Goal: Task Accomplishment & Management: Manage account settings

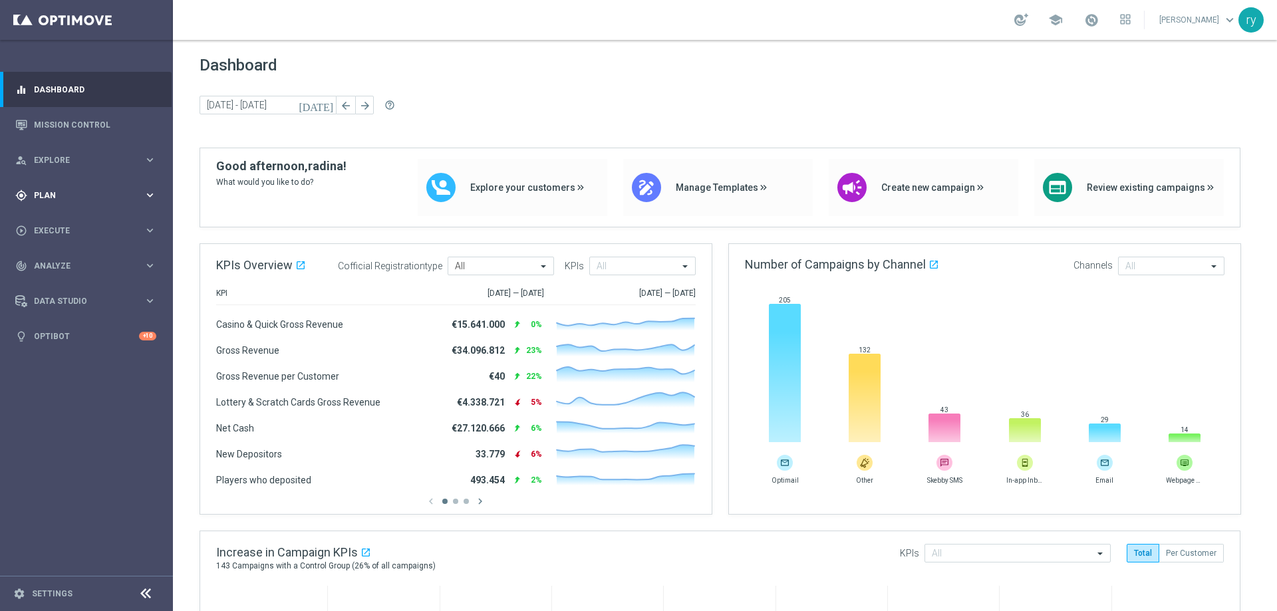
click at [80, 194] on span "Plan" at bounding box center [89, 196] width 110 height 8
click at [90, 263] on span "Templates" at bounding box center [82, 263] width 95 height 8
click at [71, 282] on link "Optimail" at bounding box center [89, 282] width 97 height 11
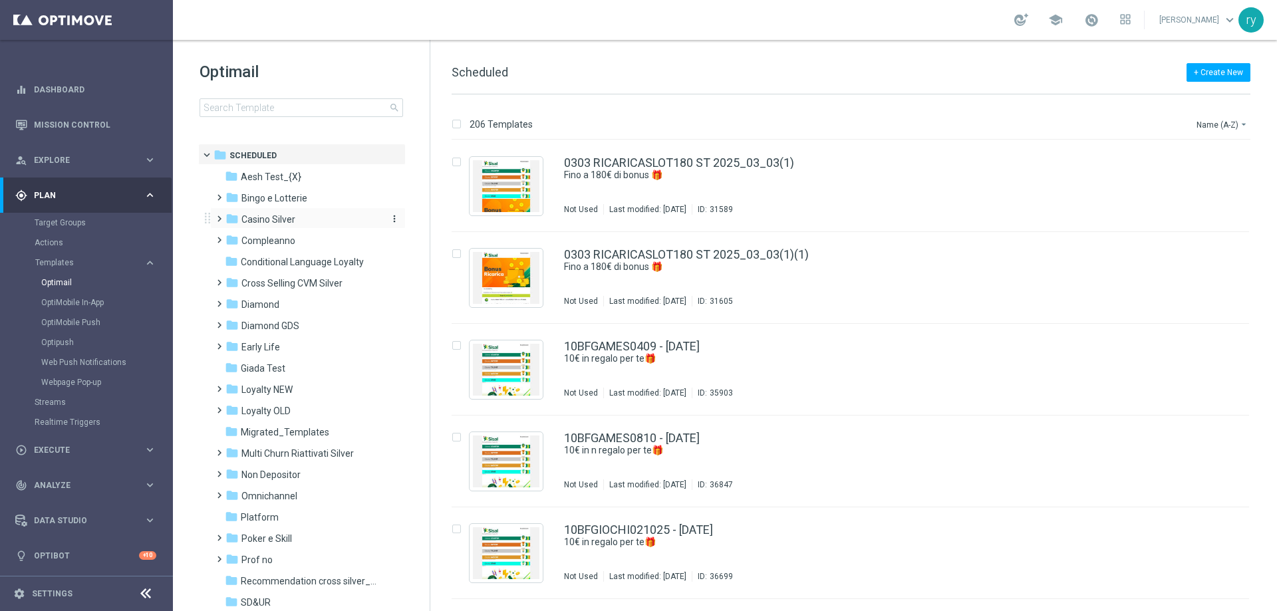
click at [301, 221] on div "folder Casino Silver" at bounding box center [301, 219] width 153 height 15
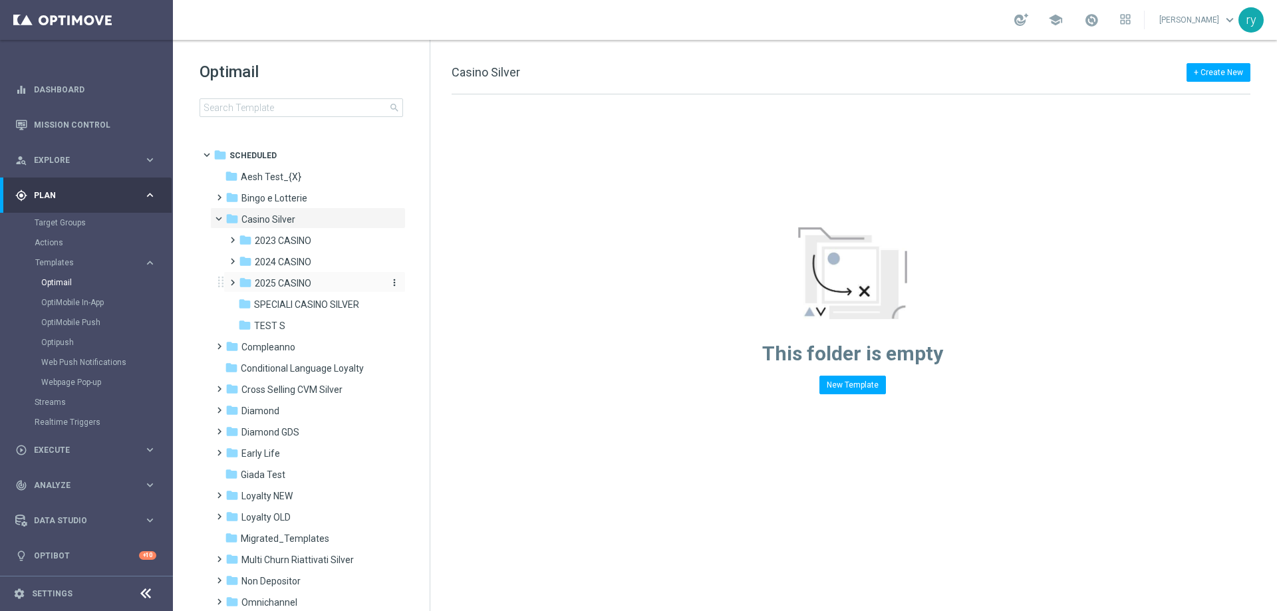
click at [303, 285] on span "2025 CASINO" at bounding box center [283, 283] width 57 height 12
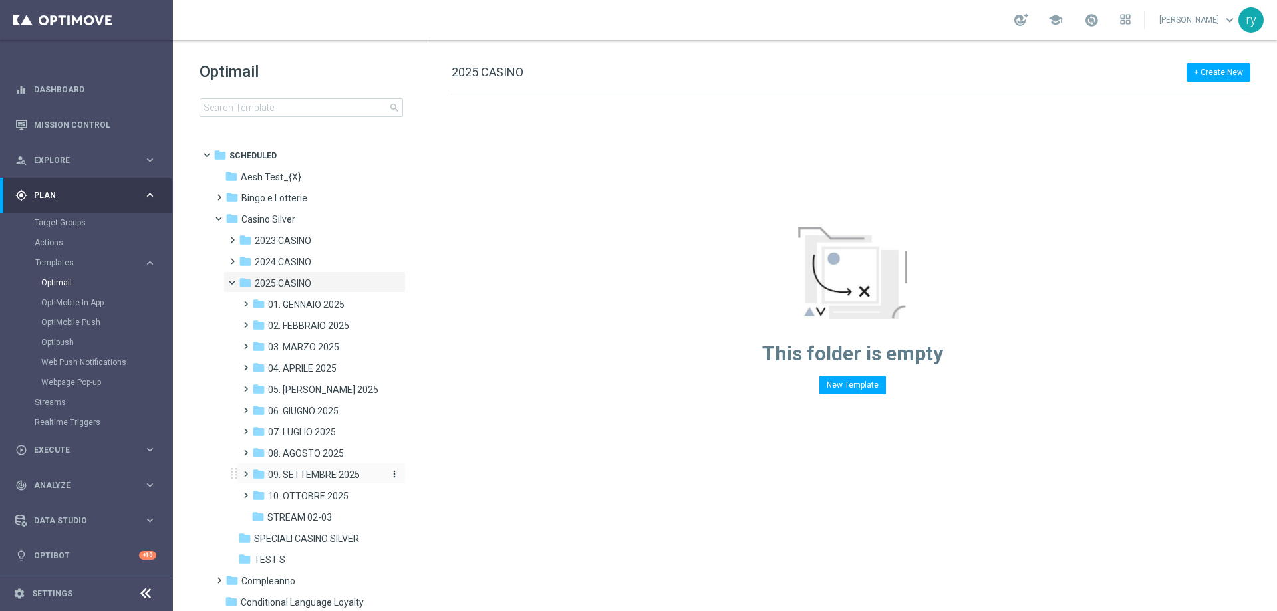
scroll to position [67, 0]
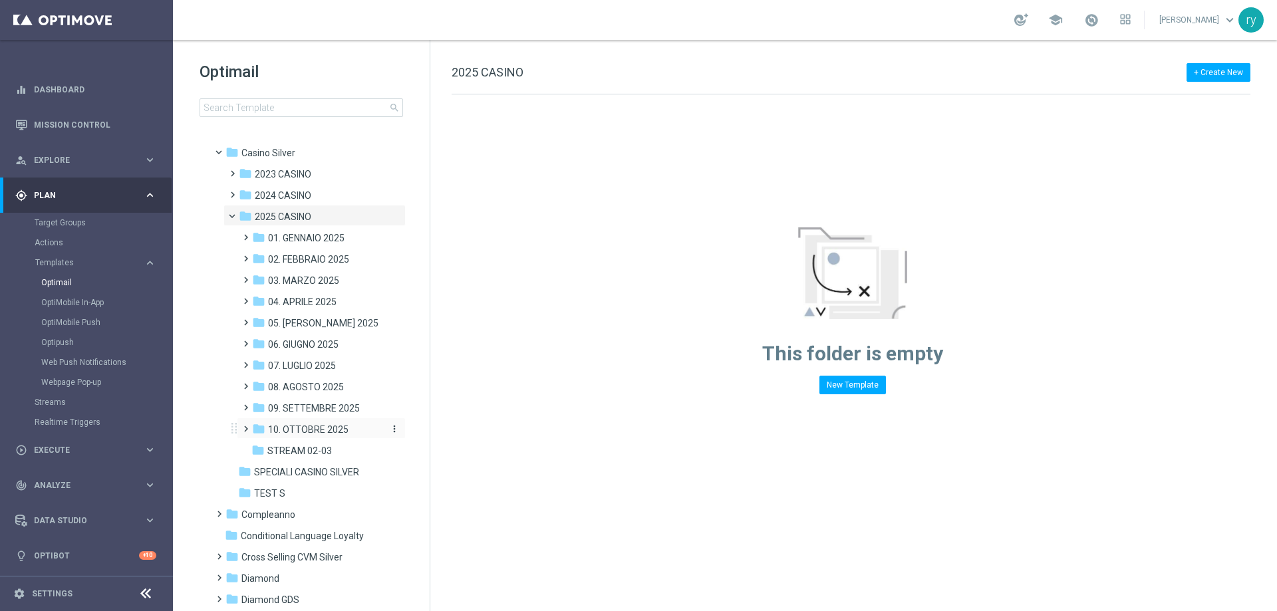
click at [315, 426] on span "10. OTTOBRE 2025" at bounding box center [308, 430] width 80 height 12
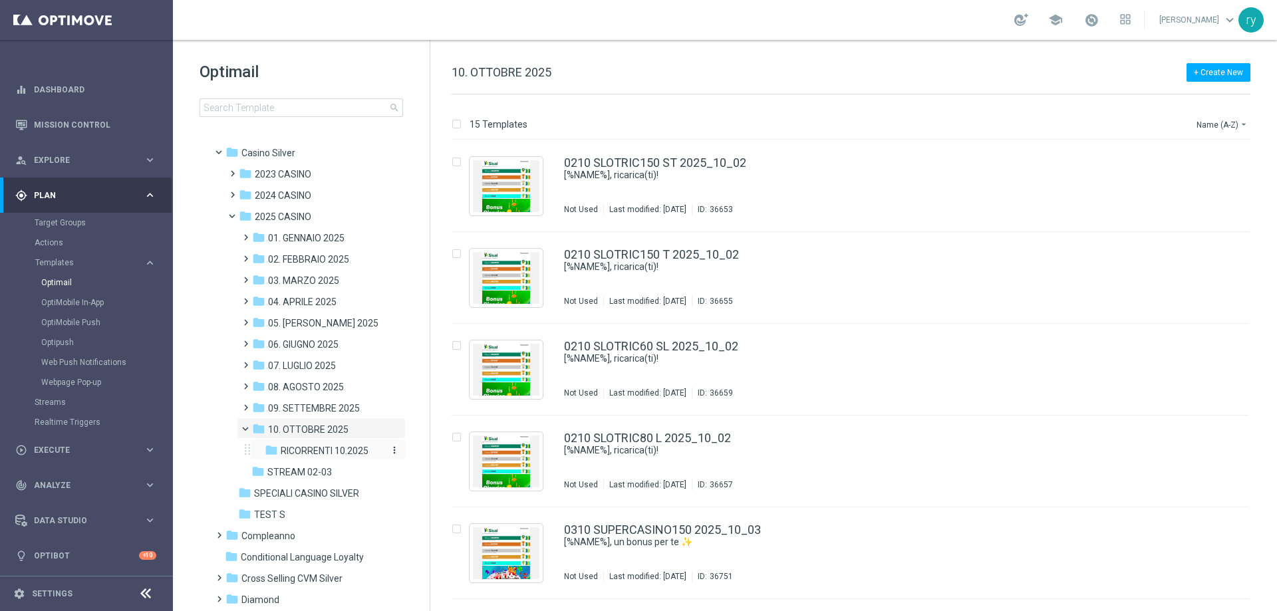
click at [312, 450] on span "RICORRENTI 10.2025" at bounding box center [325, 451] width 88 height 12
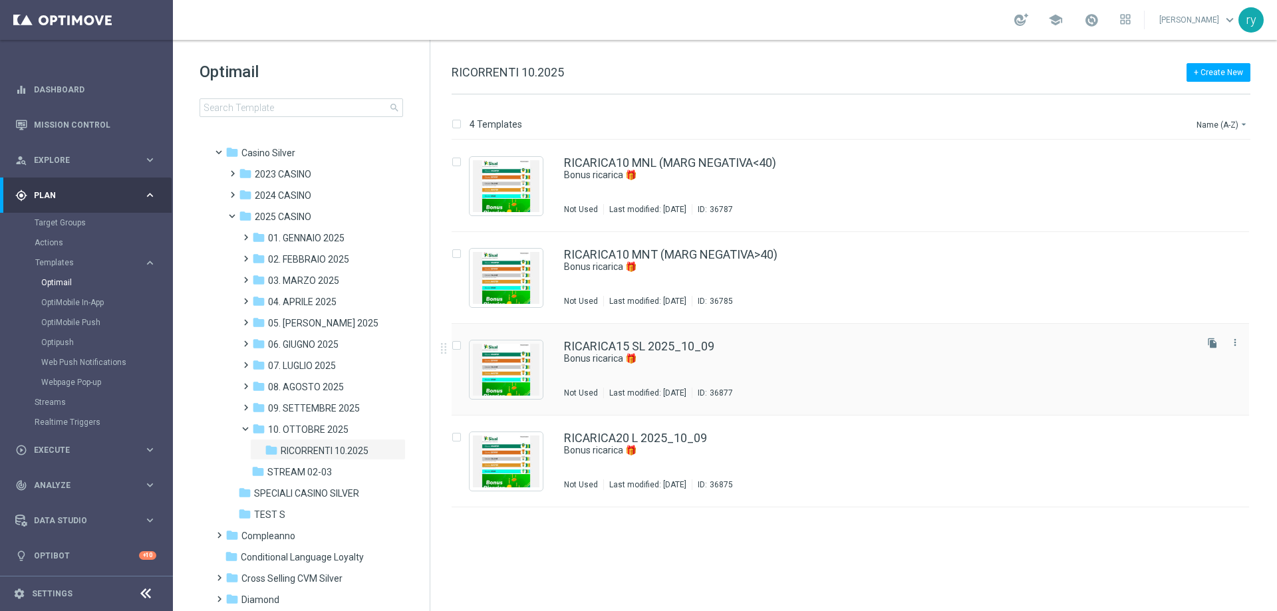
click at [732, 342] on div "RICARICA15 SL 2025_10_09" at bounding box center [878, 346] width 629 height 12
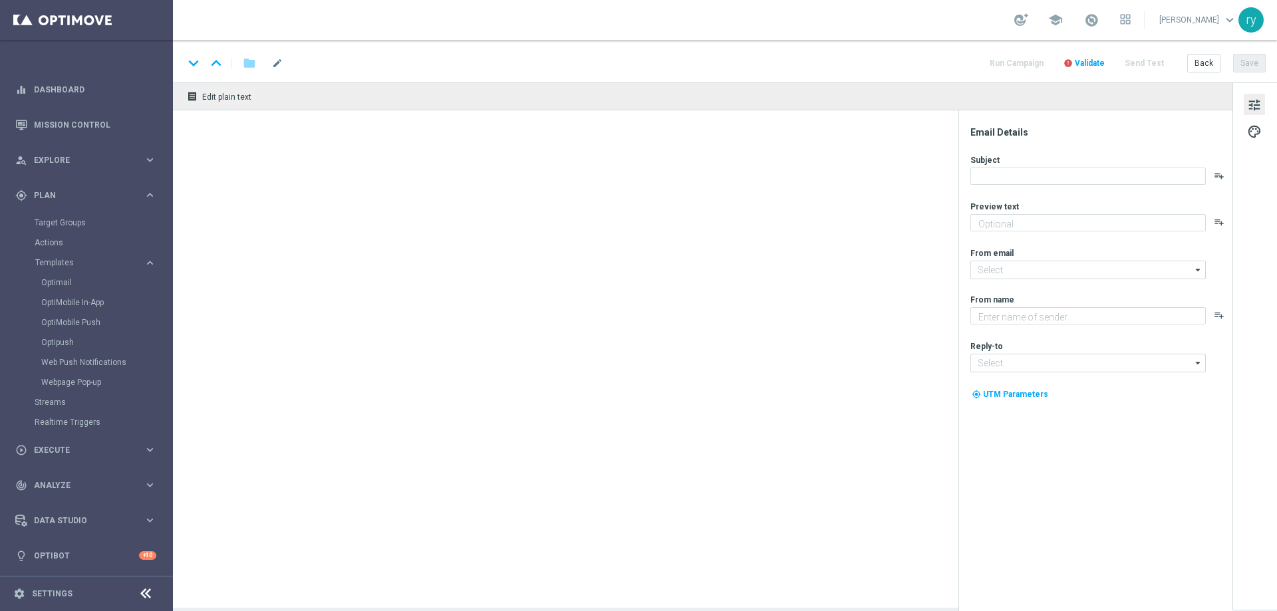
type textarea "Per te fino a 30.000 Sisal point"
type input "[EMAIL_ADDRESS][DOMAIN_NAME]"
type textarea "Sisal"
type input "[EMAIL_ADDRESS][DOMAIN_NAME]"
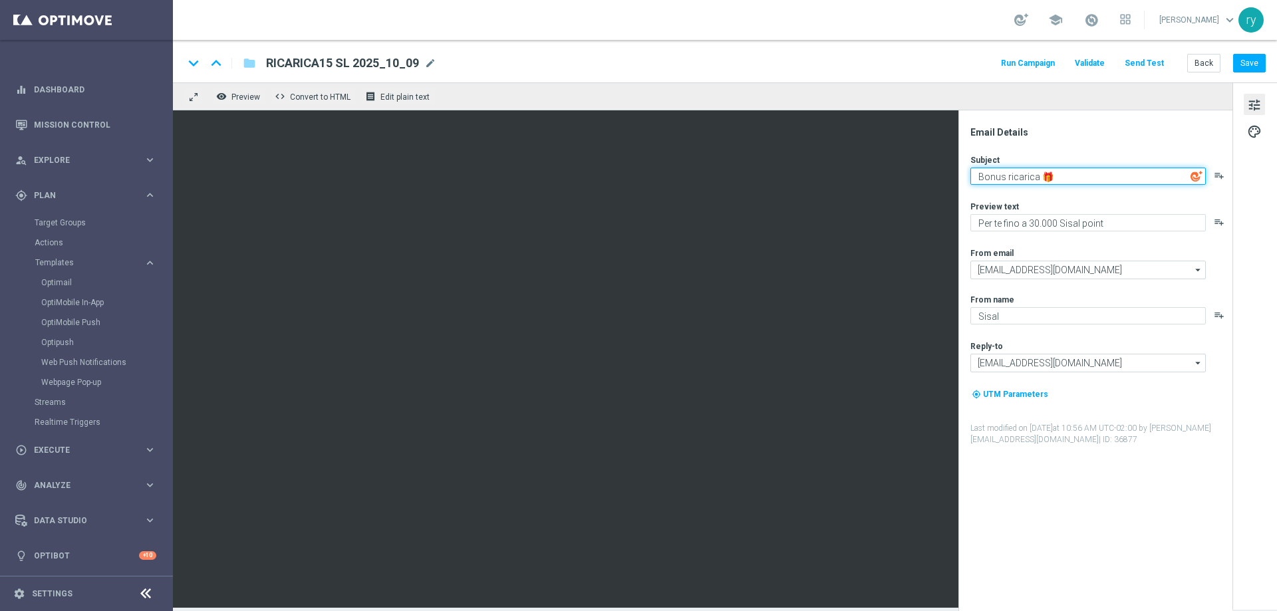
paste textarea "Hai visto la nuova promozione? 👀"
type textarea "Hai visto la nuova promozione? 👀"
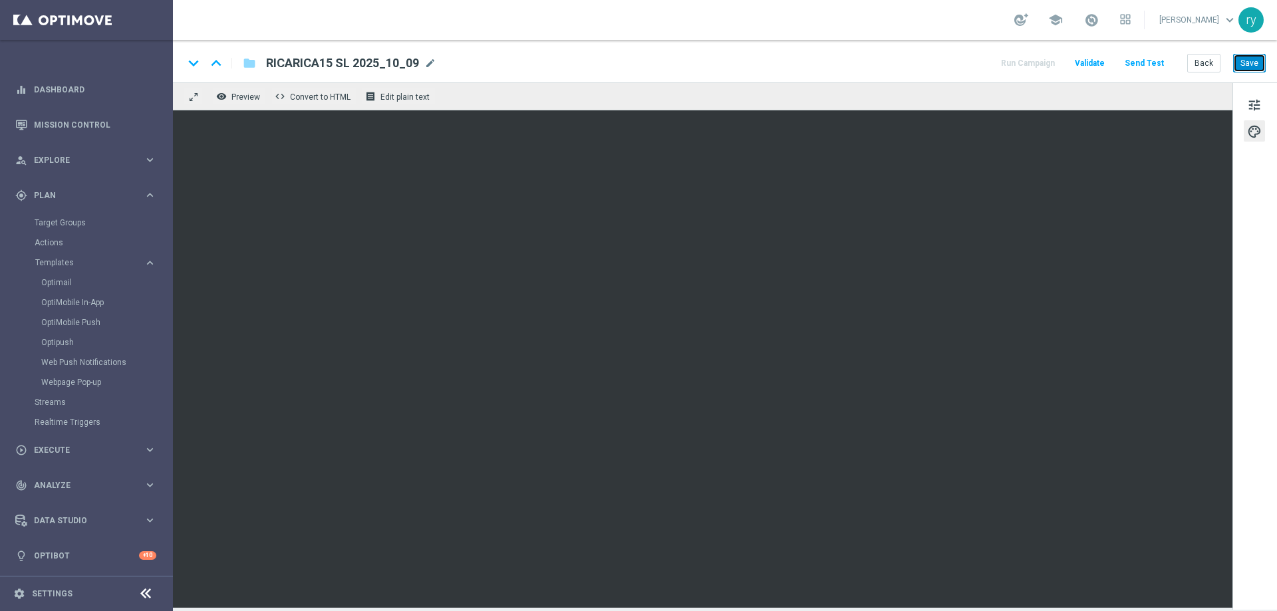
click at [1238, 61] on button "Save" at bounding box center [1249, 63] width 33 height 19
click at [1194, 62] on button "Back" at bounding box center [1203, 63] width 33 height 19
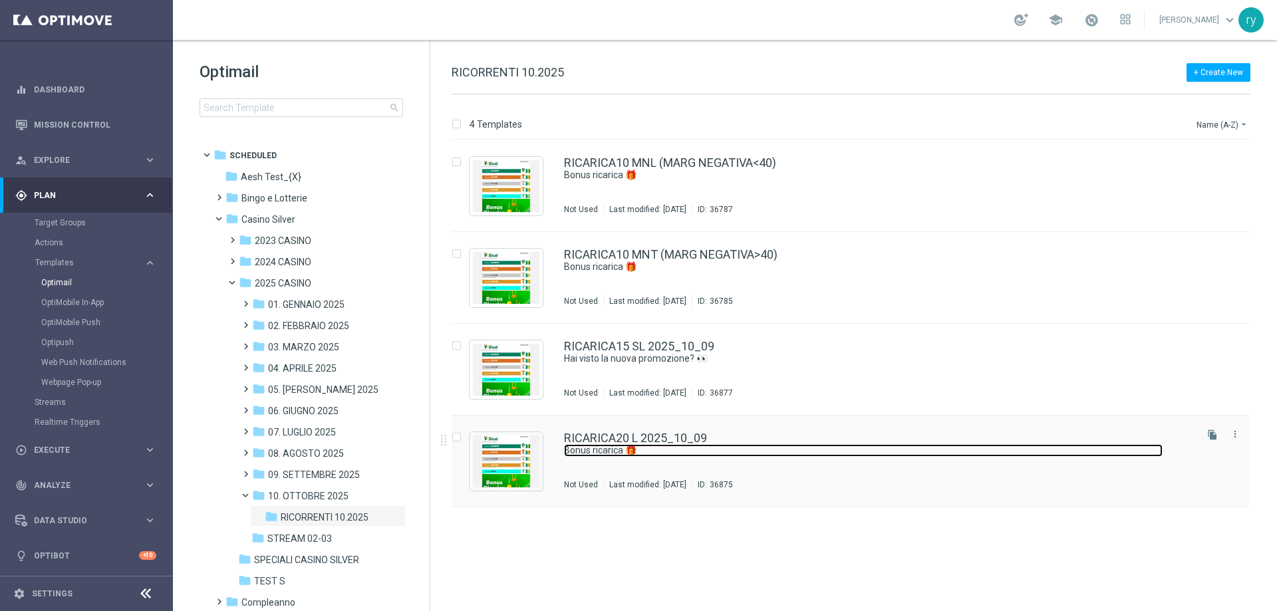
click at [654, 445] on link "Bonus ricarica 🎁" at bounding box center [863, 450] width 599 height 13
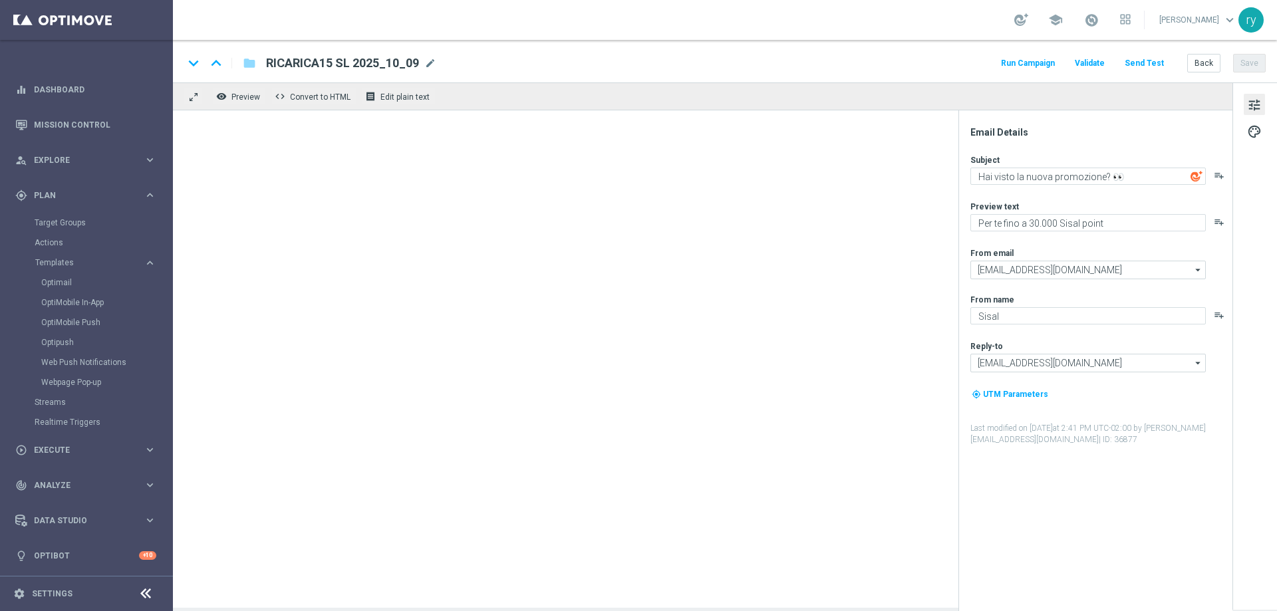
type textarea "Bonus ricarica 🎁"
type textarea "Per [PERSON_NAME] a 40.000 Sisal point"
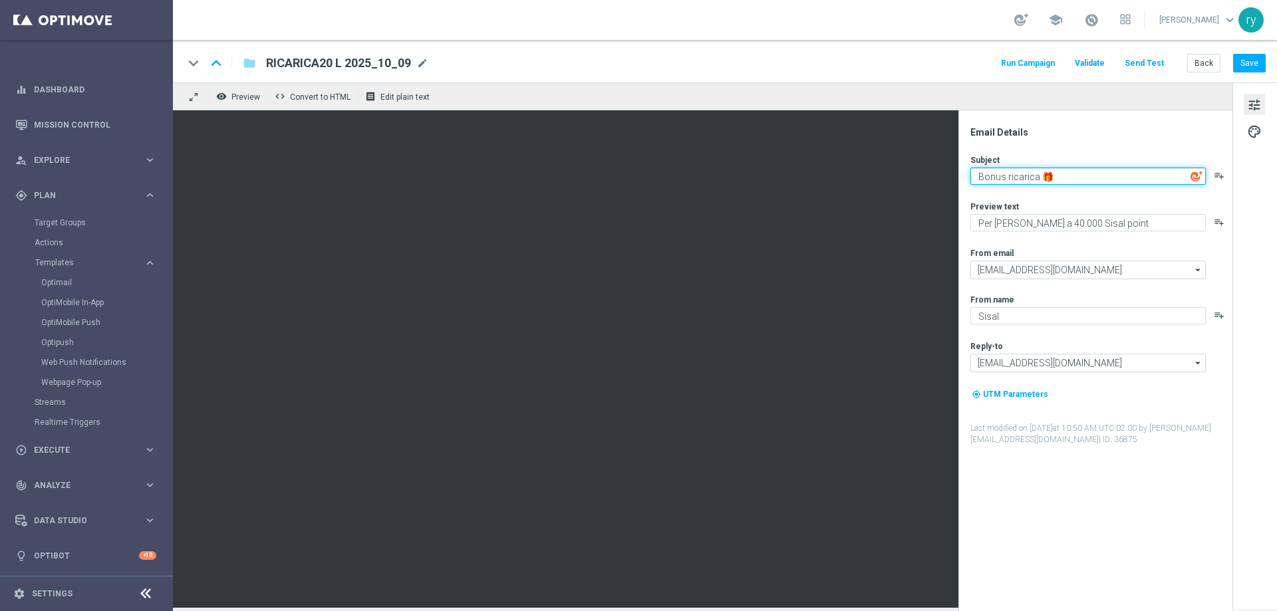
paste textarea "le sorprese non finiscono mai! C'è un codice ricarica 🔋"
type textarea "l"
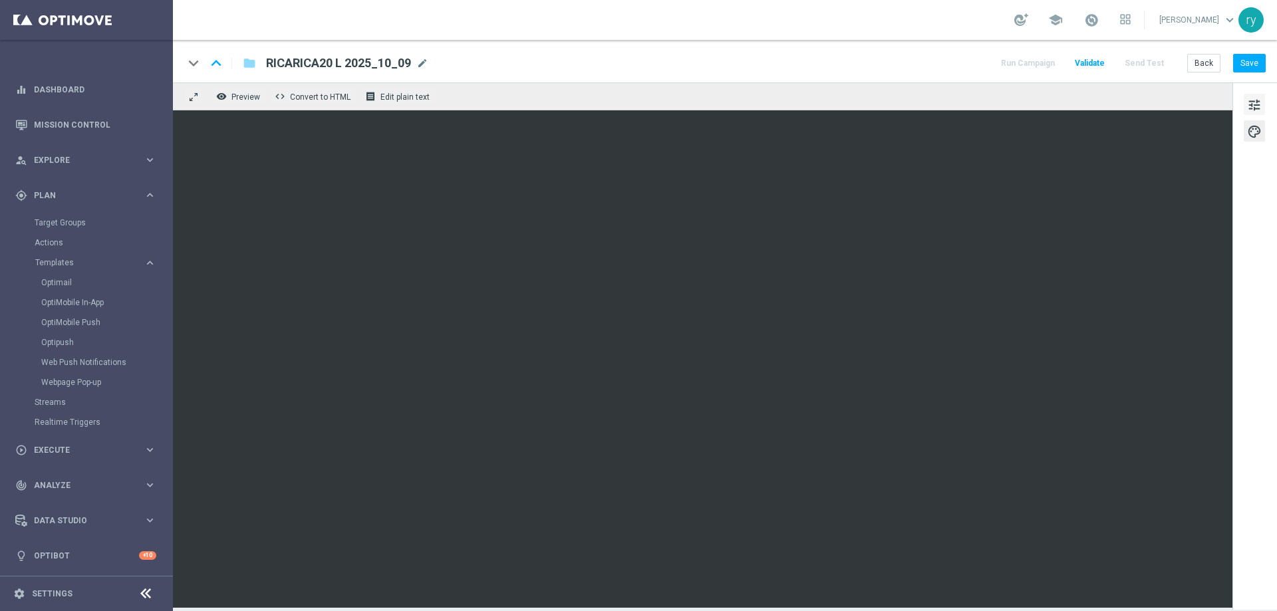
click at [1252, 104] on span "tune" at bounding box center [1254, 104] width 15 height 17
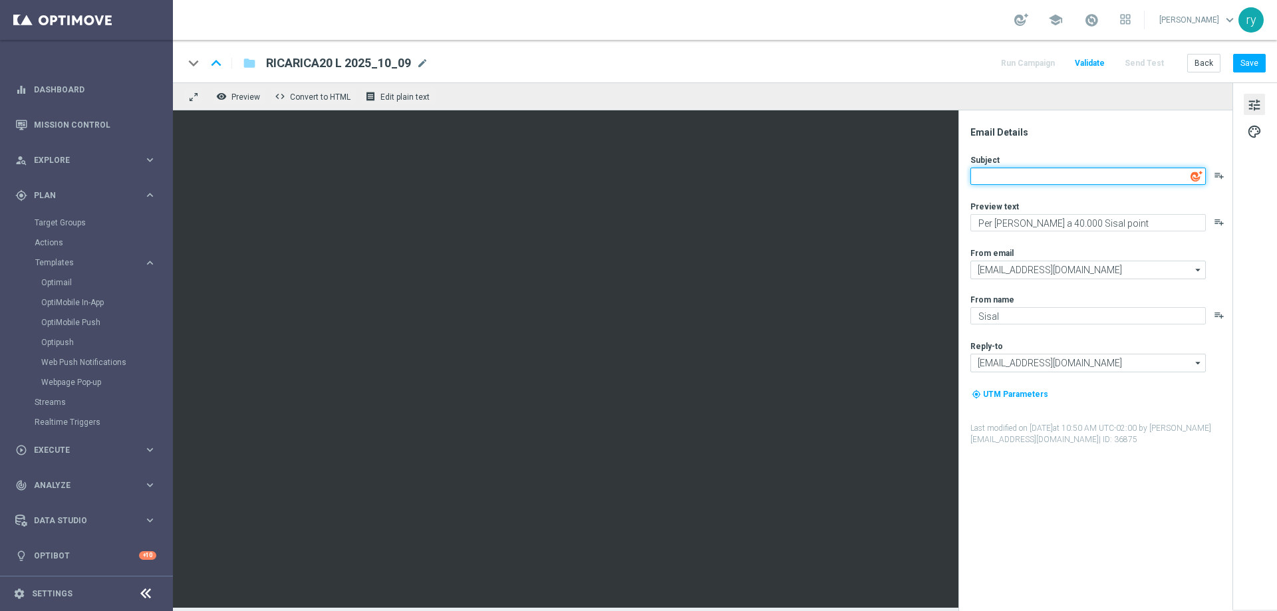
click at [1063, 172] on textarea at bounding box center [1087, 176] width 235 height 17
paste textarea "Hai visto la nuova promozione? 👀"
click at [1139, 174] on textarea "Hai visto la nuova promozione? 👀" at bounding box center [1087, 179] width 235 height 23
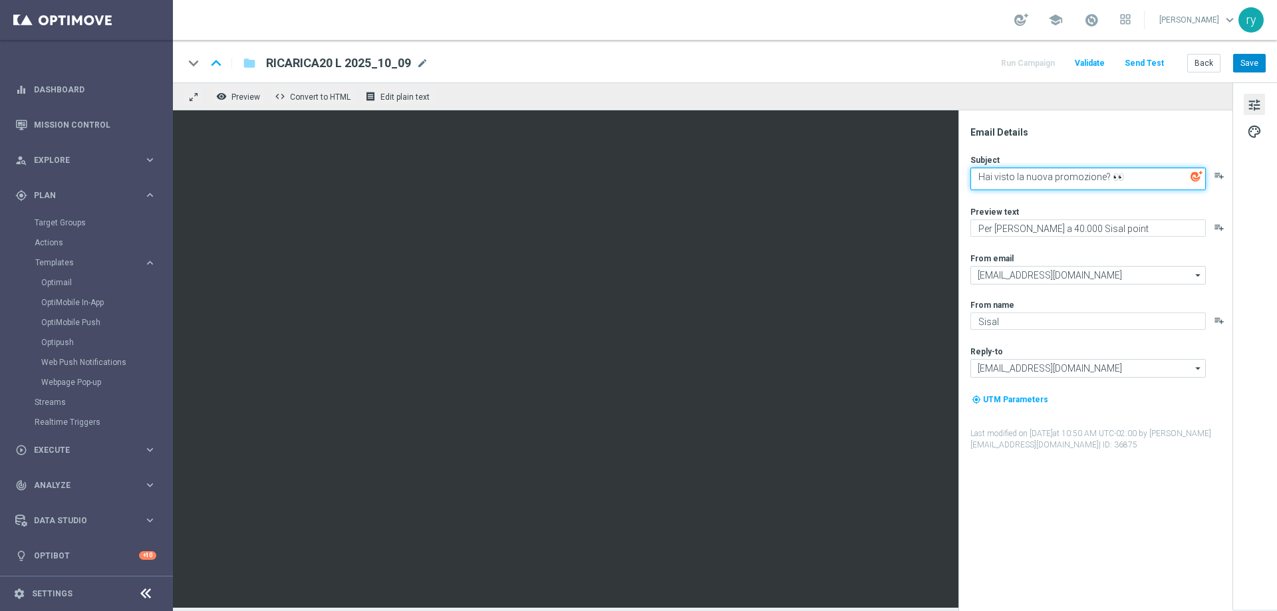
type textarea "Hai visto la nuova promozione? 👀"
click at [1253, 65] on button "Save" at bounding box center [1249, 63] width 33 height 19
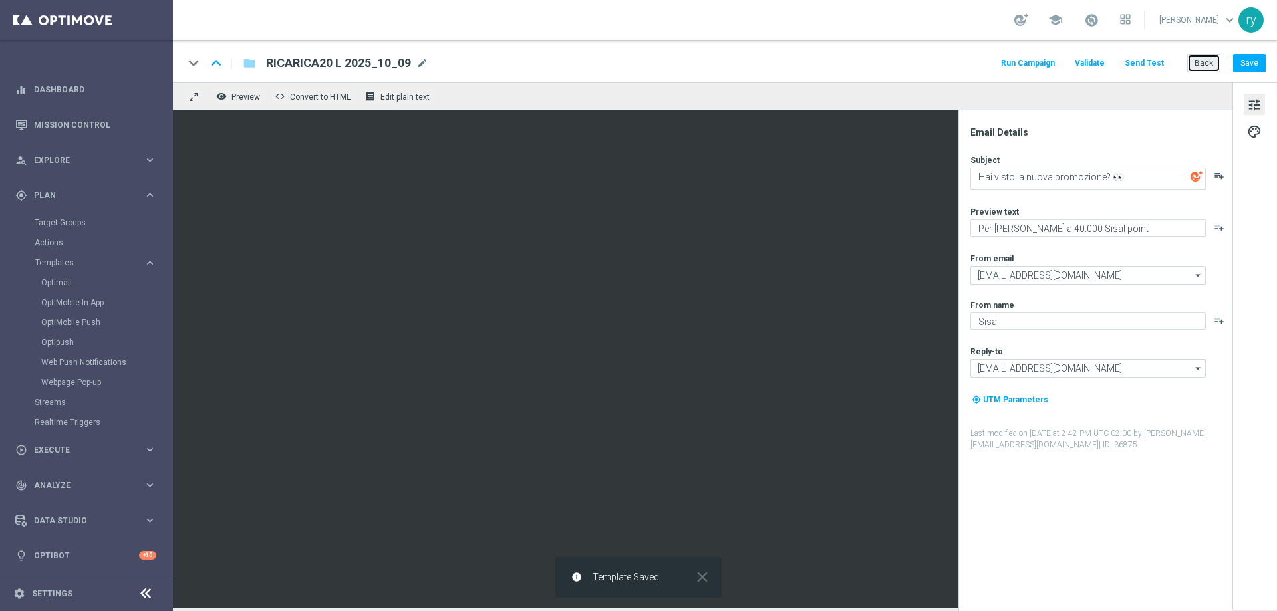
click at [1207, 62] on button "Back" at bounding box center [1203, 63] width 33 height 19
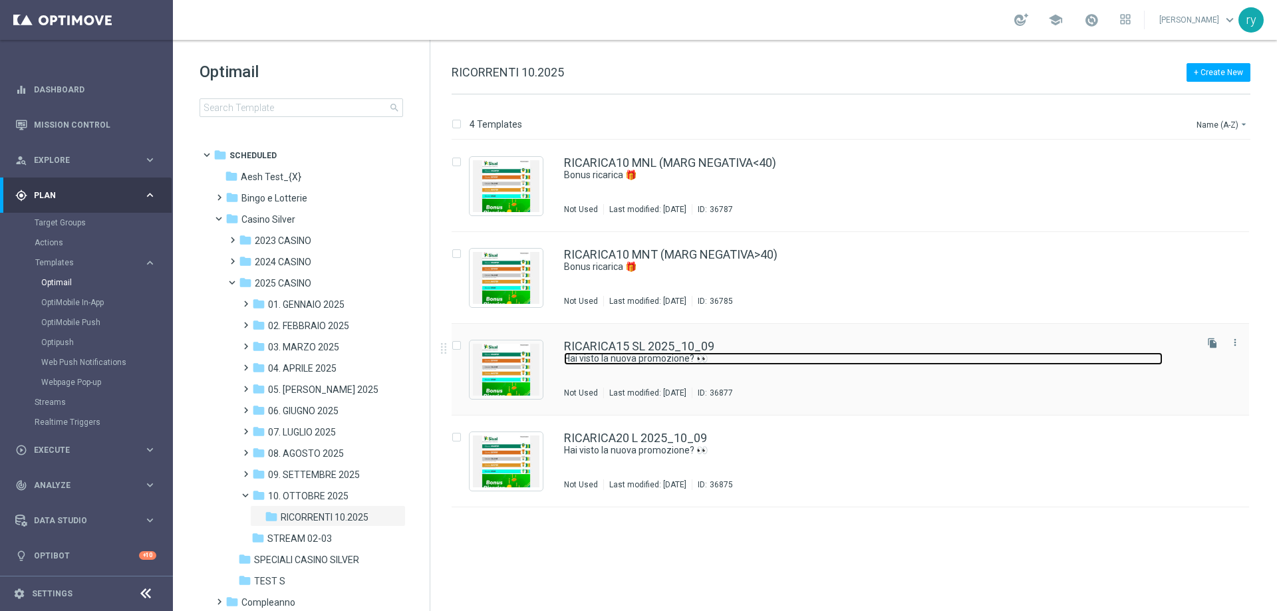
click at [736, 354] on link "Hai visto la nuova promozione? 👀" at bounding box center [863, 358] width 599 height 13
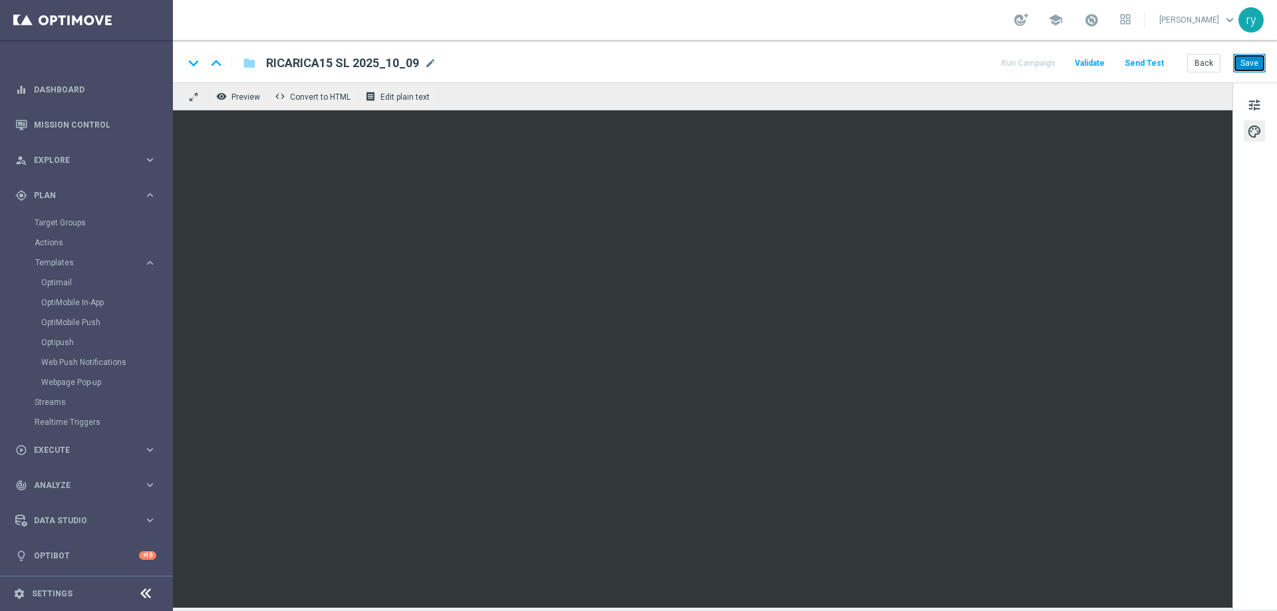
click at [1246, 68] on button "Save" at bounding box center [1249, 63] width 33 height 19
click at [1216, 65] on button "Back" at bounding box center [1203, 63] width 33 height 19
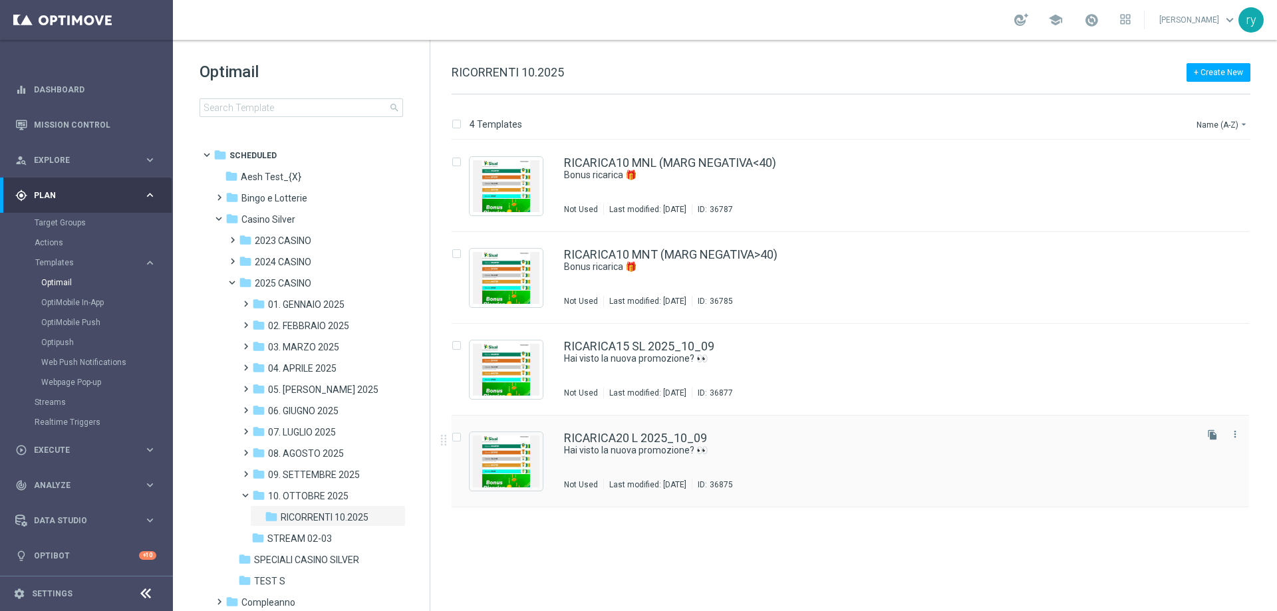
click at [646, 426] on div "RICARICA20 L 2025_10_09 Hai visto la nuova promozione? 👀 Not Used Last modified…" at bounding box center [850, 462] width 797 height 92
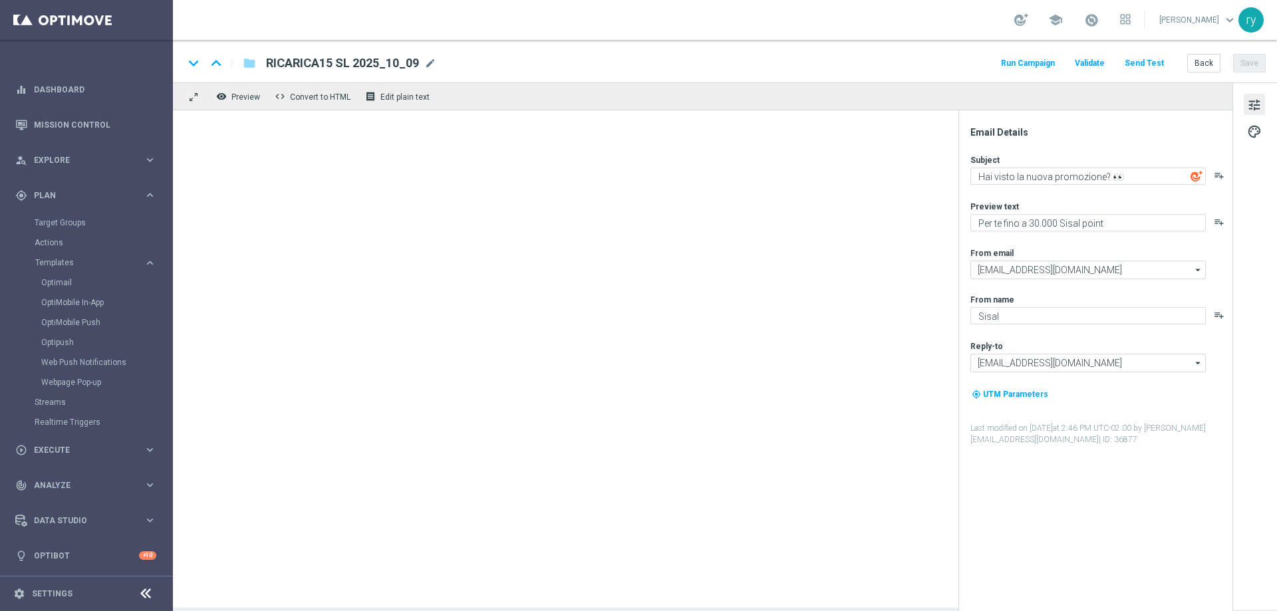
type textarea "Hai visto la nuova promozione? 👀"
type textarea "Per [PERSON_NAME] a 40.000 Sisal point"
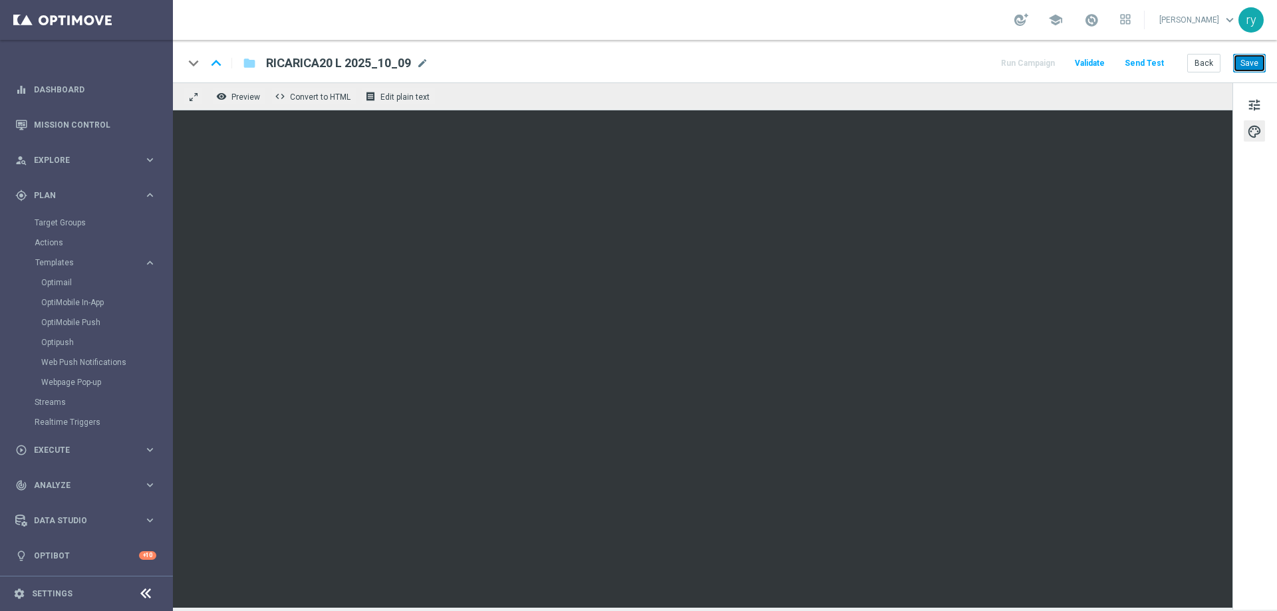
click at [1246, 64] on button "Save" at bounding box center [1249, 63] width 33 height 19
click at [1197, 65] on button "Back" at bounding box center [1203, 63] width 33 height 19
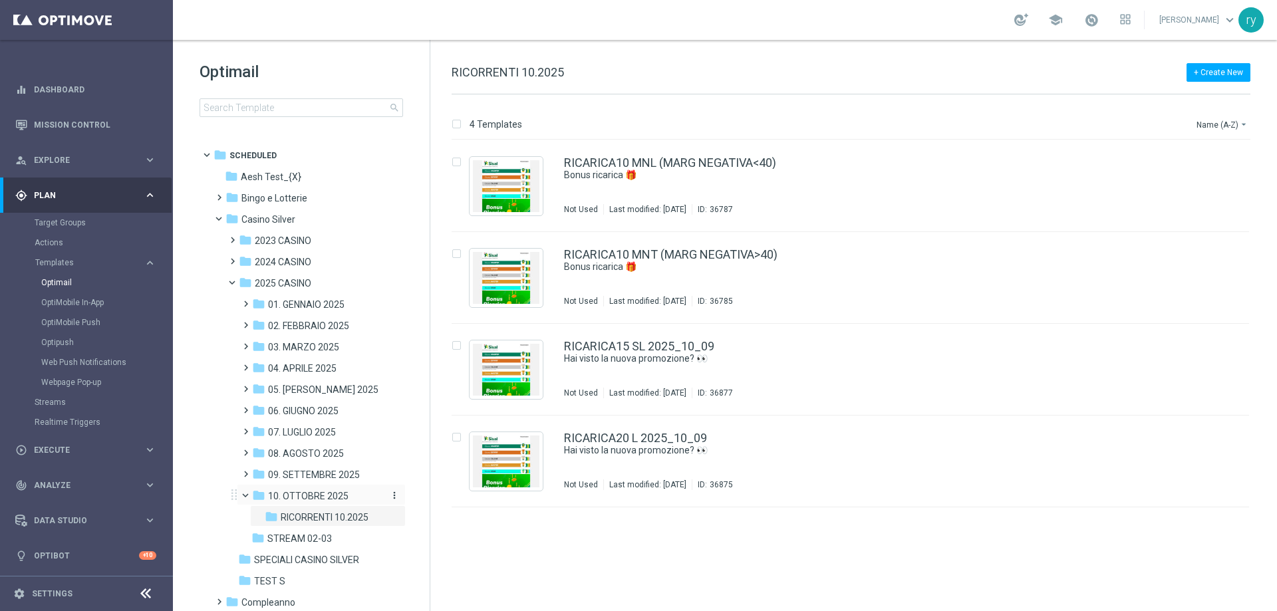
click at [315, 491] on span "10. OTTOBRE 2025" at bounding box center [308, 496] width 80 height 12
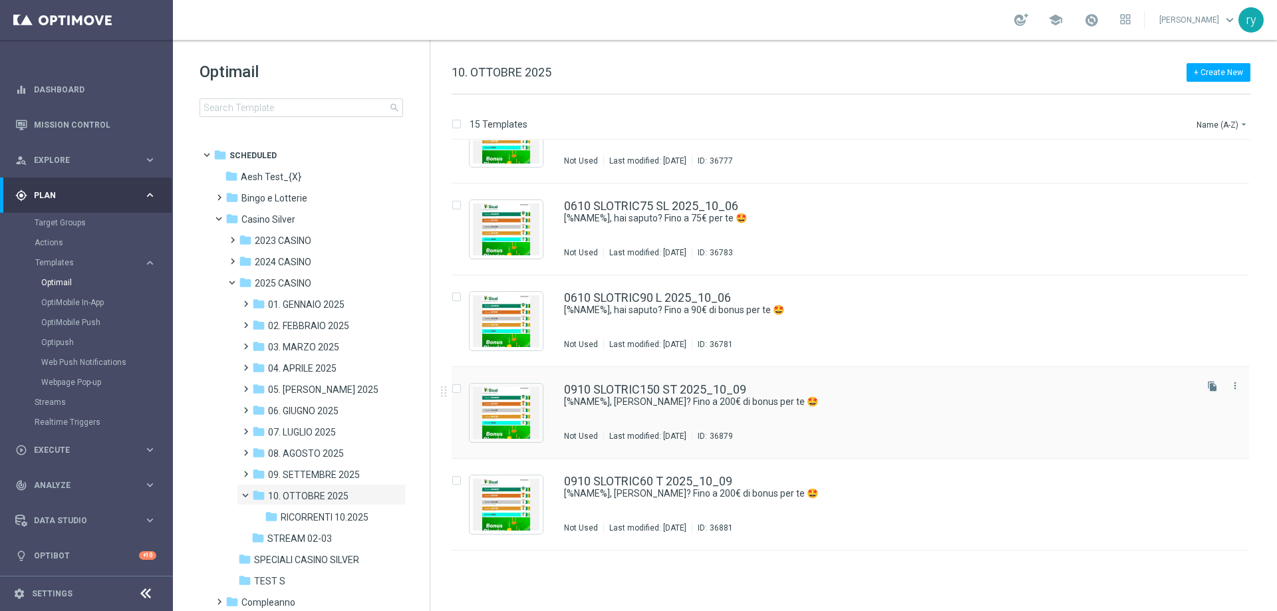
scroll to position [906, 0]
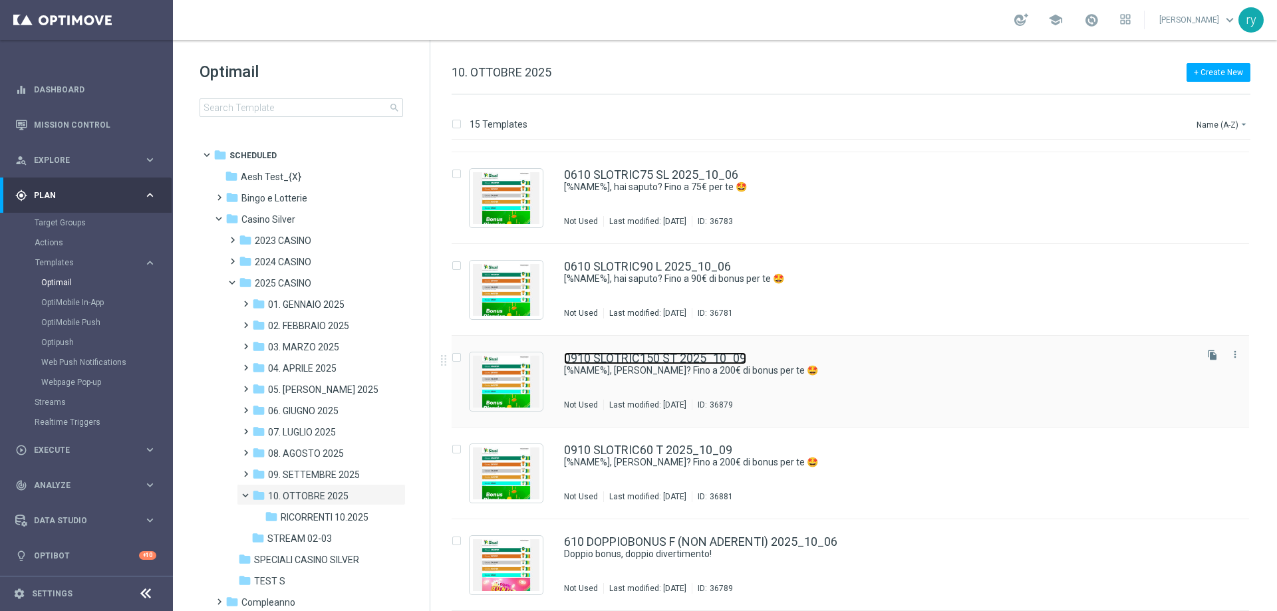
click at [689, 355] on link "0910 SLOTRIC150 ST 2025_10_09" at bounding box center [655, 358] width 182 height 12
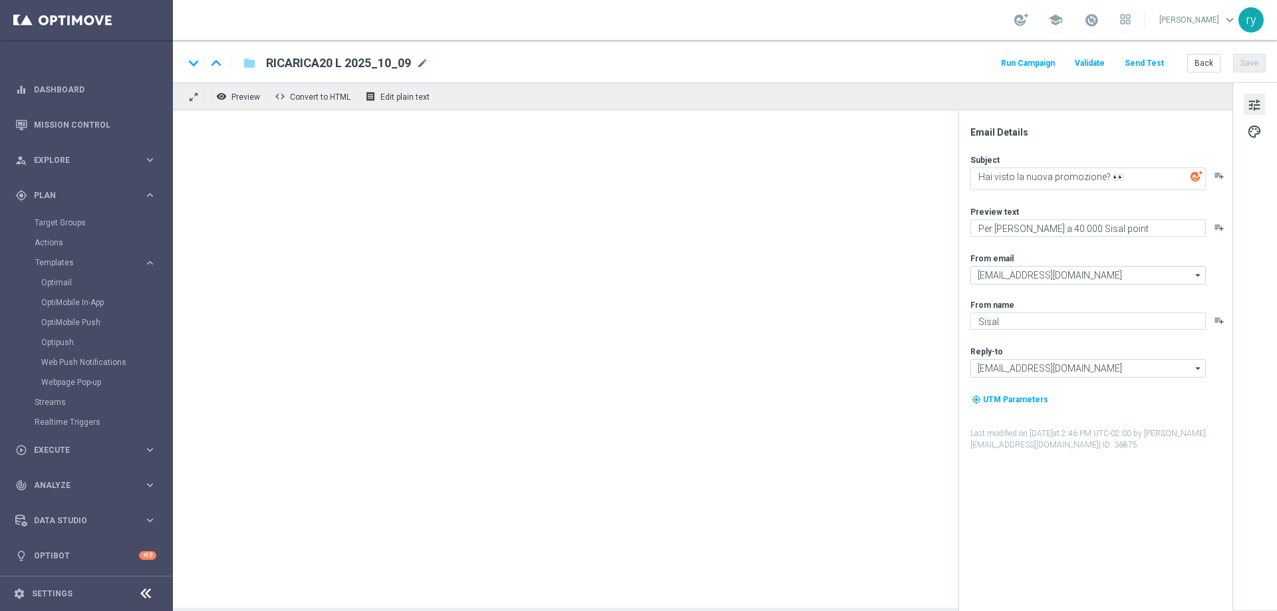
type textarea "[%NAME%], [PERSON_NAME]? Fino a 200€ di bonus per te 🤩"
type textarea "Un bonus incredibile ti aspetta"
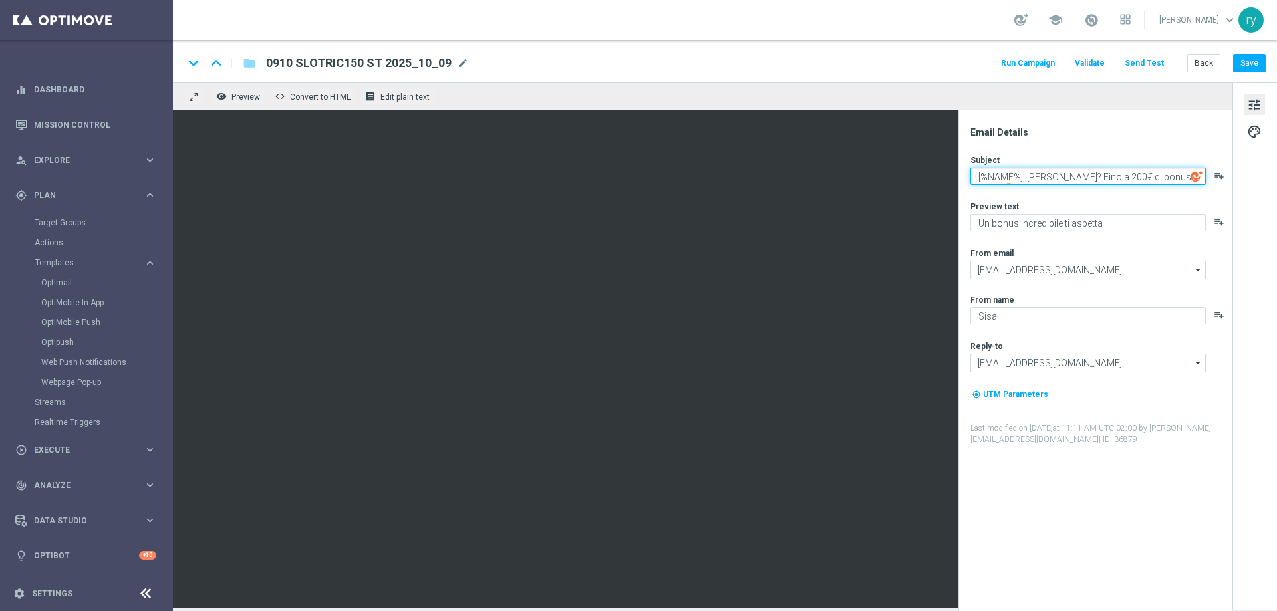
drag, startPoint x: 980, startPoint y: 175, endPoint x: 1276, endPoint y: 162, distance: 296.9
click at [1276, 162] on div "Email Details Subject [%NAME%], [PERSON_NAME]? Fino a 200€ di bonus per te 🤩 pl…" at bounding box center [1254, 344] width 45 height 525
type textarea "["
paste textarea "Hai visto la nuova promozione? 👀"
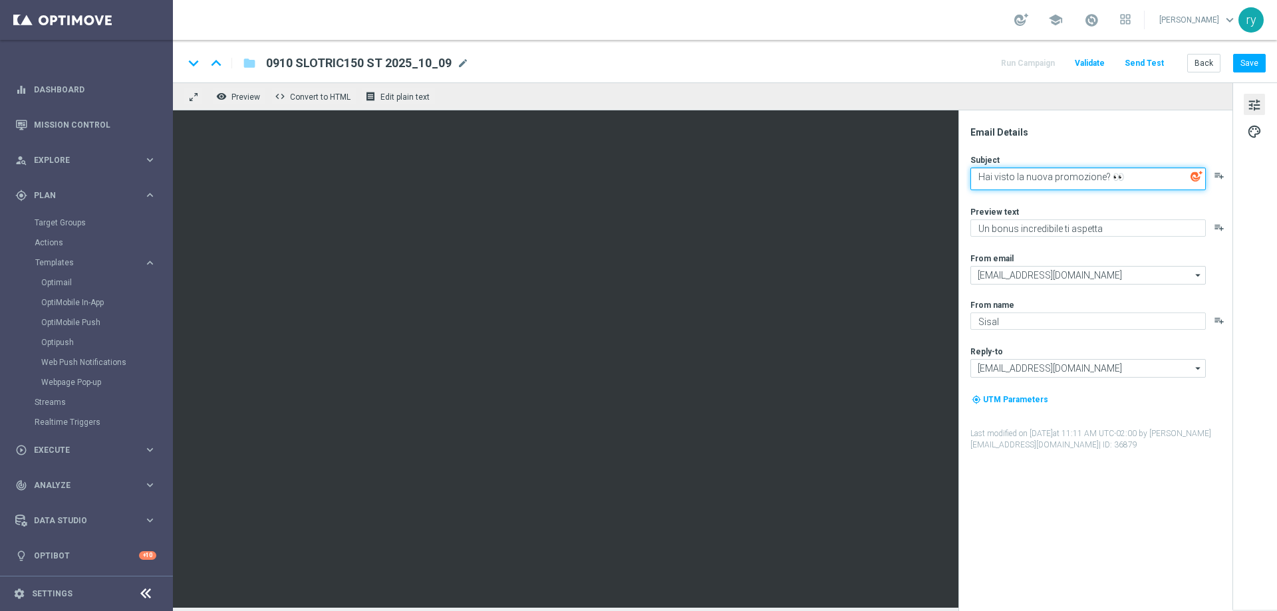
type textarea "Hai visto la nuova promozione? 👀"
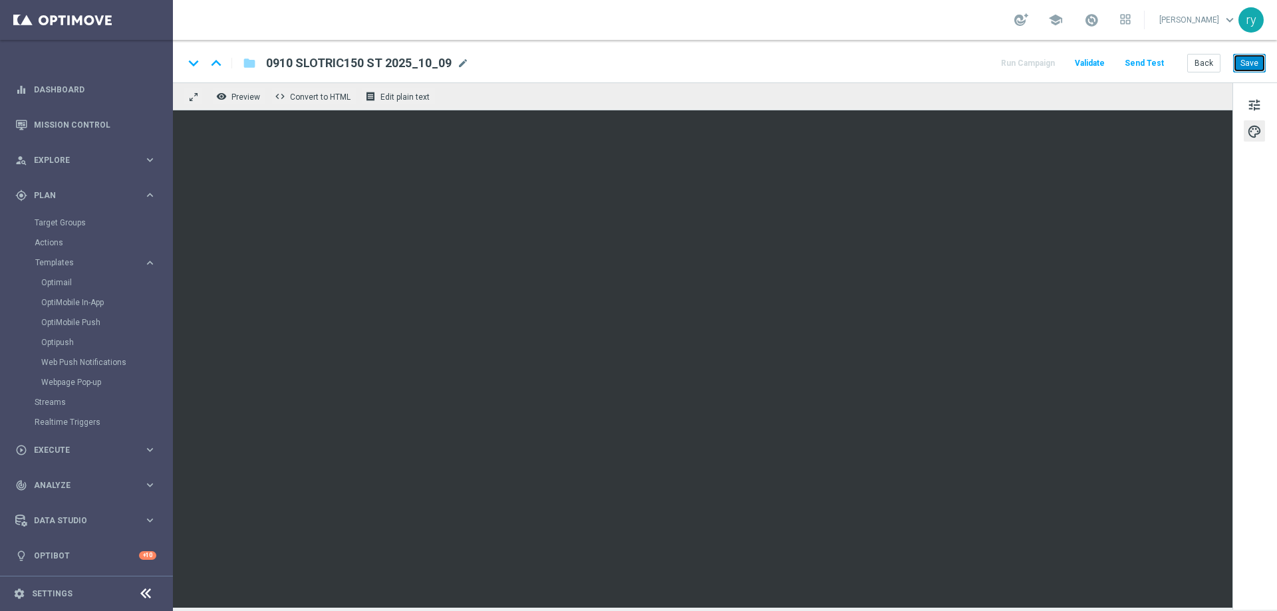
click at [1238, 65] on button "Save" at bounding box center [1249, 63] width 33 height 19
click at [1207, 62] on button "Back" at bounding box center [1203, 63] width 33 height 19
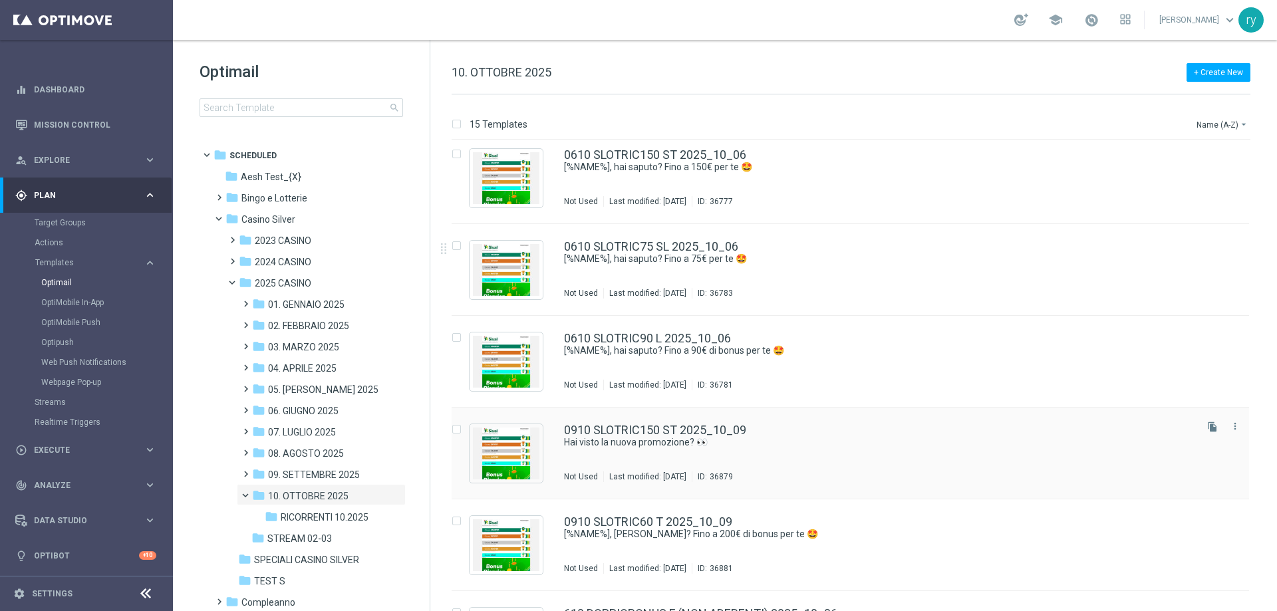
scroll to position [906, 0]
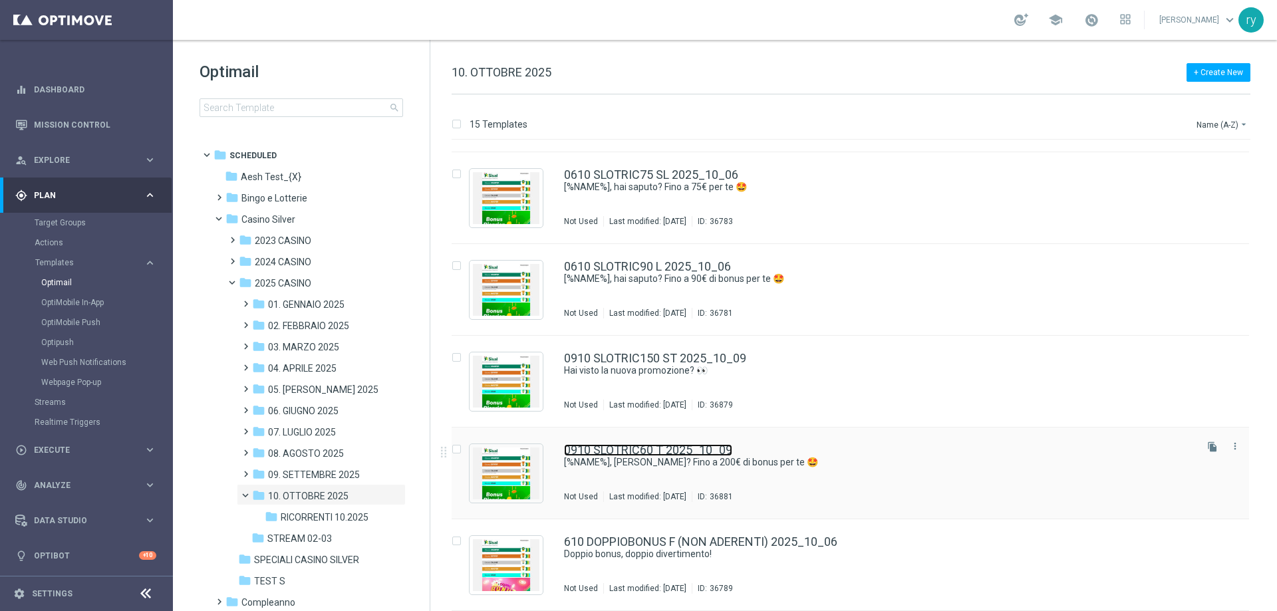
click at [685, 449] on link "0910 SLOTRIC60 T 2025_10_09" at bounding box center [648, 450] width 168 height 12
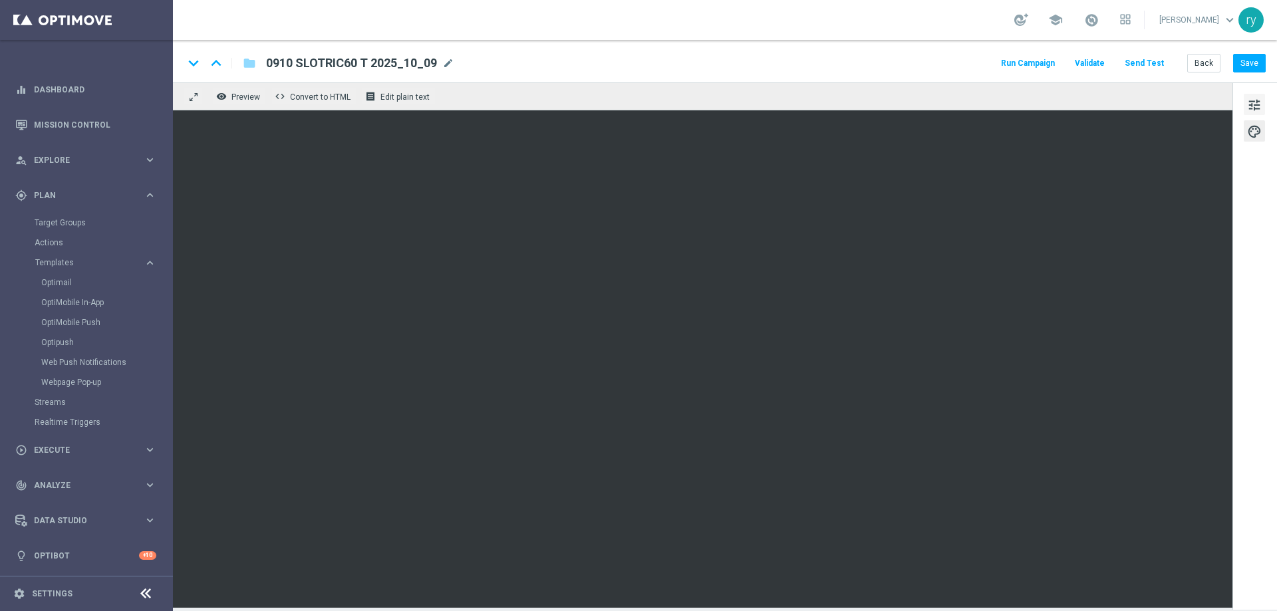
click at [1262, 103] on button "tune" at bounding box center [1254, 104] width 21 height 21
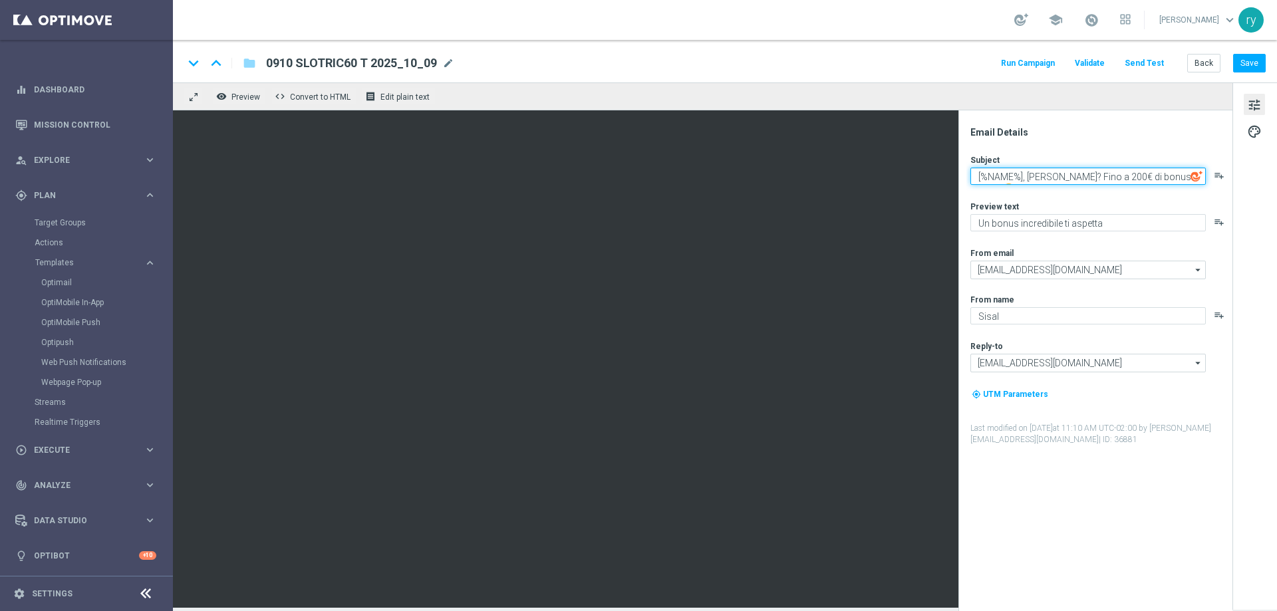
drag, startPoint x: 976, startPoint y: 180, endPoint x: 1276, endPoint y: 164, distance: 301.0
click at [1276, 164] on div "Email Details Subject [%NAME%], [PERSON_NAME]? Fino a 200€ di bonus per te 🤩 pl…" at bounding box center [1254, 344] width 45 height 525
paste textarea "Hai visto la nuova promozione? 👀"
type textarea "Hai visto la nuova promozione? 👀"
click at [1099, 154] on div "Subject" at bounding box center [1100, 159] width 261 height 11
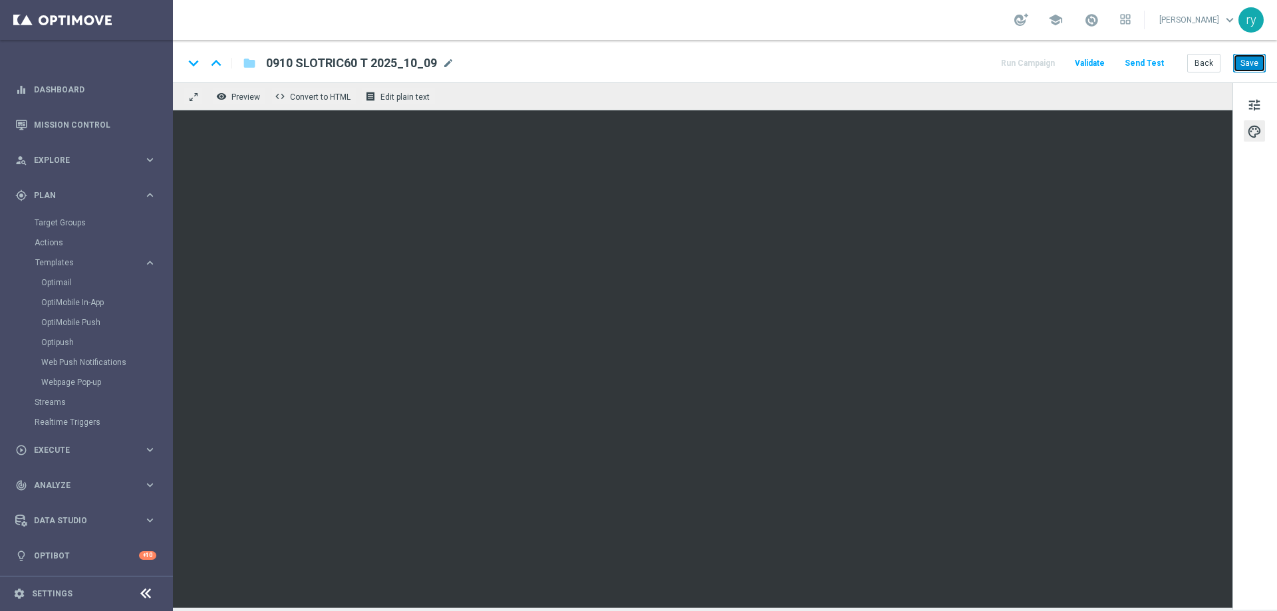
click at [1244, 66] on button "Save" at bounding box center [1249, 63] width 33 height 19
click at [1209, 63] on button "Back" at bounding box center [1203, 63] width 33 height 19
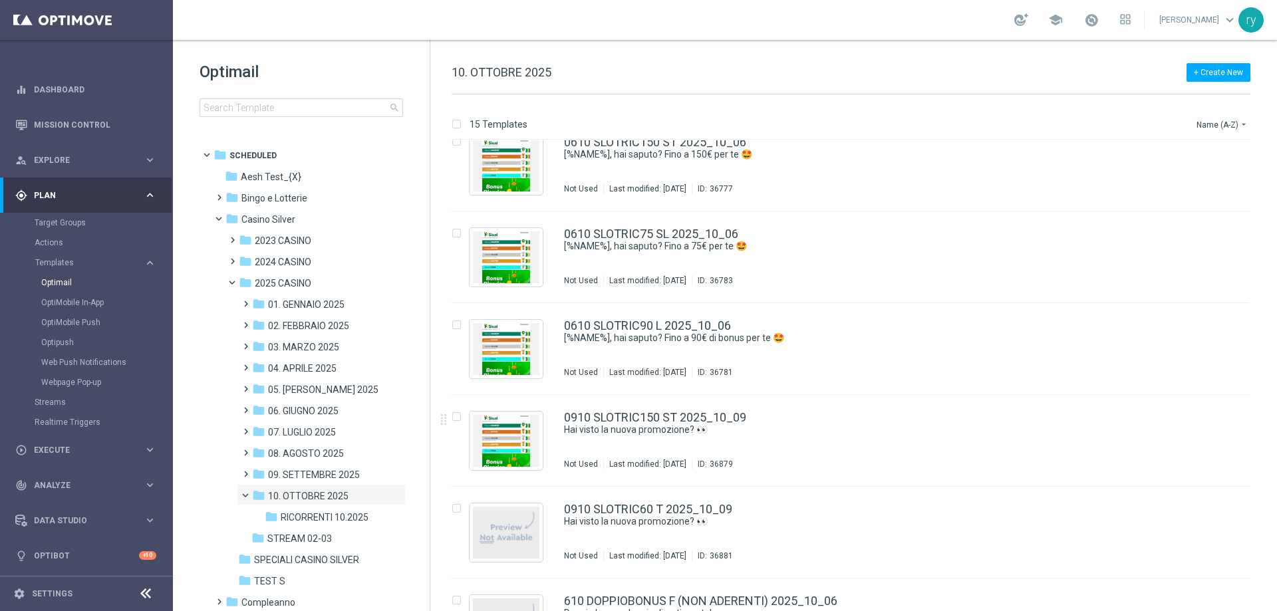
scroll to position [906, 0]
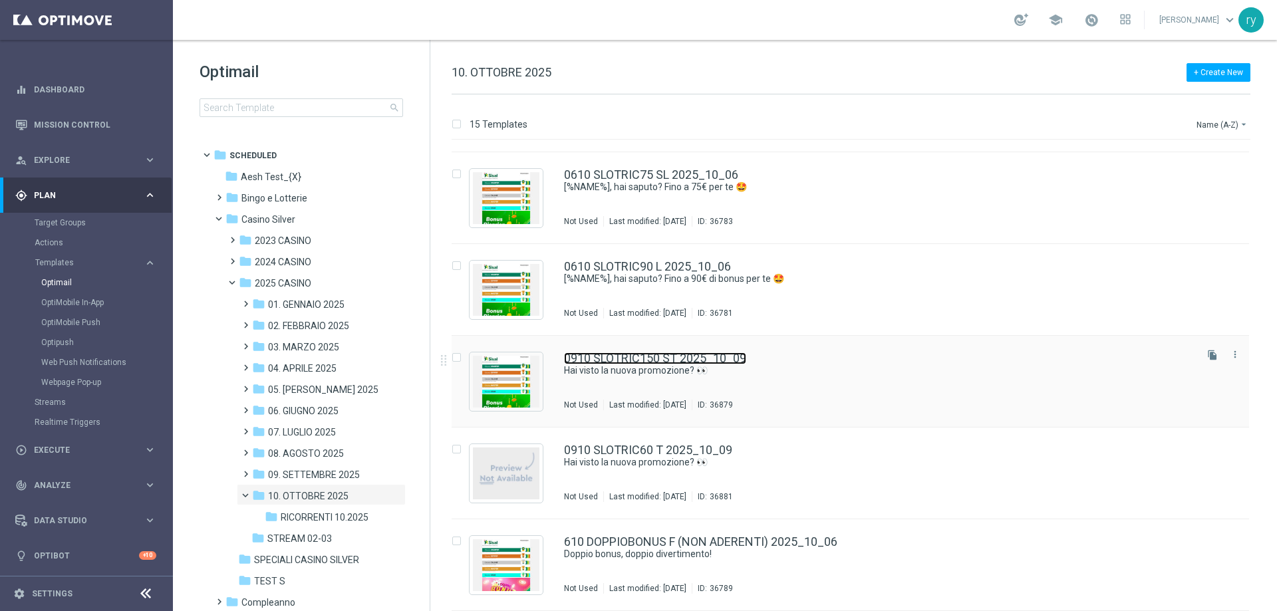
click at [660, 360] on link "0910 SLOTRIC150 ST 2025_10_09" at bounding box center [655, 358] width 182 height 12
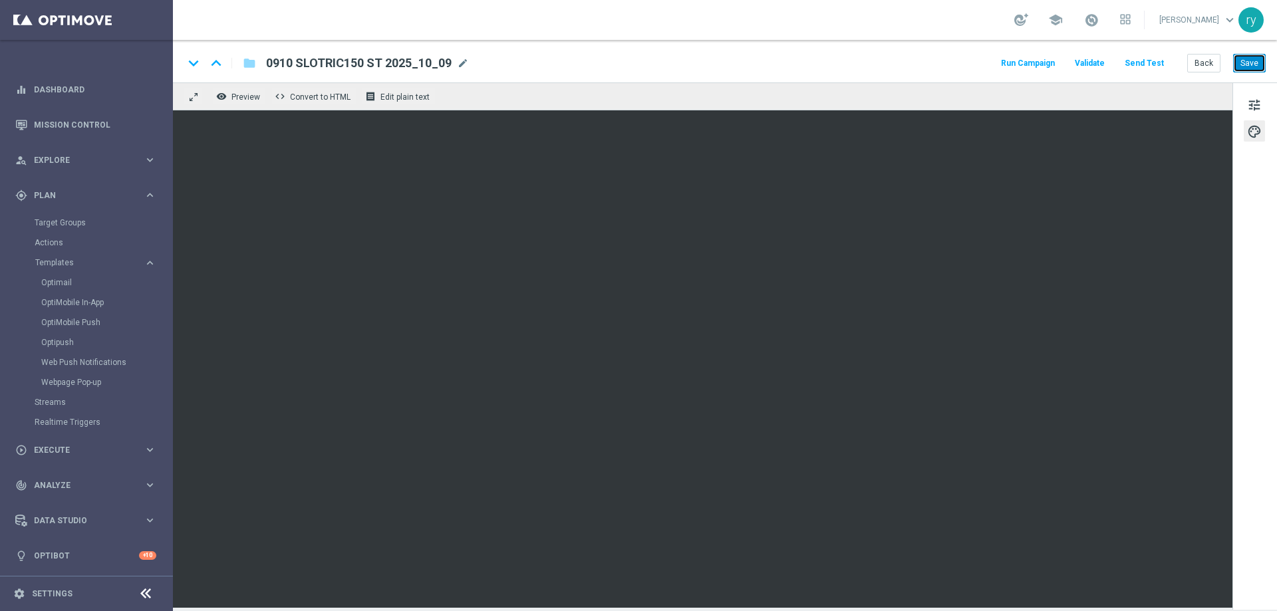
click at [1244, 67] on button "Save" at bounding box center [1249, 63] width 33 height 19
click at [1191, 65] on button "Back" at bounding box center [1203, 63] width 33 height 19
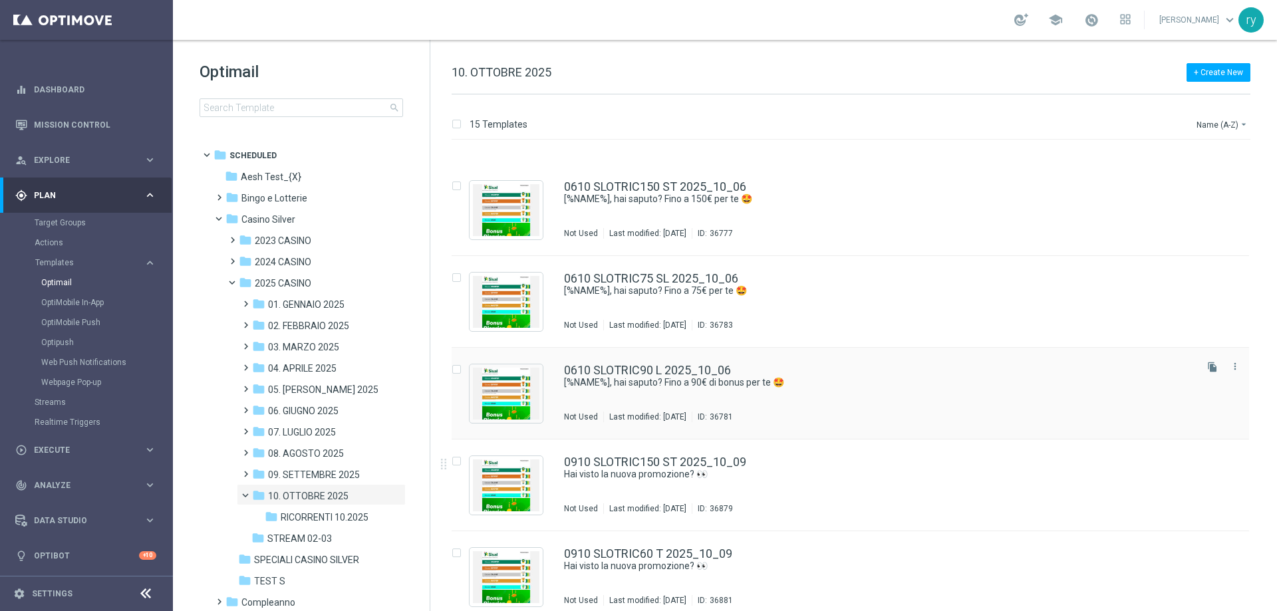
scroll to position [906, 0]
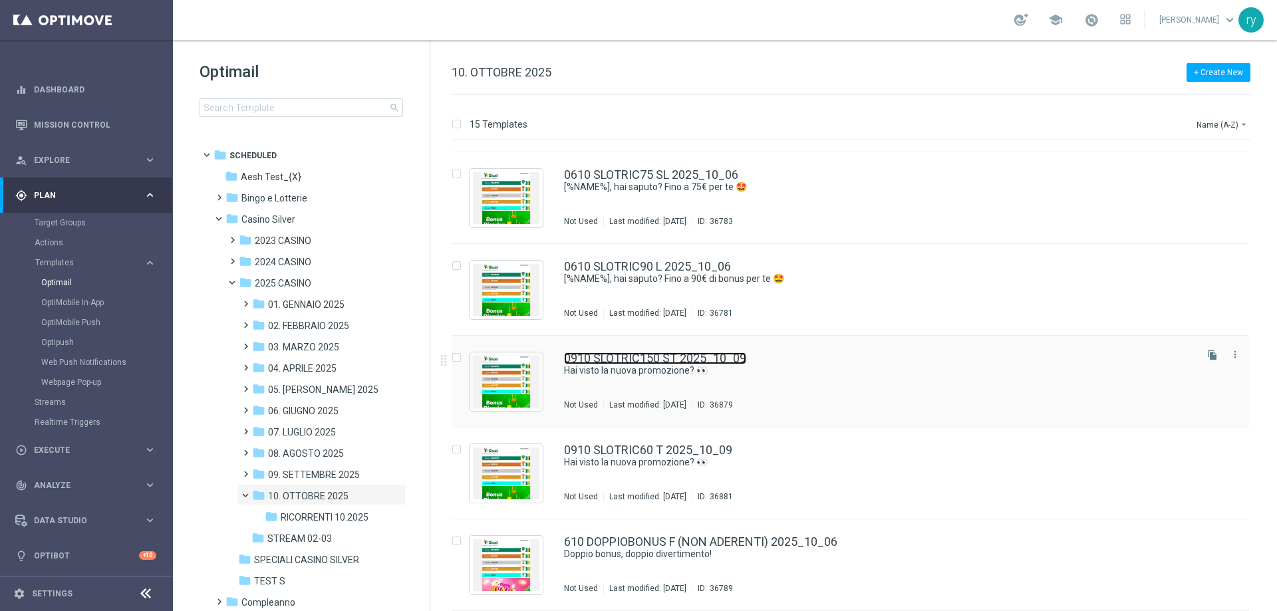
click at [696, 360] on link "0910 SLOTRIC150 ST 2025_10_09" at bounding box center [655, 358] width 182 height 12
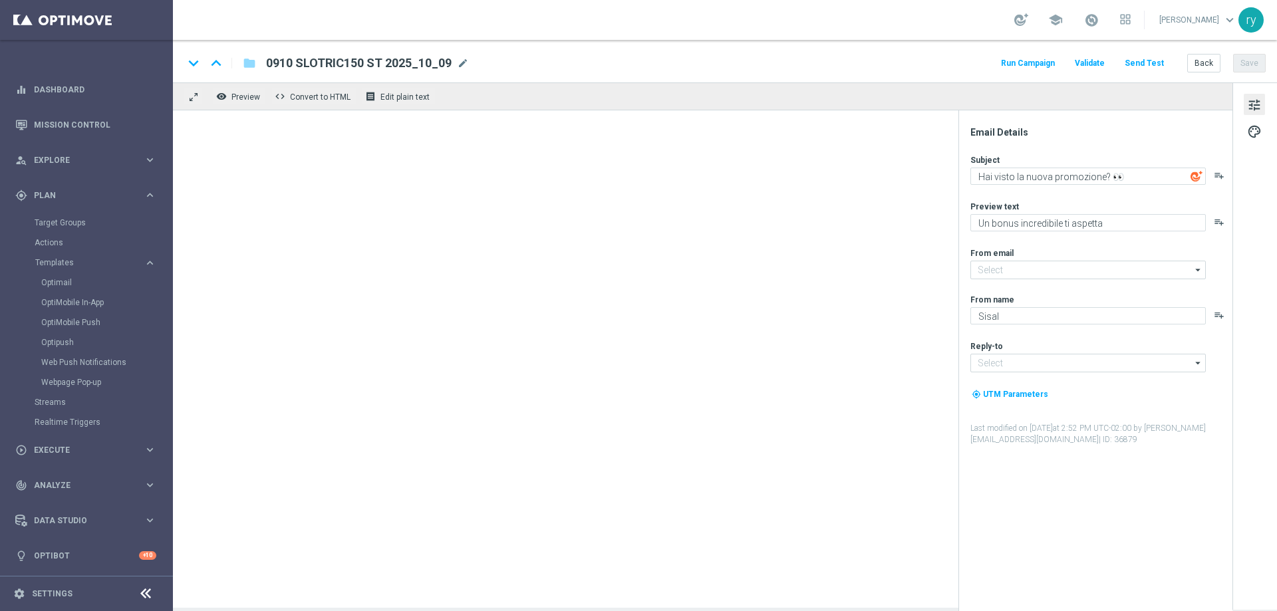
type input "[EMAIL_ADDRESS][DOMAIN_NAME]"
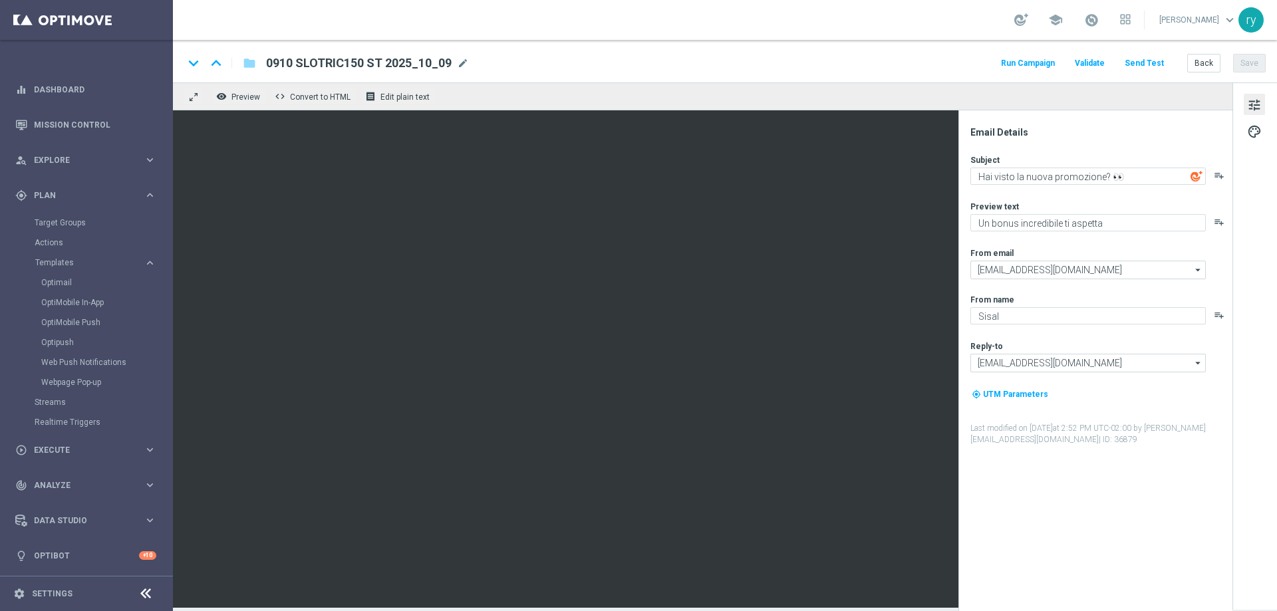
click at [1019, 63] on button "Run Campaign" at bounding box center [1028, 64] width 58 height 18
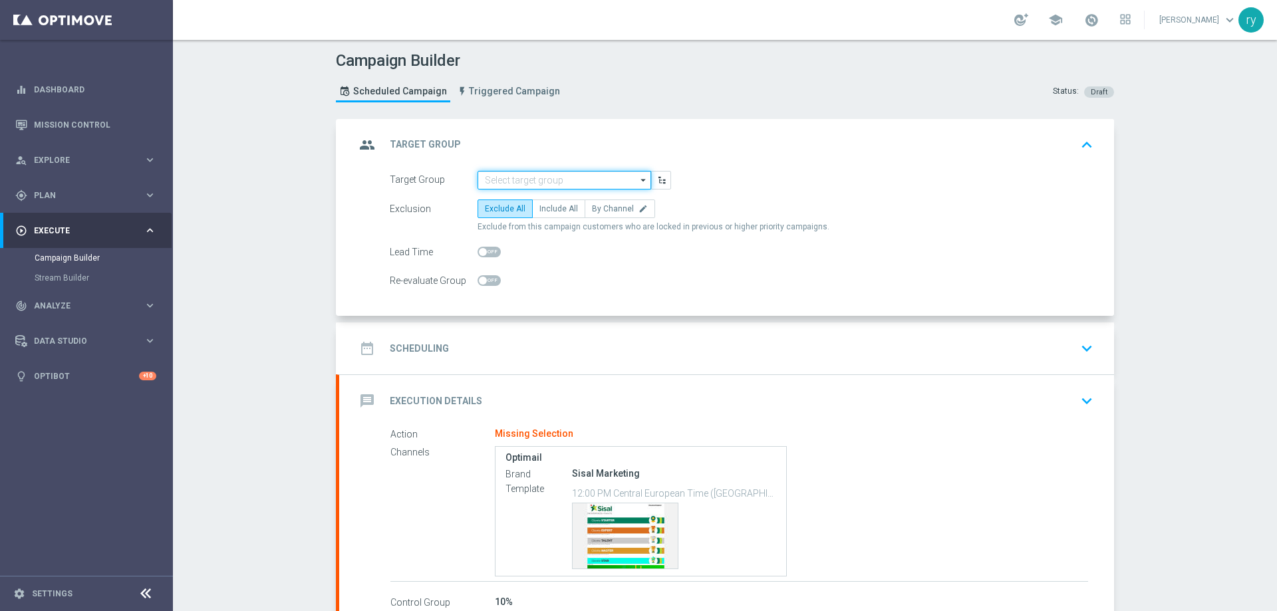
click at [590, 178] on input at bounding box center [564, 180] width 174 height 19
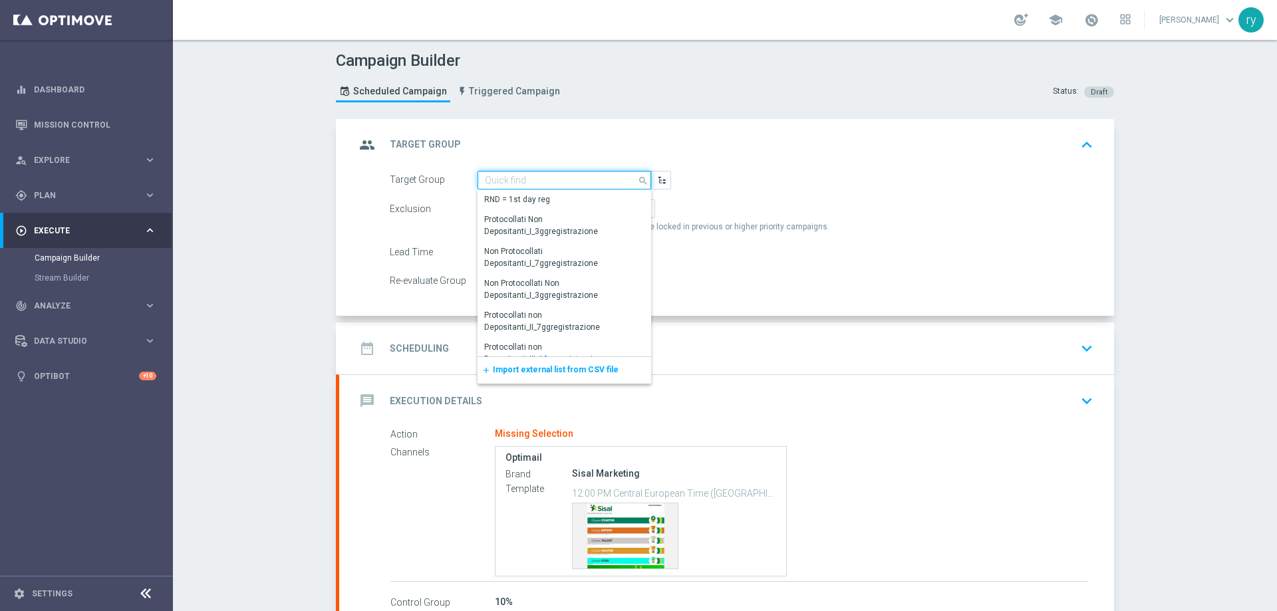
paste input "NO SALDO Active Casinò Silver Moda >60"
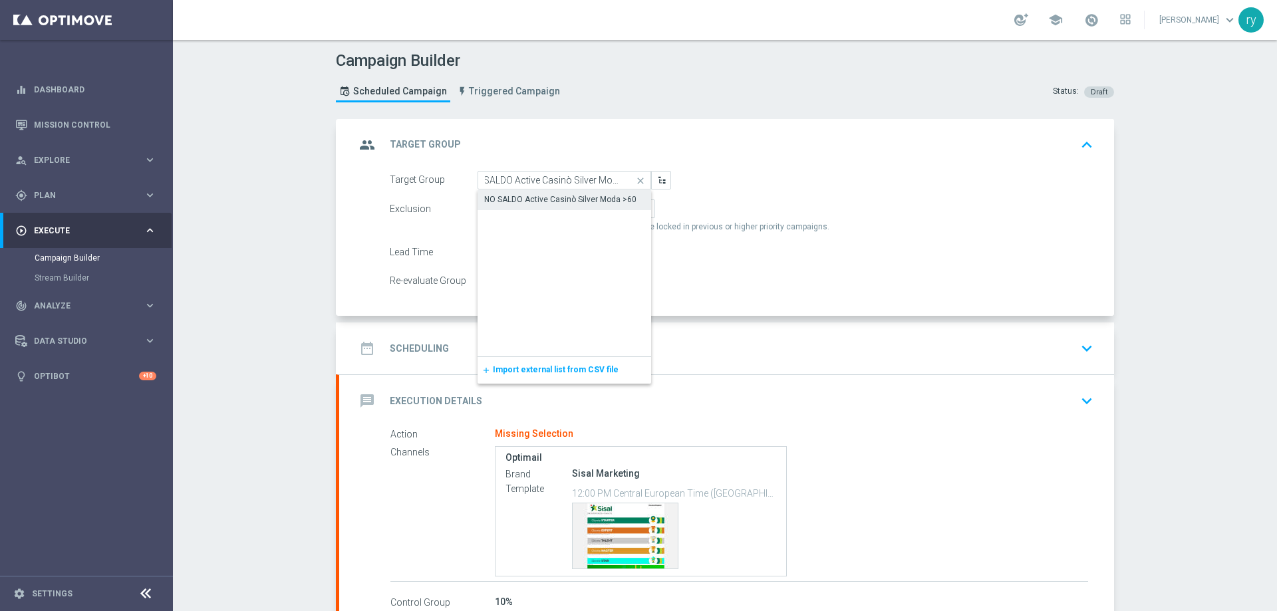
click at [524, 194] on div "NO SALDO Active Casinò Silver Moda >60" at bounding box center [560, 200] width 152 height 12
type input "NO SALDO Active Casinò Silver Moda >60"
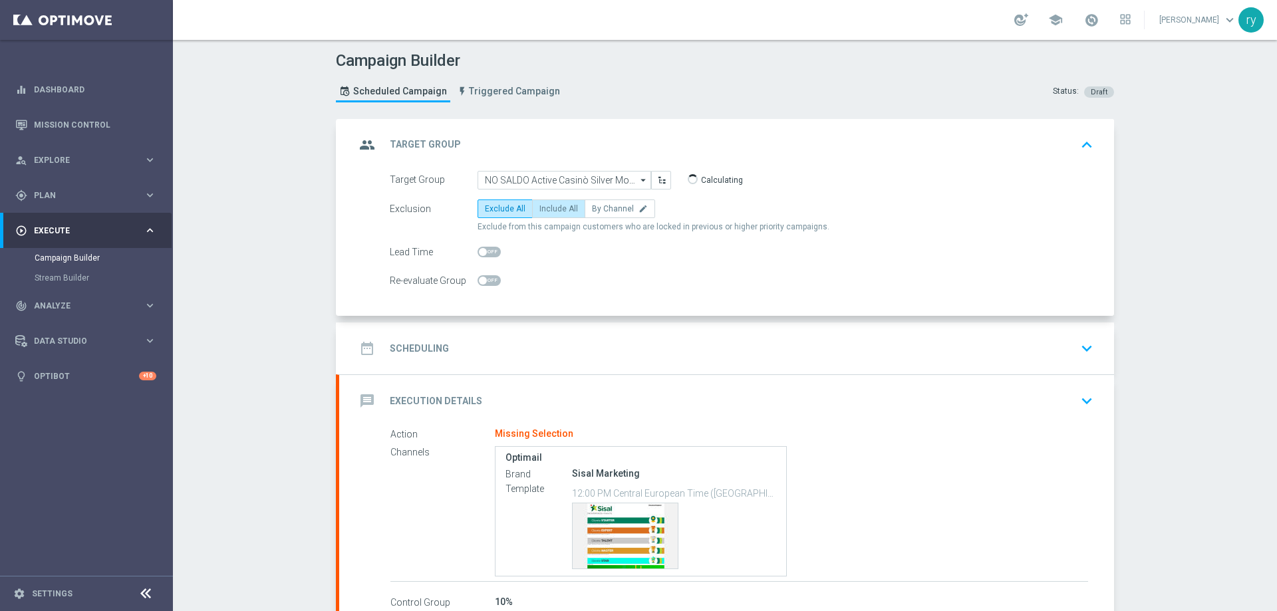
scroll to position [0, 0]
click at [539, 209] on span "Include All" at bounding box center [558, 208] width 39 height 9
click at [539, 209] on input "Include All" at bounding box center [543, 211] width 9 height 9
radio input "true"
click at [575, 341] on div "date_range Scheduling keyboard_arrow_down" at bounding box center [726, 348] width 743 height 25
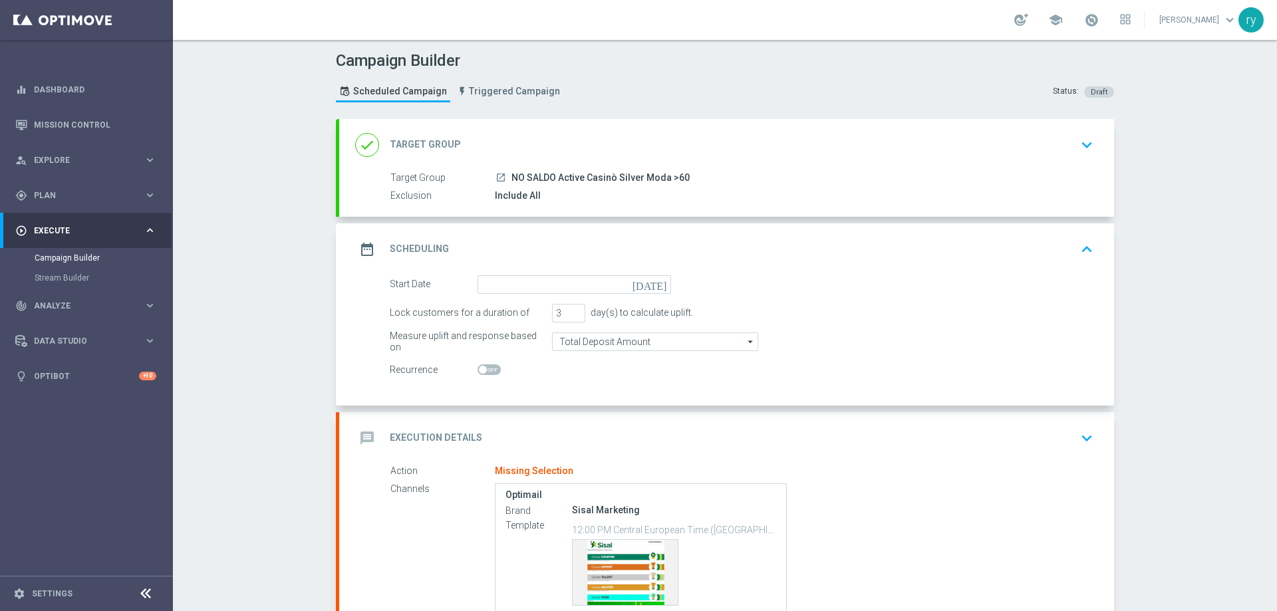
click at [660, 287] on icon "[DATE]" at bounding box center [651, 282] width 39 height 15
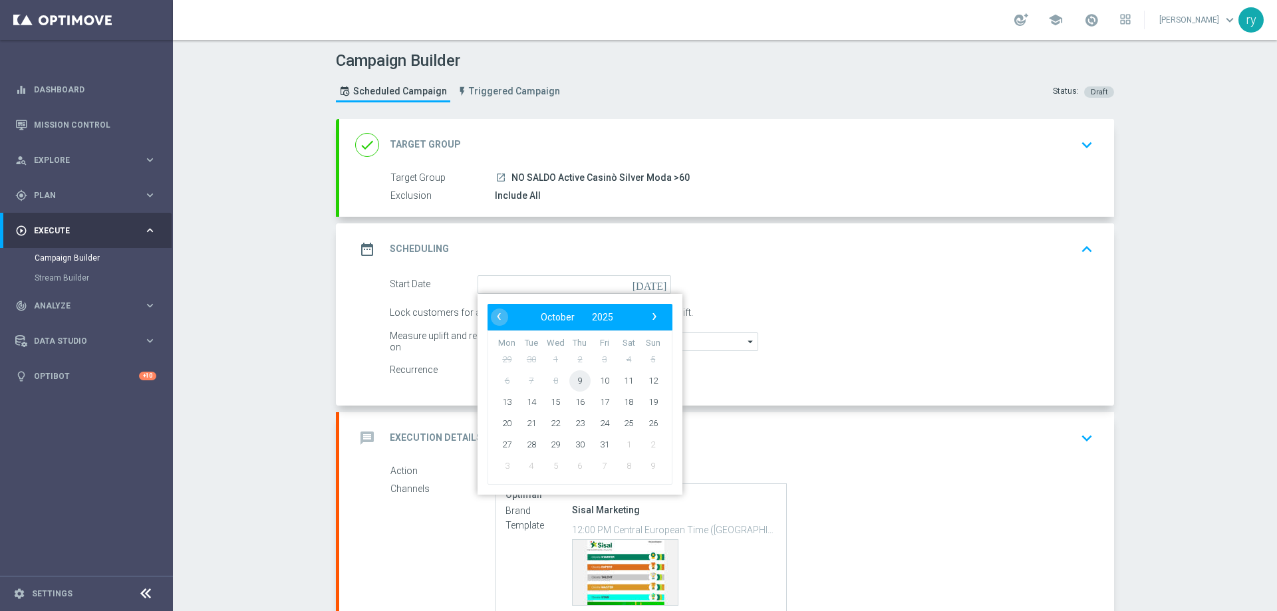
click at [575, 380] on span "9" at bounding box center [579, 380] width 21 height 21
type input "[DATE]"
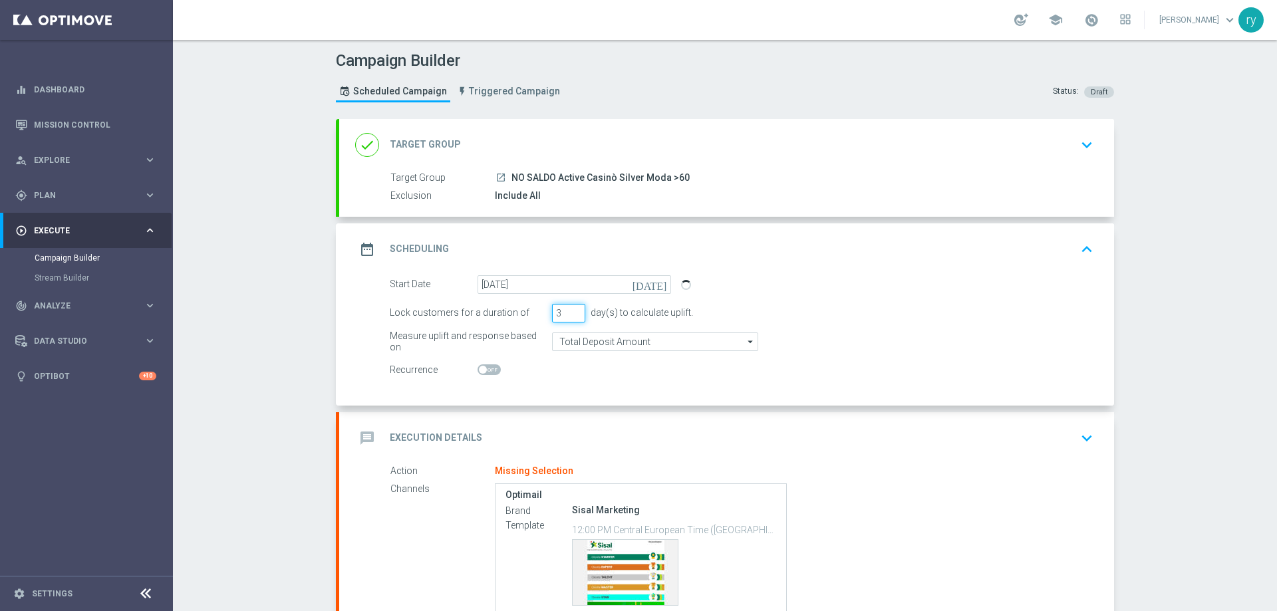
click at [577, 306] on input "3" at bounding box center [568, 313] width 33 height 19
click at [574, 307] on input "4" at bounding box center [568, 313] width 33 height 19
click at [574, 307] on input "5" at bounding box center [568, 313] width 33 height 19
type input "4"
click at [573, 317] on input "4" at bounding box center [568, 313] width 33 height 19
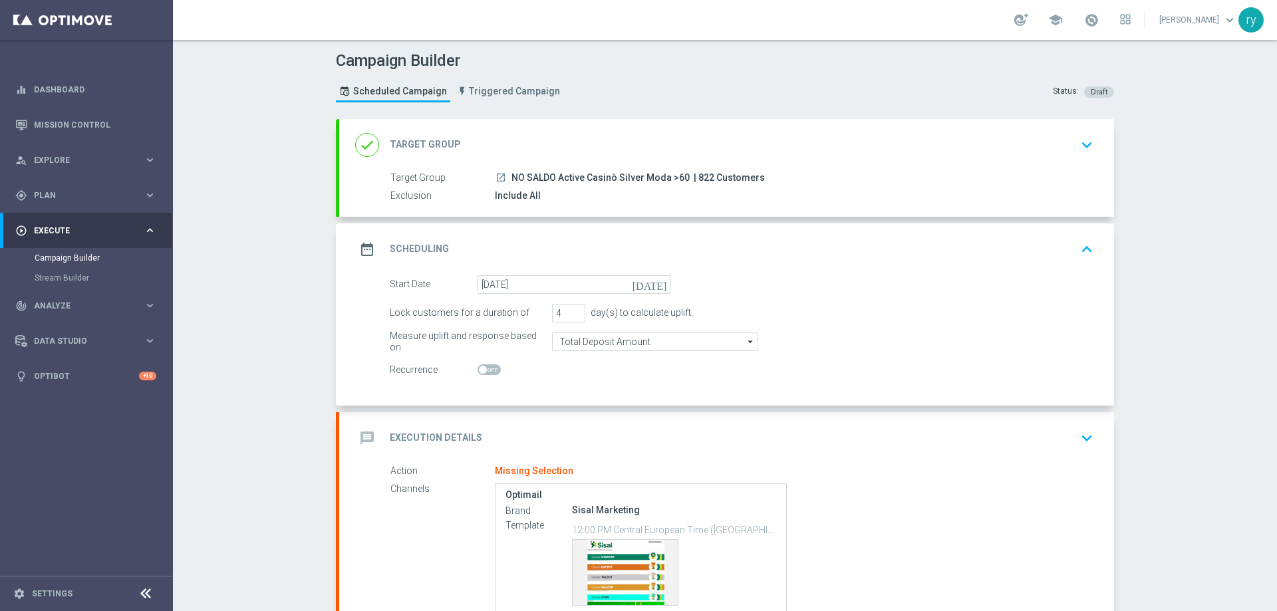
click at [628, 378] on div at bounding box center [574, 370] width 194 height 19
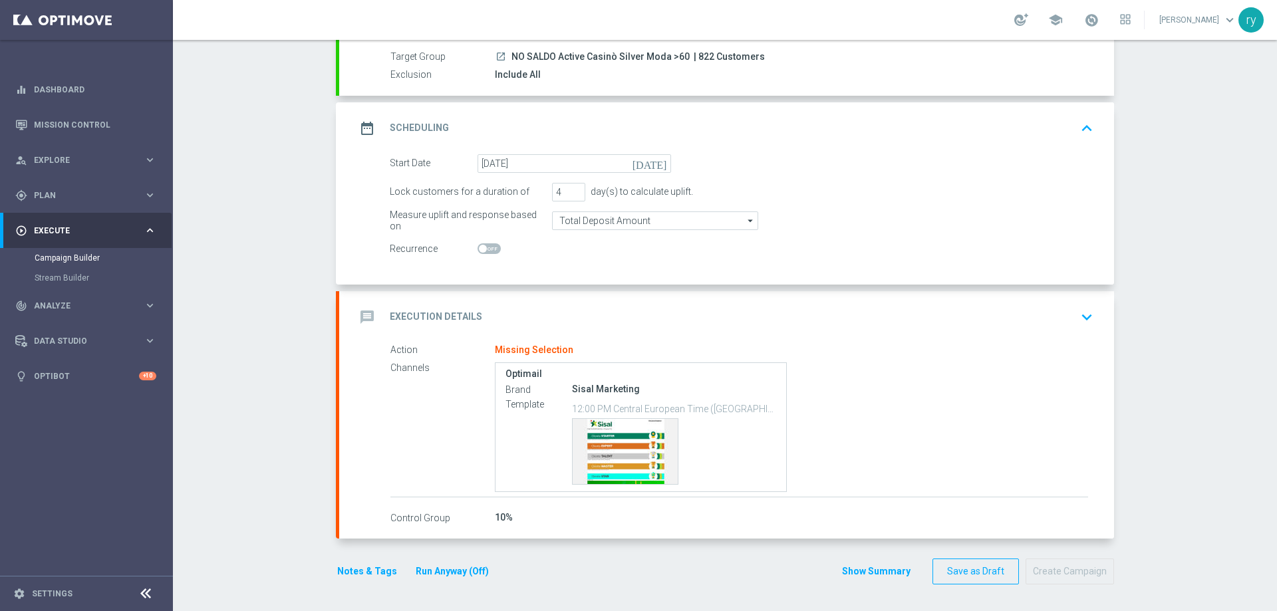
click at [671, 315] on div "message Execution Details keyboard_arrow_down" at bounding box center [726, 317] width 743 height 25
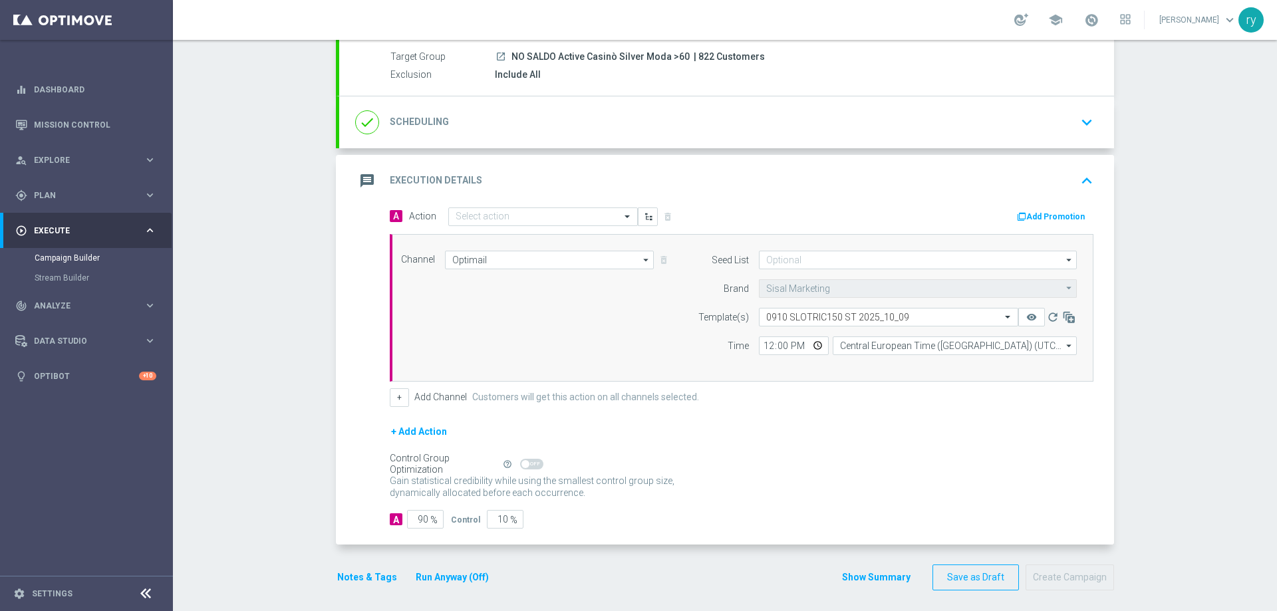
scroll to position [121, 0]
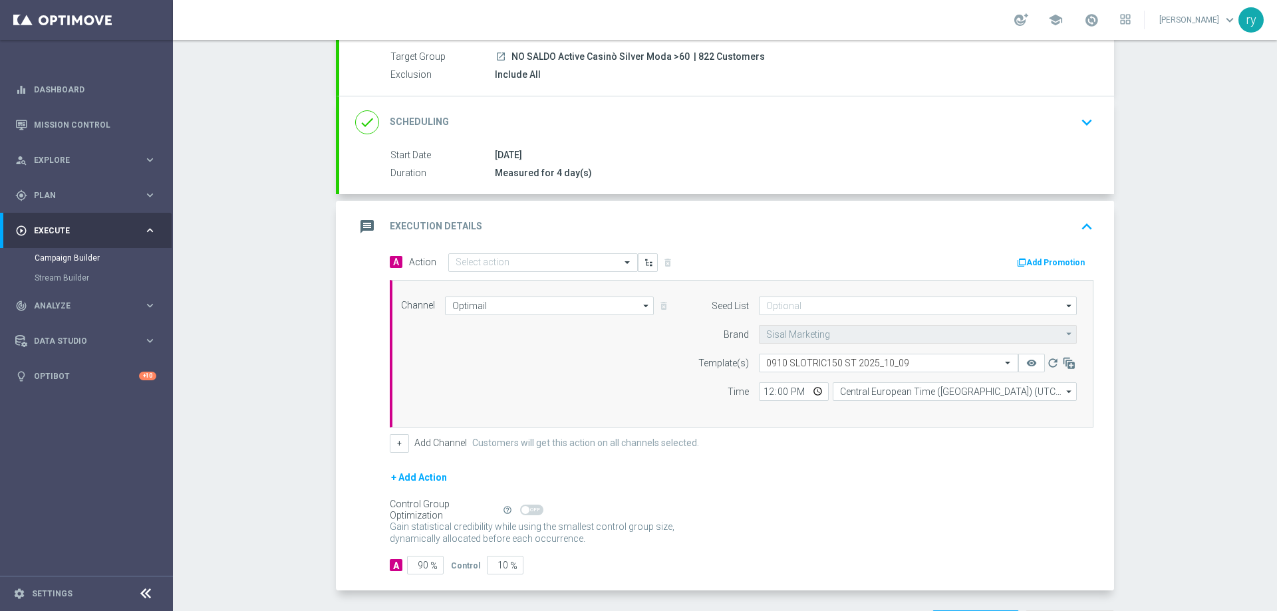
click at [1029, 257] on button "Add Promotion" at bounding box center [1052, 262] width 74 height 15
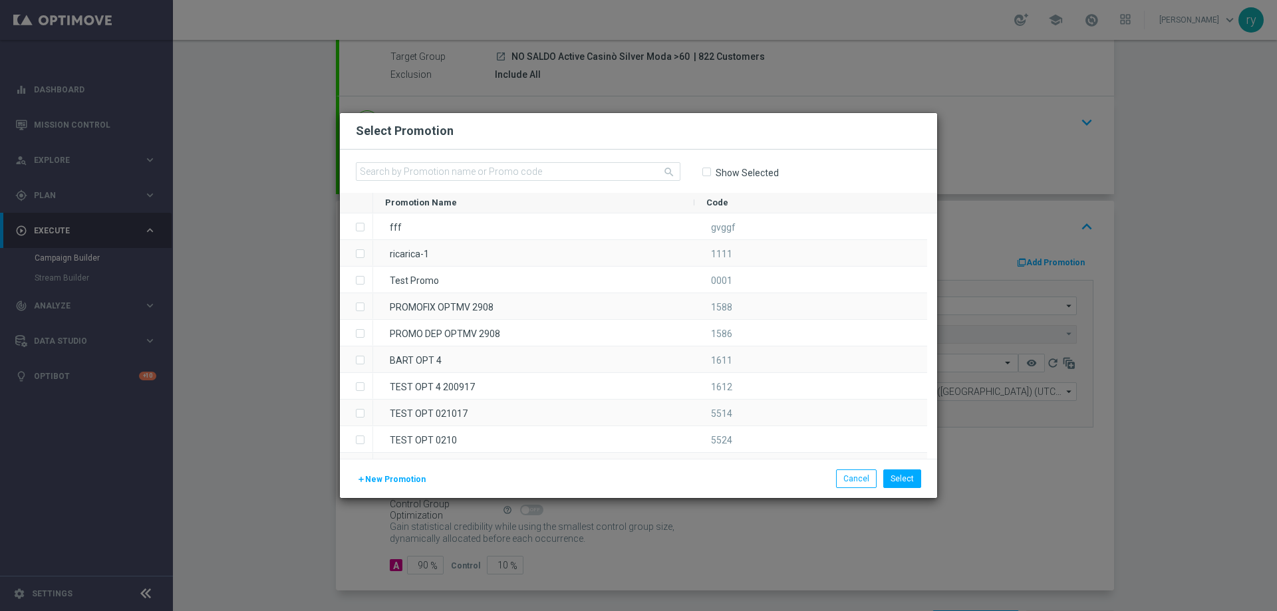
click at [511, 159] on div "search Show Selected" at bounding box center [638, 171] width 597 height 43
click at [503, 170] on input "text" at bounding box center [518, 171] width 325 height 19
paste input "336388"
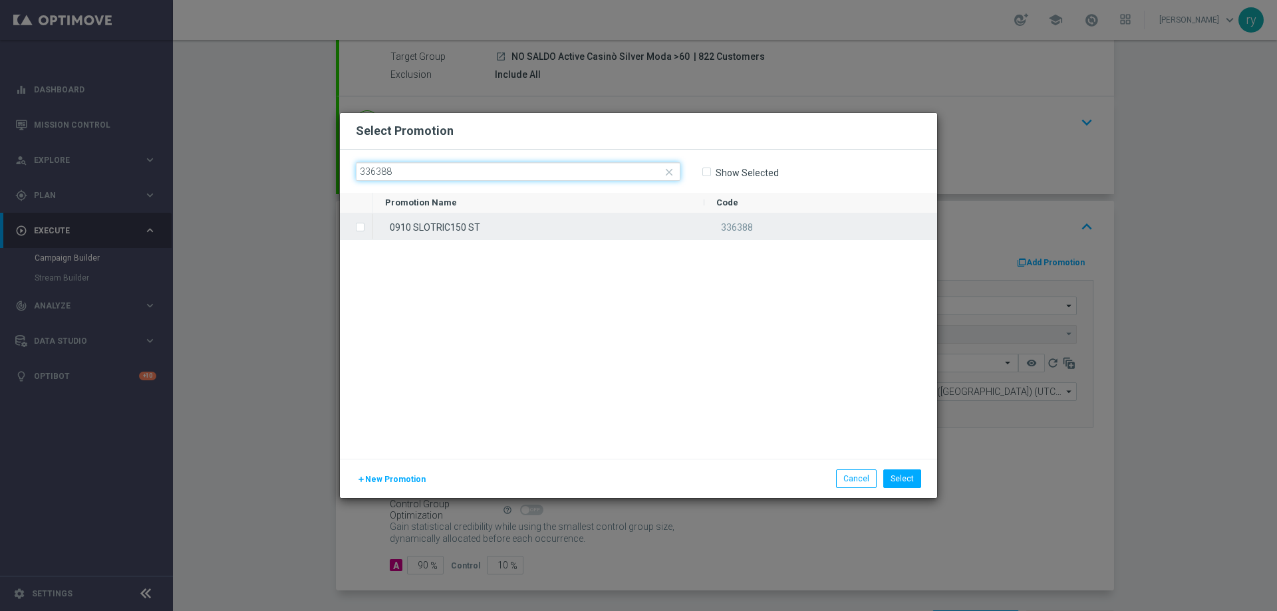
type input "336388"
click at [498, 213] on div "0910 SLOTRIC150 ST" at bounding box center [538, 226] width 331 height 26
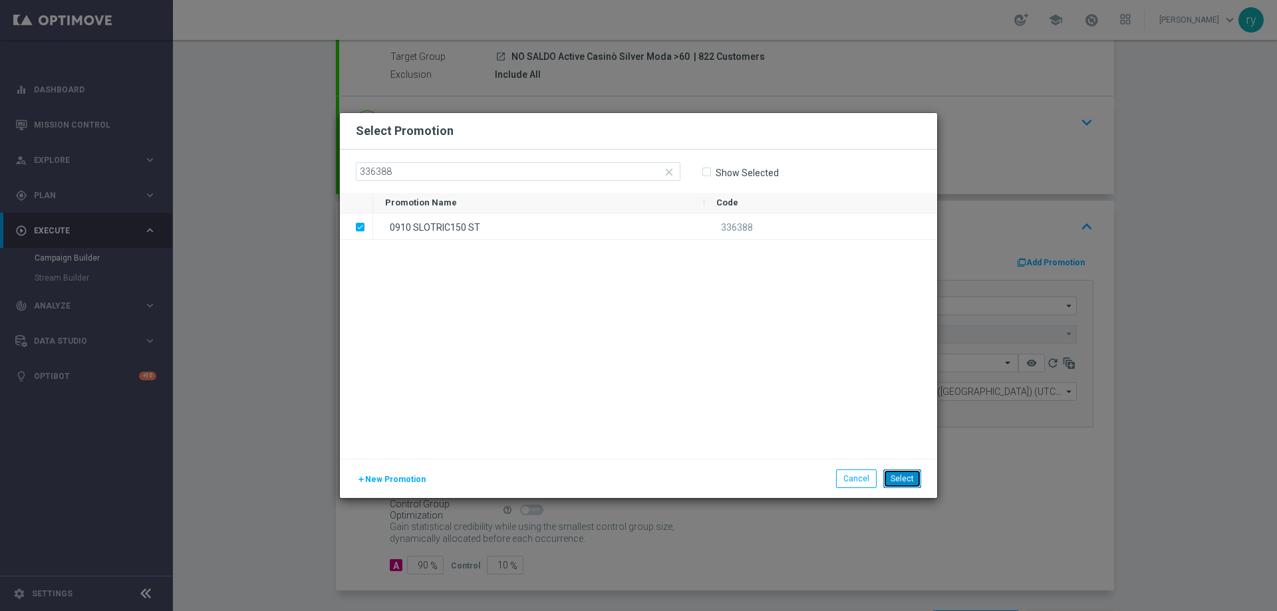
click at [900, 483] on button "Select" at bounding box center [902, 479] width 38 height 19
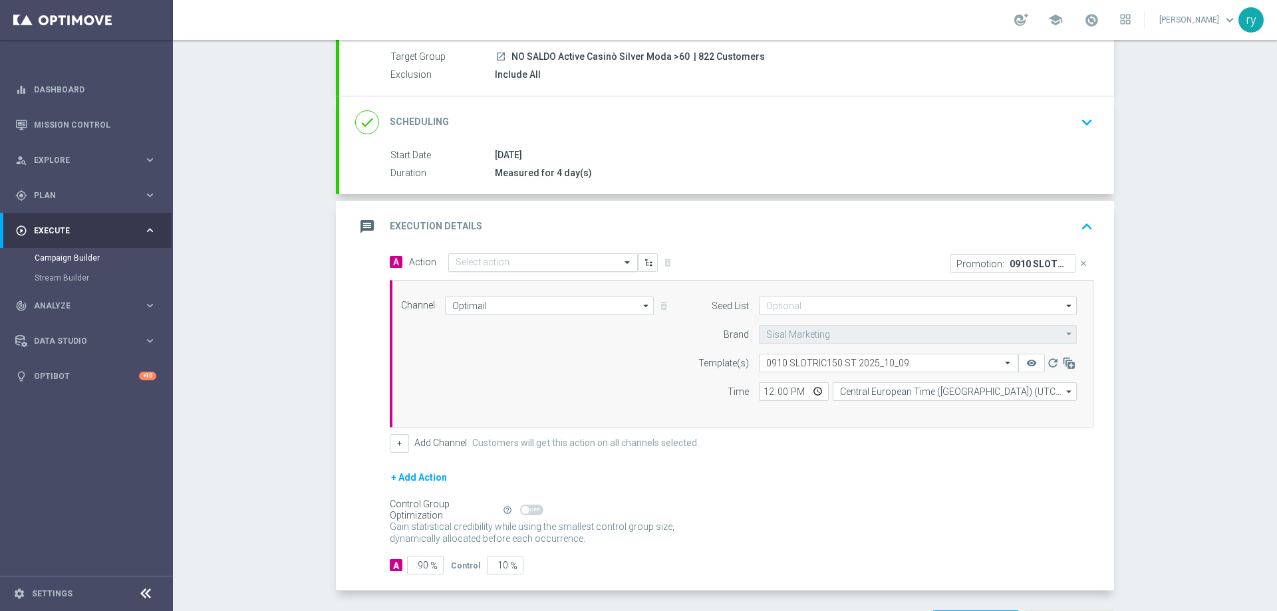
click at [548, 255] on div "Select action" at bounding box center [543, 262] width 190 height 19
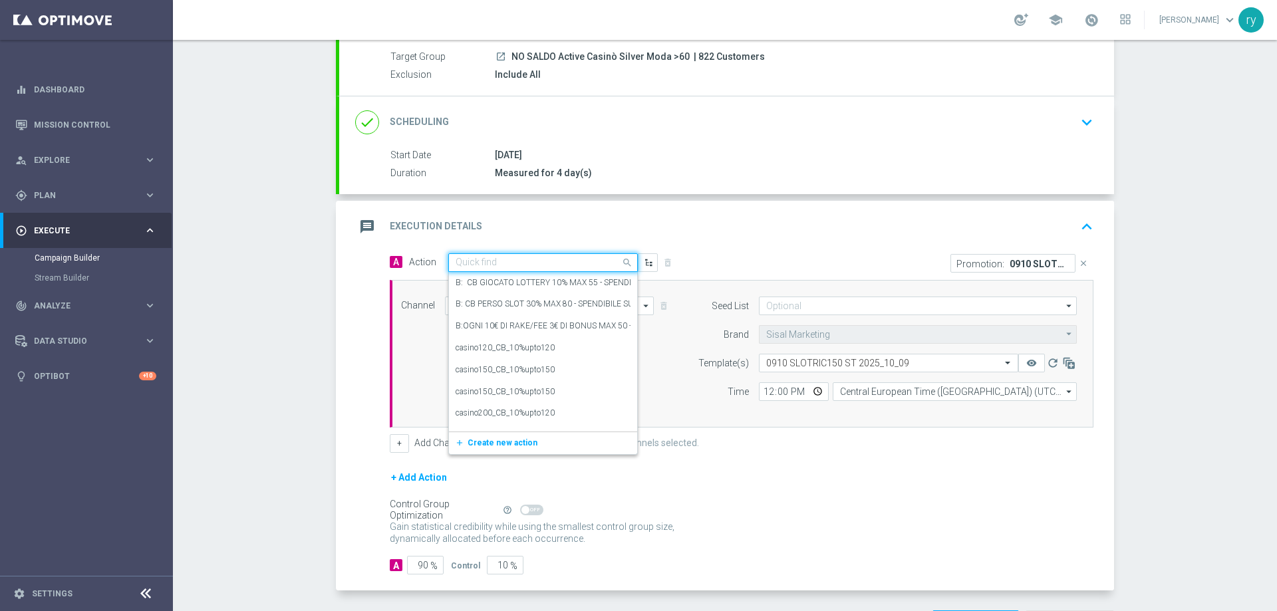
paste input "dep 150€ per 10% fino a 200€"
type input "dep 150€ per 10% fino a 200€"
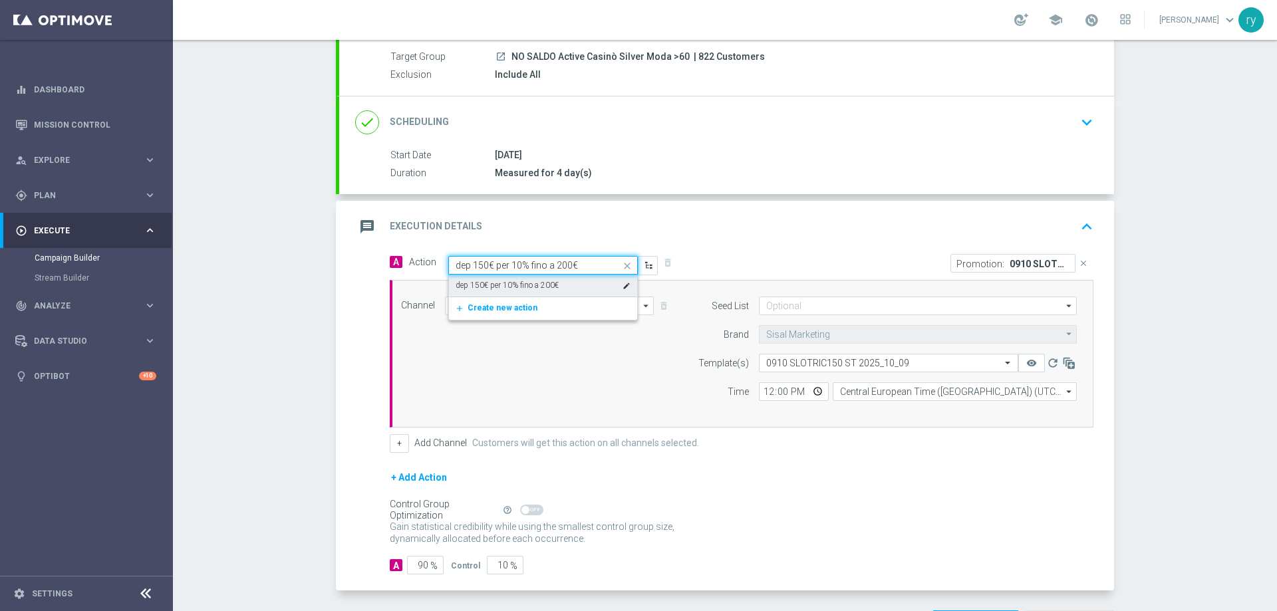
click at [522, 284] on label "dep 150€ per 10% fino a 200€" at bounding box center [507, 285] width 103 height 11
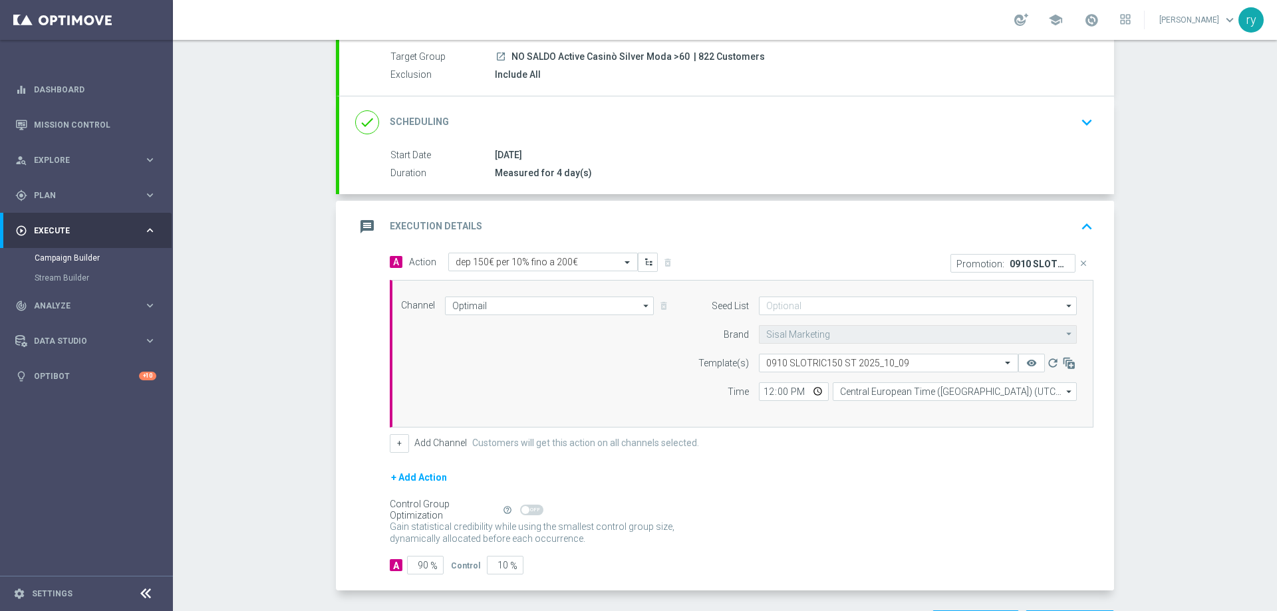
click at [700, 251] on div "message Execution Details keyboard_arrow_up" at bounding box center [726, 227] width 775 height 52
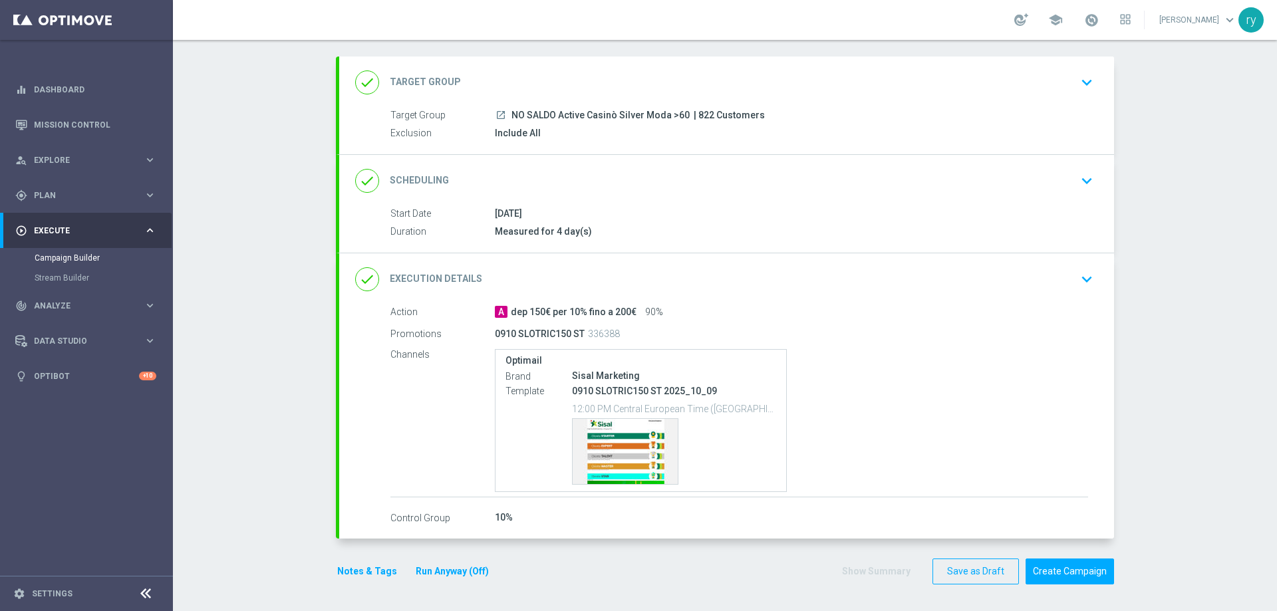
click at [691, 285] on div "done Execution Details keyboard_arrow_down" at bounding box center [726, 279] width 743 height 25
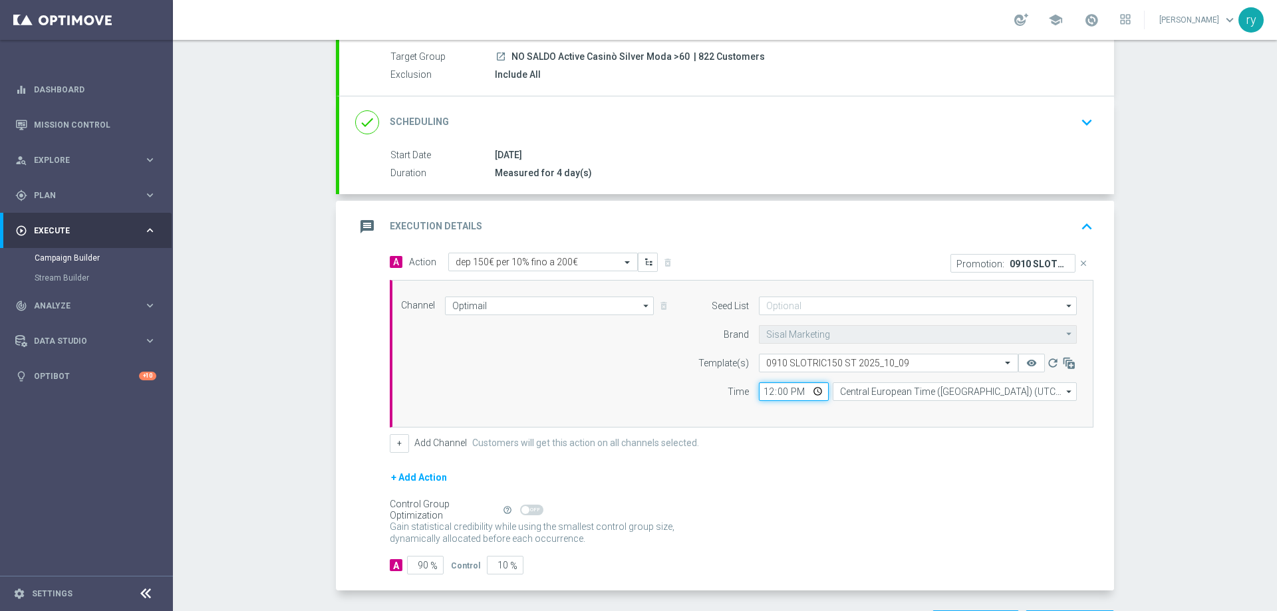
click at [769, 392] on input "12:00" at bounding box center [794, 391] width 70 height 19
type input "18:00"
click at [775, 410] on div "Seed List arrow_drop_down Drag here to set row groups Drag here to set column l…" at bounding box center [884, 354] width 406 height 114
click at [394, 445] on button "+" at bounding box center [399, 443] width 19 height 19
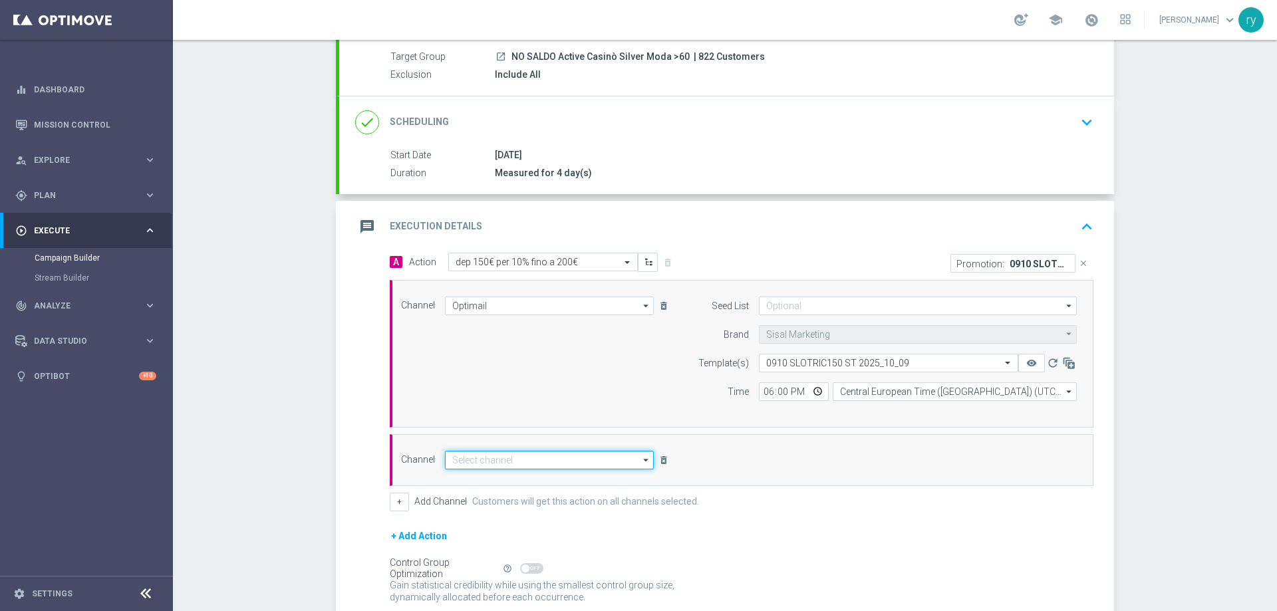
click at [456, 463] on input at bounding box center [549, 460] width 209 height 19
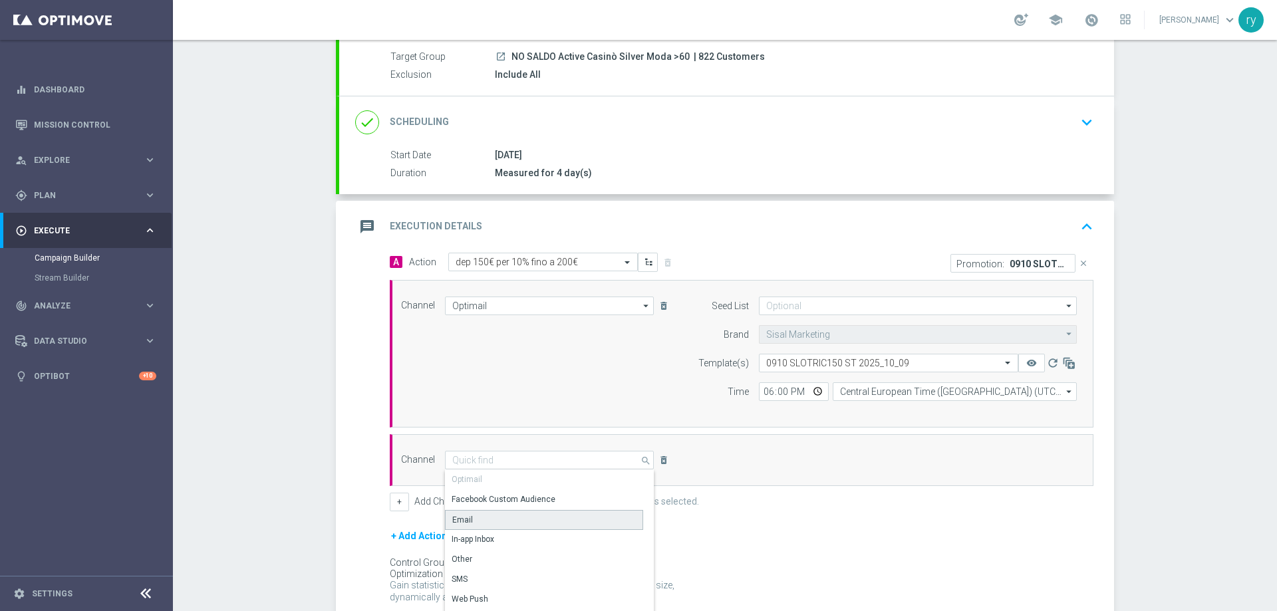
click at [488, 520] on div "Email" at bounding box center [544, 520] width 198 height 20
type input "Email"
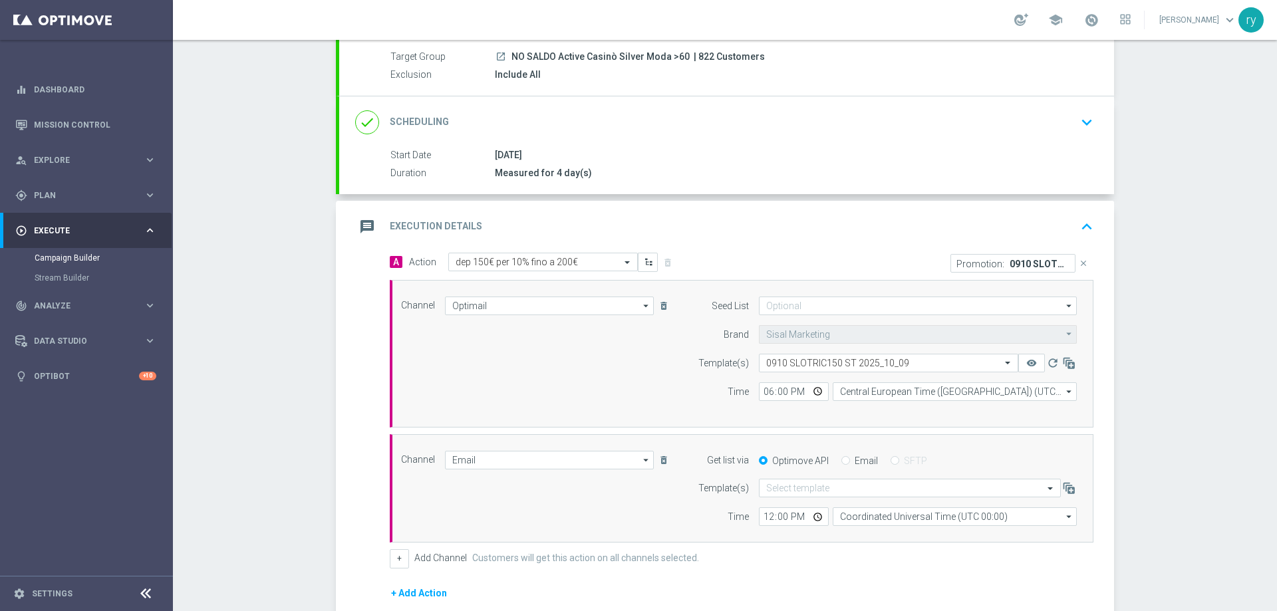
click at [843, 465] on input "Email" at bounding box center [845, 462] width 9 height 9
radio input "true"
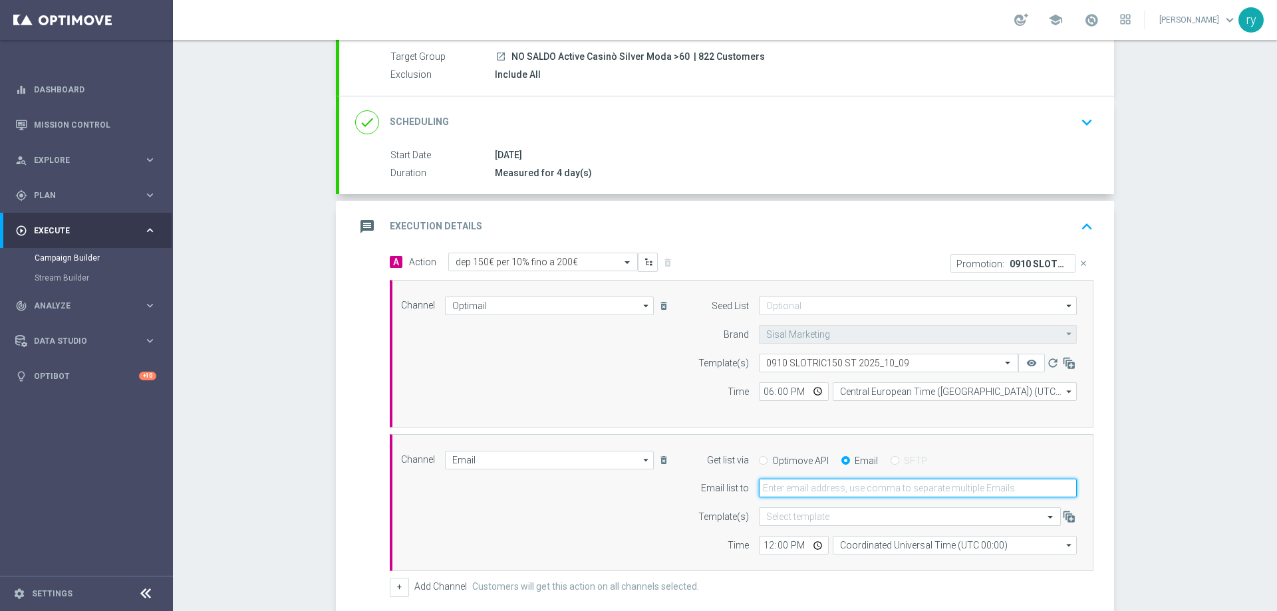
click at [839, 490] on input "email" at bounding box center [918, 488] width 318 height 19
type input "[EMAIL_ADDRESS][DOMAIN_NAME]"
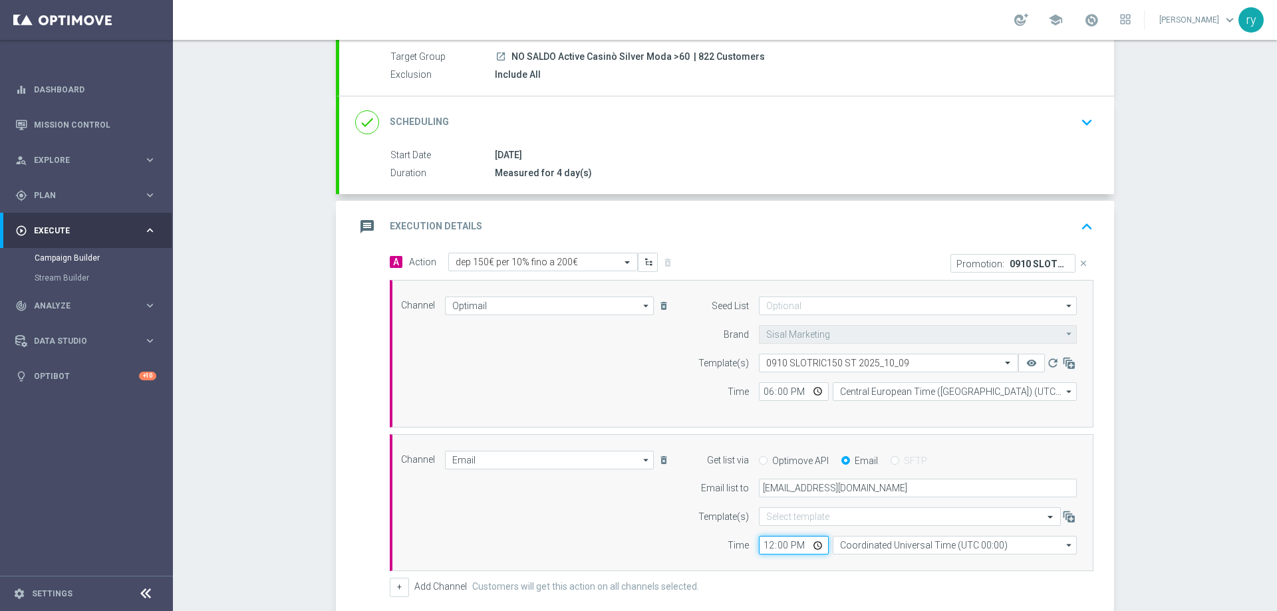
click at [765, 545] on input "12:00" at bounding box center [794, 545] width 70 height 19
type input "18:00"
click at [855, 541] on input "Coordinated Universal Time (UTC 00:00)" at bounding box center [955, 545] width 244 height 19
click at [853, 557] on div "Central European Time ([GEOGRAPHIC_DATA]) (UTC +02:00)" at bounding box center [955, 564] width 244 height 19
type input "Central European Time ([GEOGRAPHIC_DATA]) (UTC +02:00)"
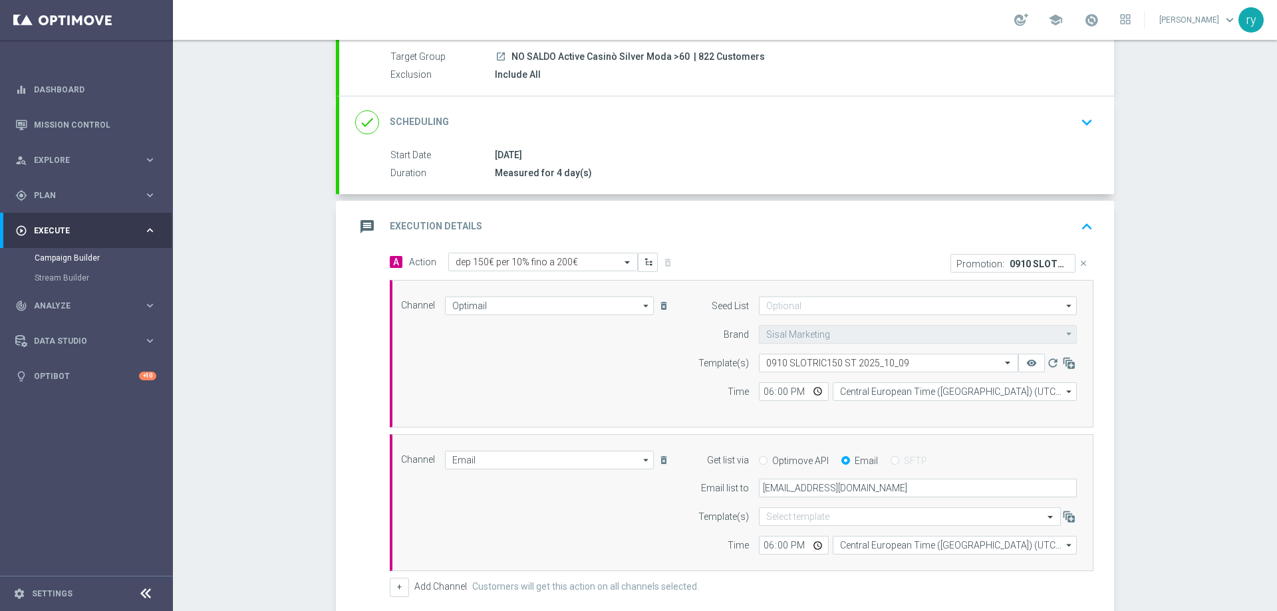
click at [704, 539] on div "Time" at bounding box center [715, 545] width 68 height 19
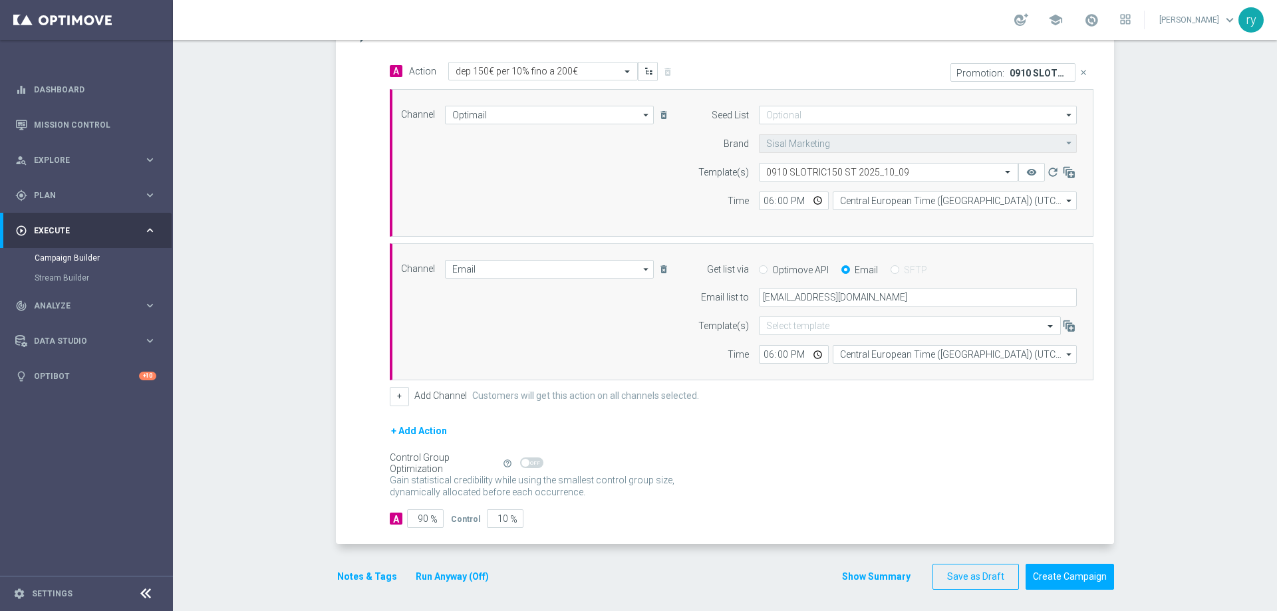
scroll to position [317, 0]
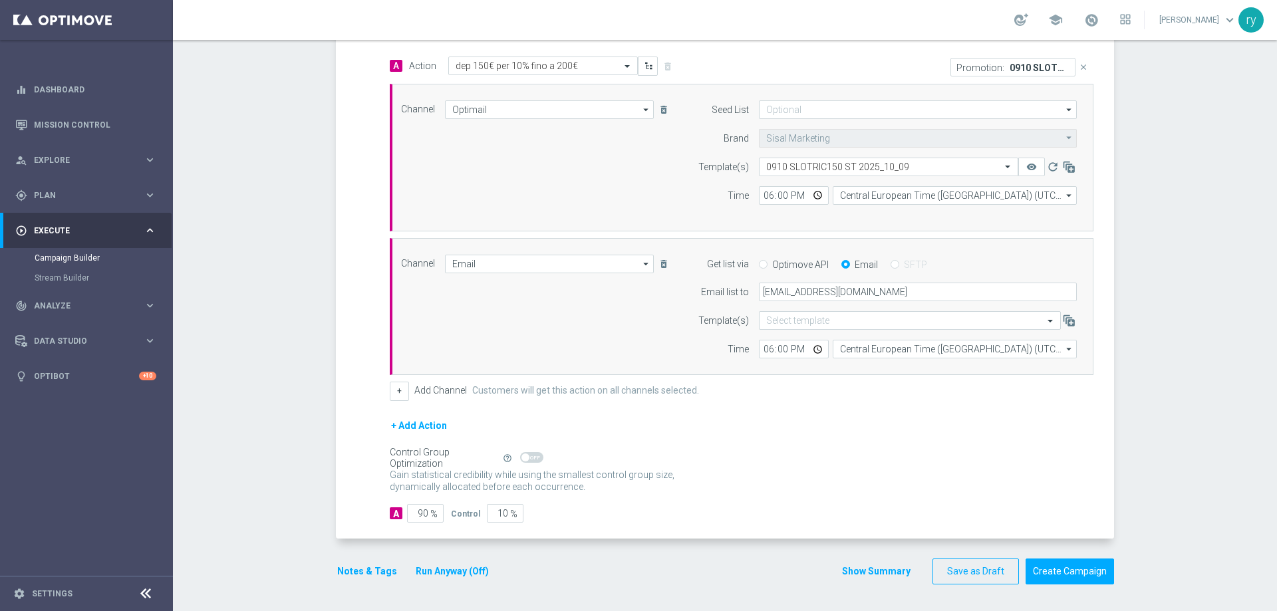
click at [357, 565] on button "Notes & Tags" at bounding box center [367, 571] width 63 height 17
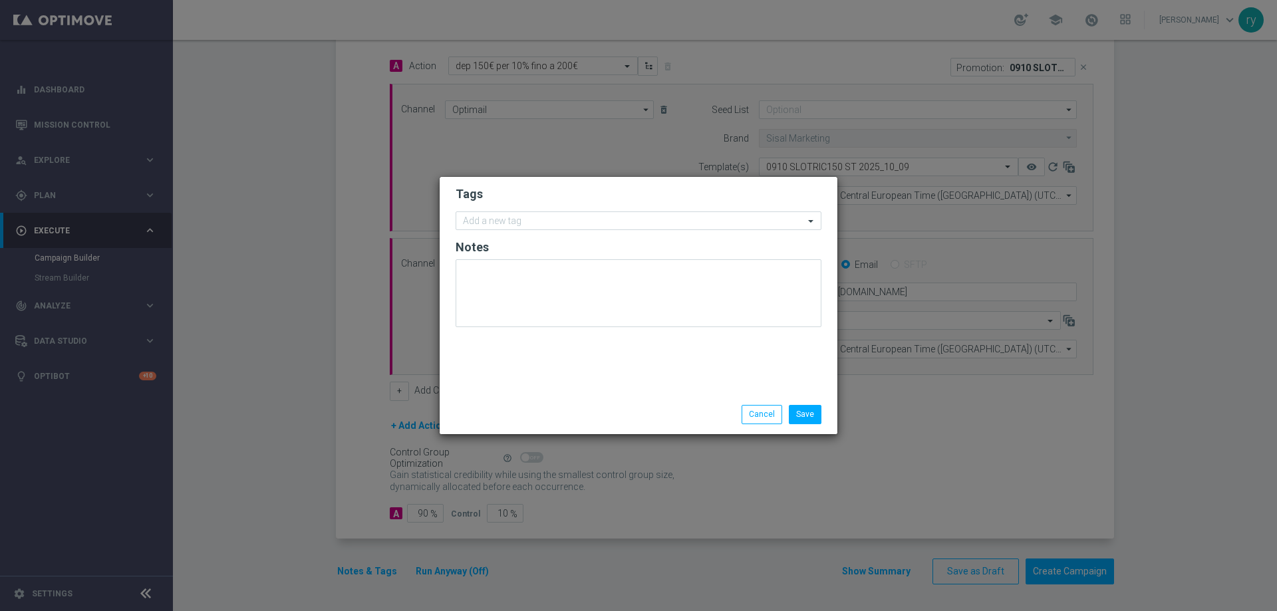
click at [501, 231] on form "Tags Add a new tag Notes" at bounding box center [639, 260] width 366 height 154
click at [503, 221] on input "text" at bounding box center [633, 221] width 341 height 11
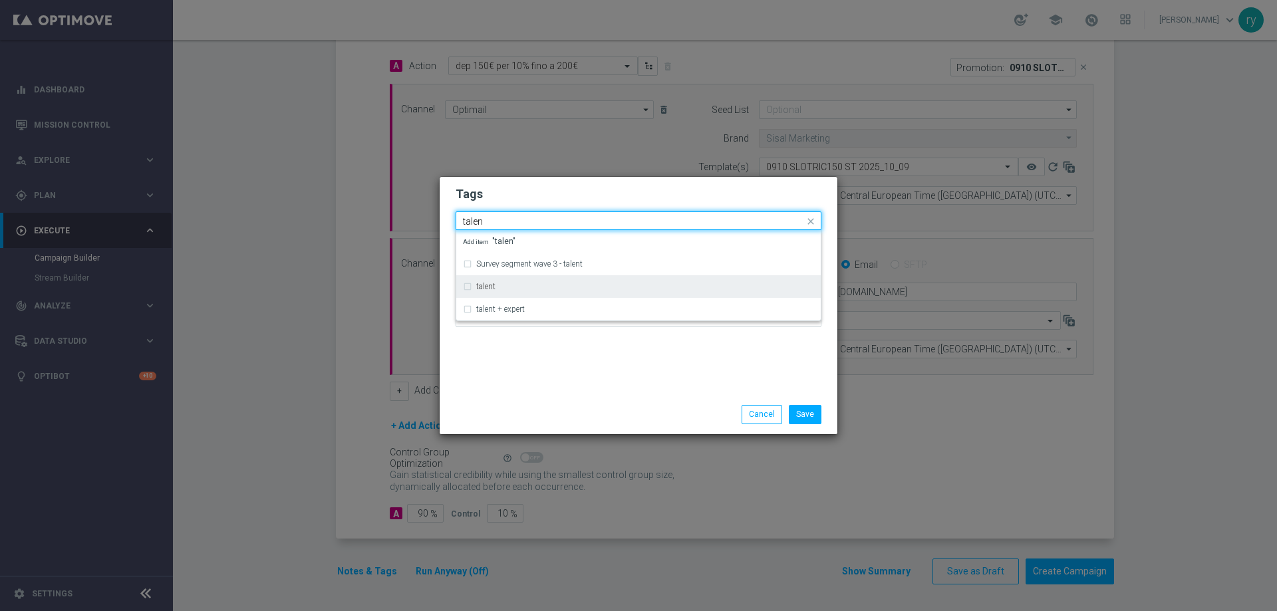
click at [519, 283] on div "talent" at bounding box center [645, 287] width 338 height 8
type input "talen"
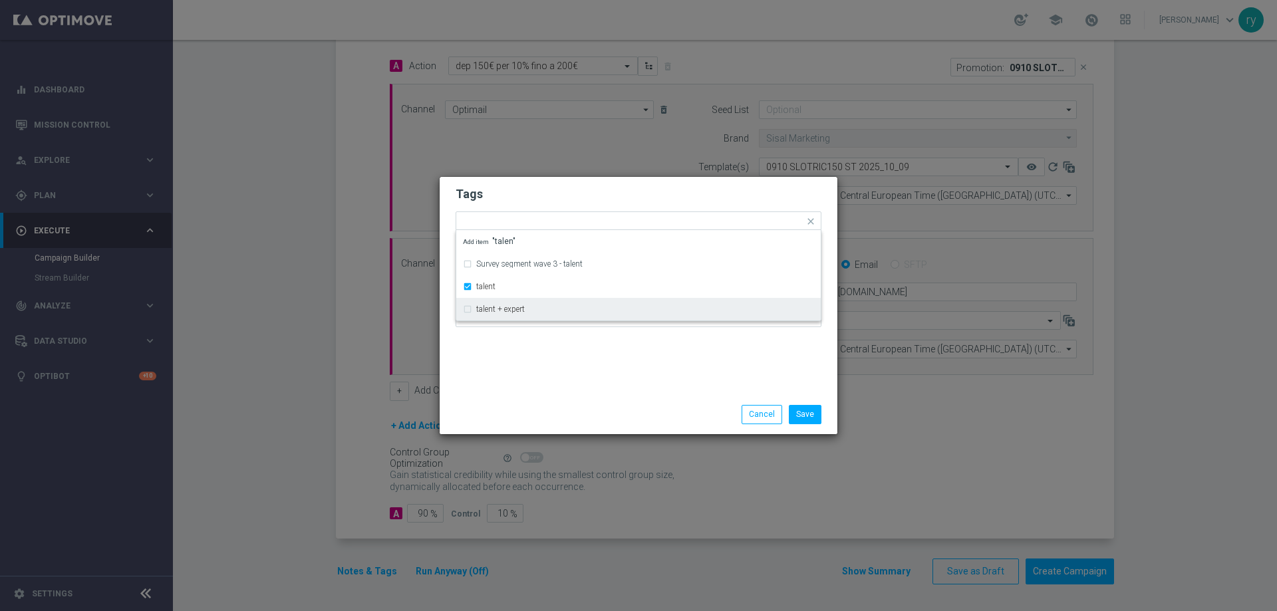
click at [528, 386] on div "Tags Quick find × talent Survey segment wave 3 - talent talent talent + expert …" at bounding box center [639, 286] width 398 height 218
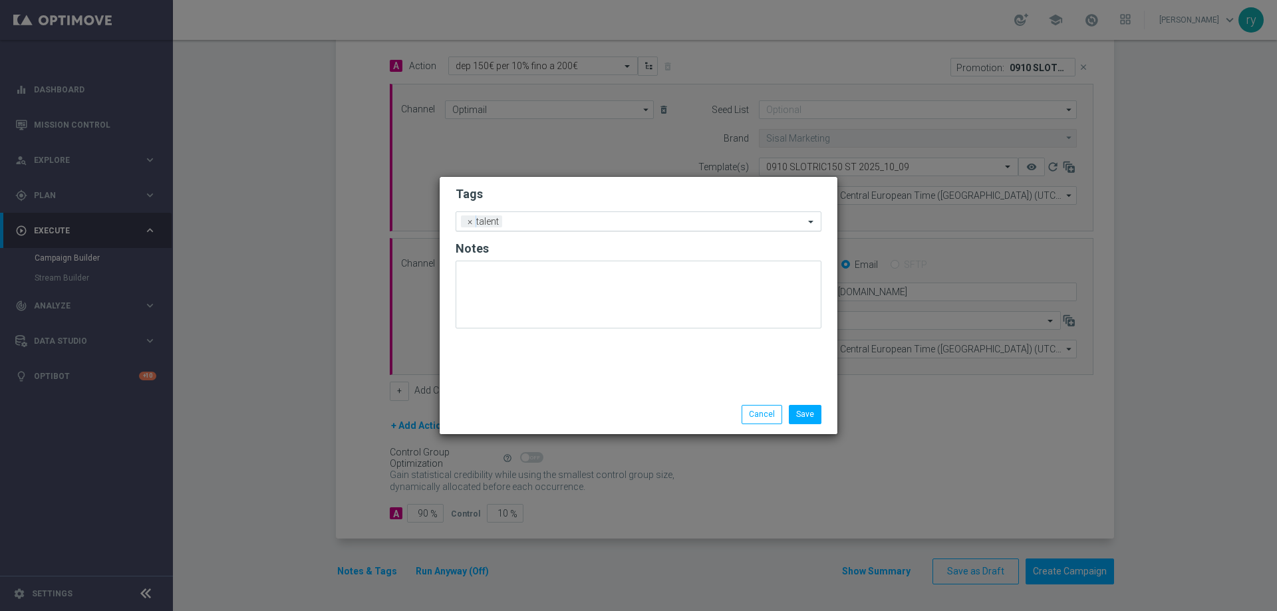
click at [562, 225] on input "text" at bounding box center [655, 222] width 297 height 11
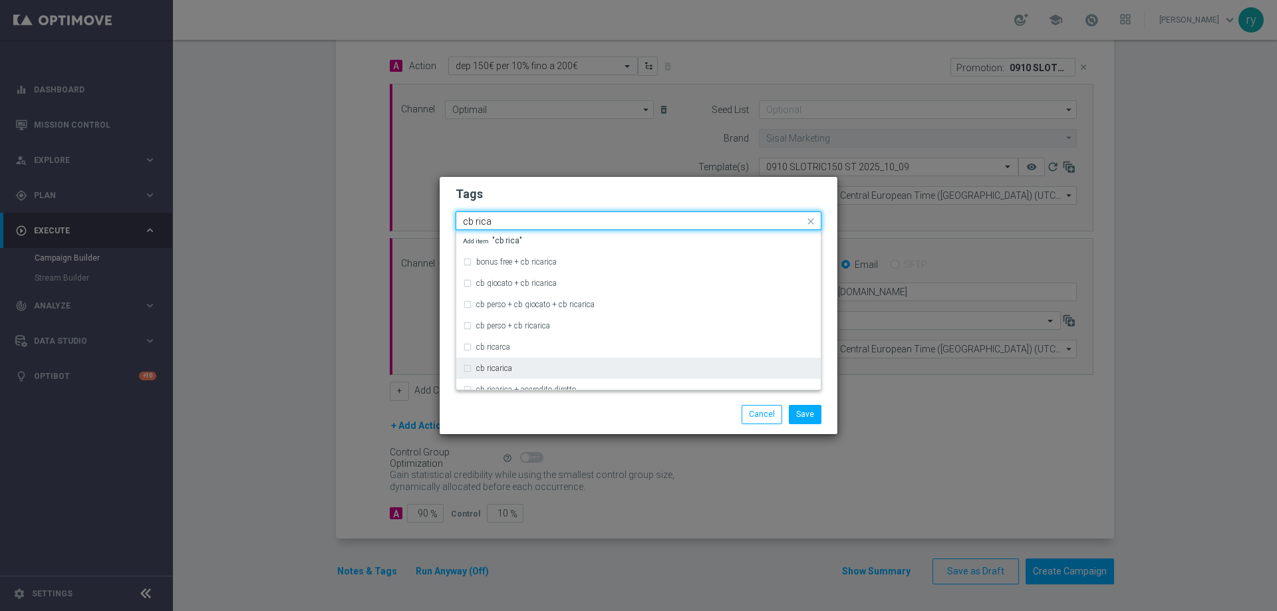
click at [581, 366] on div "cb ricarica" at bounding box center [645, 368] width 338 height 8
type input "cb rica"
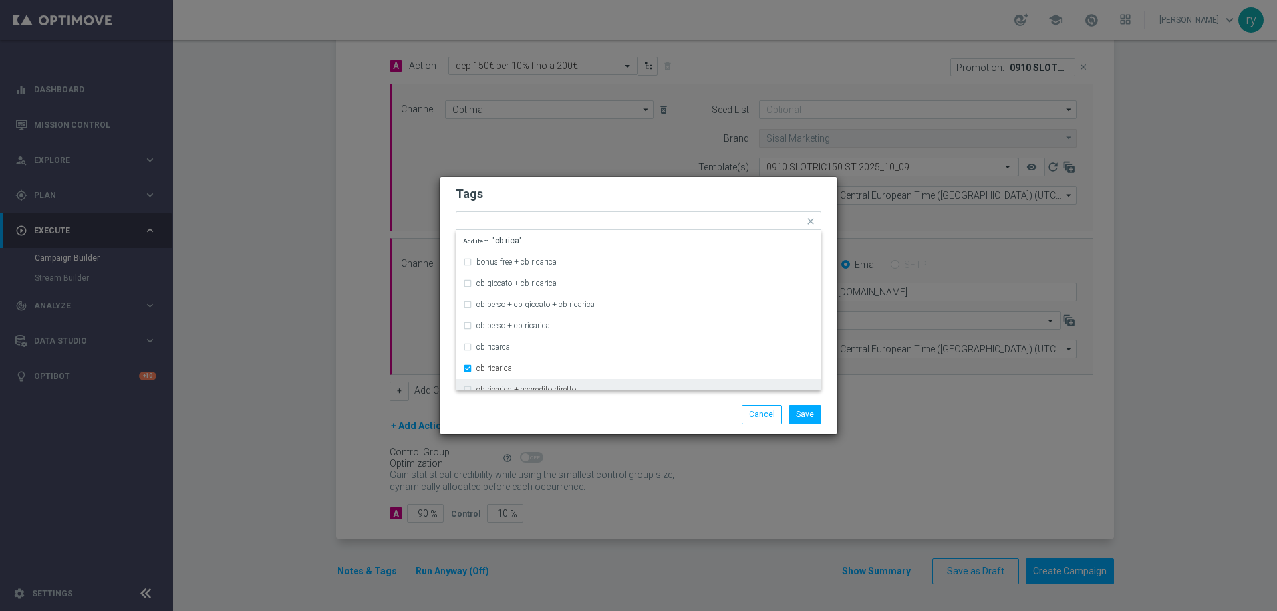
click at [579, 407] on div "Save Cancel" at bounding box center [702, 414] width 257 height 19
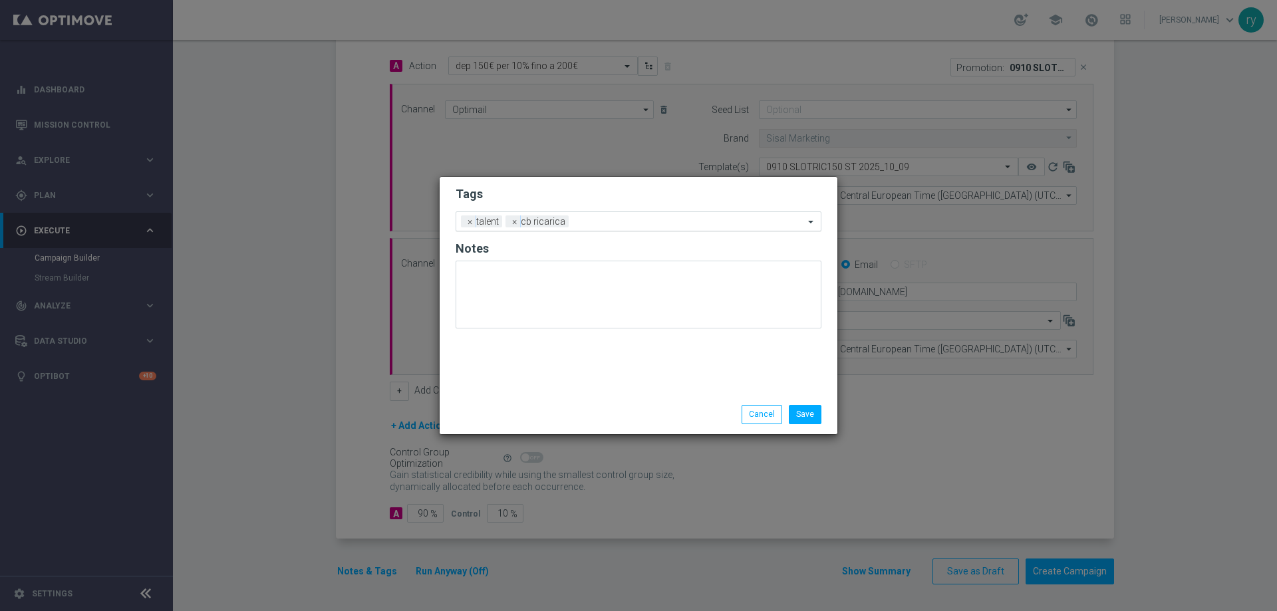
click at [616, 219] on input "text" at bounding box center [689, 222] width 230 height 11
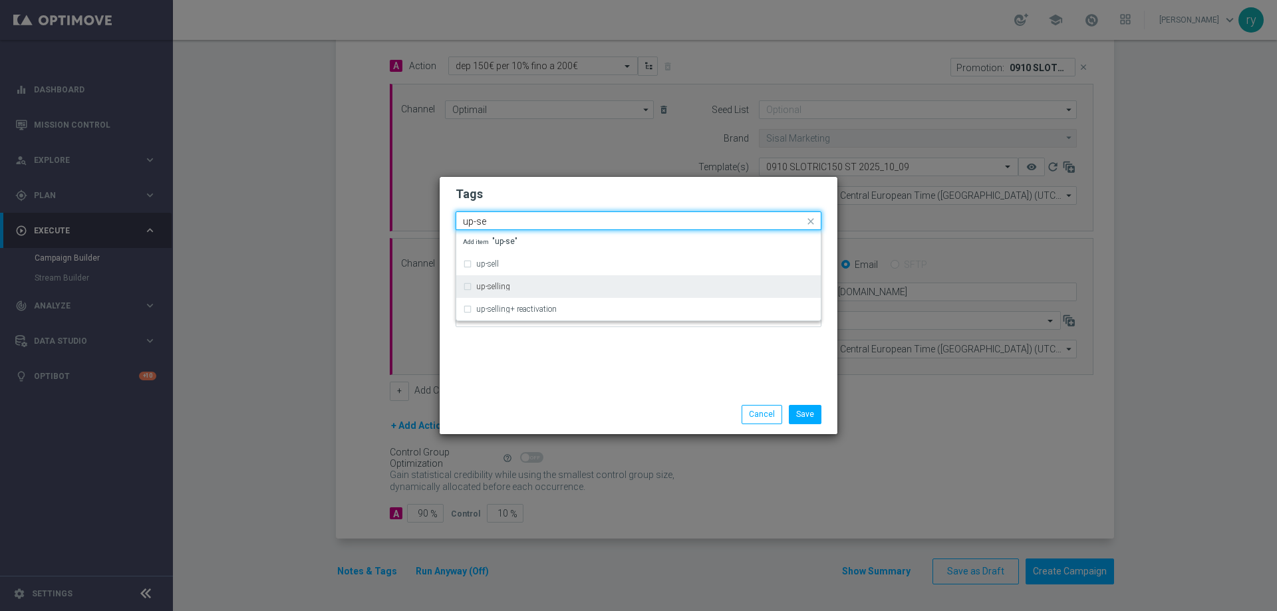
click at [539, 295] on div "up-selling" at bounding box center [638, 286] width 351 height 21
type input "up-se"
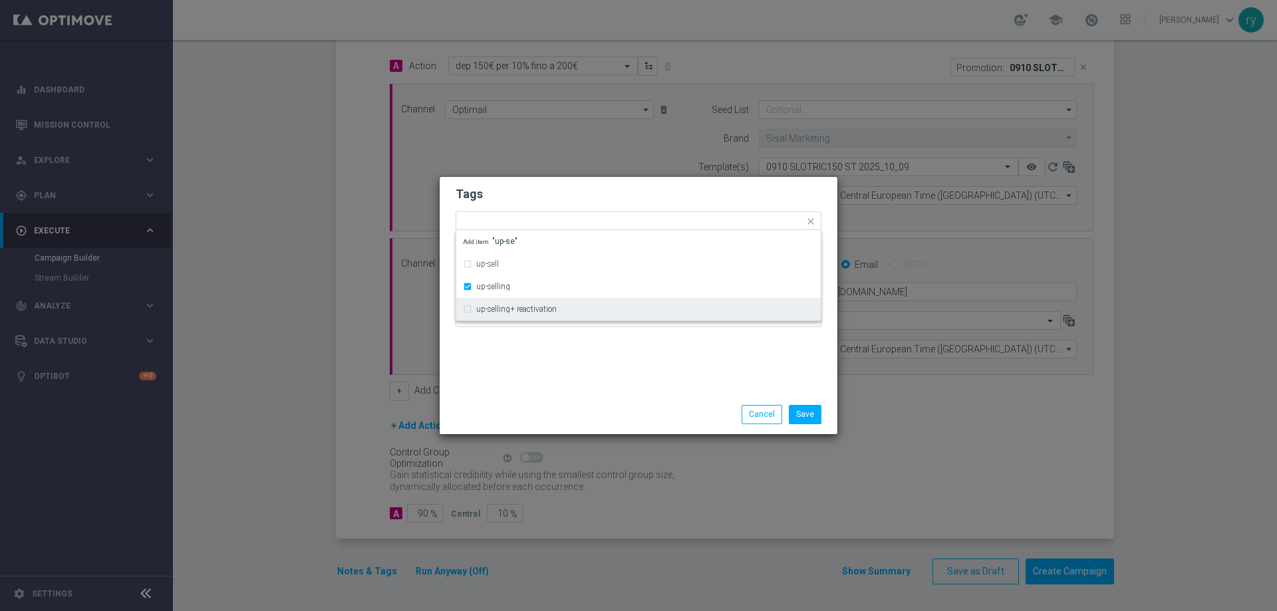
click at [552, 374] on div "Tags Quick find × talent × cb ricarica × up-selling up-sell up-selling up-selli…" at bounding box center [639, 286] width 398 height 218
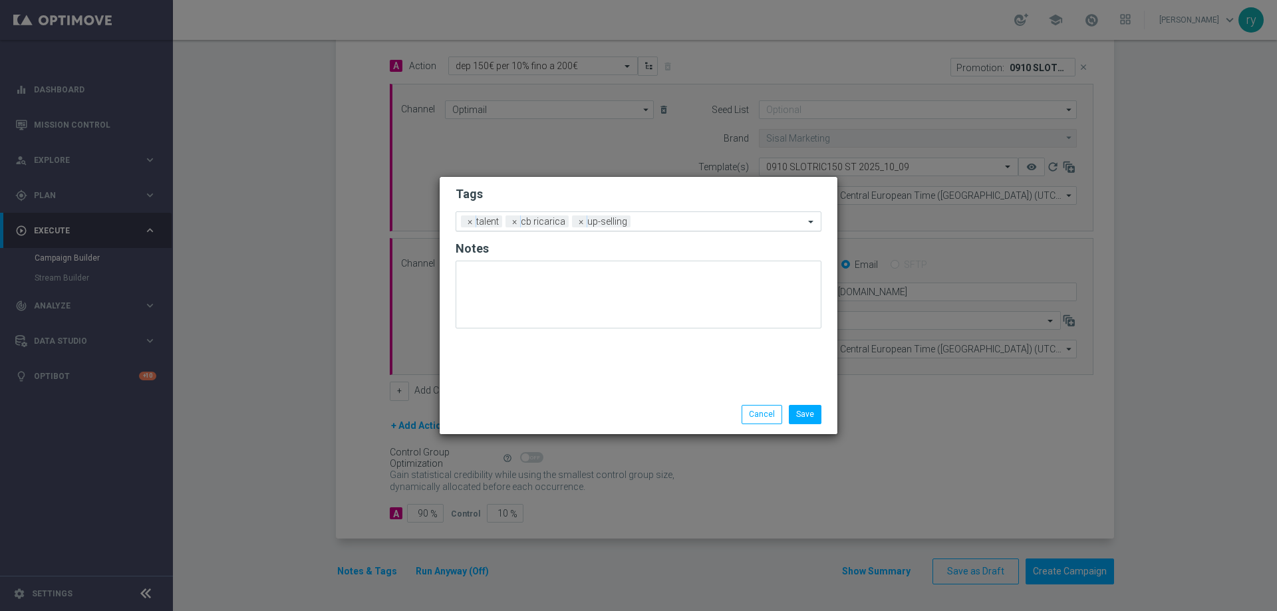
click at [668, 220] on input "text" at bounding box center [720, 222] width 168 height 11
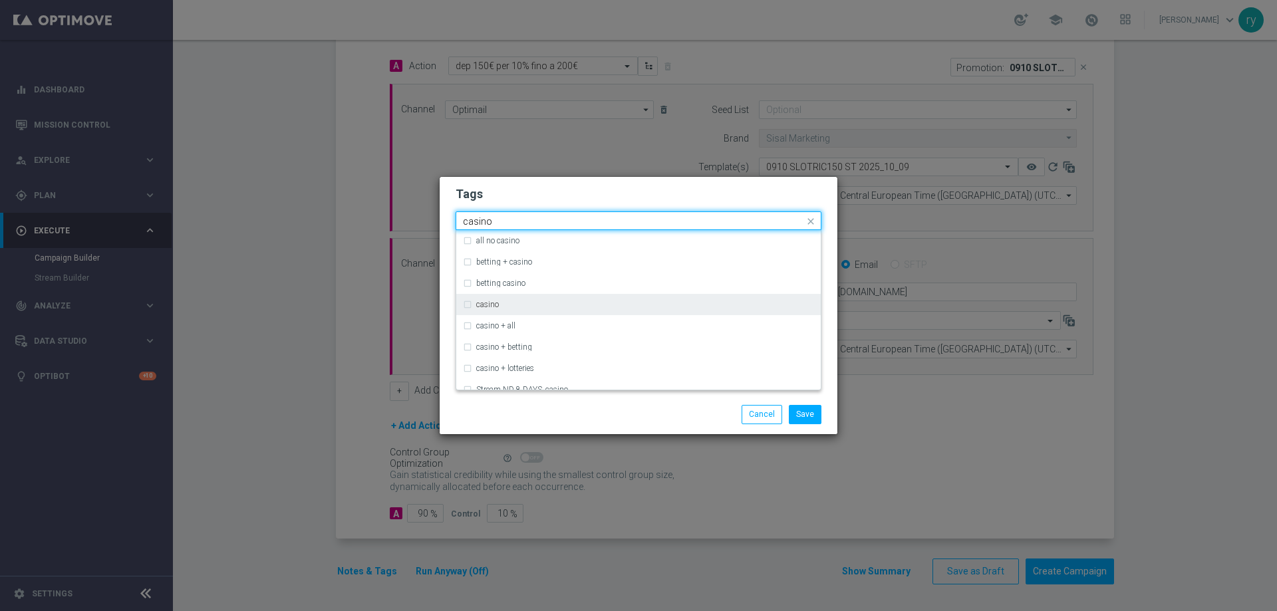
click at [590, 300] on div "casino" at bounding box center [638, 304] width 351 height 21
type input "casino"
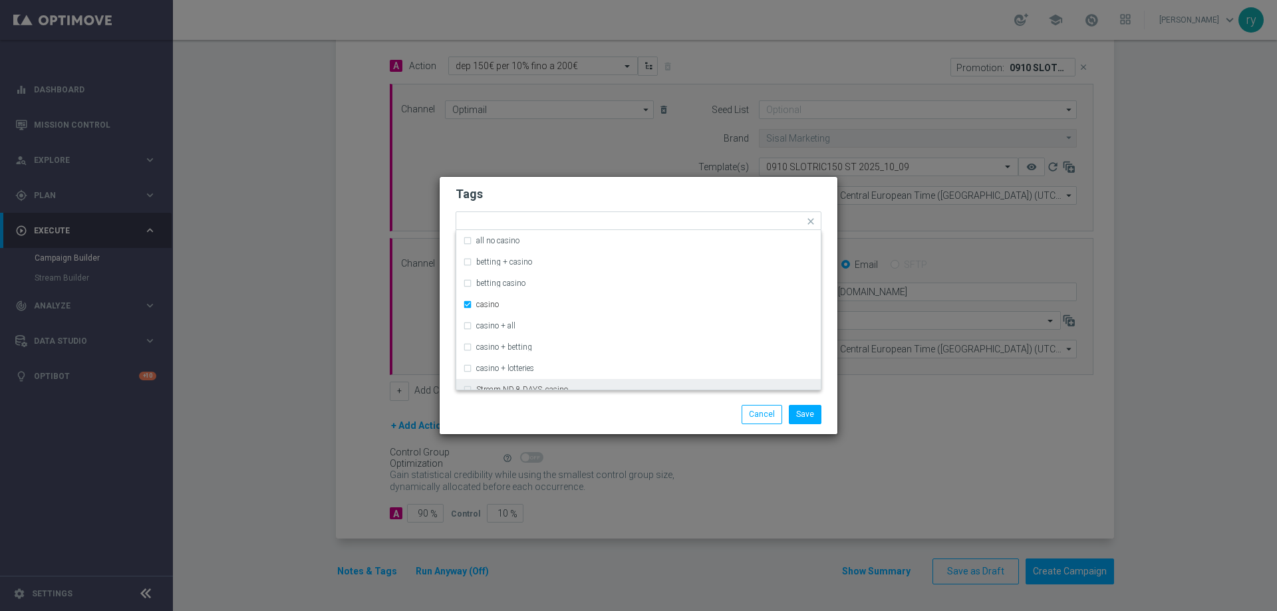
click at [602, 429] on div "Save Cancel" at bounding box center [639, 414] width 398 height 39
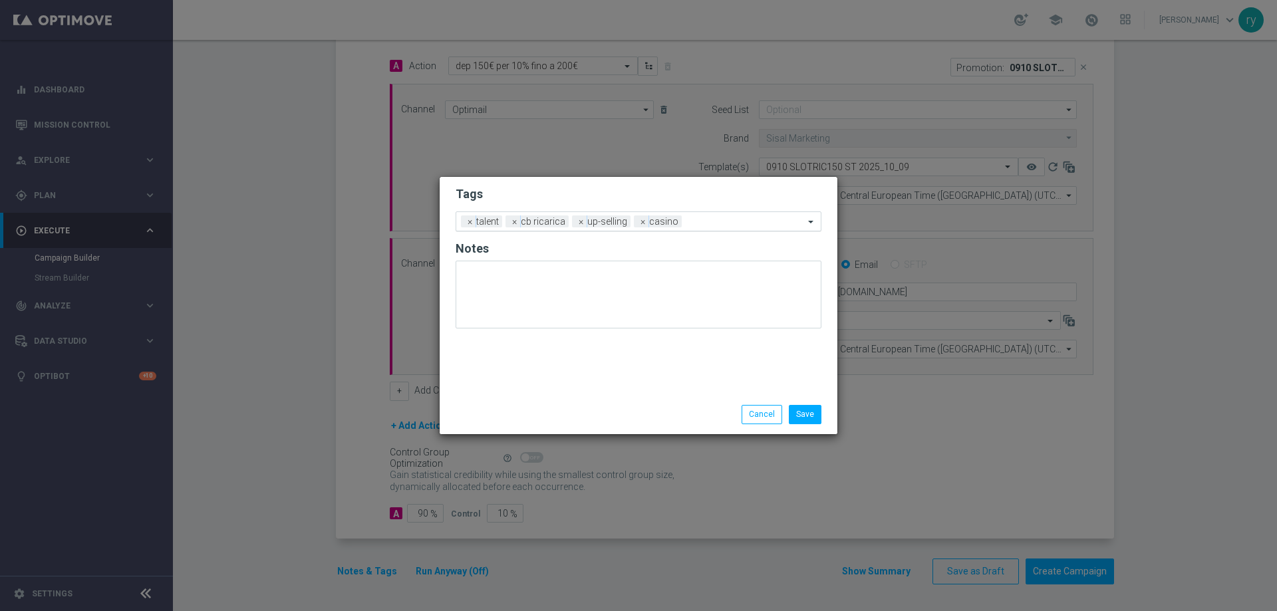
click at [730, 226] on input "text" at bounding box center [745, 222] width 117 height 11
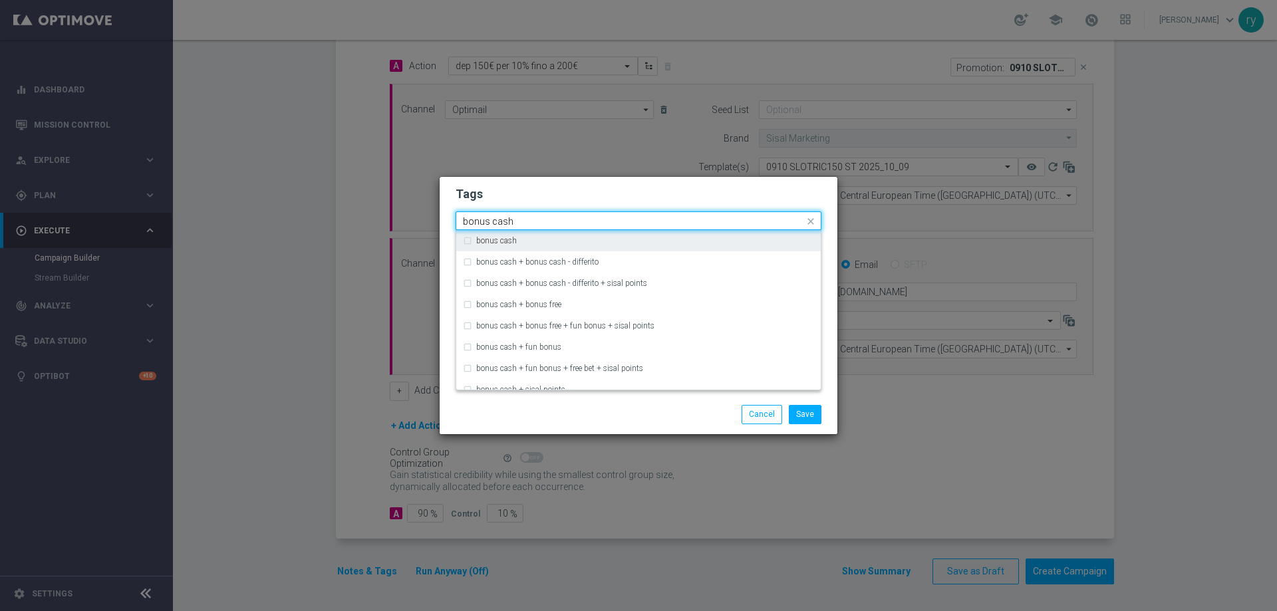
click at [673, 239] on div "bonus cash" at bounding box center [645, 241] width 338 height 8
type input "bonus cash"
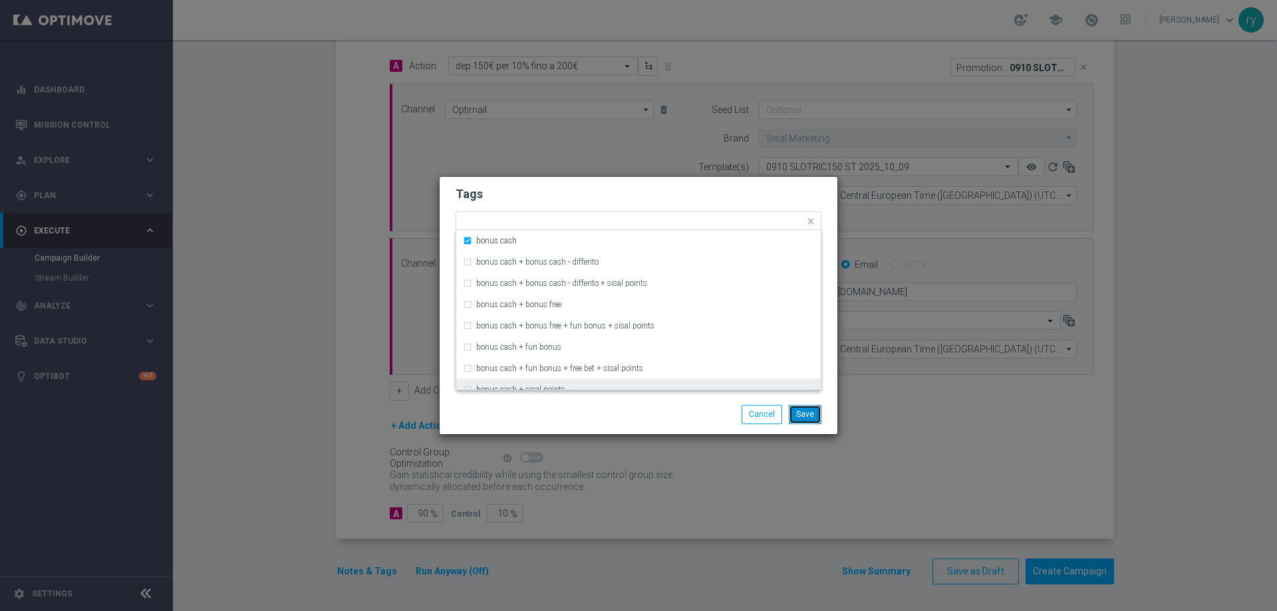
click at [806, 409] on button "Save" at bounding box center [805, 414] width 33 height 19
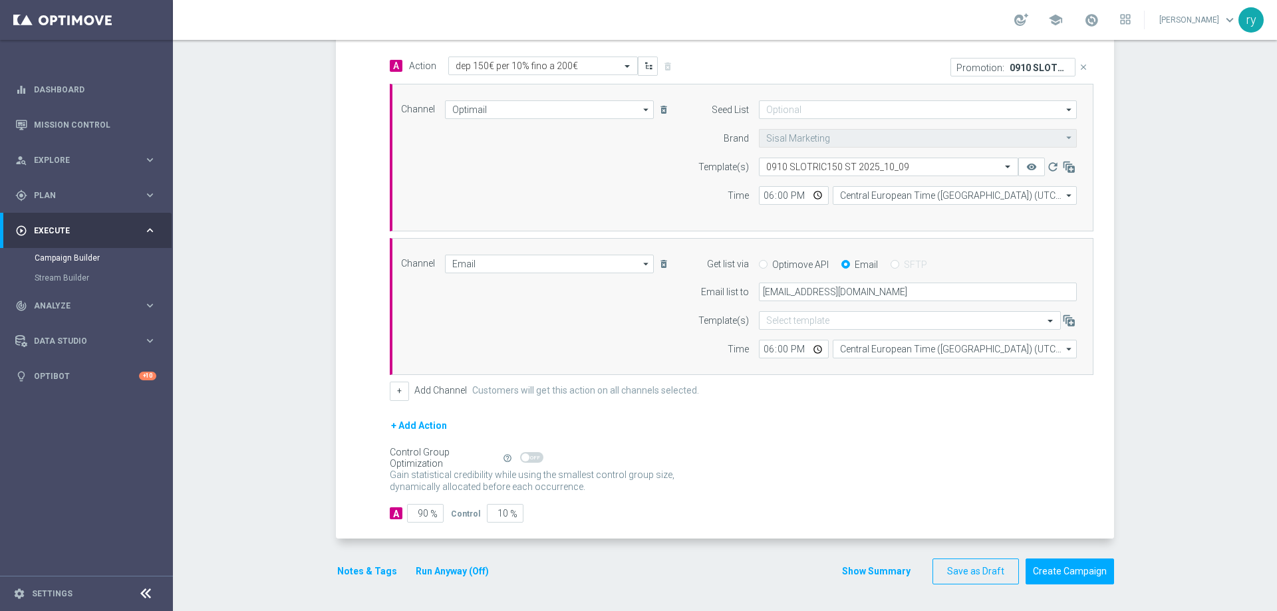
click at [462, 564] on button "Run Anyway (Off)" at bounding box center [452, 571] width 76 height 17
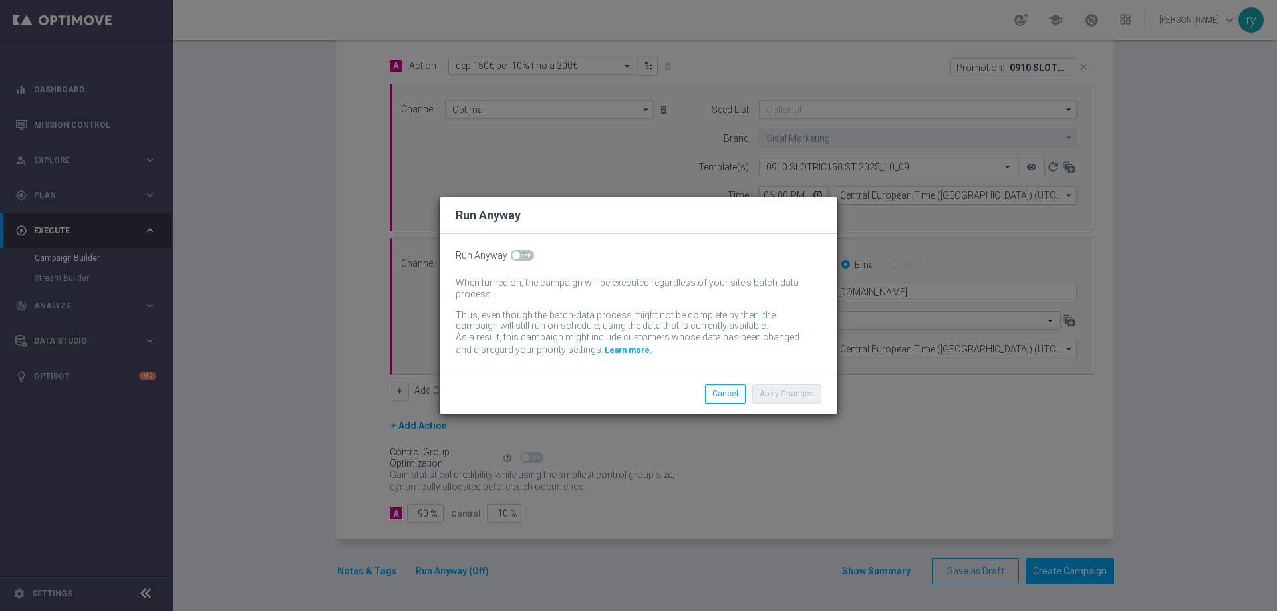
click at [527, 254] on span at bounding box center [522, 255] width 23 height 11
click at [527, 254] on input "checkbox" at bounding box center [522, 255] width 23 height 11
checkbox input "true"
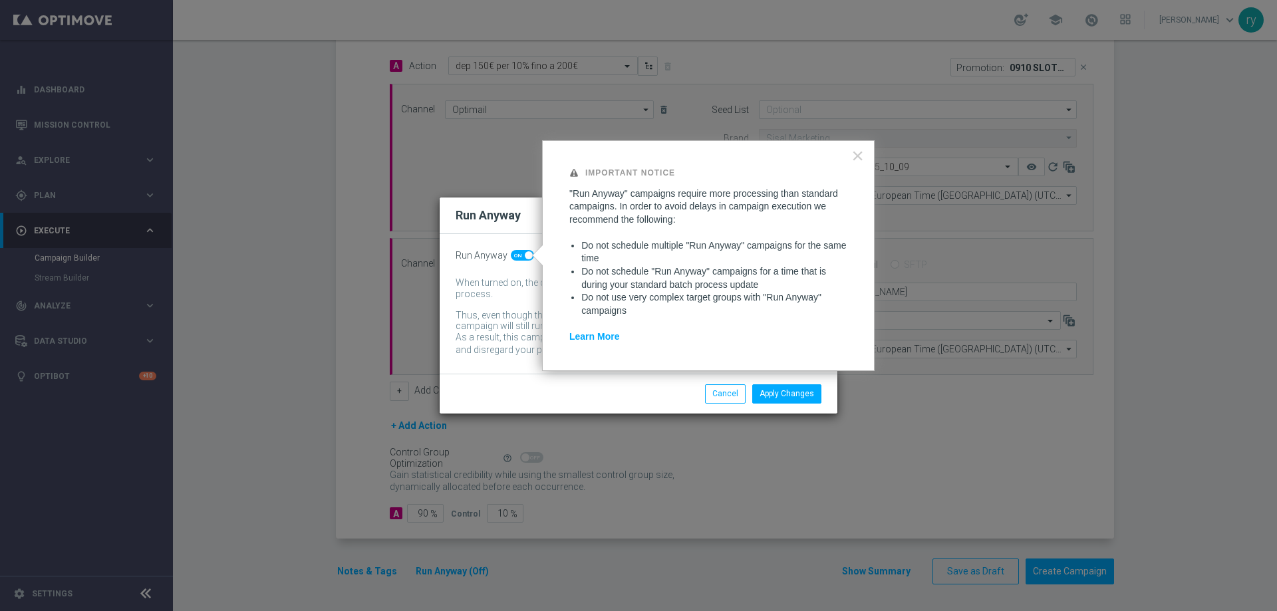
click at [652, 381] on div "Apply Changes Cancel" at bounding box center [639, 393] width 398 height 39
click at [785, 393] on button "Apply Changes" at bounding box center [786, 393] width 69 height 19
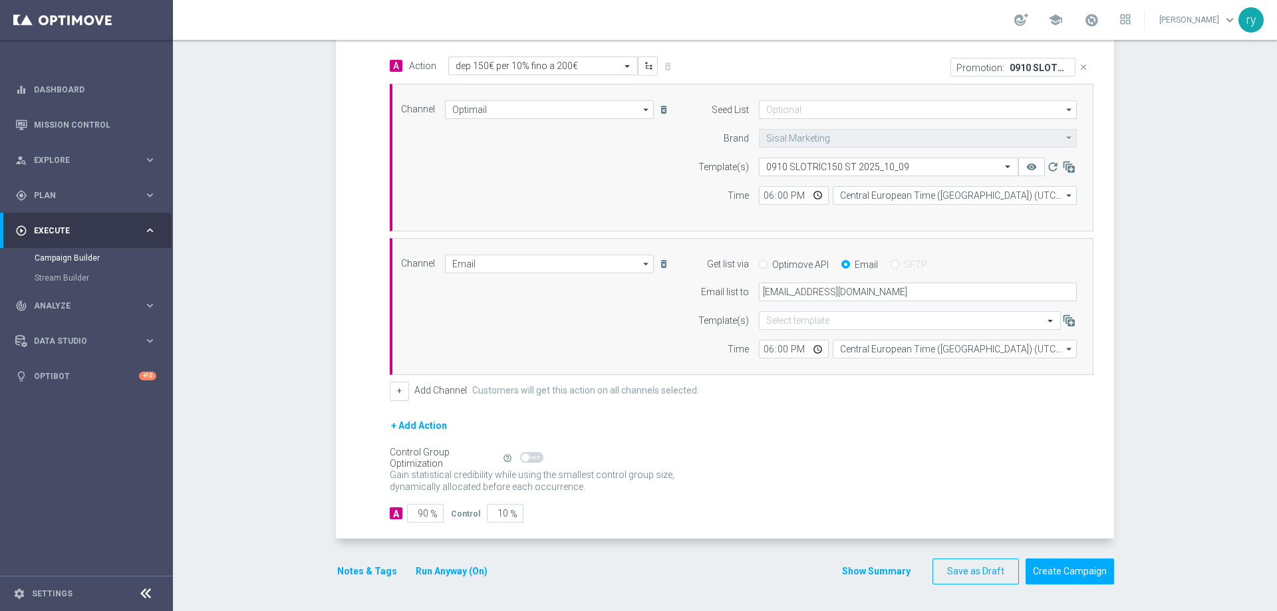
click at [694, 555] on form "done Target Group keyboard_arrow_down Target Group launch NO SALDO Active Casin…" at bounding box center [725, 193] width 778 height 783
click at [847, 562] on div "Show Summary Save as Draft Create Campaign" at bounding box center [977, 572] width 273 height 26
click at [847, 572] on button "Show Summary" at bounding box center [876, 571] width 70 height 15
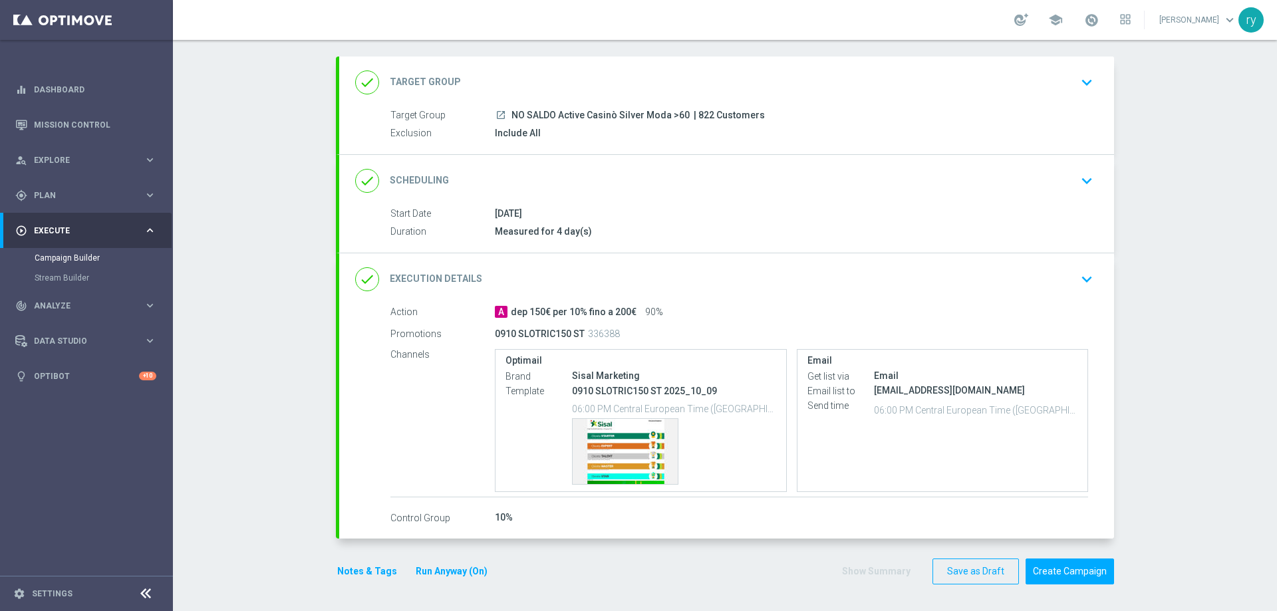
scroll to position [63, 0]
drag, startPoint x: 754, startPoint y: 112, endPoint x: 505, endPoint y: 120, distance: 249.5
click at [505, 120] on div "launch NO SALDO Active Casinò Silver Moda >60 | 822 Customers" at bounding box center [791, 114] width 593 height 13
copy div "NO SALDO Active Casinò Silver Moda >60 | 822 Customers"
click at [678, 169] on div "done Scheduling keyboard_arrow_down" at bounding box center [726, 180] width 743 height 25
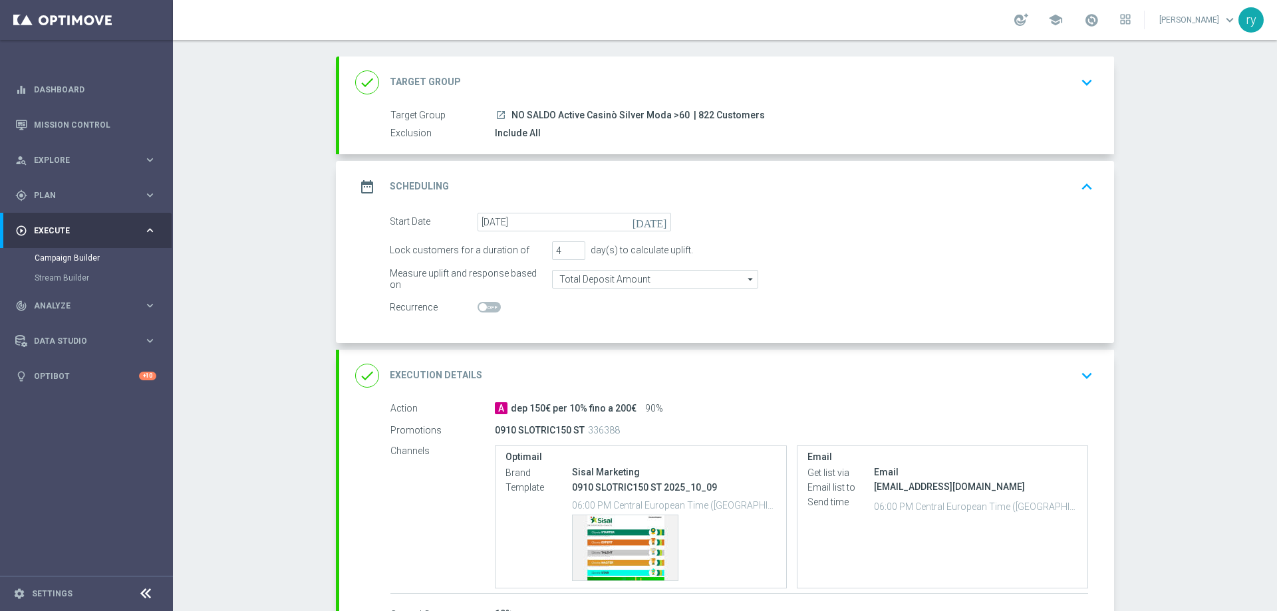
scroll to position [48, 0]
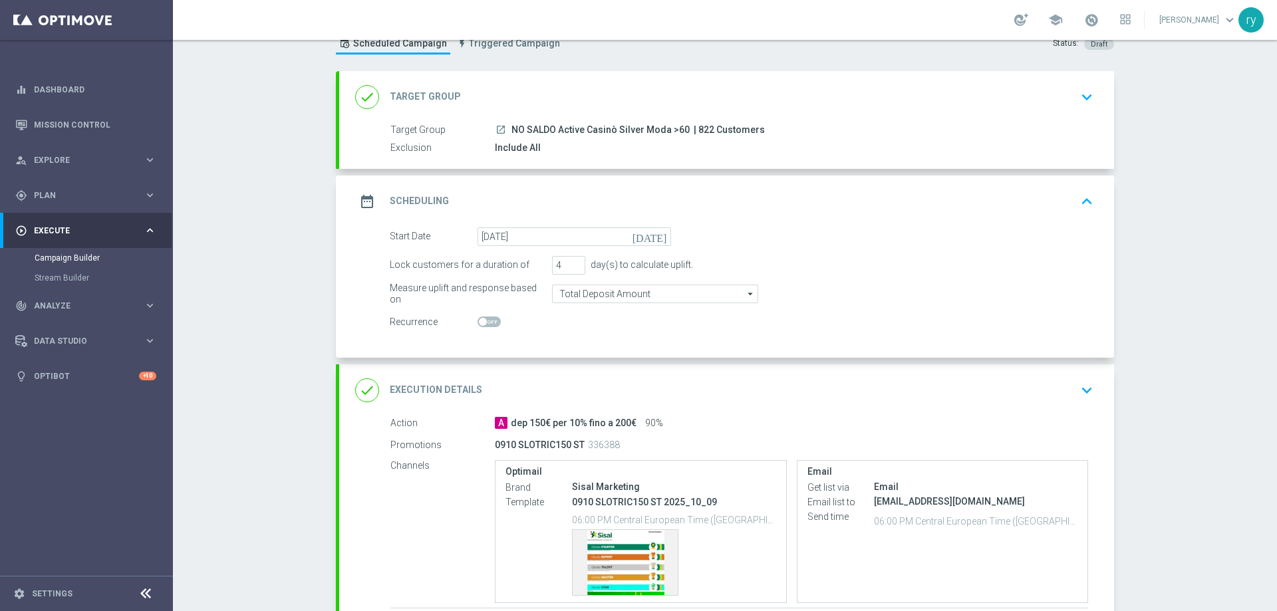
click at [680, 185] on div "date_range Scheduling keyboard_arrow_up" at bounding box center [726, 202] width 775 height 52
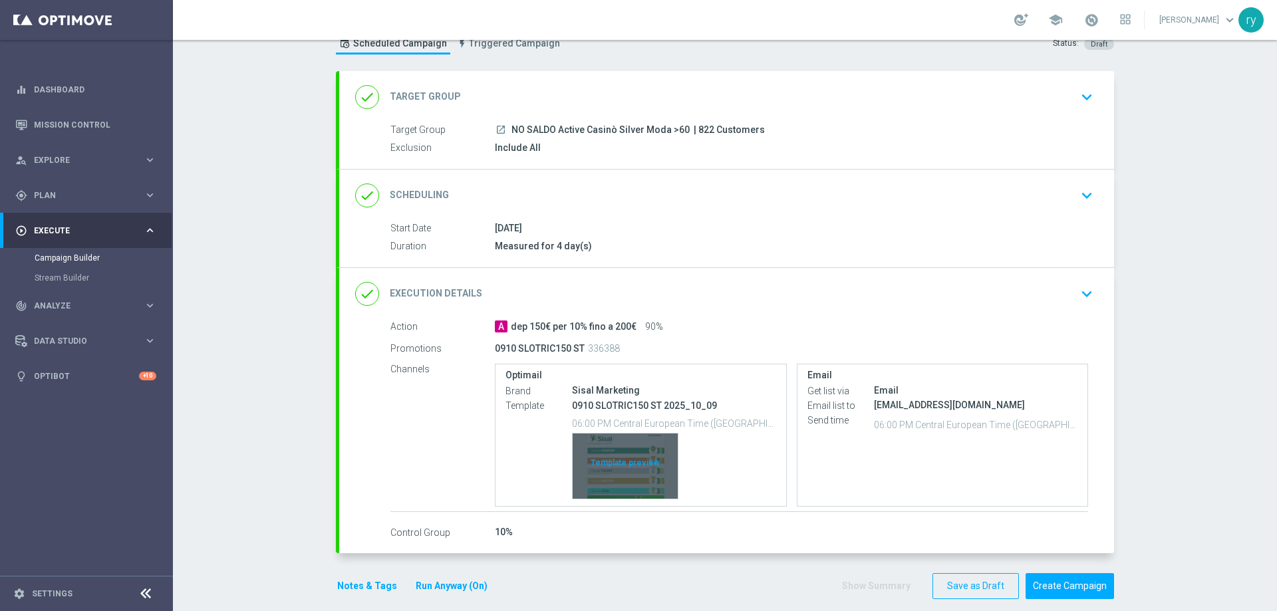
click at [608, 461] on div "Template preview" at bounding box center [625, 466] width 105 height 65
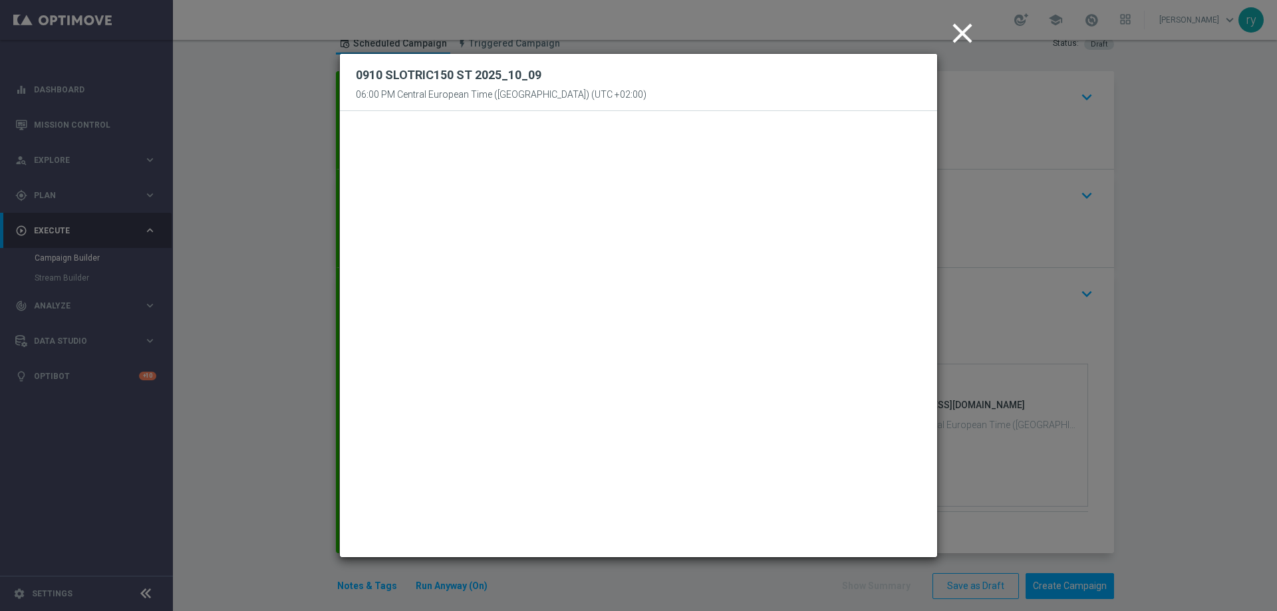
click at [952, 27] on icon "close" at bounding box center [962, 33] width 33 height 33
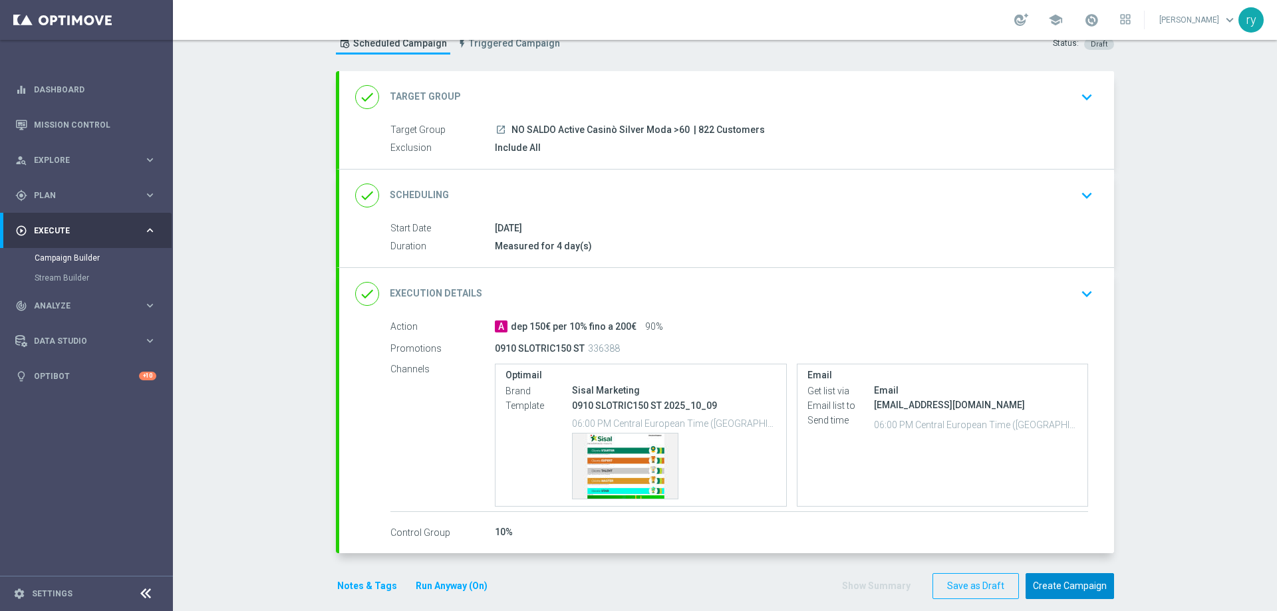
click at [1086, 588] on button "Create Campaign" at bounding box center [1069, 586] width 88 height 26
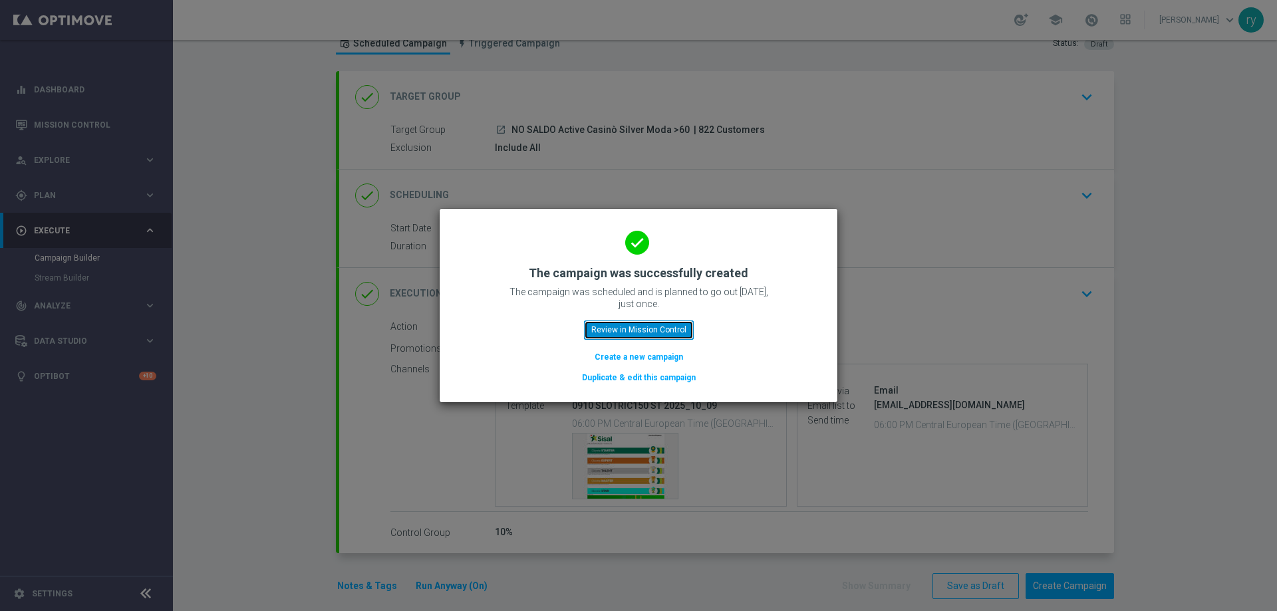
click at [625, 333] on button "Review in Mission Control" at bounding box center [639, 330] width 110 height 19
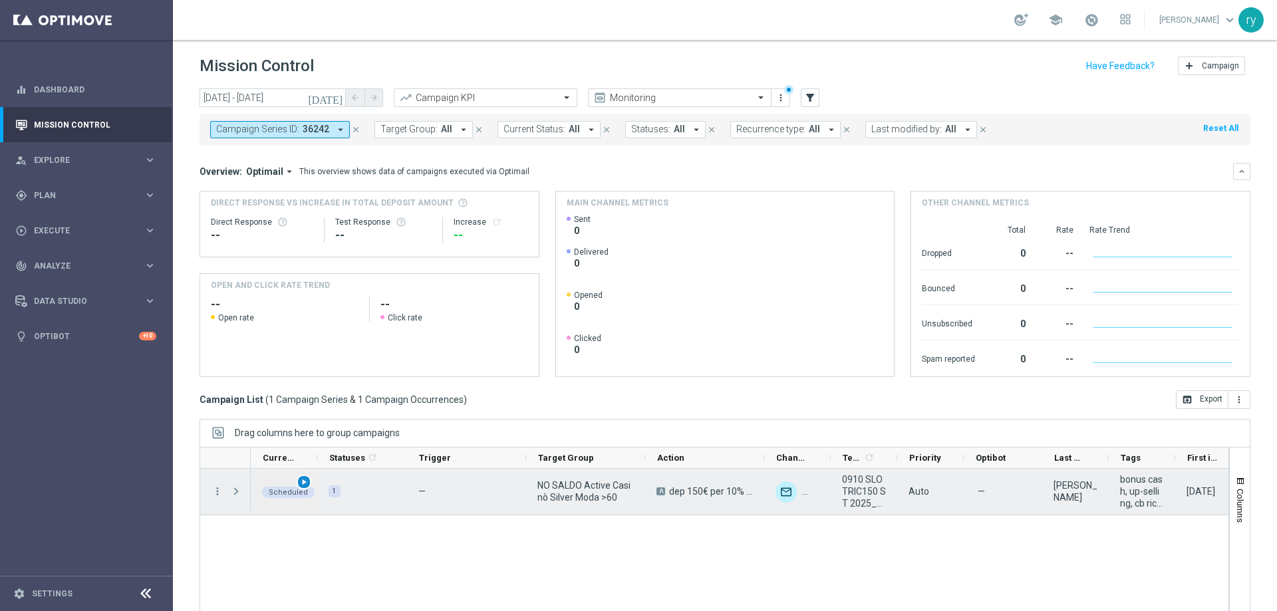
click at [305, 481] on span "play_arrow" at bounding box center [303, 481] width 9 height 9
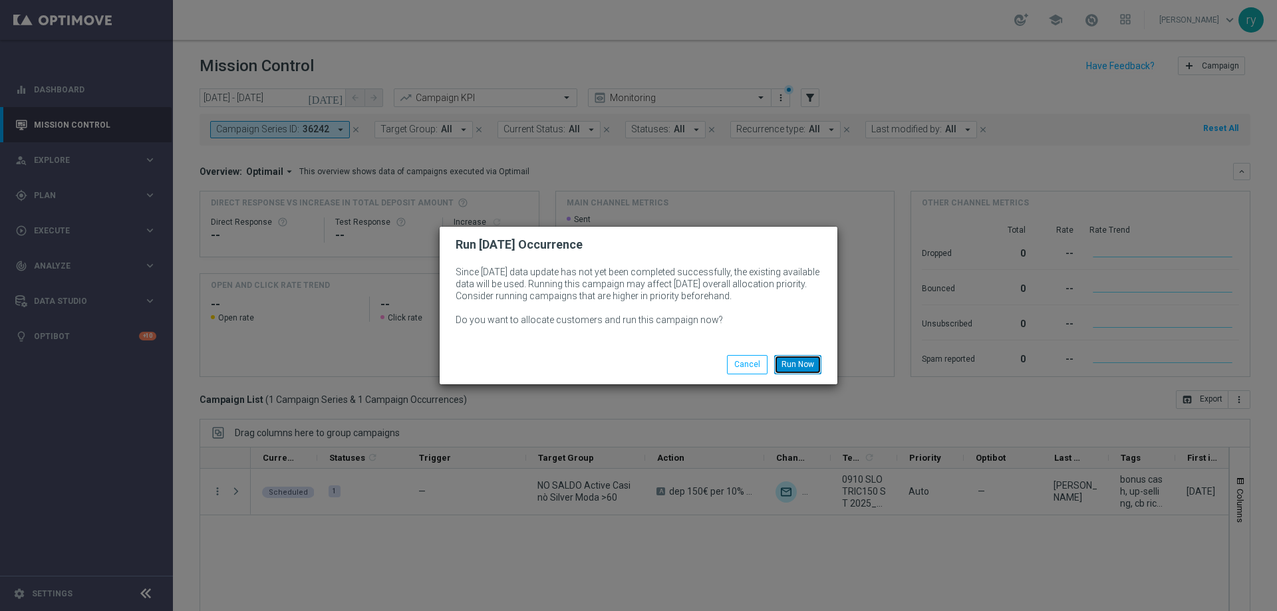
click at [779, 362] on button "Run Now" at bounding box center [797, 364] width 47 height 19
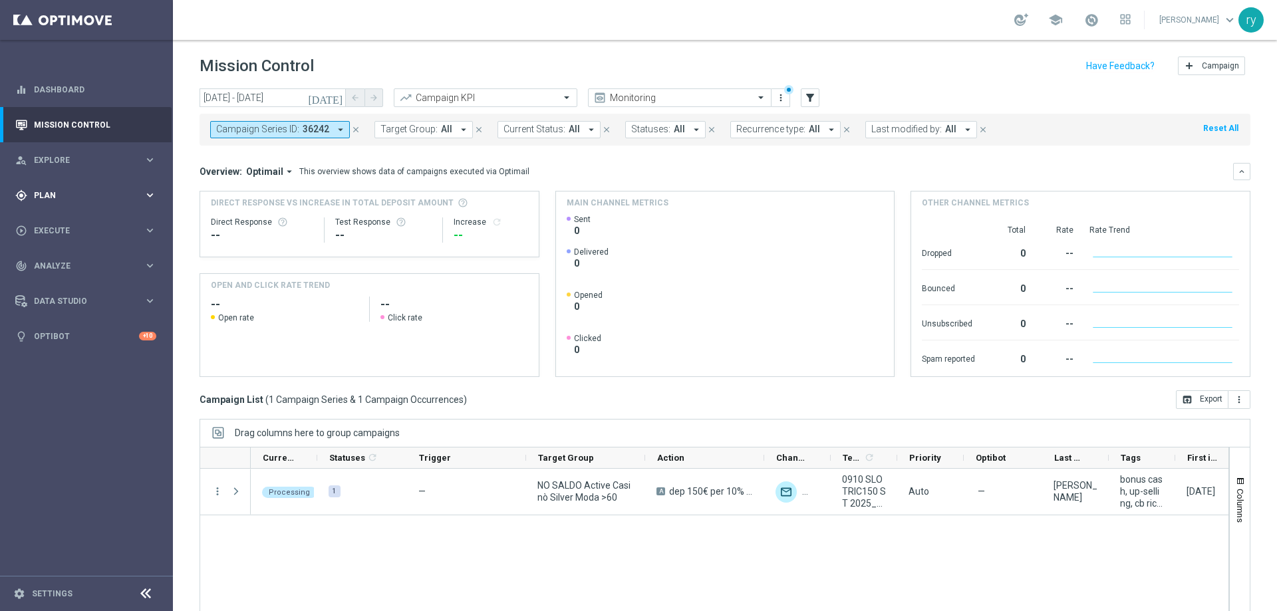
click at [148, 180] on div "gps_fixed Plan keyboard_arrow_right" at bounding box center [86, 195] width 172 height 35
click at [72, 281] on link "Optimail" at bounding box center [89, 282] width 97 height 11
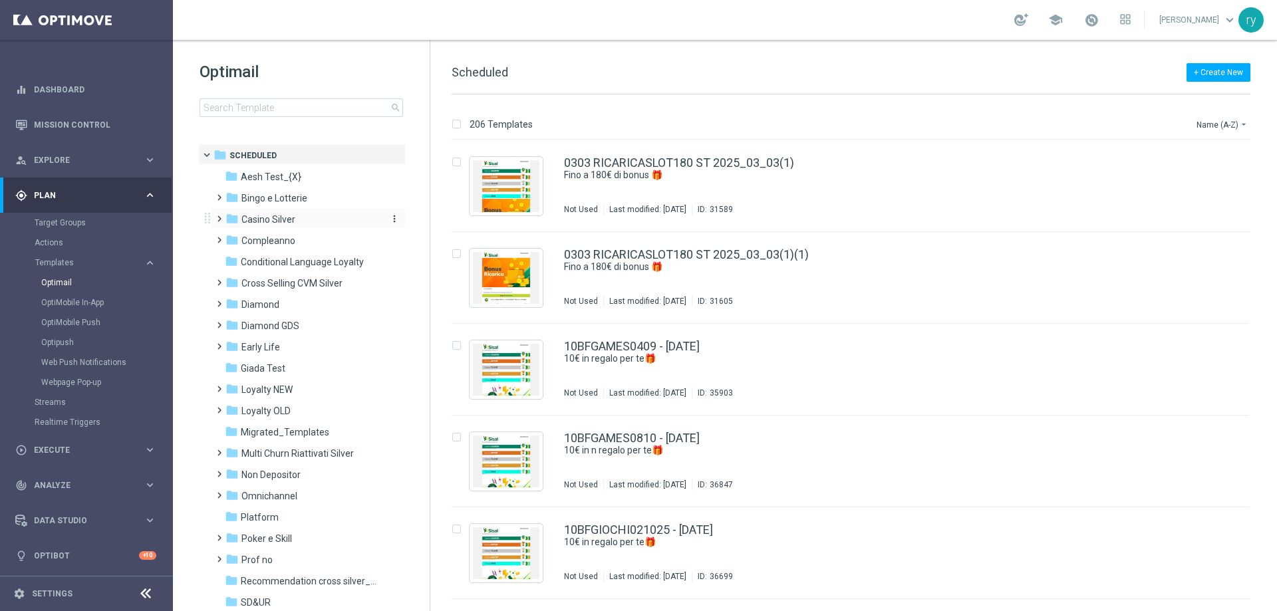
click at [271, 219] on span "Casino Silver" at bounding box center [268, 219] width 54 height 12
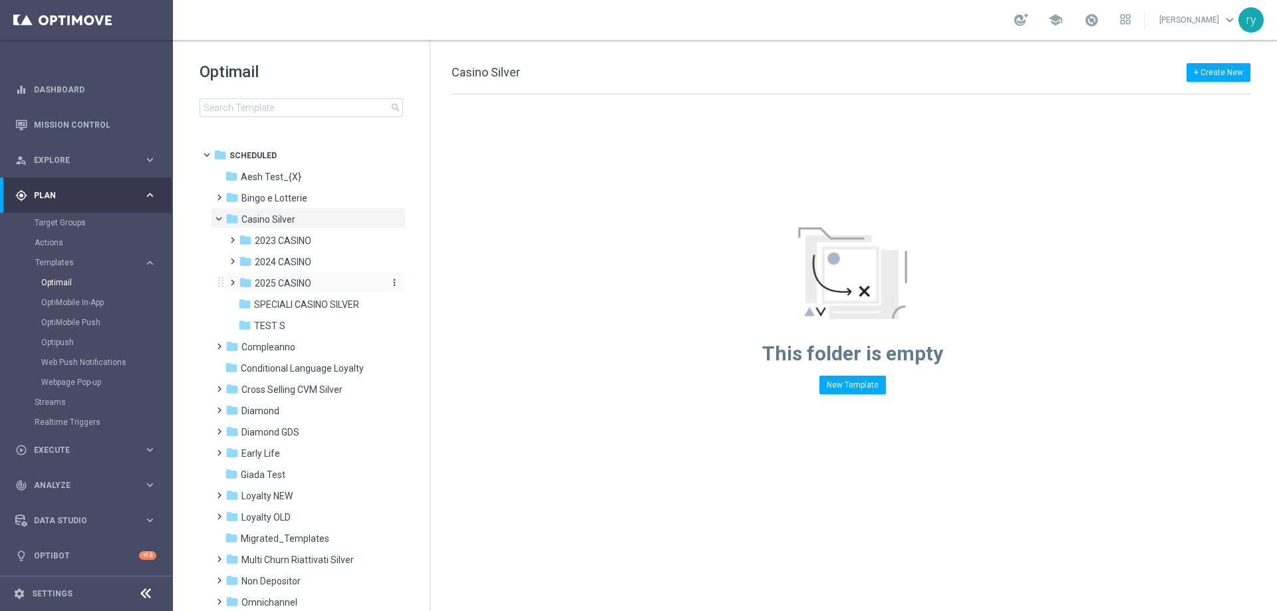
click at [287, 278] on span "2025 CASINO" at bounding box center [283, 283] width 57 height 12
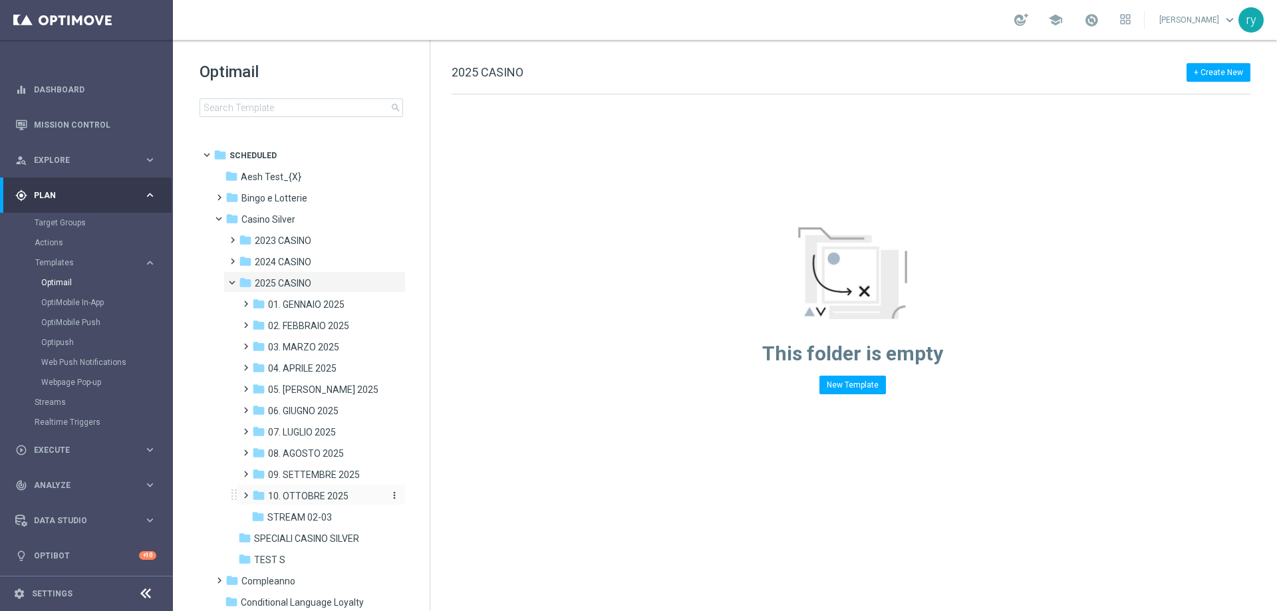
click at [303, 498] on span "10. OTTOBRE 2025" at bounding box center [308, 496] width 80 height 12
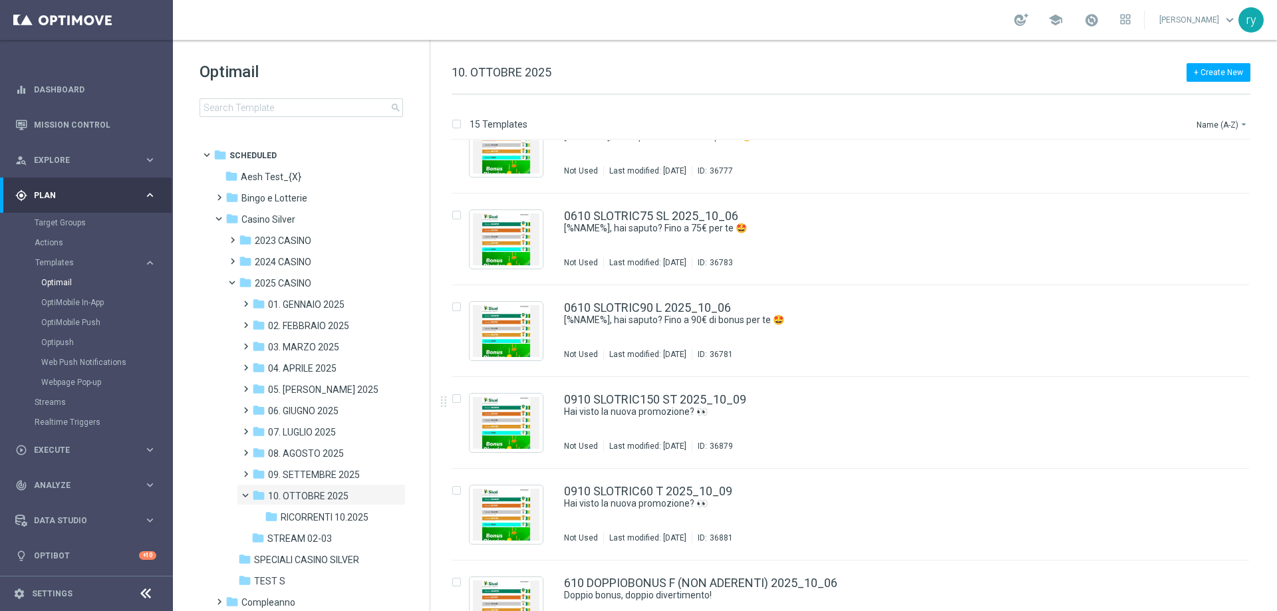
scroll to position [906, 0]
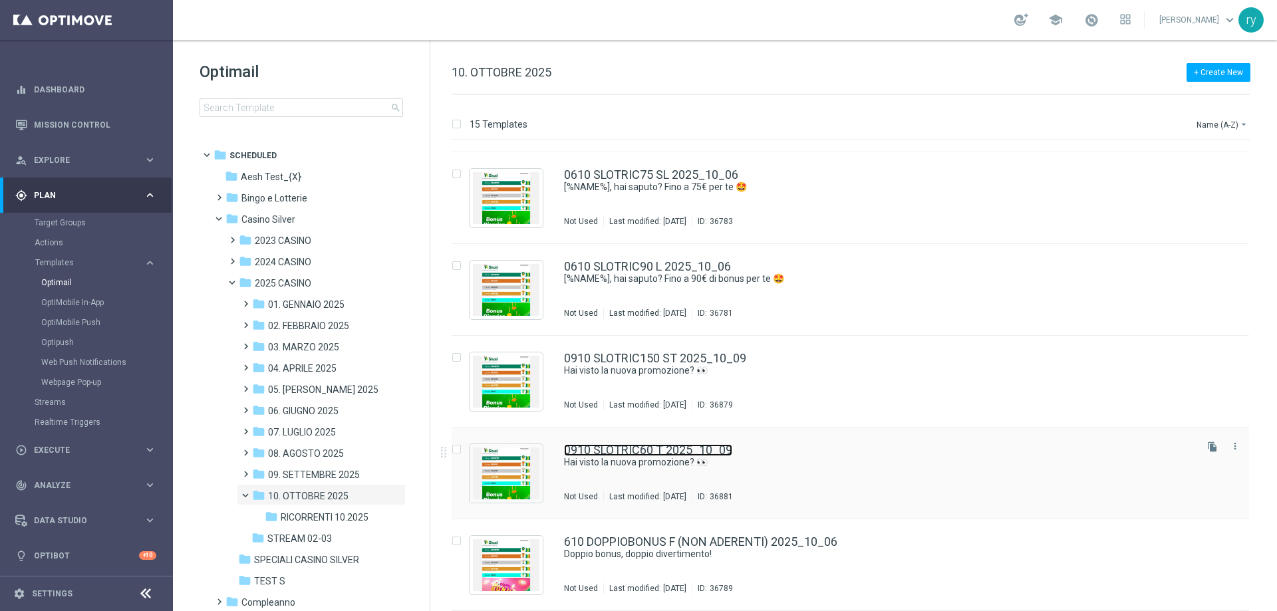
click at [664, 448] on link "0910 SLOTRIC60 T 2025_10_09" at bounding box center [648, 450] width 168 height 12
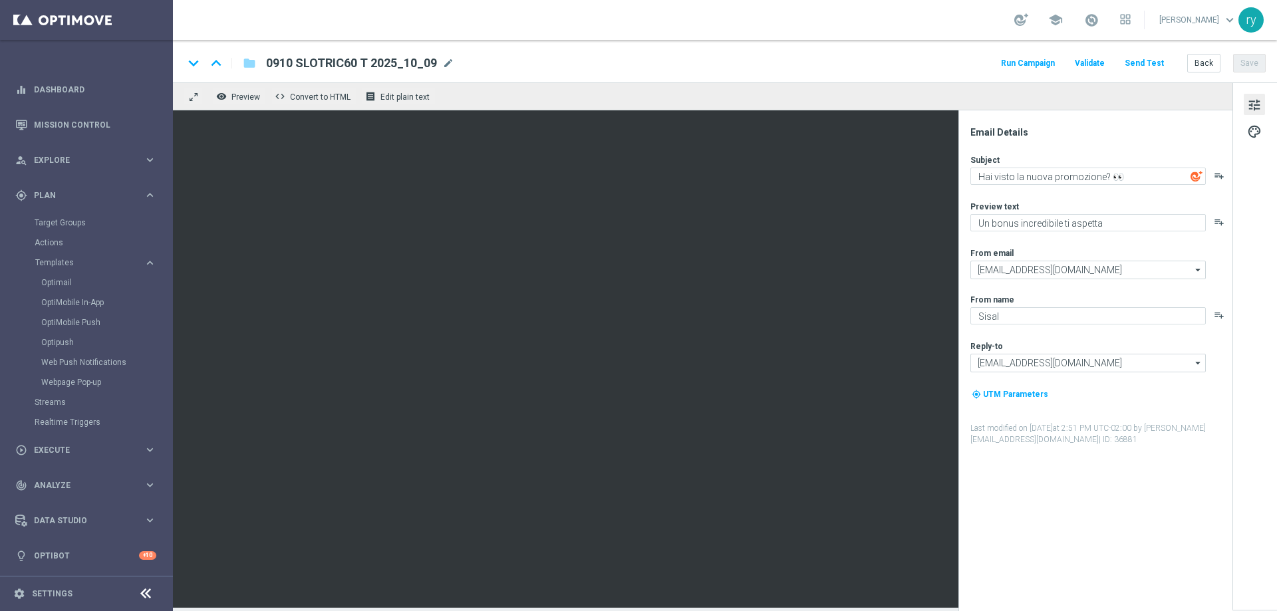
click at [1017, 64] on button "Run Campaign" at bounding box center [1028, 64] width 58 height 18
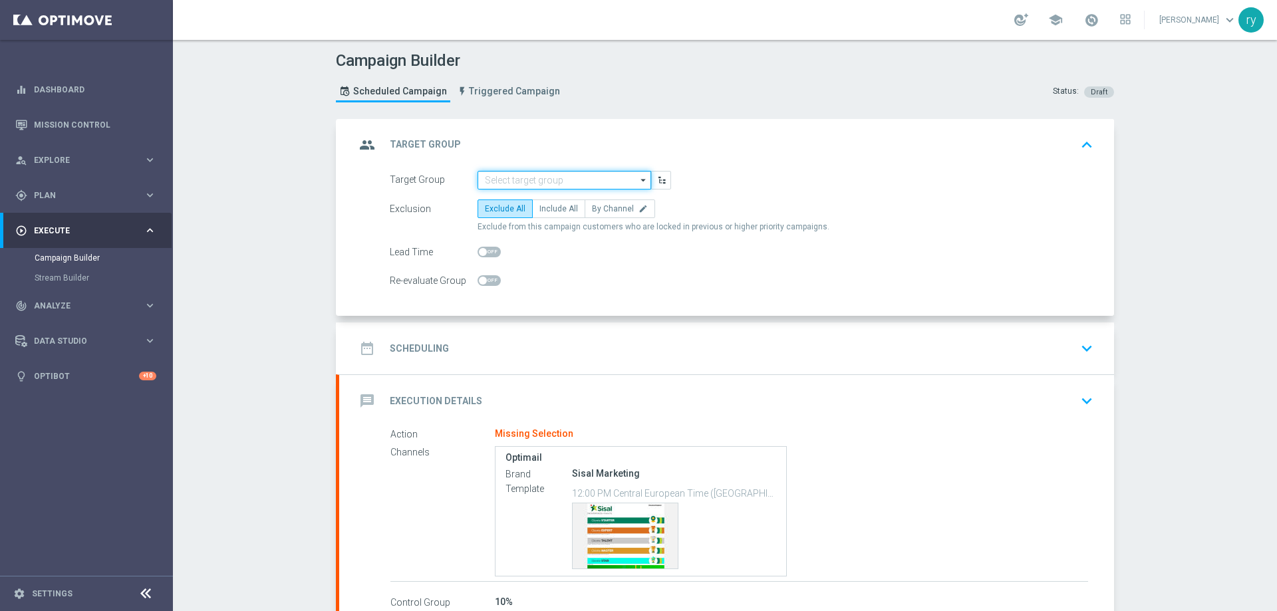
click at [511, 187] on input at bounding box center [564, 180] width 174 height 19
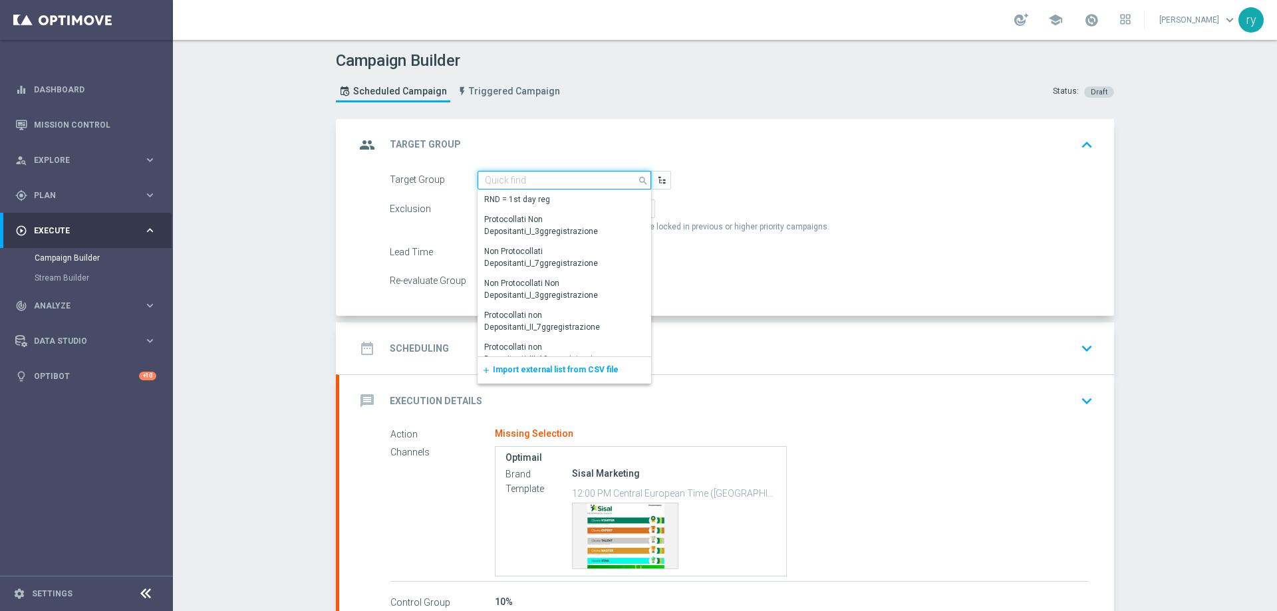
paste input "NO SALDO Active Casinò Silver Moda 30-59,99"
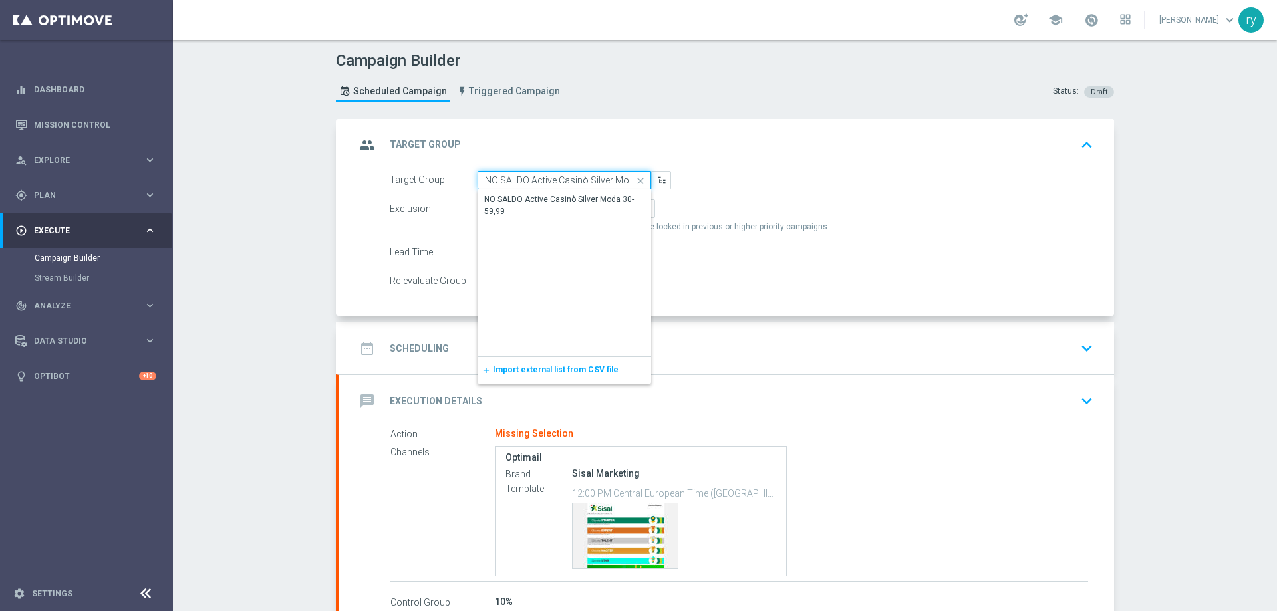
scroll to position [0, 37]
click at [519, 196] on div "NO SALDO Active Casinò Silver Moda 30-59,99" at bounding box center [564, 206] width 160 height 24
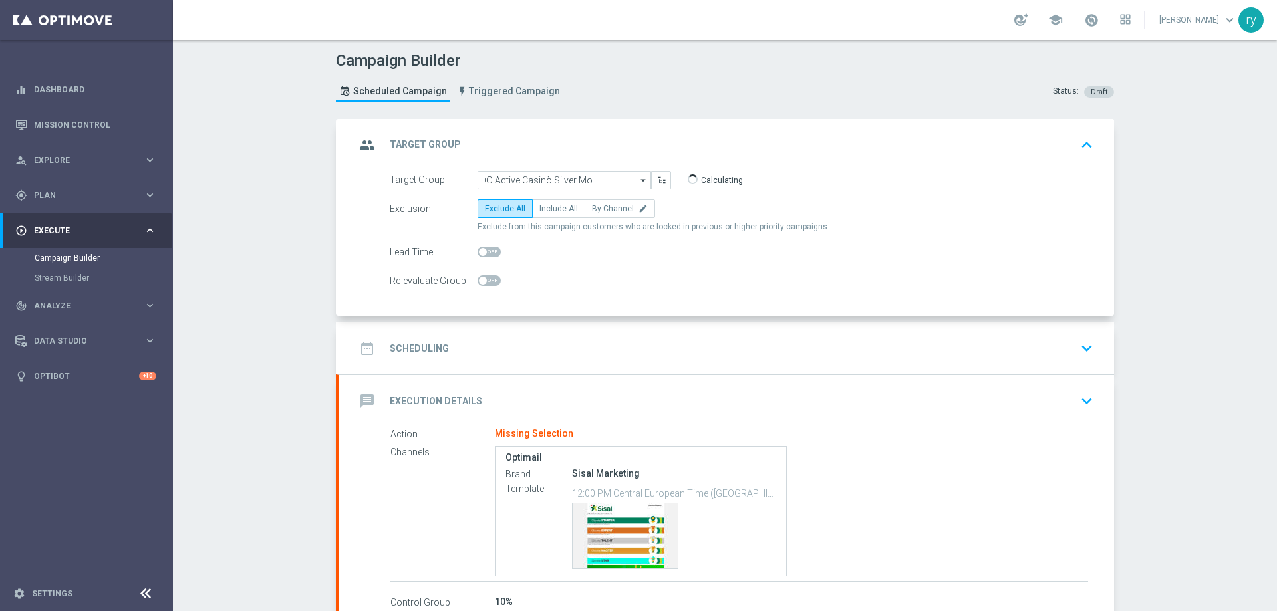
type input "NO SALDO Active Casinò Silver Moda 30-59,99"
click at [543, 211] on span "Include All" at bounding box center [558, 208] width 39 height 9
click at [543, 211] on input "Include All" at bounding box center [543, 211] width 9 height 9
radio input "true"
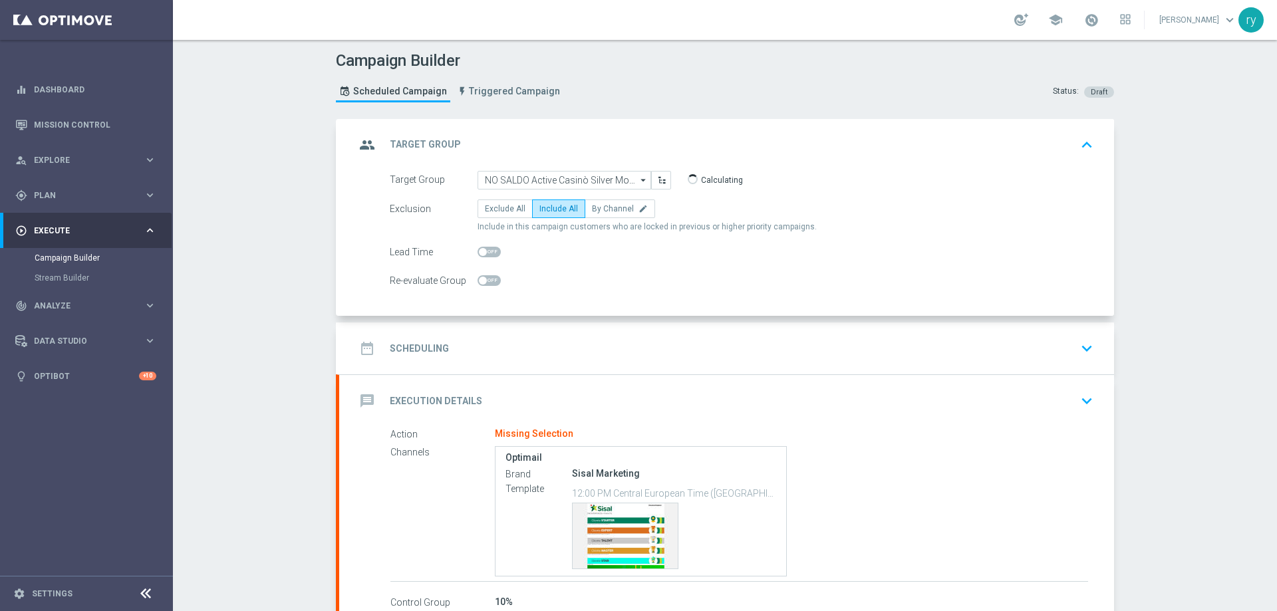
click at [601, 351] on div "date_range Scheduling keyboard_arrow_down" at bounding box center [726, 348] width 743 height 25
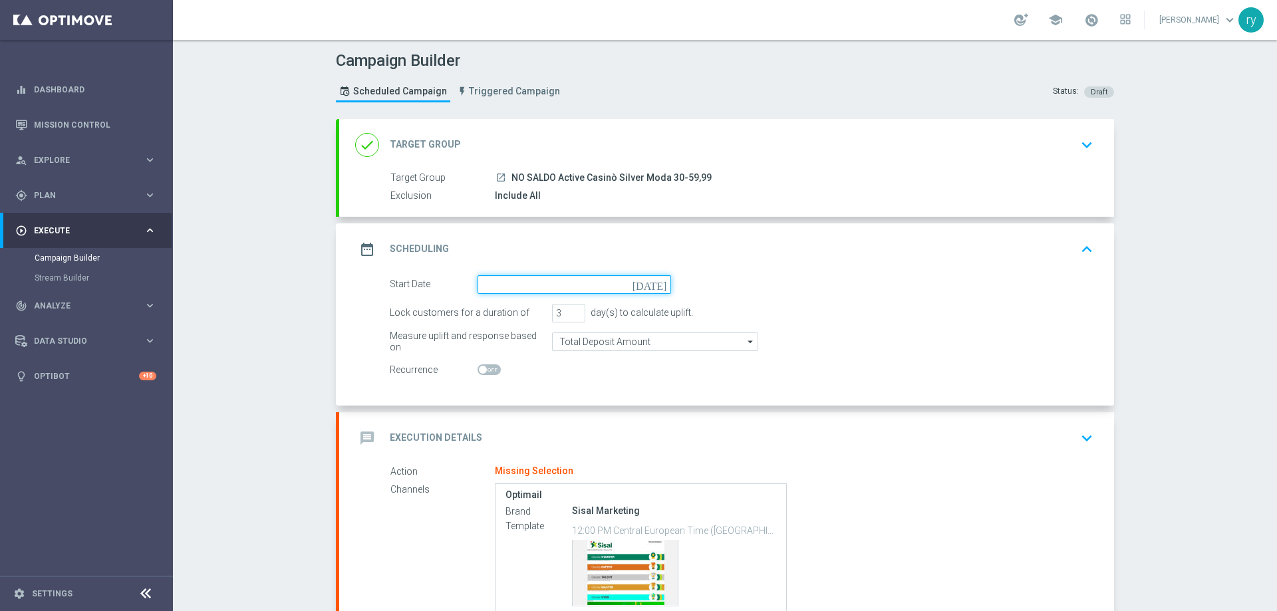
click at [634, 293] on input at bounding box center [574, 284] width 194 height 19
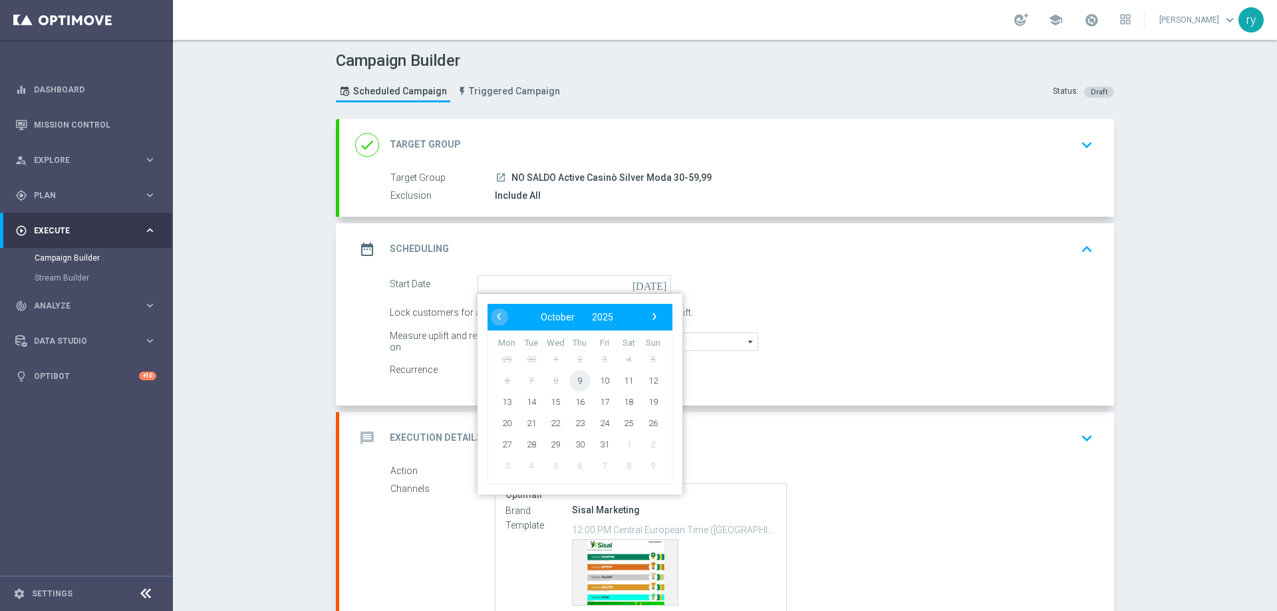
click at [572, 379] on span "9" at bounding box center [579, 380] width 21 height 21
type input "[DATE]"
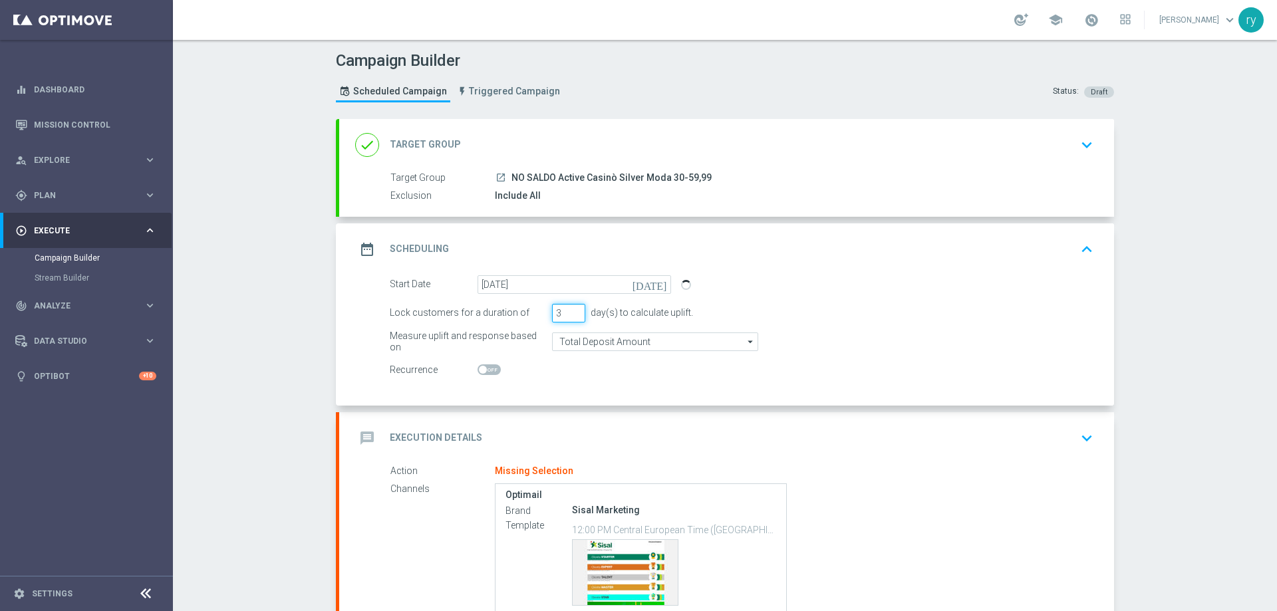
click at [577, 308] on input "3" at bounding box center [568, 313] width 33 height 19
type input "4"
click at [575, 308] on input "4" at bounding box center [568, 313] width 33 height 19
click at [577, 371] on switch at bounding box center [574, 369] width 194 height 11
click at [578, 366] on switch at bounding box center [574, 369] width 194 height 11
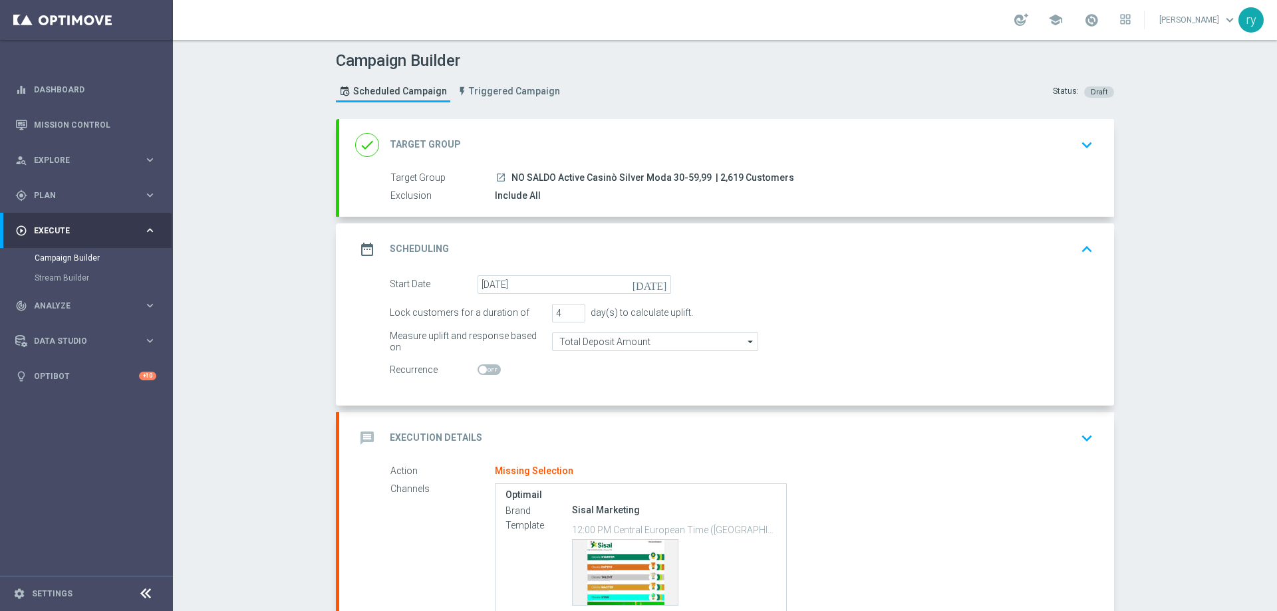
click at [585, 440] on div "message Execution Details keyboard_arrow_down" at bounding box center [726, 438] width 743 height 25
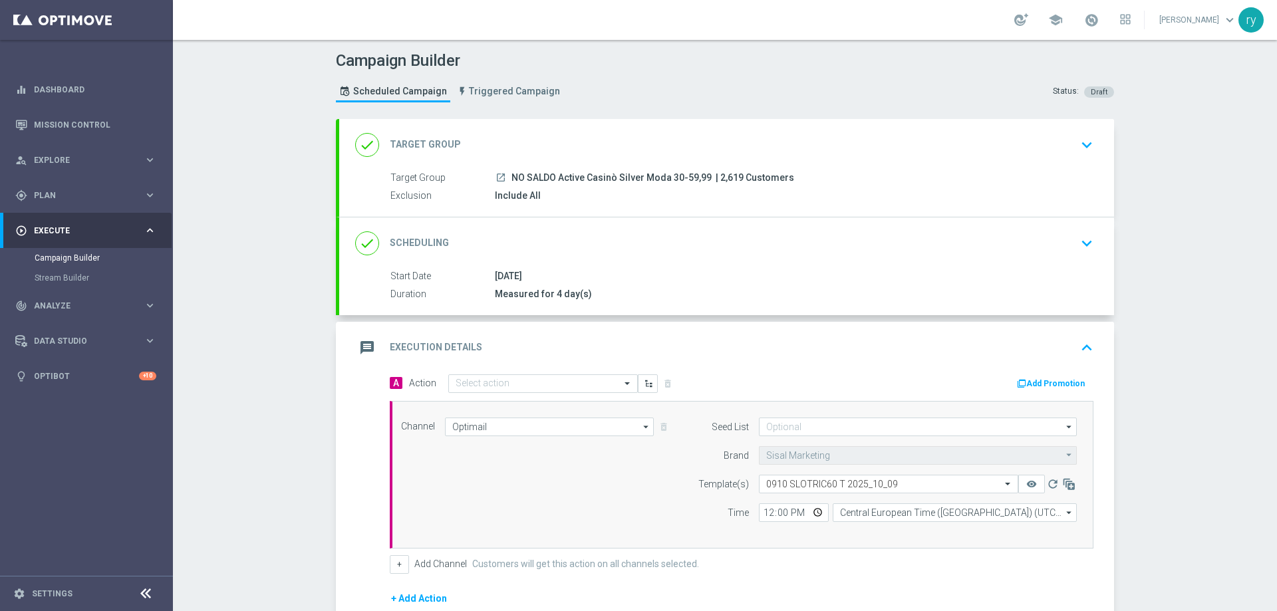
click at [1051, 384] on button "Add Promotion" at bounding box center [1052, 383] width 74 height 15
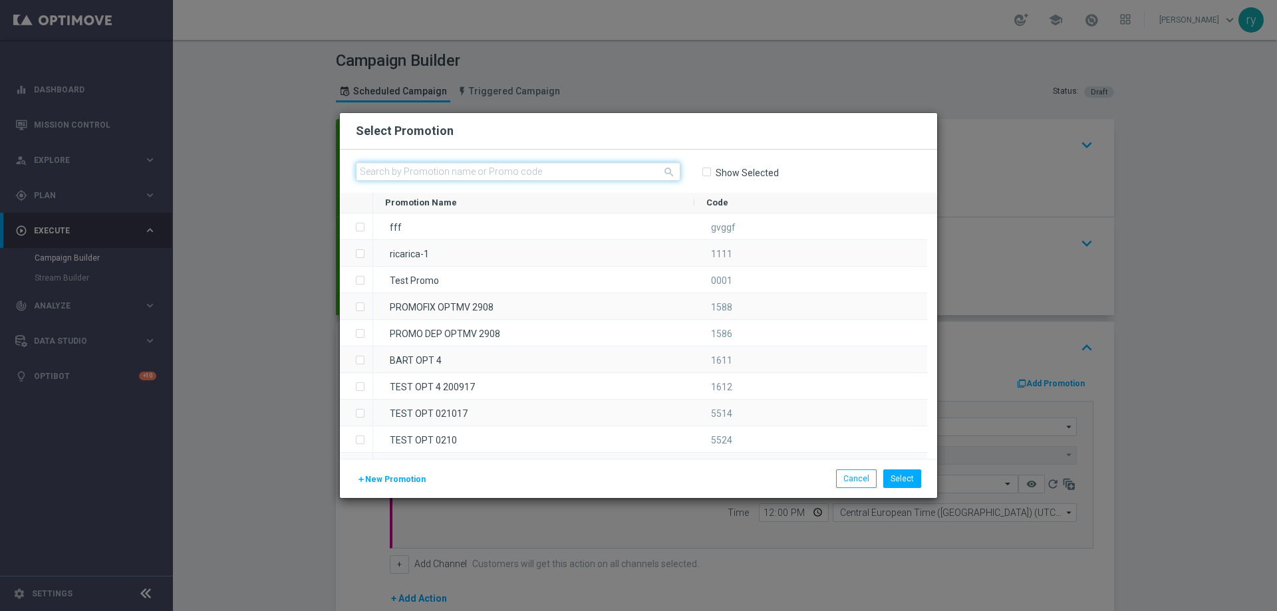
click at [474, 175] on input "text" at bounding box center [518, 171] width 325 height 19
paste input "336389"
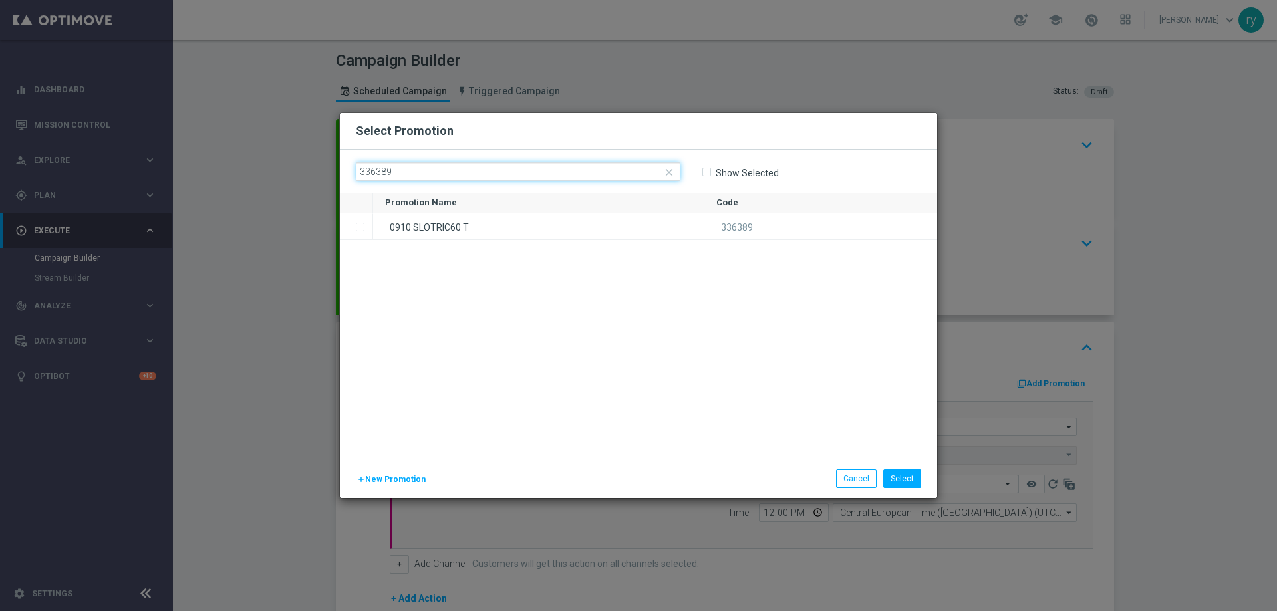
type input "336389"
click at [542, 231] on div "0910 SLOTRIC60 T" at bounding box center [538, 226] width 331 height 26
click at [908, 477] on button "Select" at bounding box center [902, 479] width 38 height 19
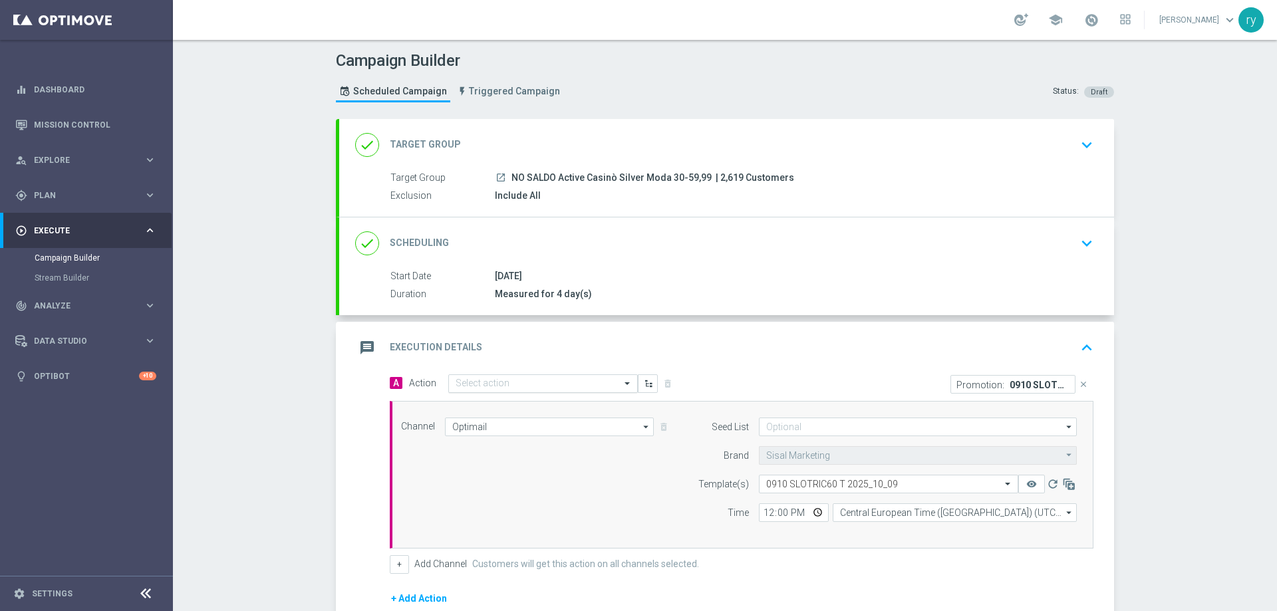
click at [529, 385] on input "text" at bounding box center [530, 383] width 148 height 11
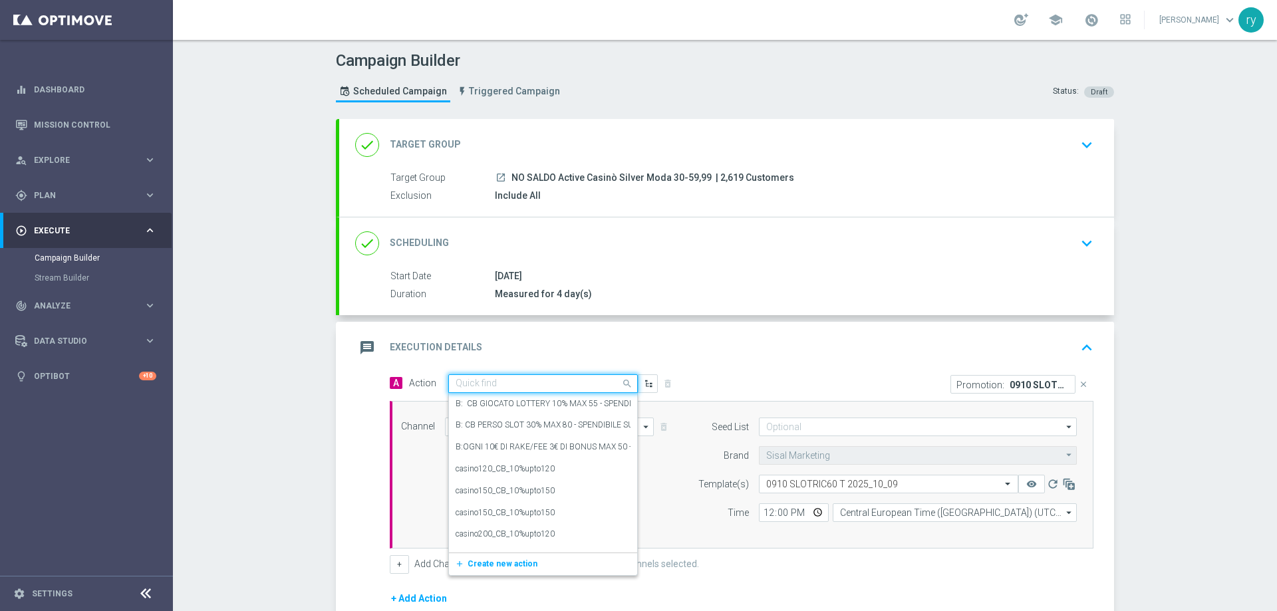
paste input "dep 60€ per 20% fino a 200€"
type input "dep 60€ per 20% fino a 200€"
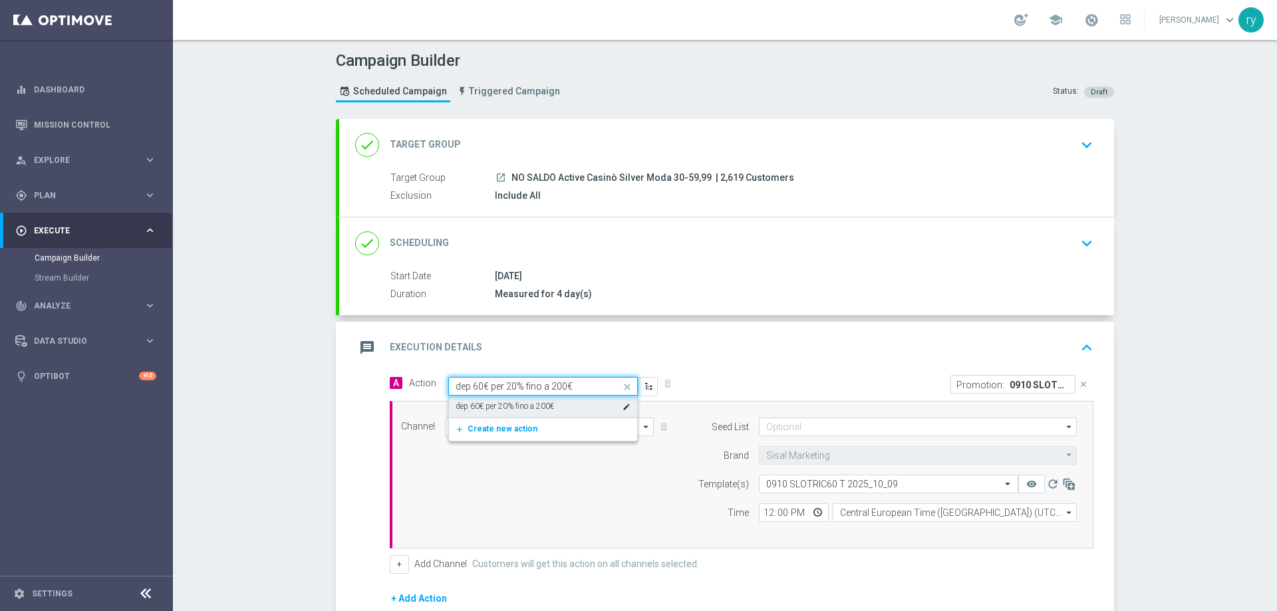
click at [535, 398] on div "dep 60€ per 20% fino a 200€ edit" at bounding box center [543, 407] width 175 height 22
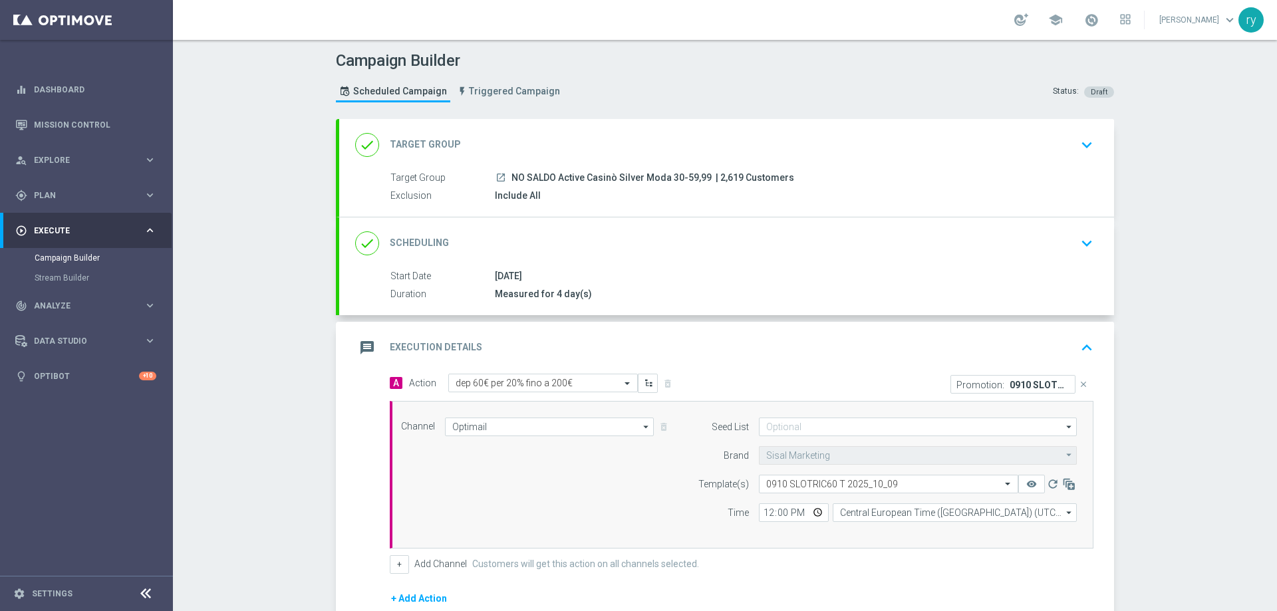
click at [747, 338] on div "message Execution Details keyboard_arrow_up" at bounding box center [726, 347] width 743 height 25
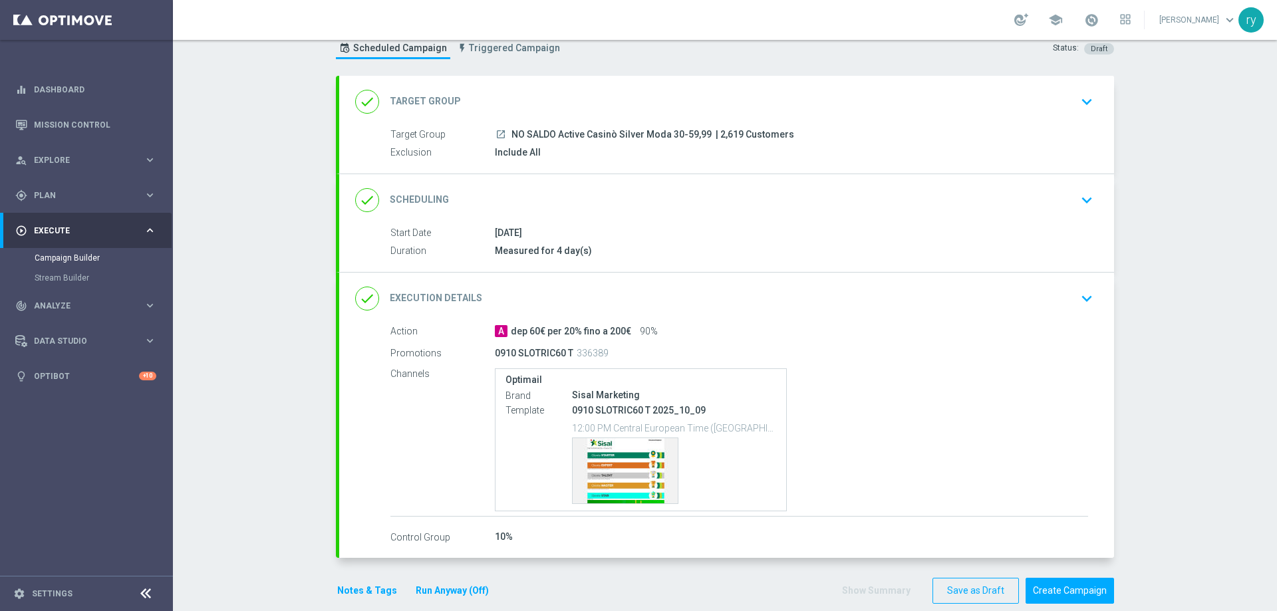
scroll to position [63, 0]
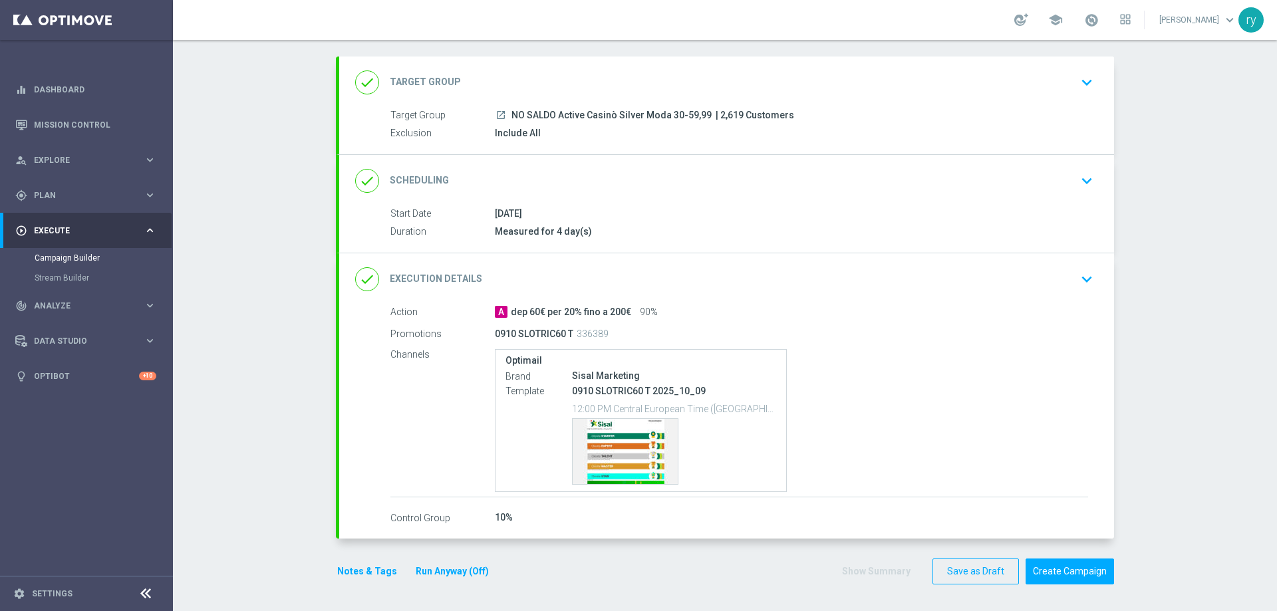
click at [696, 305] on div "A dep 60€ per 20% fino a 200€ 90%" at bounding box center [791, 311] width 593 height 13
click at [658, 270] on div "done Execution Details keyboard_arrow_down" at bounding box center [726, 279] width 743 height 25
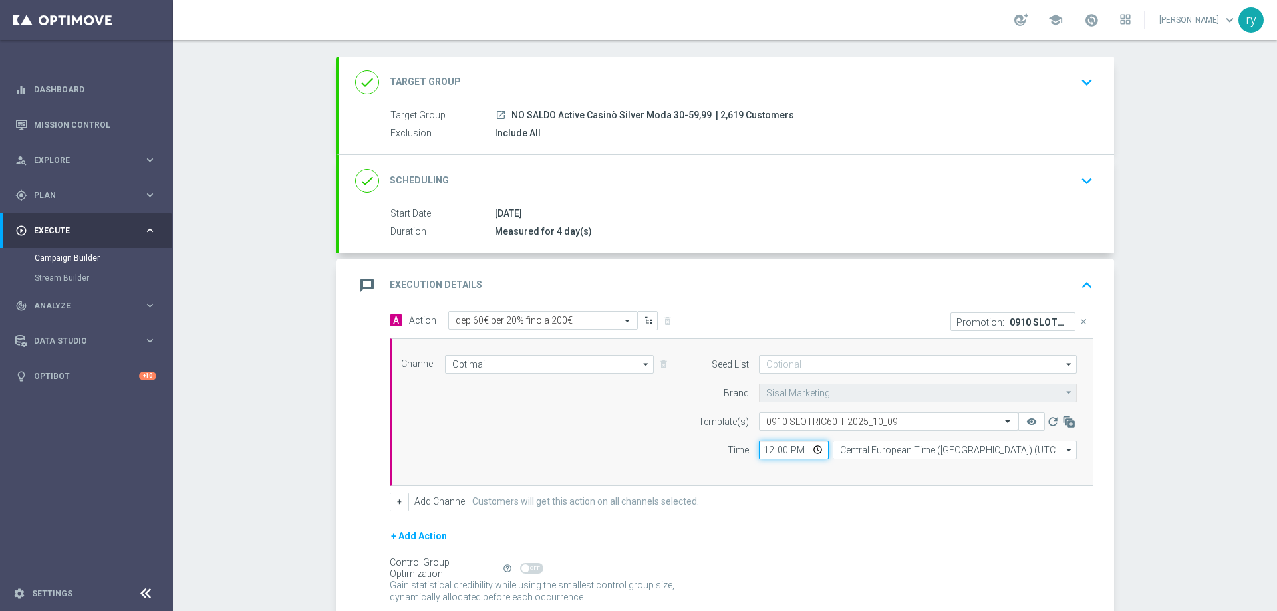
click at [761, 448] on input "12:00" at bounding box center [794, 450] width 70 height 19
type input "18:00"
click at [736, 450] on label "Time" at bounding box center [738, 450] width 21 height 11
click at [394, 509] on button "+" at bounding box center [399, 502] width 19 height 19
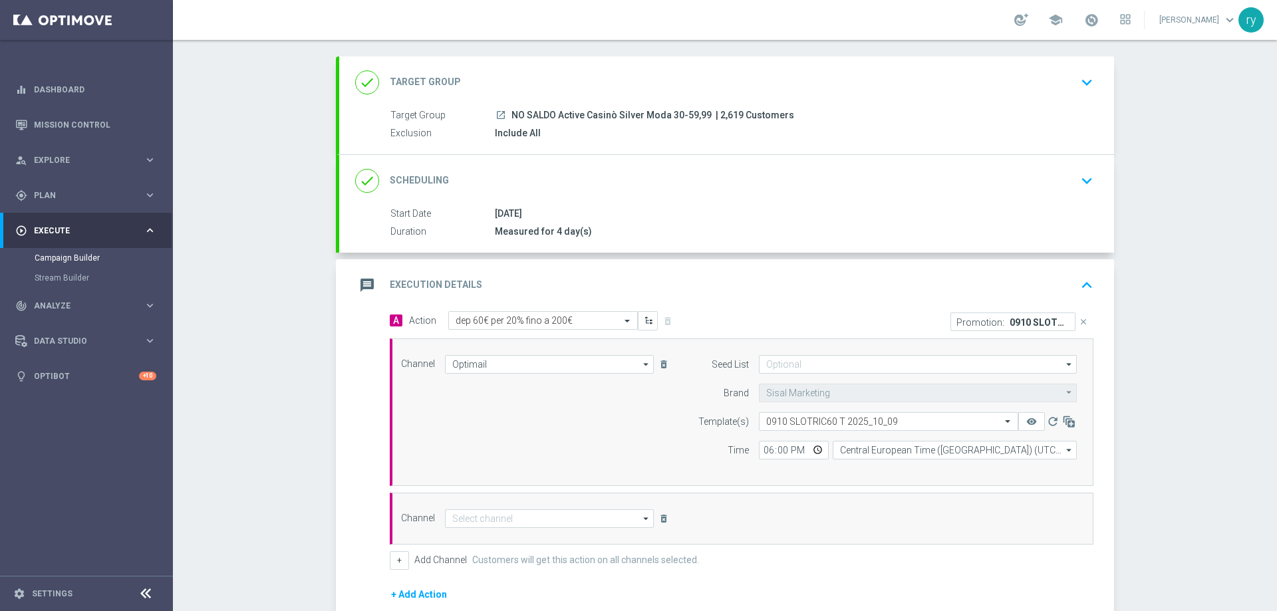
click at [440, 515] on div "Channel arrow_drop_down Drag here to set row groups Drag here to set column lab…" at bounding box center [536, 518] width 290 height 19
click at [505, 513] on input at bounding box center [549, 518] width 209 height 19
click at [509, 579] on div "Email" at bounding box center [544, 578] width 198 height 19
type input "Email"
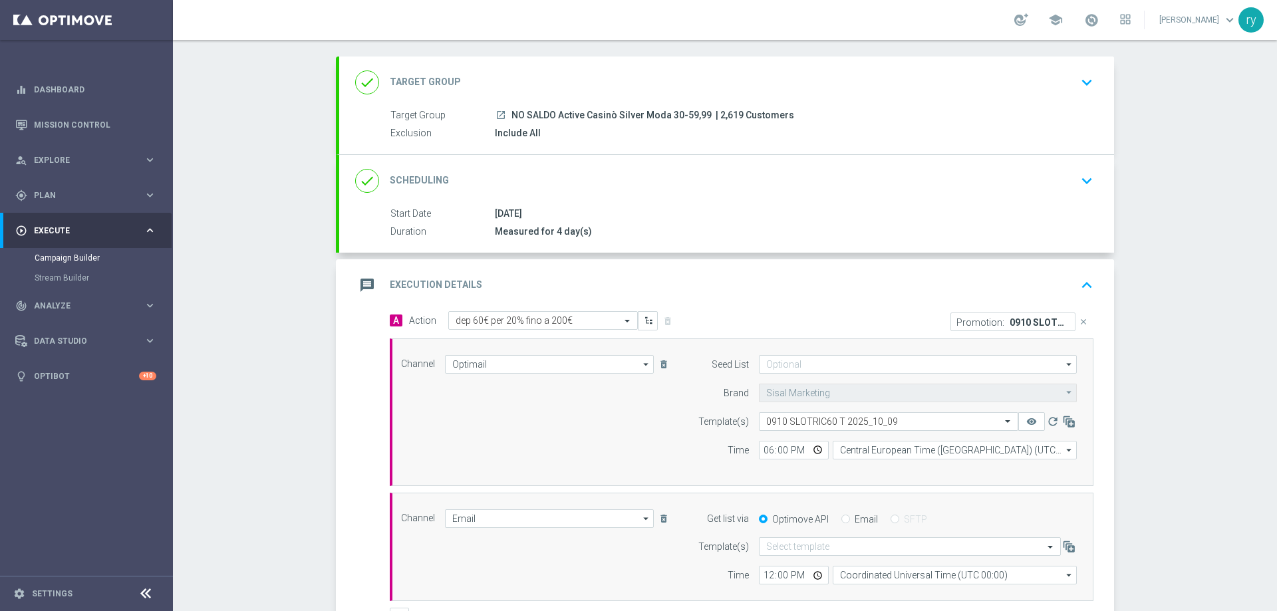
click at [841, 517] on input "Email" at bounding box center [845, 520] width 9 height 9
radio input "true"
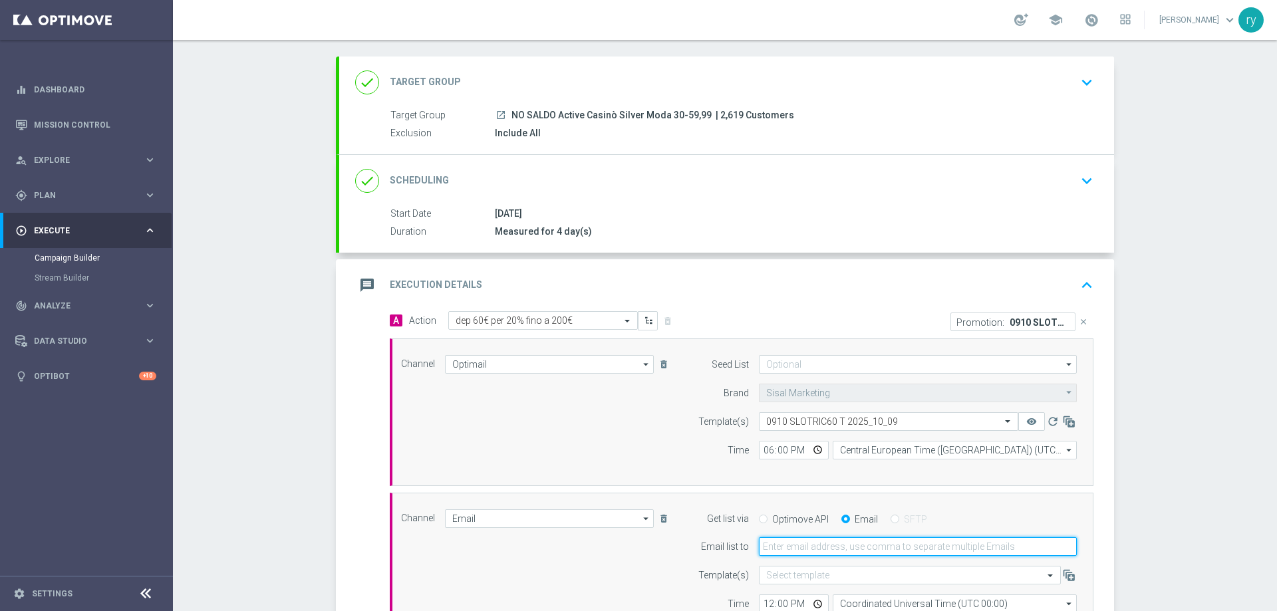
click at [829, 549] on input "email" at bounding box center [918, 546] width 318 height 19
type input "[EMAIL_ADDRESS][DOMAIN_NAME]"
click at [691, 564] on form "Get list via Optimove API Email SFTP Email list to [EMAIL_ADDRESS][DOMAIN_NAME]…" at bounding box center [884, 561] width 386 height 104
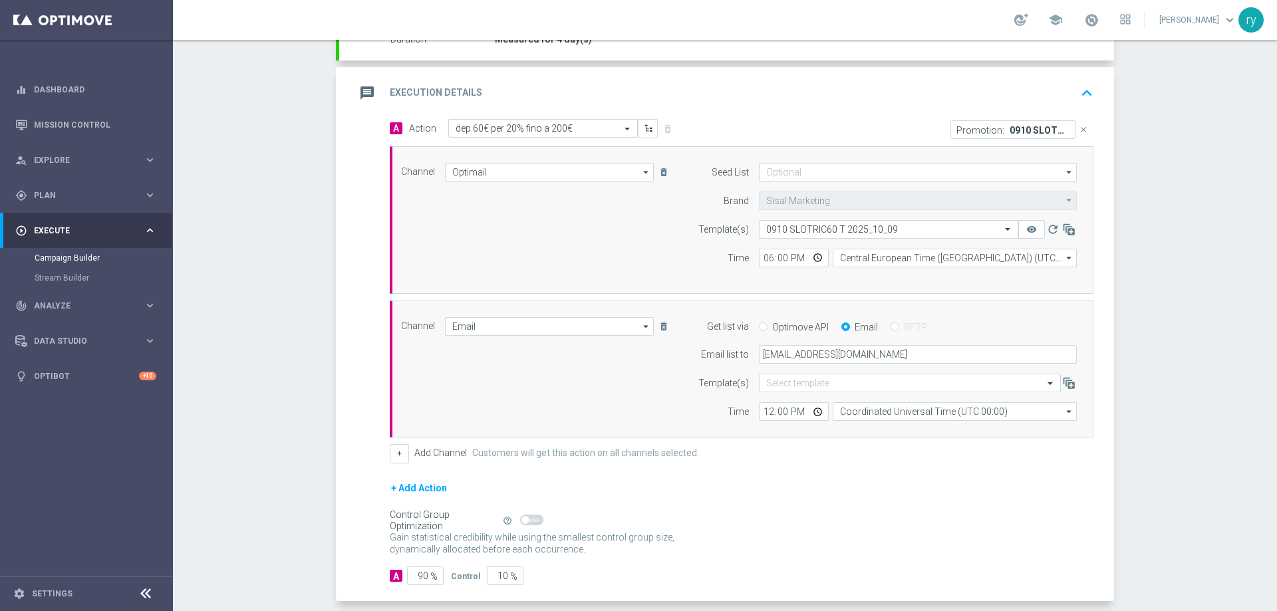
scroll to position [262, 0]
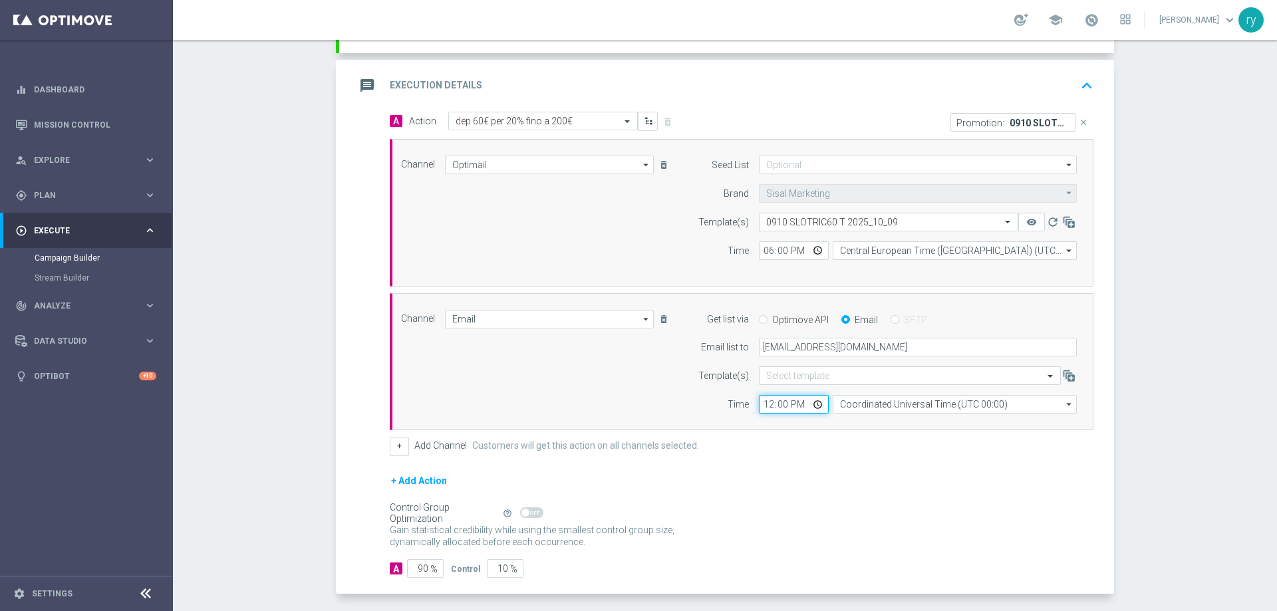
click at [761, 404] on input "12:00" at bounding box center [794, 404] width 70 height 19
type input "18:00"
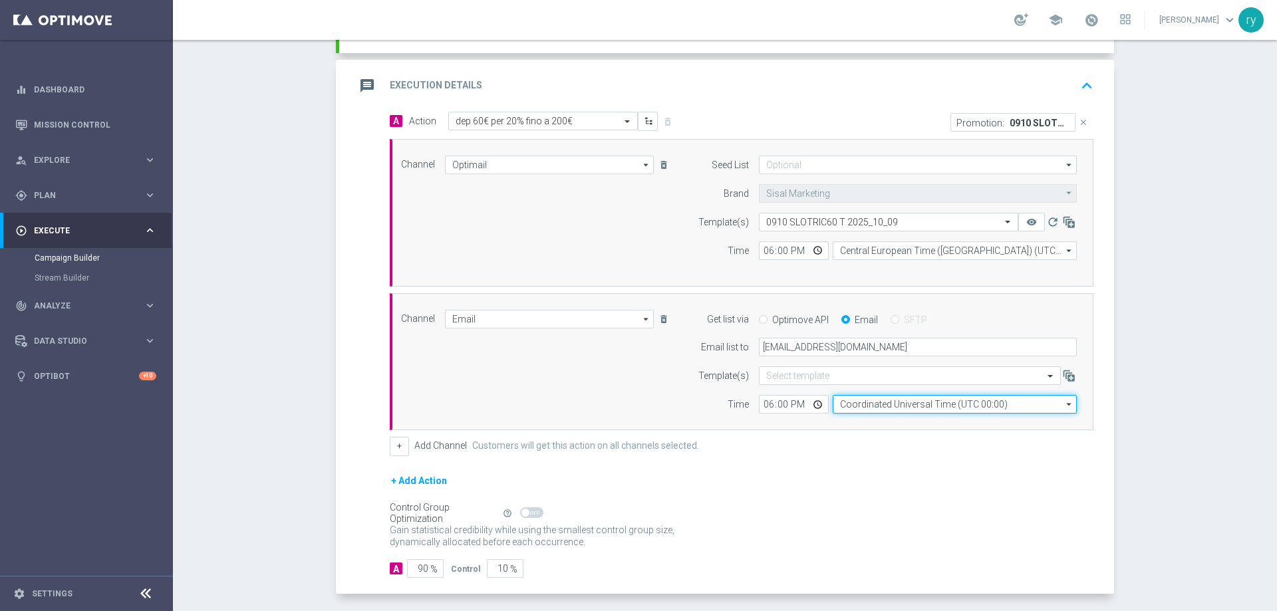
click at [900, 402] on input "Coordinated Universal Time (UTC 00:00)" at bounding box center [955, 404] width 244 height 19
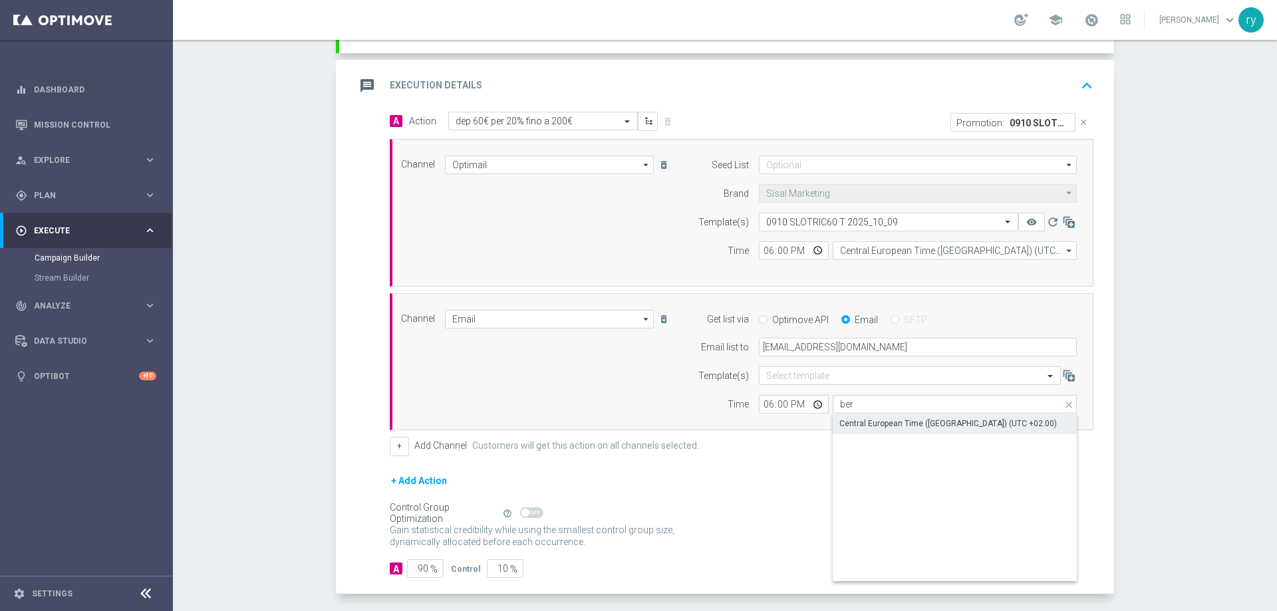
click at [901, 418] on div "Central European Time ([GEOGRAPHIC_DATA]) (UTC +02:00)" at bounding box center [947, 424] width 217 height 12
type input "Central European Time ([GEOGRAPHIC_DATA]) (UTC +02:00)"
click at [813, 444] on div "+ Add Channel Customers will get this action on all channels selected." at bounding box center [742, 446] width 704 height 19
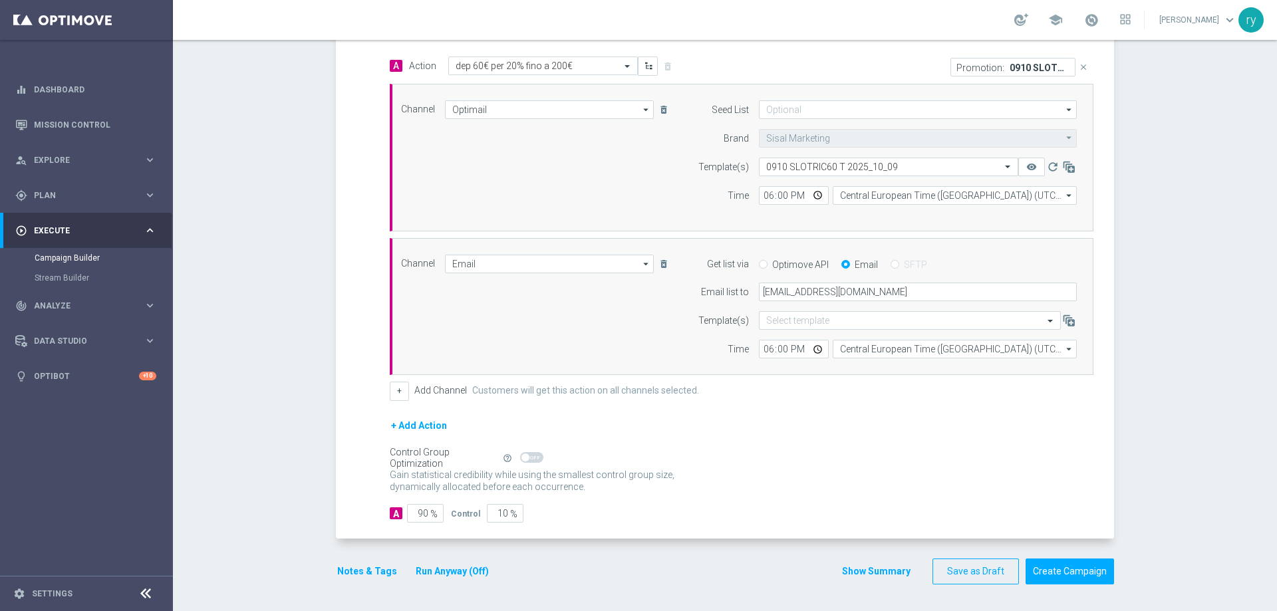
click at [341, 569] on button "Notes & Tags" at bounding box center [367, 571] width 63 height 17
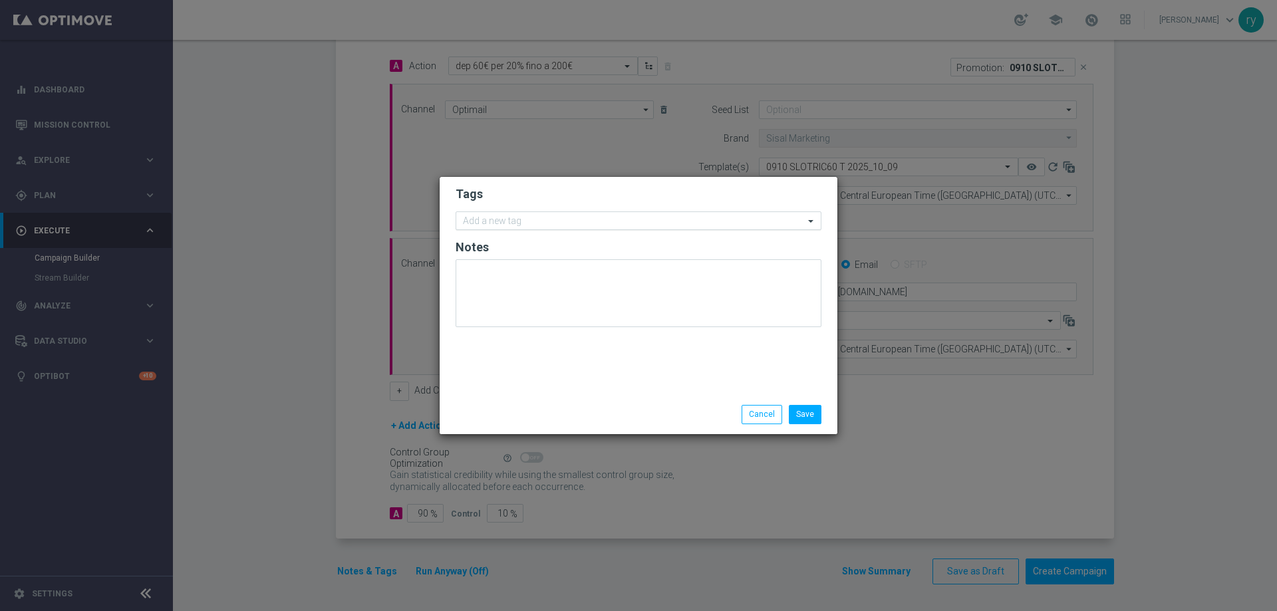
click at [501, 218] on input "text" at bounding box center [633, 221] width 341 height 11
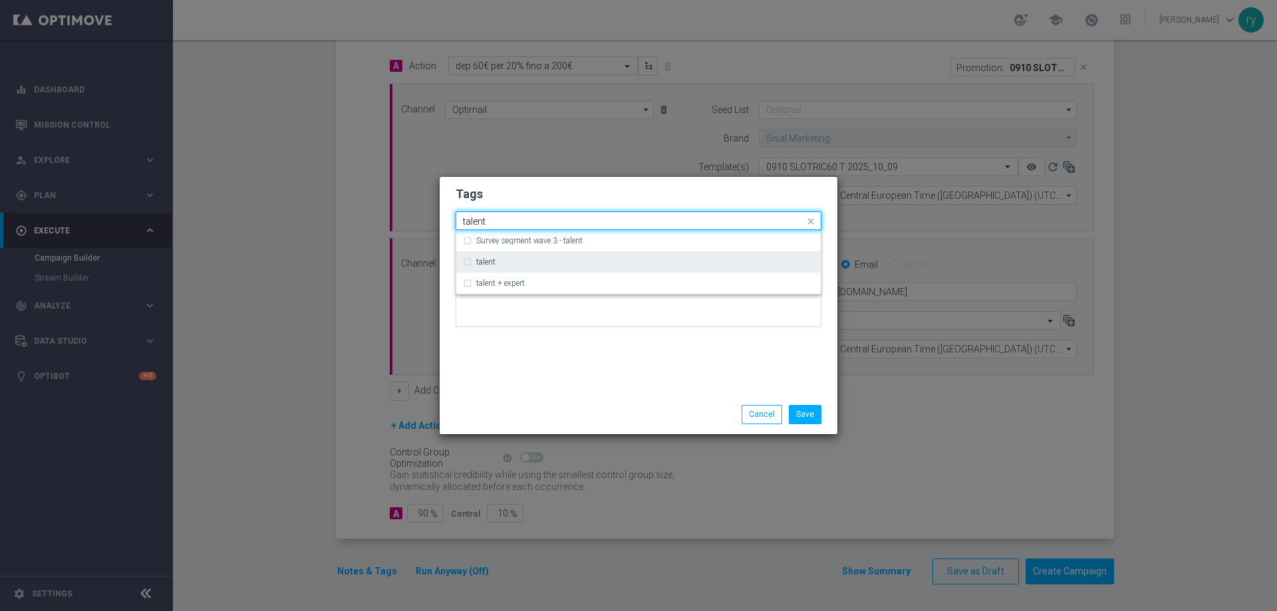
click at [505, 256] on div "talent" at bounding box center [638, 261] width 351 height 21
type input "talent"
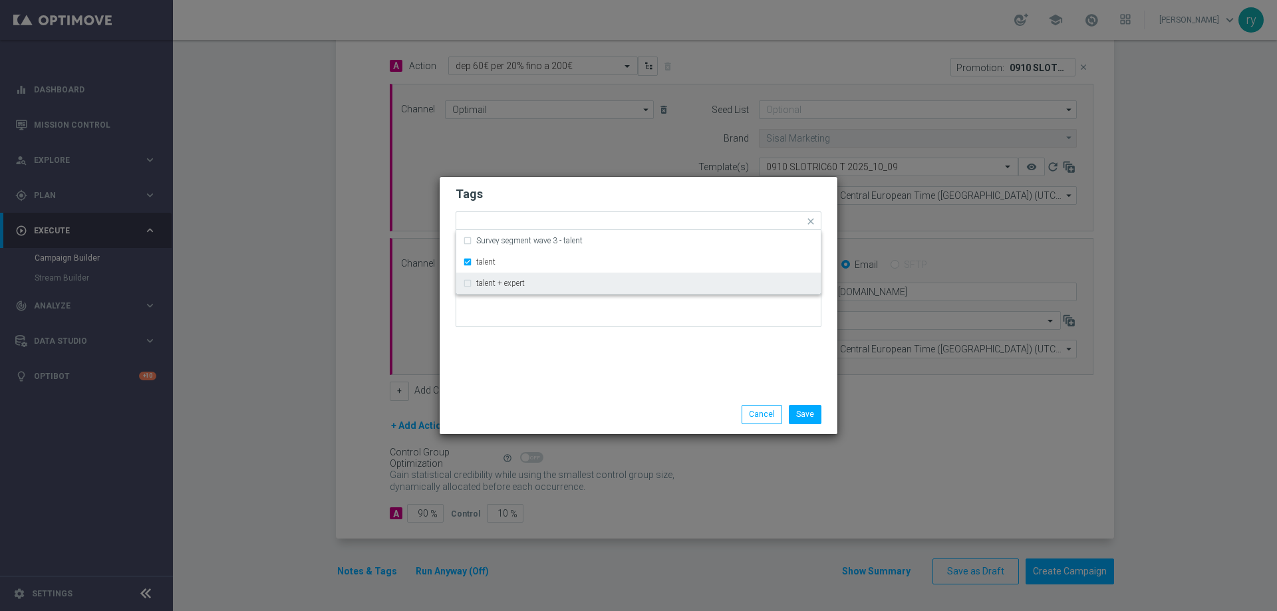
click at [573, 372] on div "Tags Quick find × talent Survey segment wave 3 - talent talent talent + expert …" at bounding box center [639, 286] width 398 height 218
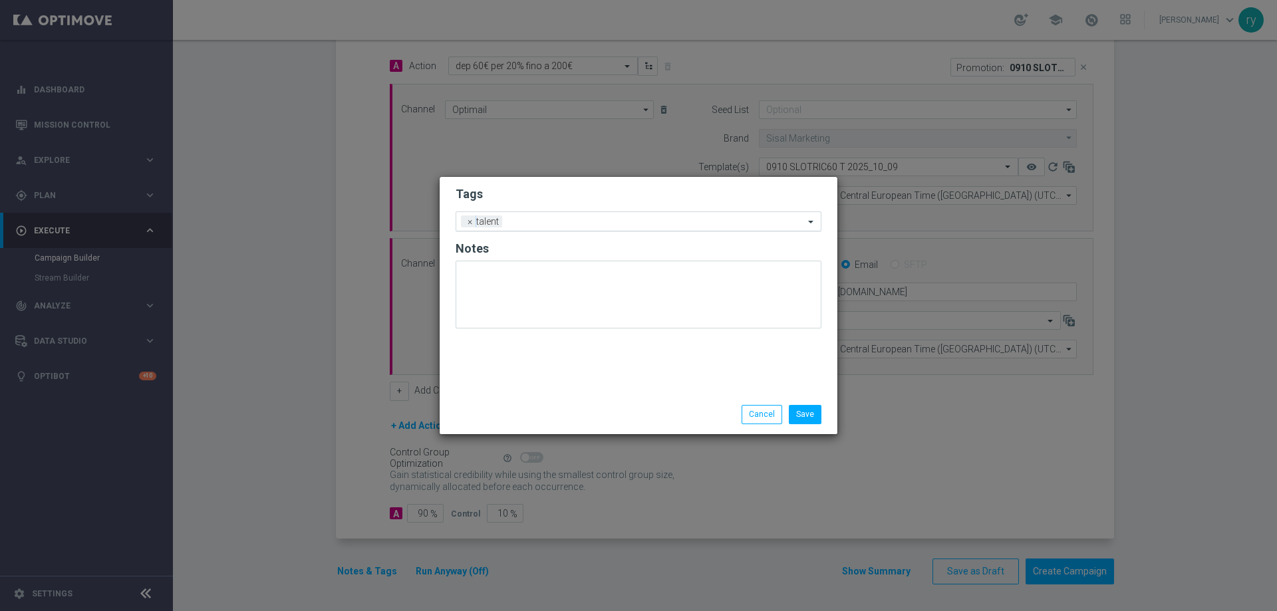
click at [581, 227] on input "text" at bounding box center [655, 222] width 297 height 11
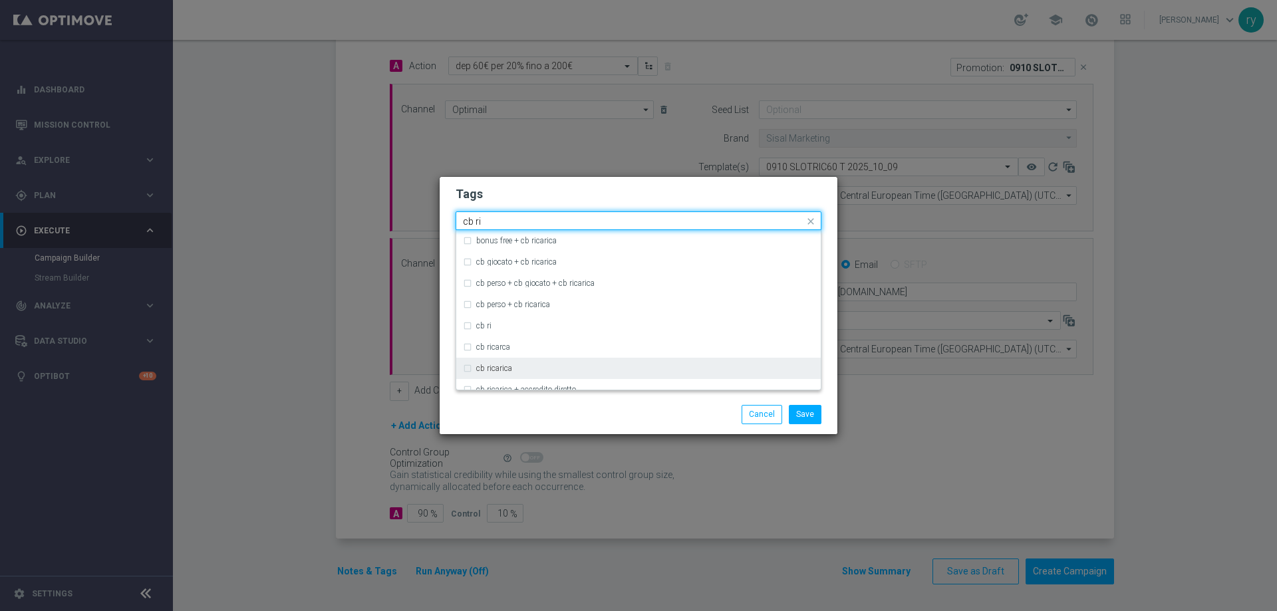
click at [528, 372] on div "cb ricarica" at bounding box center [645, 368] width 338 height 8
type input "cb ri"
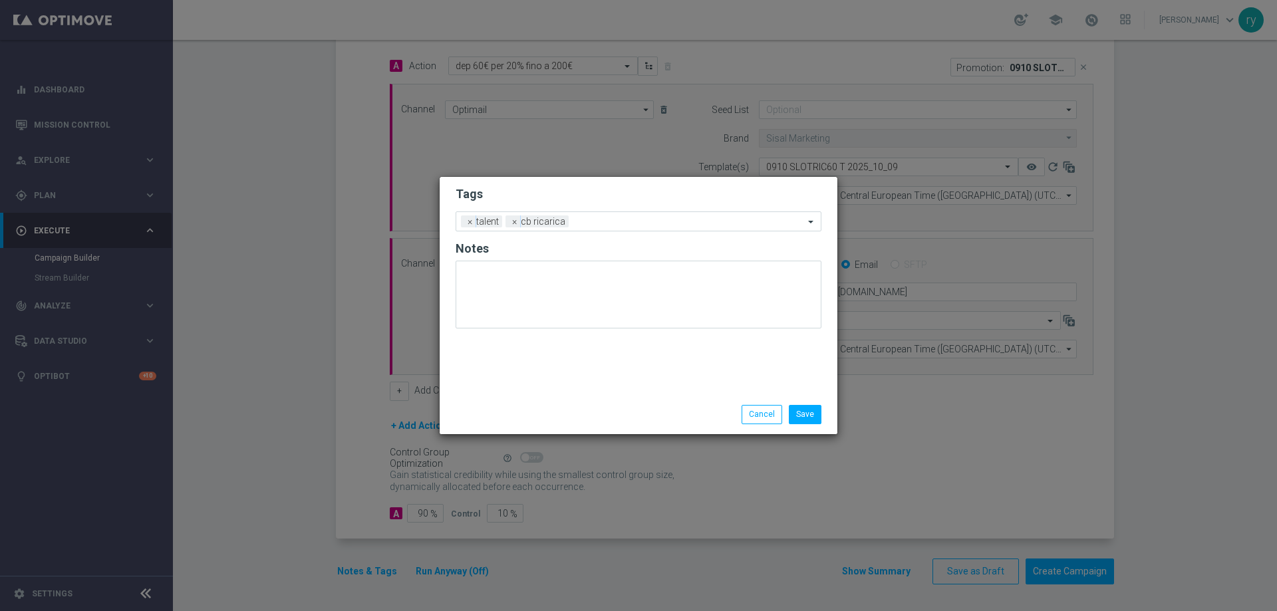
click at [523, 405] on div at bounding box center [510, 405] width 128 height 1
click at [606, 209] on form "Tags Add a new tag × talent × cb ricarica Notes" at bounding box center [639, 261] width 366 height 156
click at [607, 226] on input "text" at bounding box center [689, 222] width 230 height 11
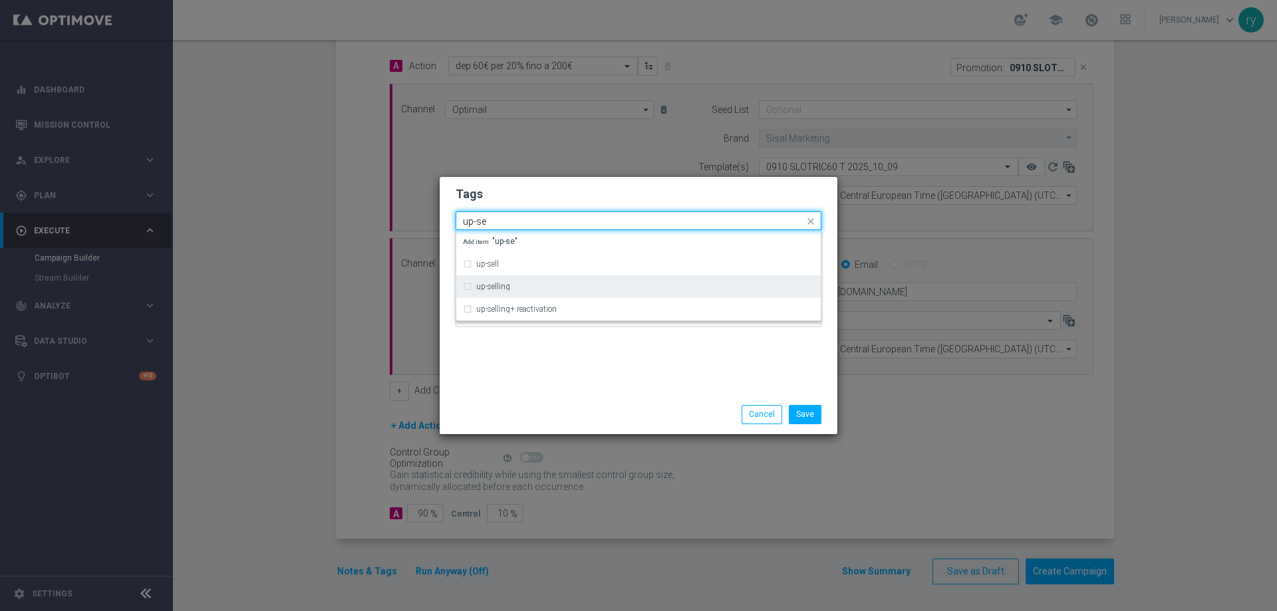
click at [580, 279] on div "up-selling" at bounding box center [638, 286] width 351 height 21
type input "up-se"
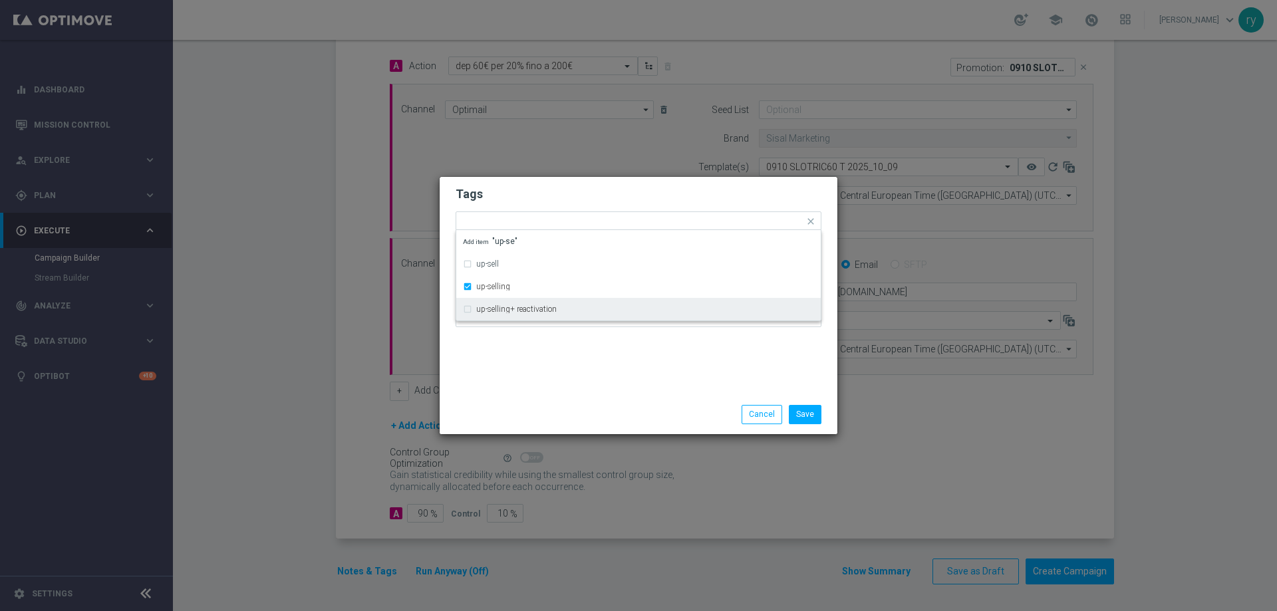
click at [586, 357] on div "Tags Quick find × talent × cb ricarica × up-selling up-sell up-selling up-selli…" at bounding box center [639, 286] width 398 height 218
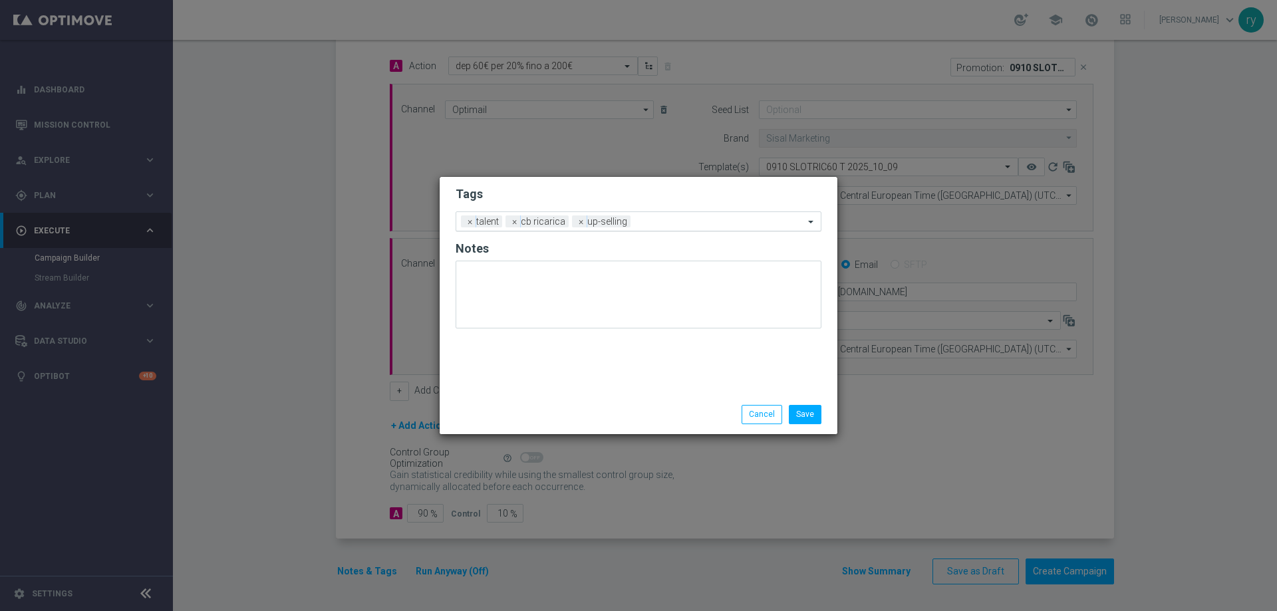
click at [643, 218] on input "text" at bounding box center [720, 222] width 168 height 11
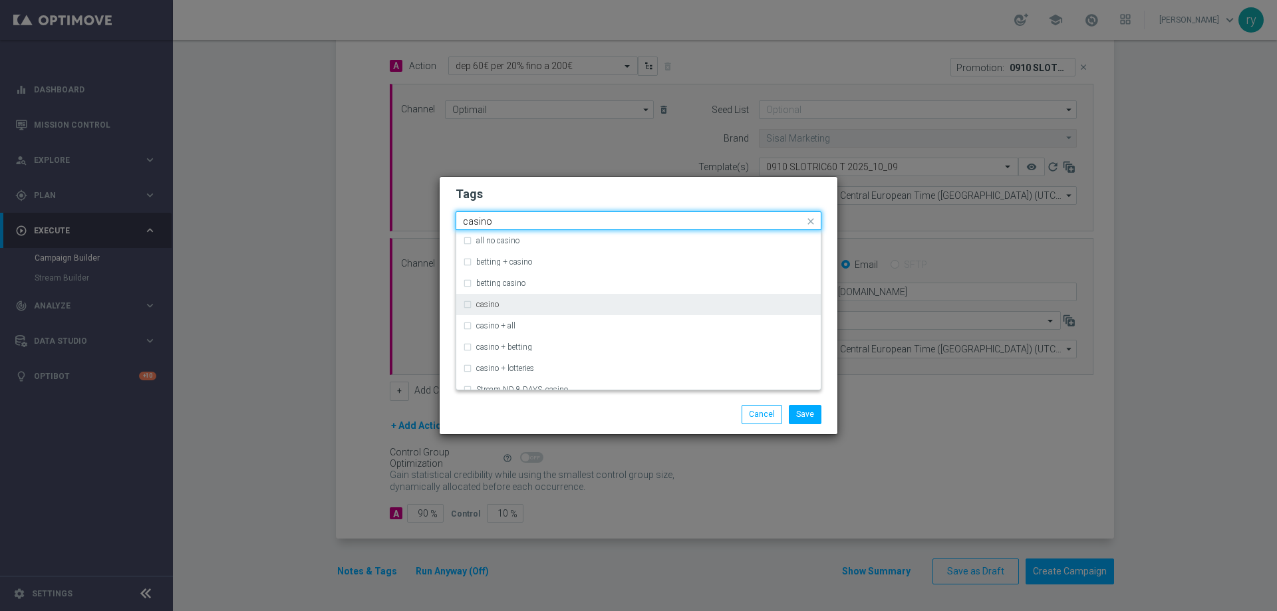
click at [526, 305] on div "casino" at bounding box center [645, 305] width 338 height 8
type input "casino"
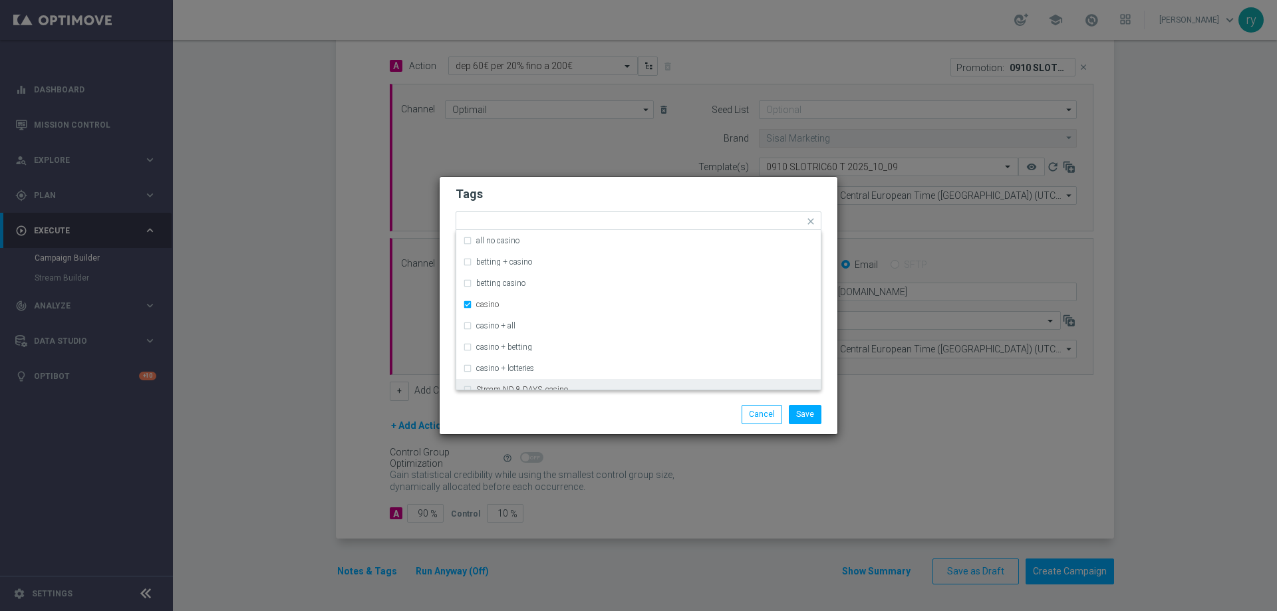
click at [579, 427] on div "Save Cancel" at bounding box center [639, 414] width 398 height 39
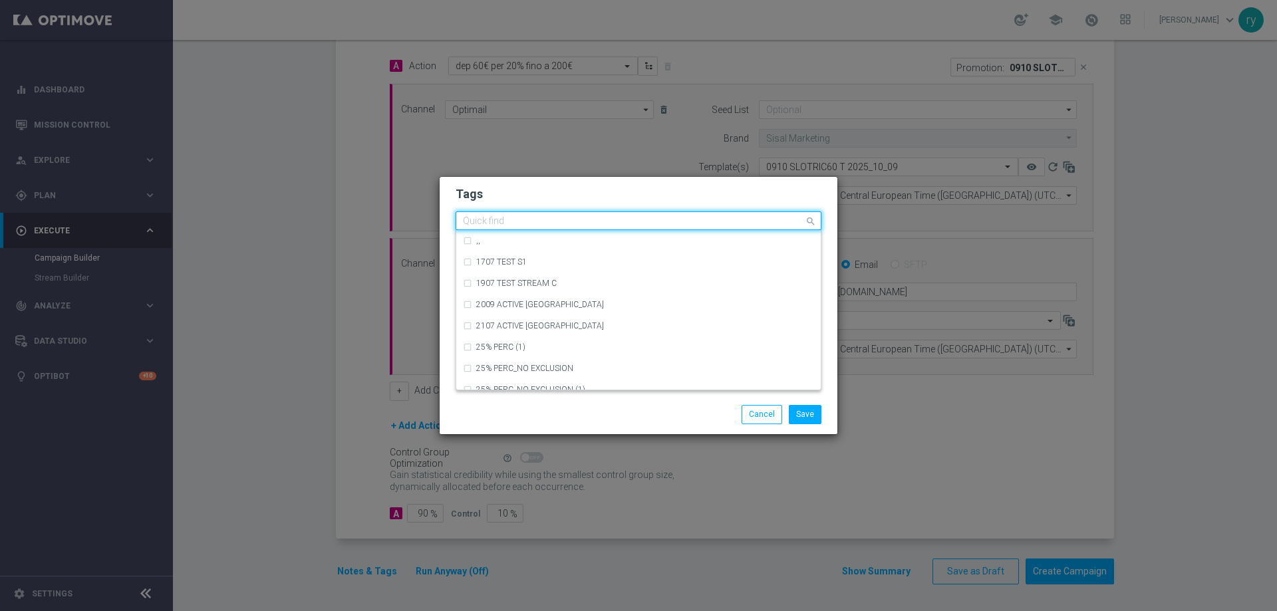
click at [720, 222] on input "text" at bounding box center [633, 221] width 341 height 11
click at [591, 298] on div "bonus cash" at bounding box center [638, 304] width 351 height 21
type input "bonus"
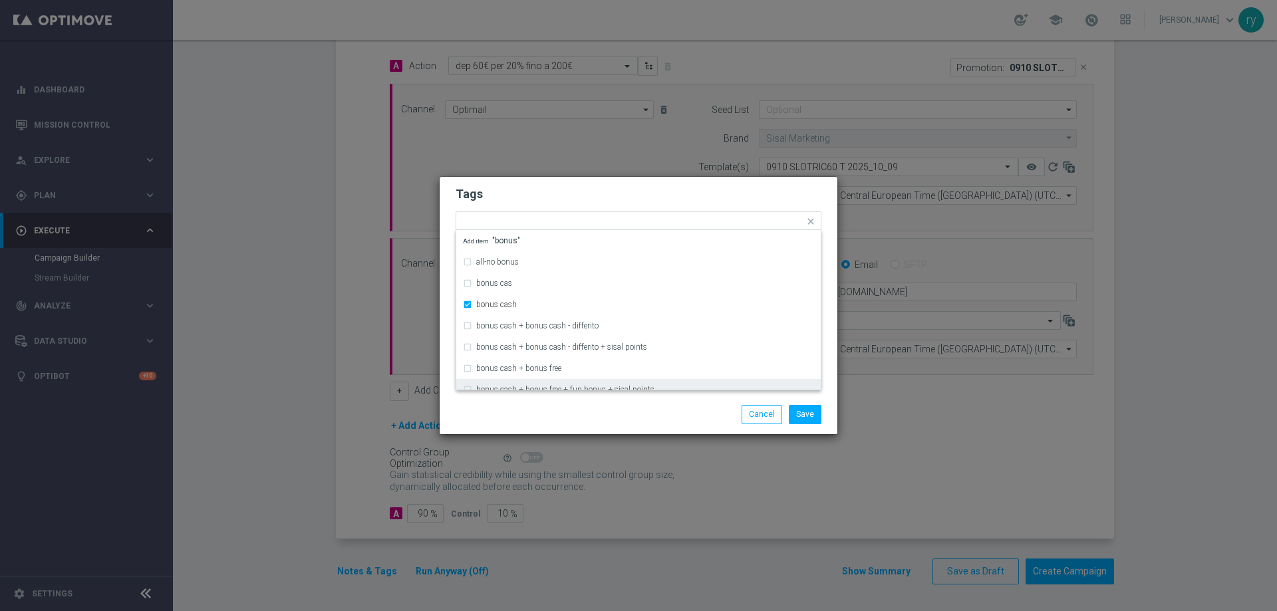
click at [612, 405] on div "Save Cancel" at bounding box center [702, 414] width 257 height 19
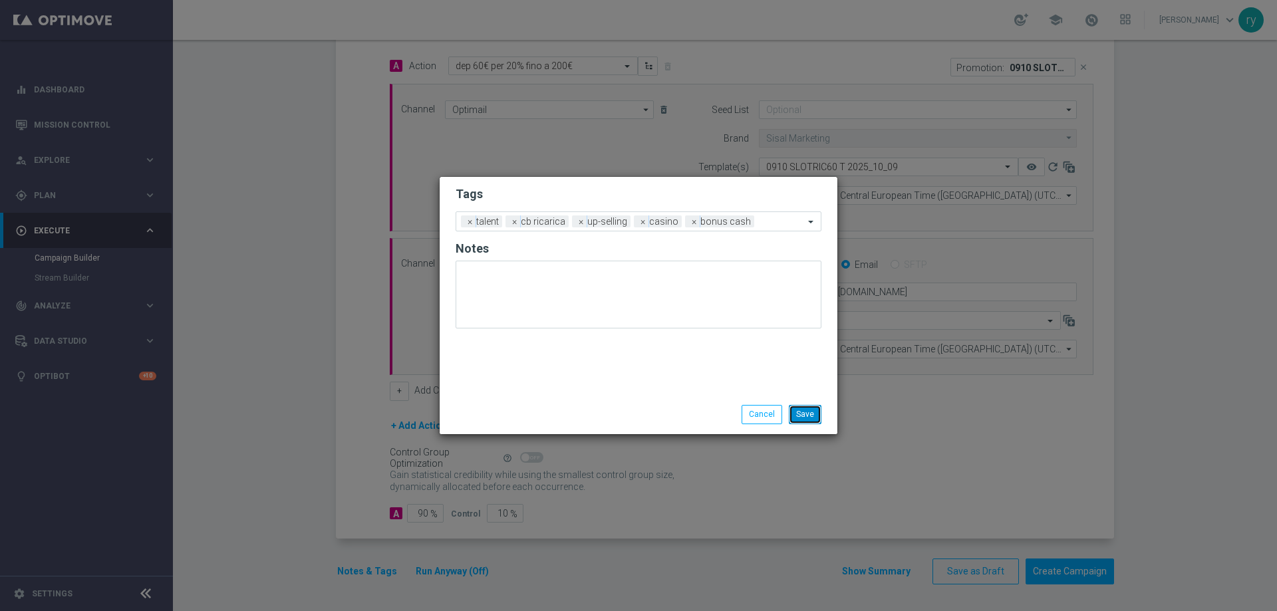
click at [815, 416] on button "Save" at bounding box center [805, 414] width 33 height 19
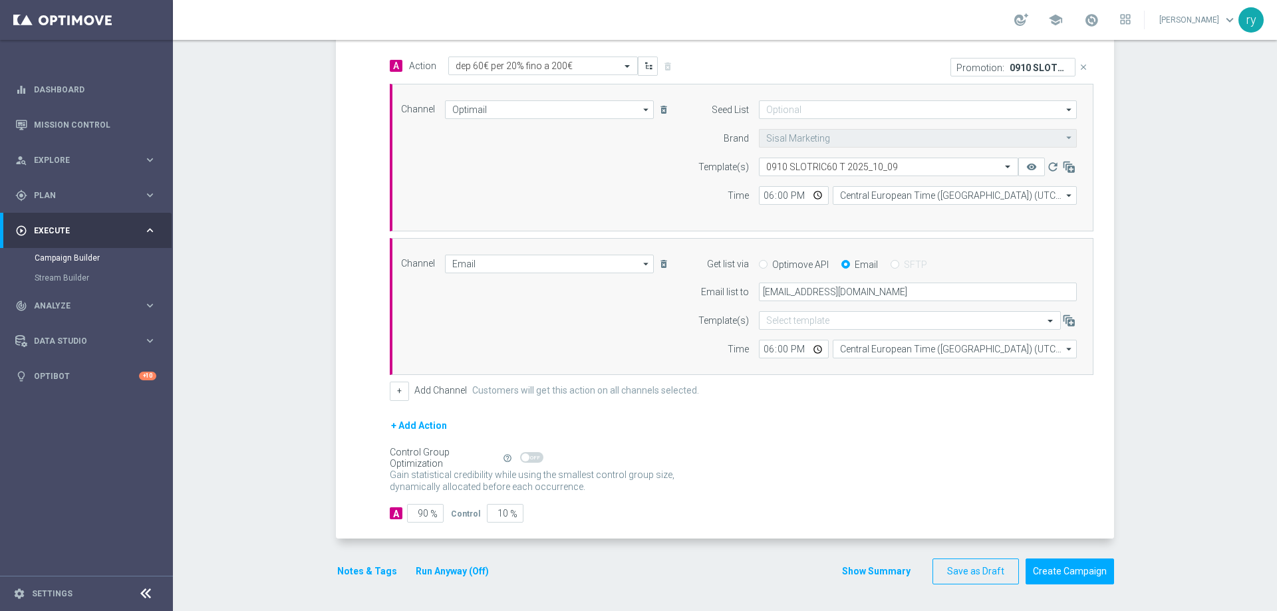
click at [428, 573] on button "Run Anyway (Off)" at bounding box center [452, 571] width 76 height 17
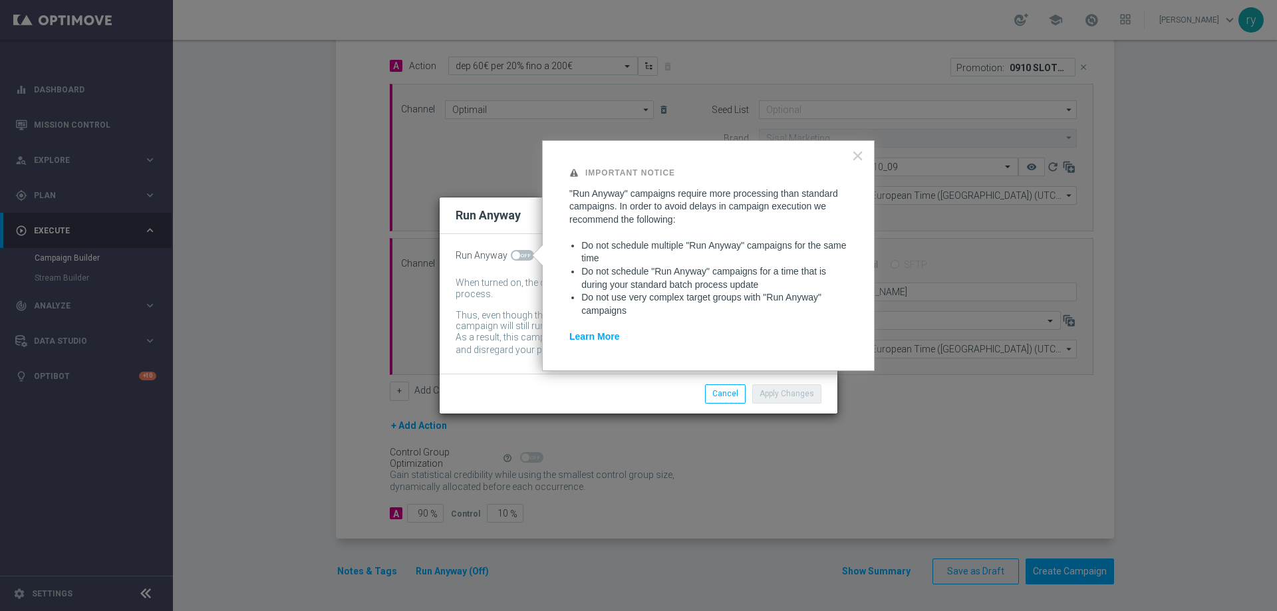
click at [513, 253] on span at bounding box center [516, 255] width 8 height 8
click at [513, 253] on input "checkbox" at bounding box center [522, 255] width 23 height 11
checkbox input "true"
click at [756, 387] on div "Apply Changes Cancel" at bounding box center [639, 393] width 398 height 39
click at [798, 396] on button "Apply Changes" at bounding box center [786, 393] width 69 height 19
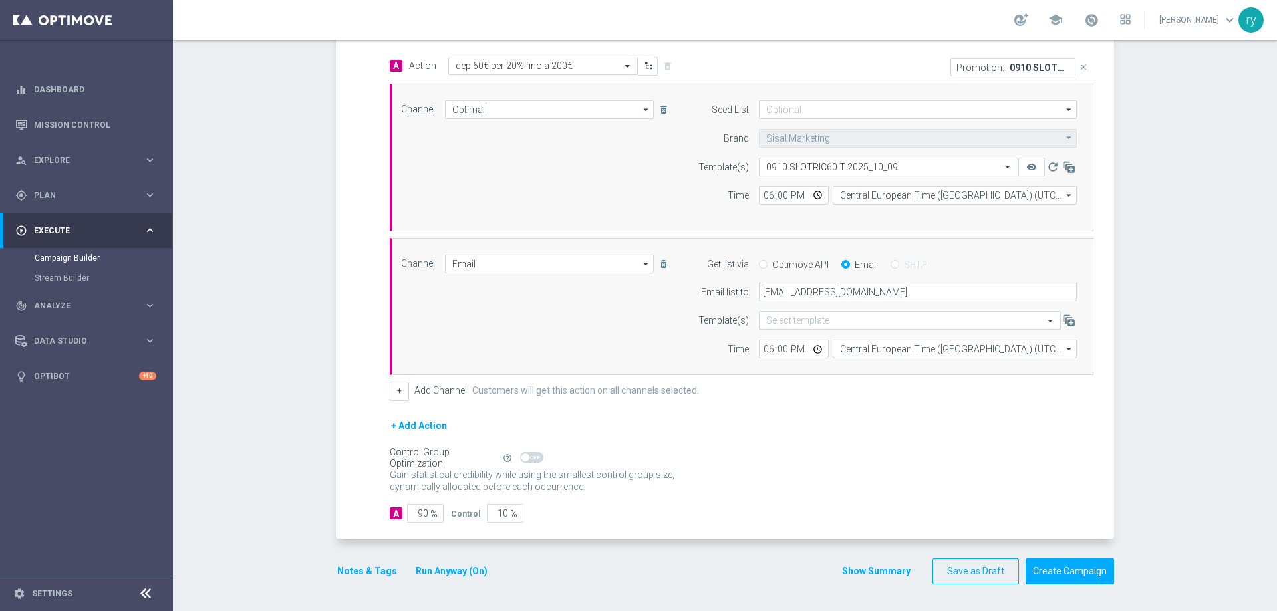
drag, startPoint x: 803, startPoint y: 560, endPoint x: 815, endPoint y: 561, distance: 11.3
click at [804, 560] on div "Notes & Tags Run Anyway (On) Show Summary Save as Draft Create Campaign" at bounding box center [725, 572] width 778 height 26
click at [885, 577] on button "Show Summary" at bounding box center [876, 571] width 70 height 15
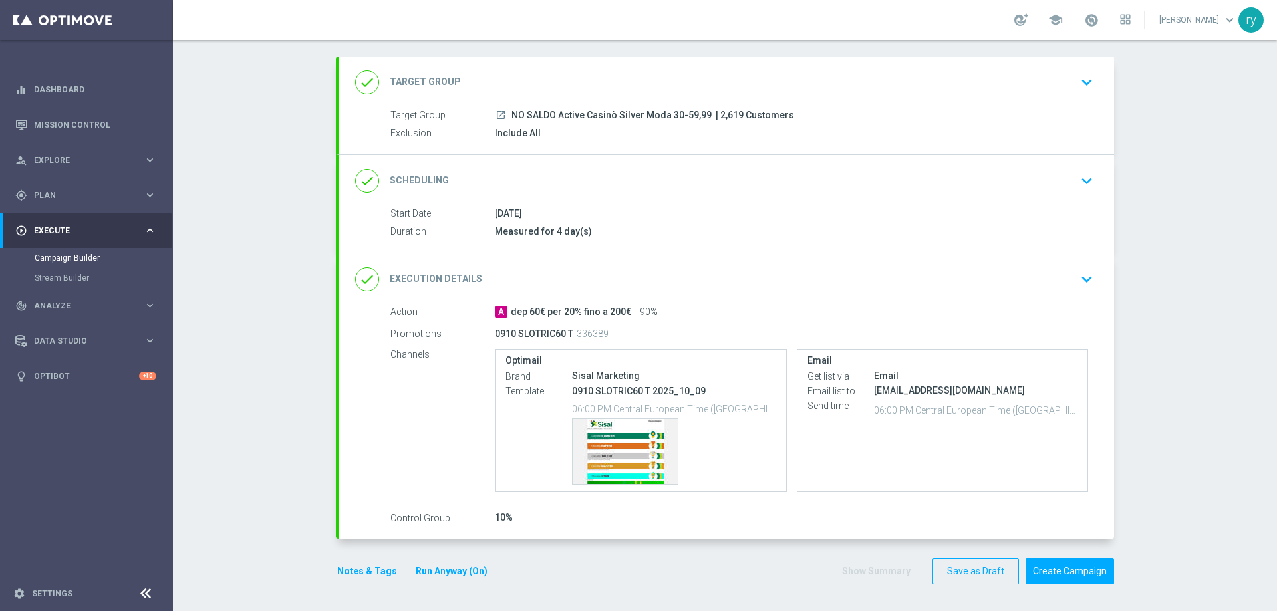
scroll to position [63, 0]
drag, startPoint x: 724, startPoint y: 118, endPoint x: 503, endPoint y: 117, distance: 220.8
click at [503, 117] on div "launch NO SALDO Active Casinò Silver Moda 30-59,99 | 2,619 Customers" at bounding box center [791, 114] width 593 height 13
copy div "NO SALDO Active Casinò Silver Moda 30-59,99 | 2,619 Customers"
click at [641, 137] on div "Include All" at bounding box center [791, 132] width 593 height 13
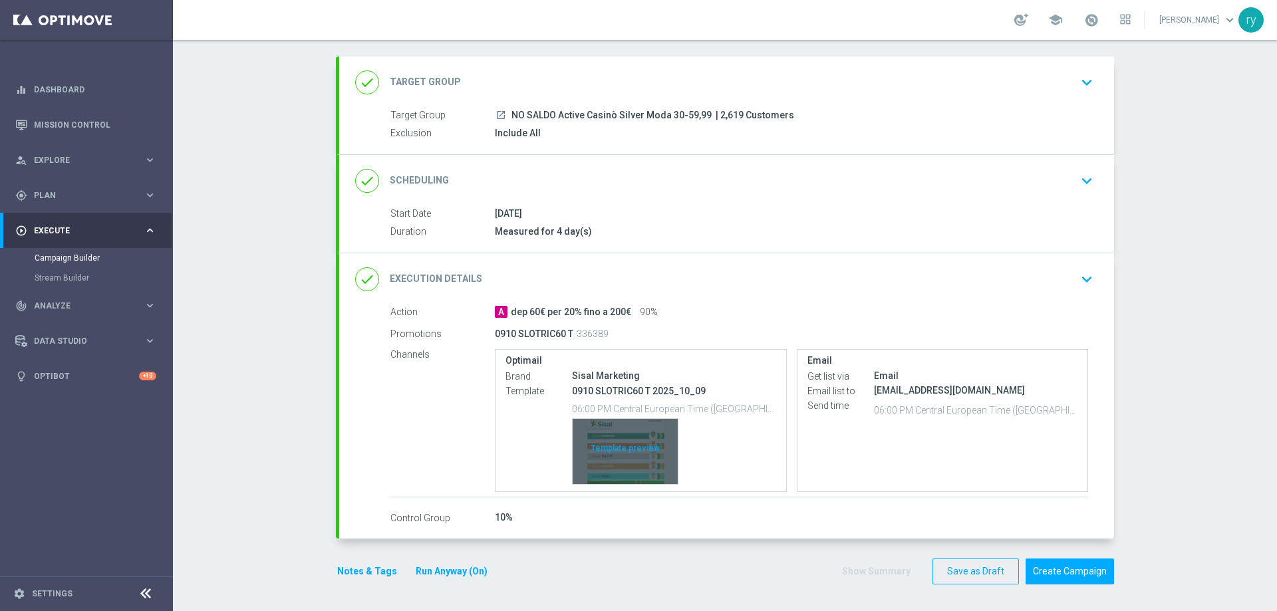
click at [618, 429] on div "Template preview" at bounding box center [625, 451] width 105 height 65
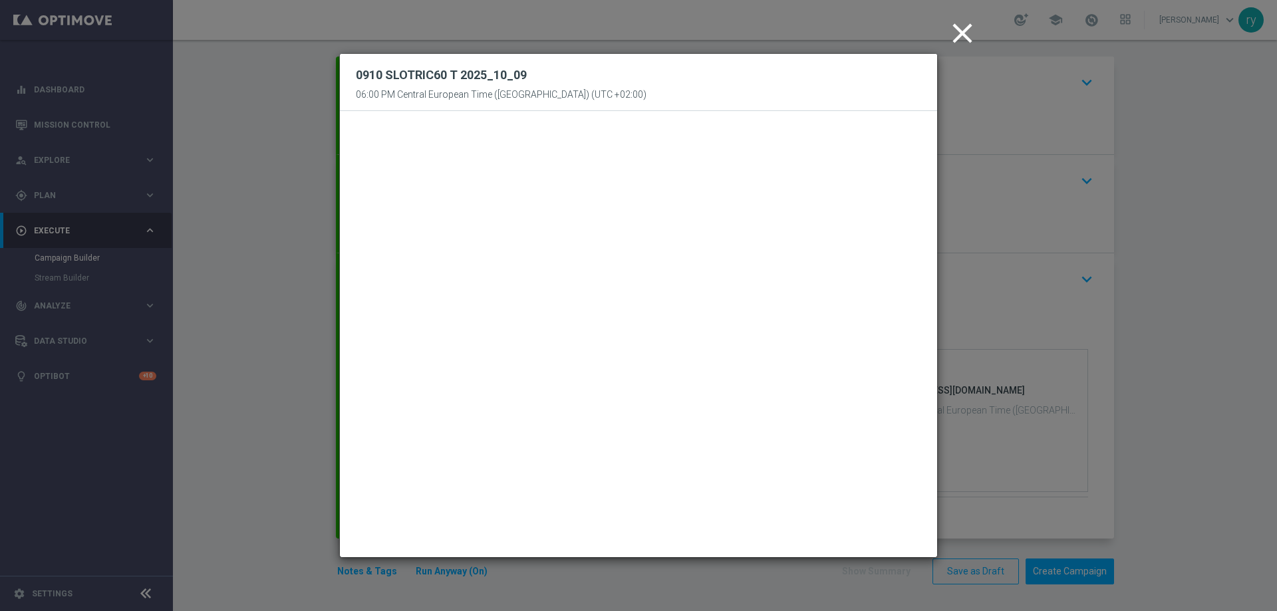
click at [958, 39] on icon "close" at bounding box center [962, 33] width 33 height 33
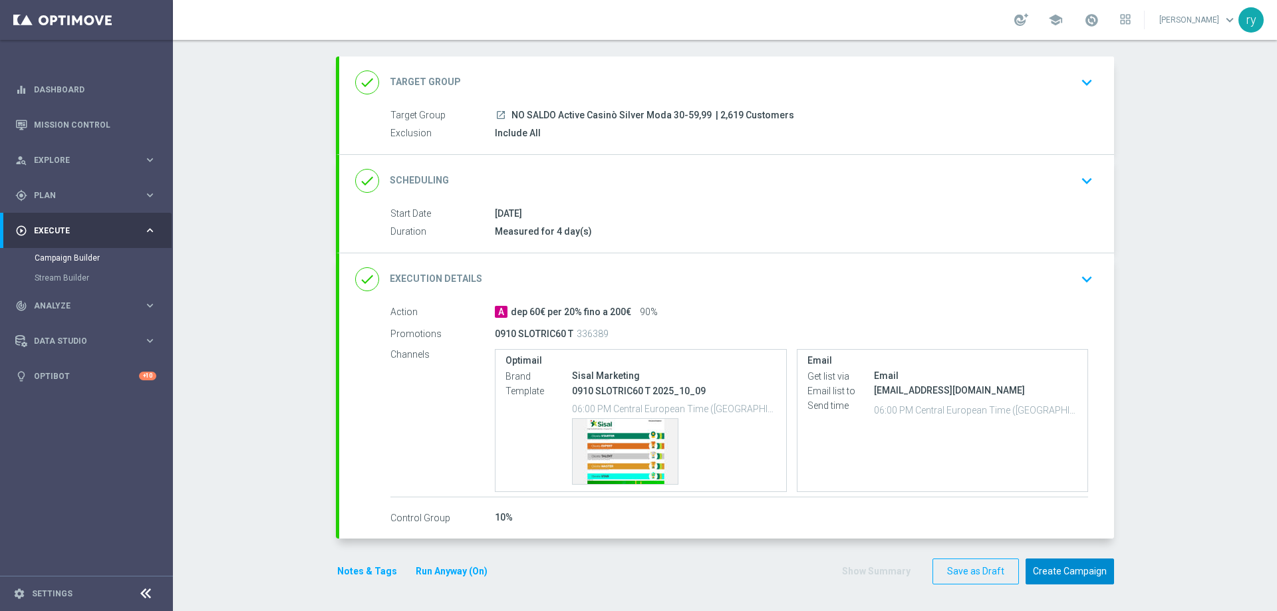
click at [1051, 578] on button "Create Campaign" at bounding box center [1069, 572] width 88 height 26
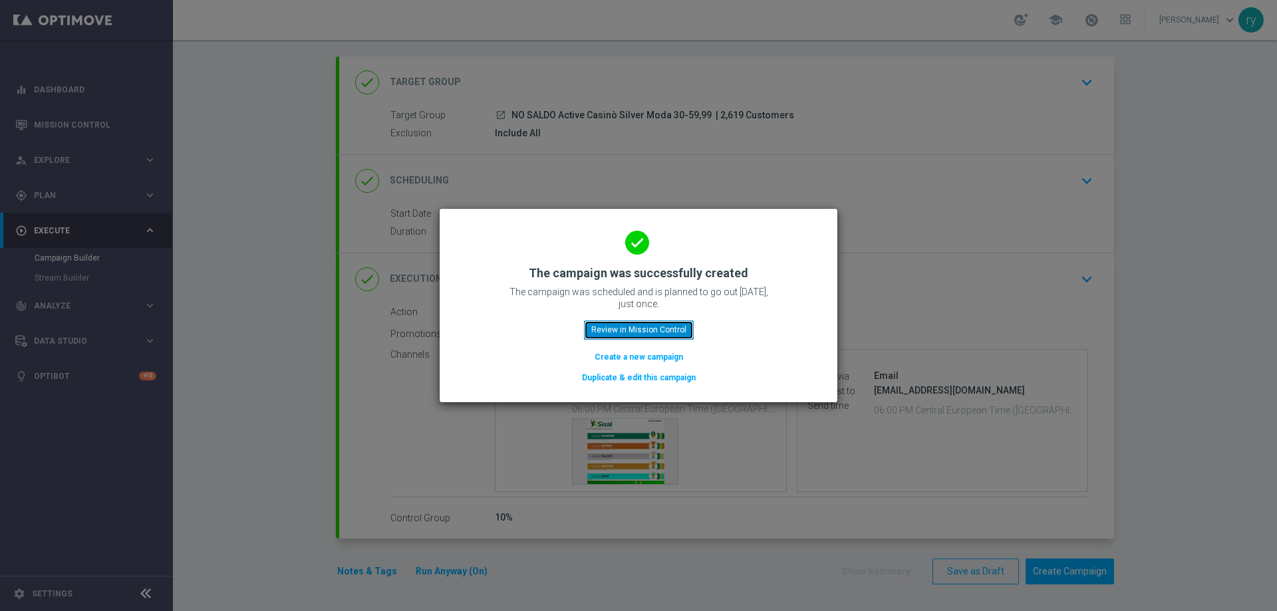
click at [643, 331] on button "Review in Mission Control" at bounding box center [639, 330] width 110 height 19
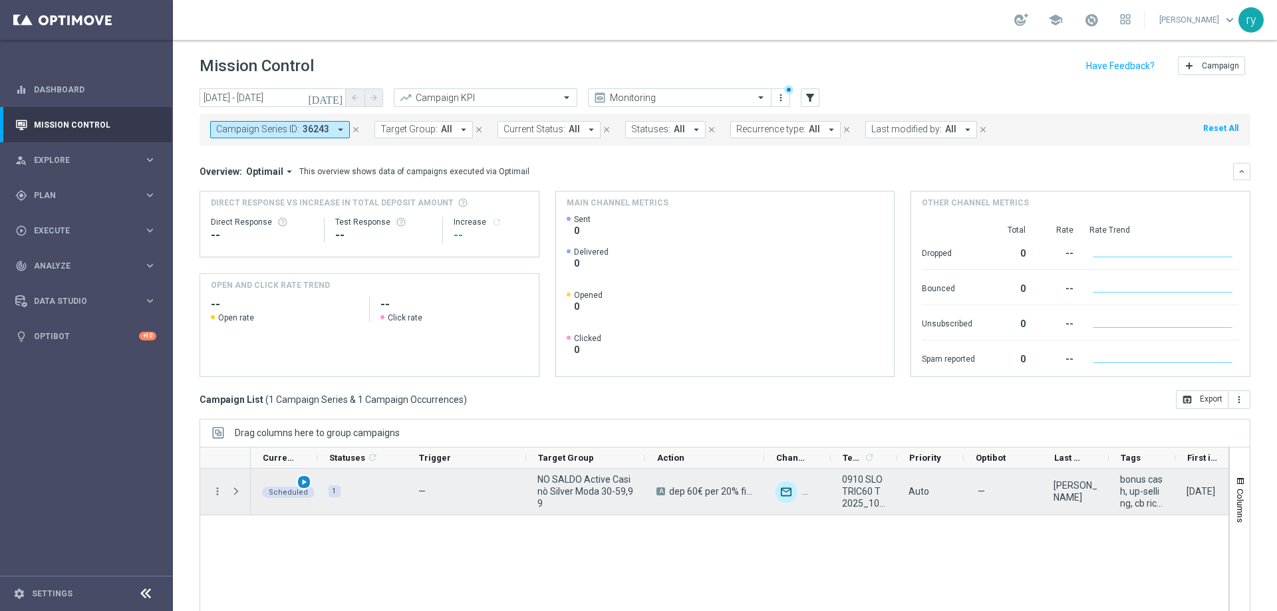
click at [302, 480] on span "play_arrow" at bounding box center [303, 481] width 9 height 9
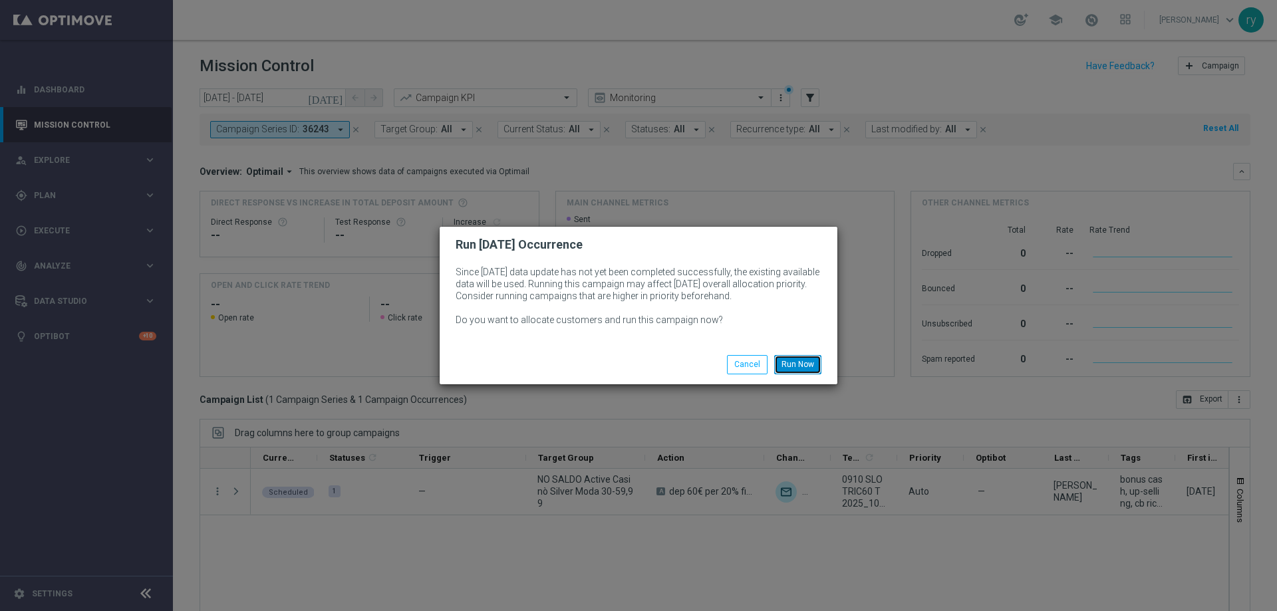
click at [786, 362] on button "Run Now" at bounding box center [797, 364] width 47 height 19
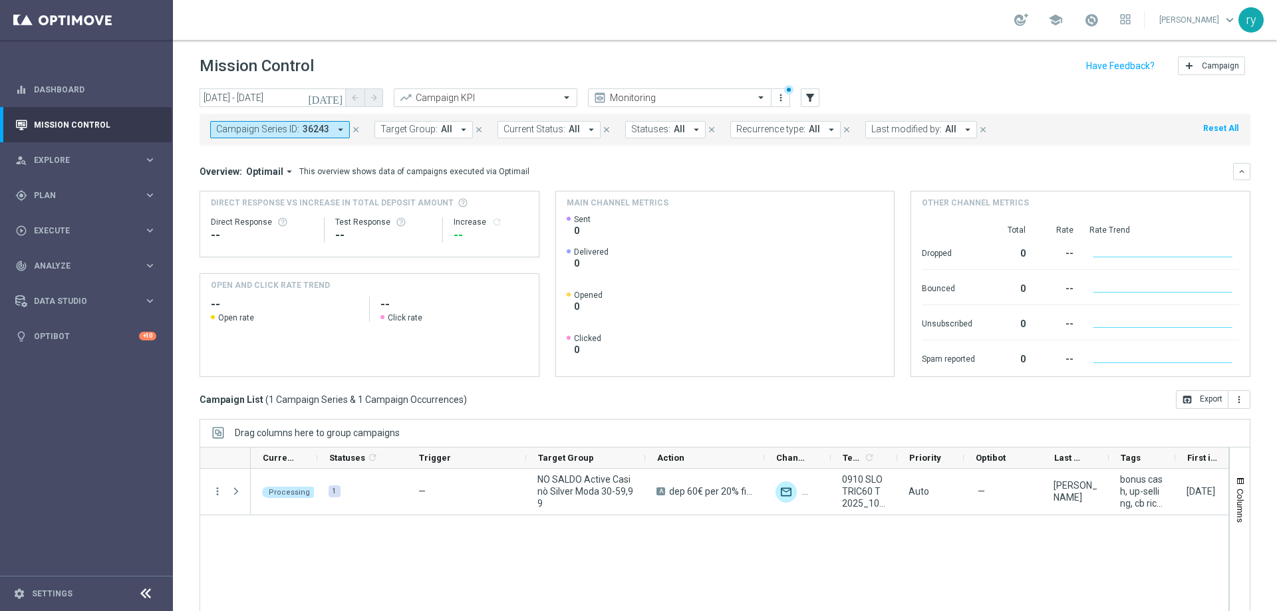
click at [342, 128] on icon "arrow_drop_down" at bounding box center [341, 130] width 12 height 12
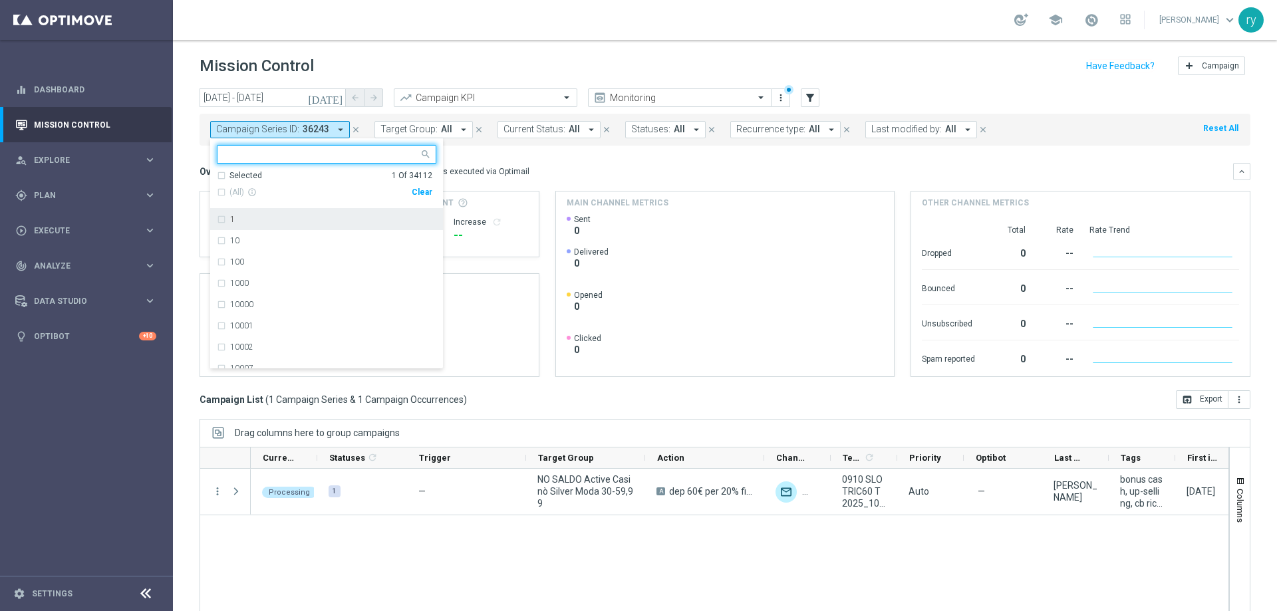
click at [0, 0] on div "Clear" at bounding box center [0, 0] width 0 height 0
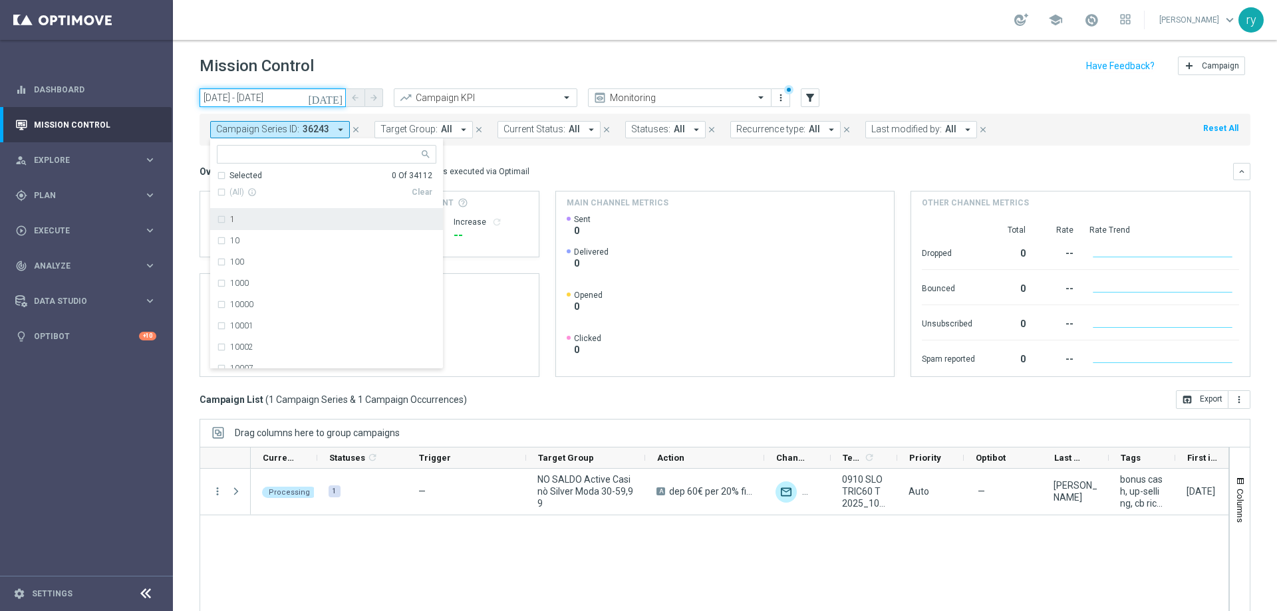
click at [298, 99] on input "[DATE] - [DATE]" at bounding box center [273, 97] width 146 height 19
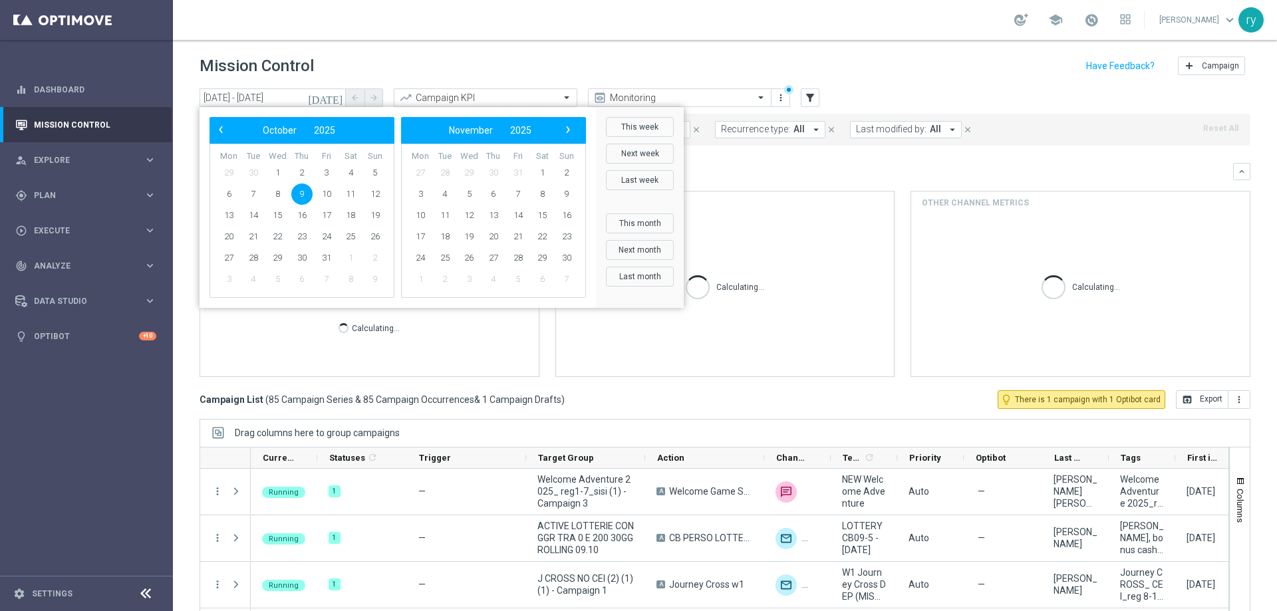
click at [382, 63] on div "Mission Control add Campaign" at bounding box center [725, 66] width 1051 height 26
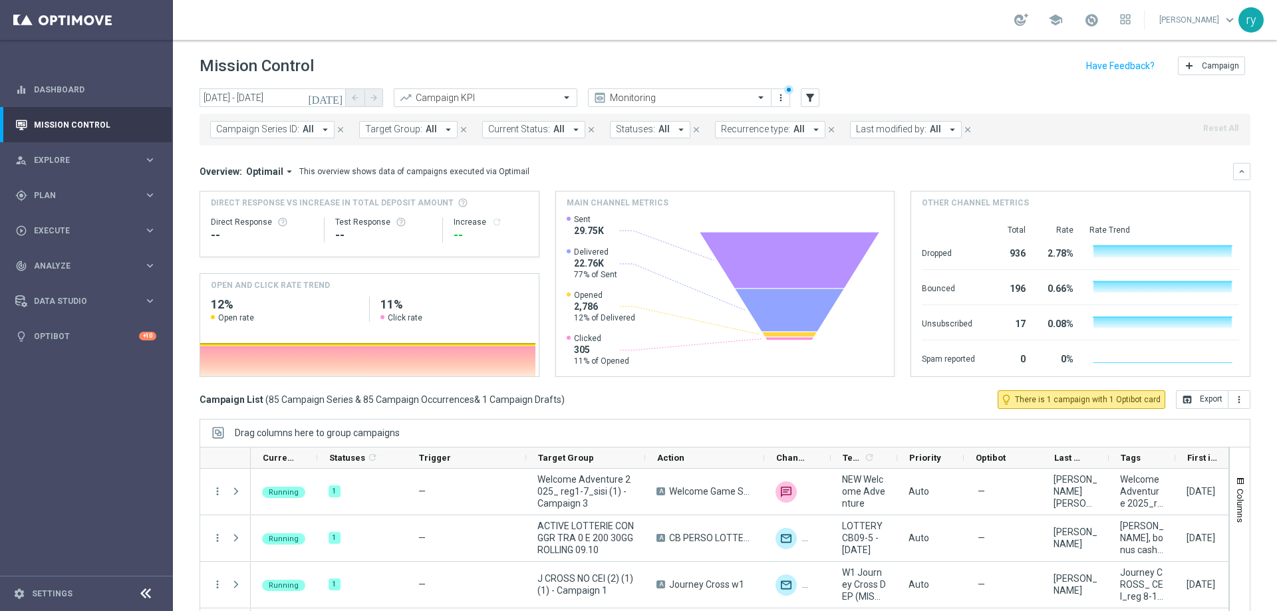
click at [946, 127] on icon "arrow_drop_down" at bounding box center [952, 130] width 12 height 12
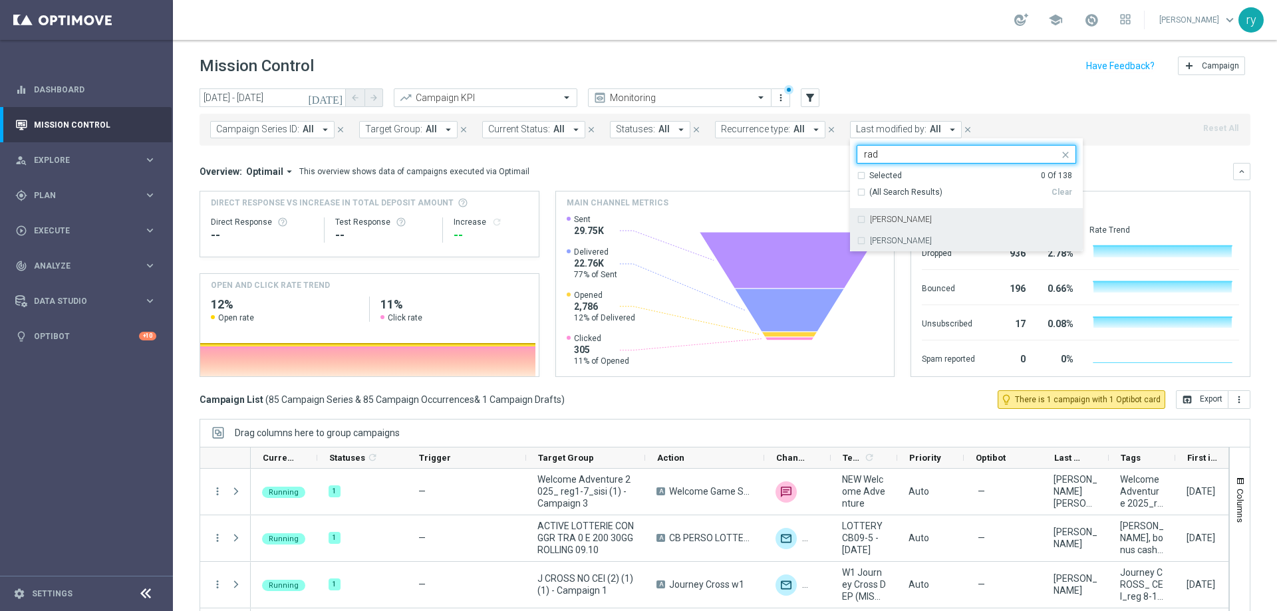
click at [902, 235] on div "[PERSON_NAME]" at bounding box center [966, 240] width 219 height 21
type input "rad"
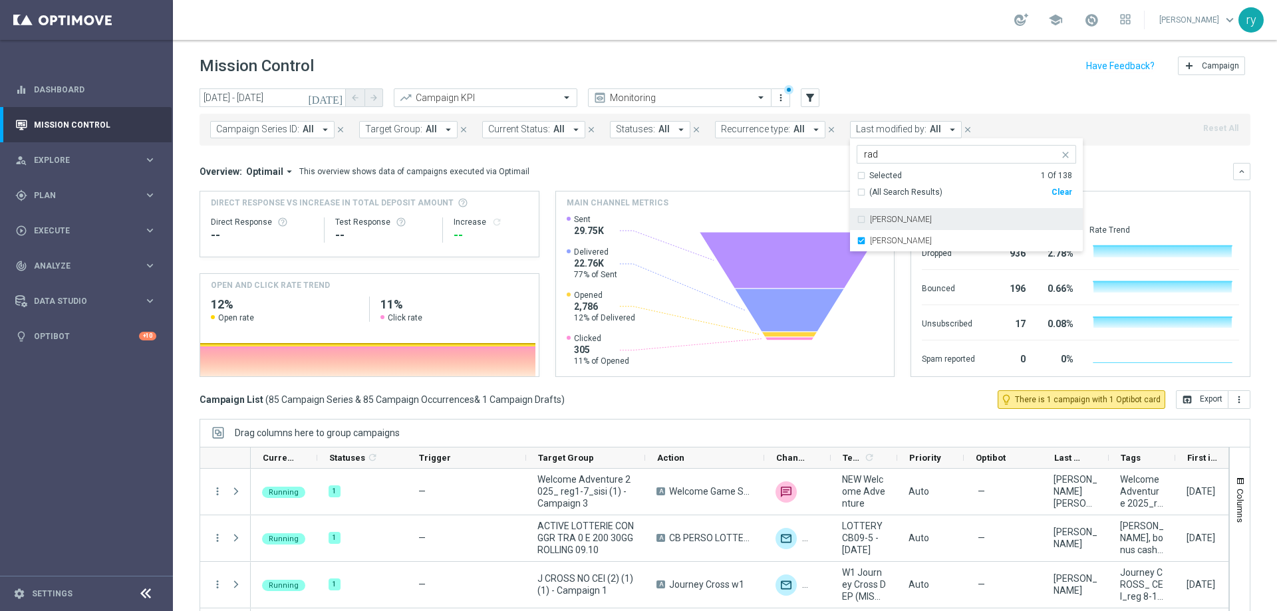
click at [799, 173] on div "Overview: Optimail arrow_drop_down This overview shows data of campaigns execut…" at bounding box center [716, 172] width 1033 height 12
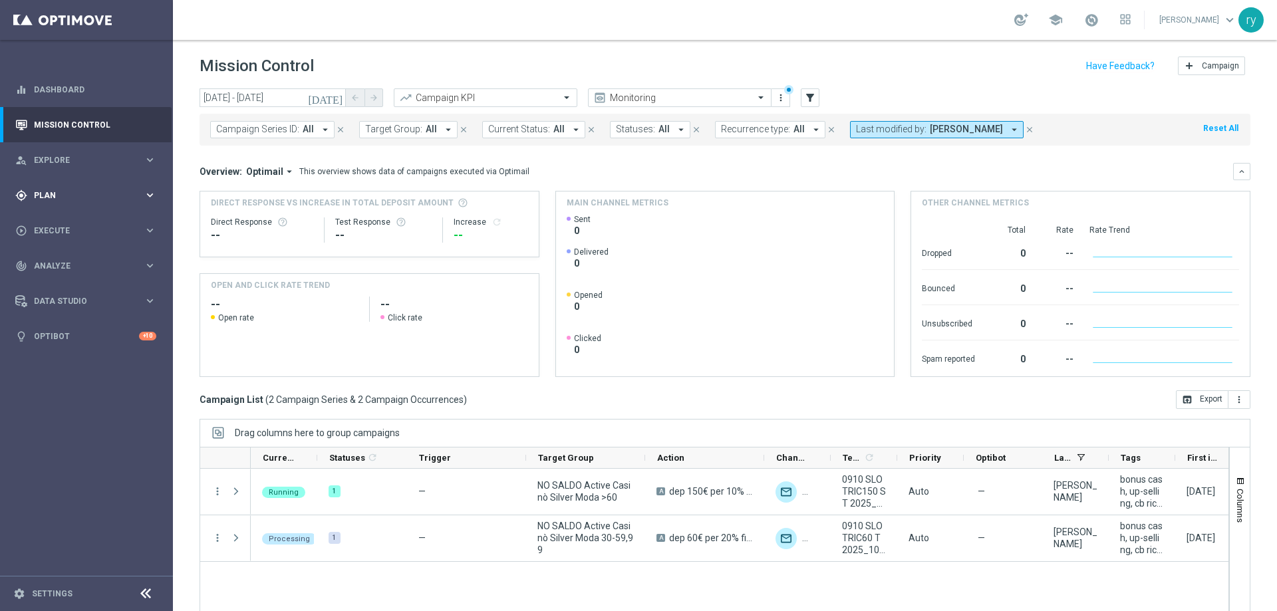
click at [113, 192] on span "Plan" at bounding box center [89, 196] width 110 height 8
click at [73, 282] on link "Optimail" at bounding box center [89, 282] width 97 height 11
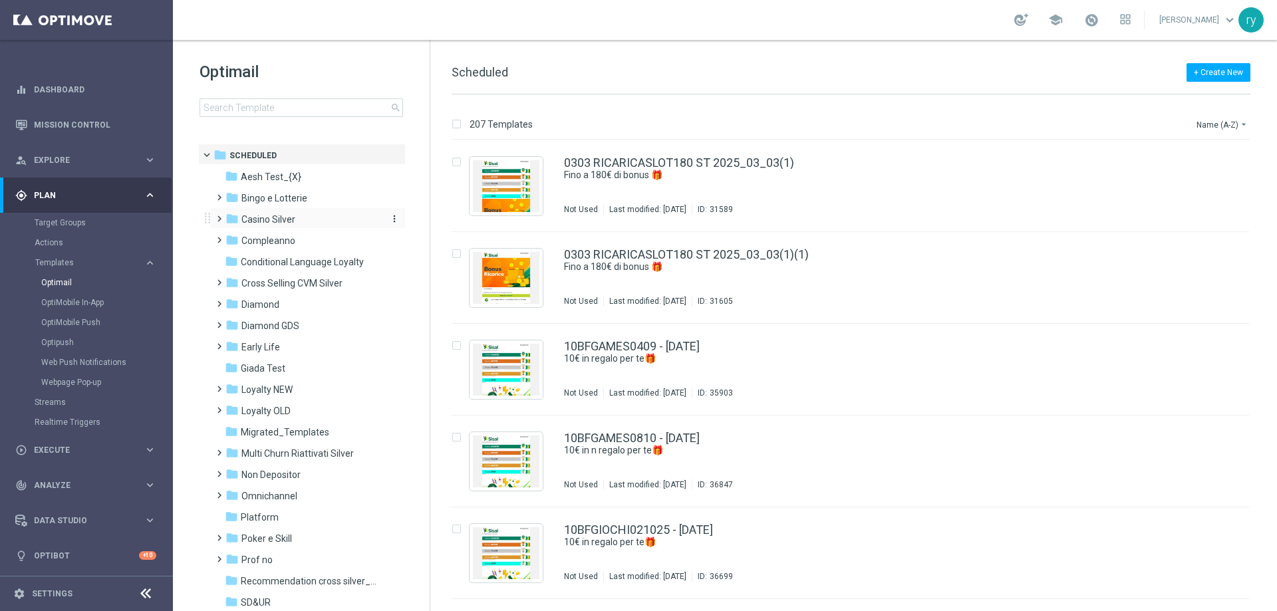
click at [295, 218] on span "Casino Silver" at bounding box center [268, 219] width 54 height 12
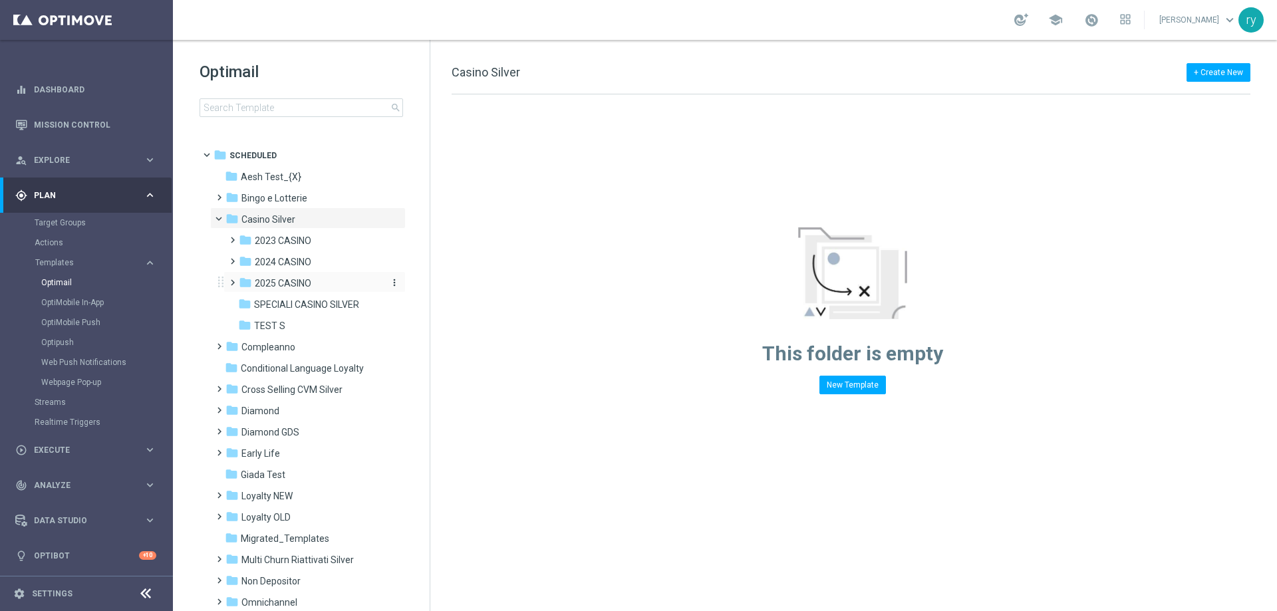
click at [291, 289] on div "folder 2025 CASINO" at bounding box center [310, 283] width 142 height 15
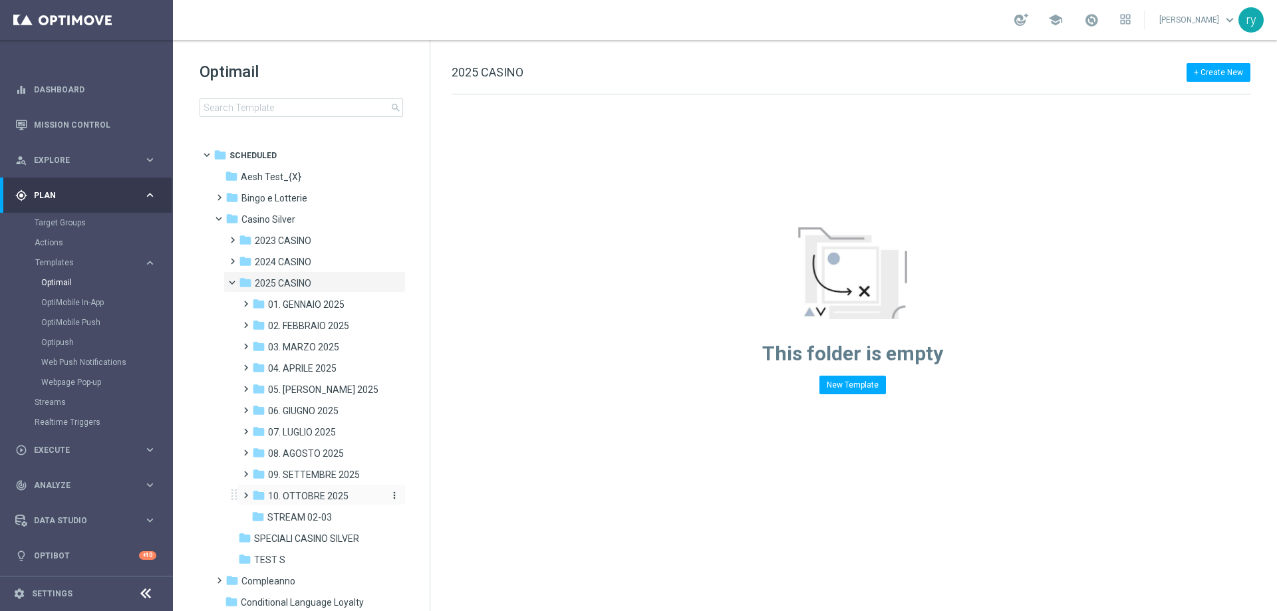
click at [317, 499] on span "10. OTTOBRE 2025" at bounding box center [308, 496] width 80 height 12
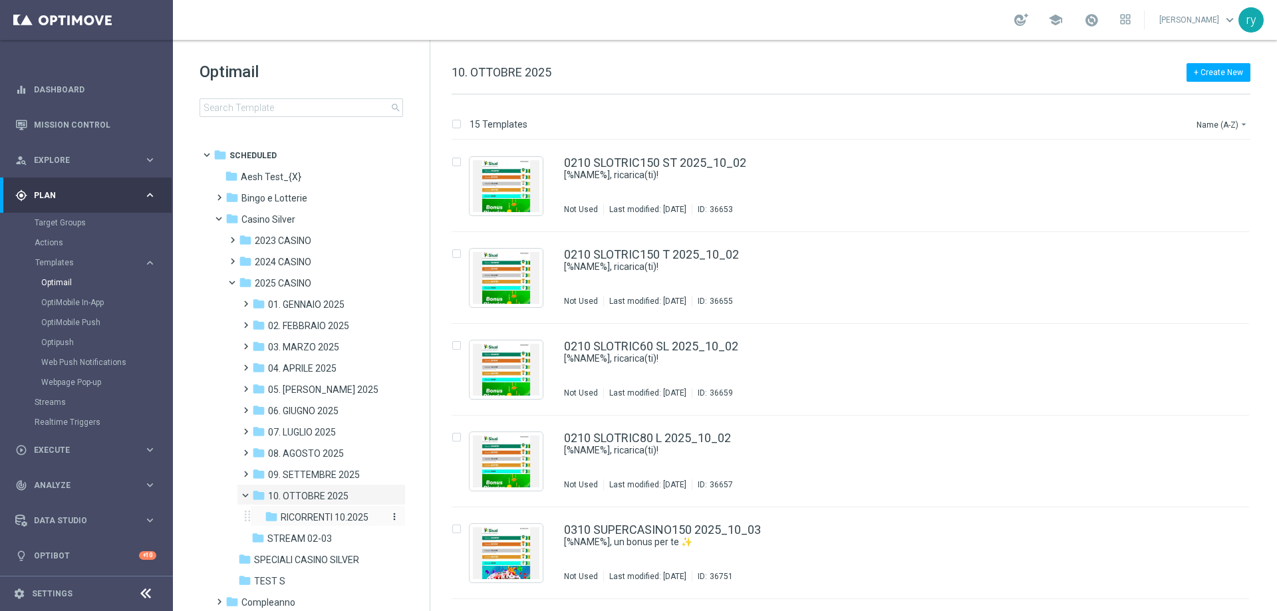
click at [316, 512] on span "RICORRENTI 10.2025" at bounding box center [325, 517] width 88 height 12
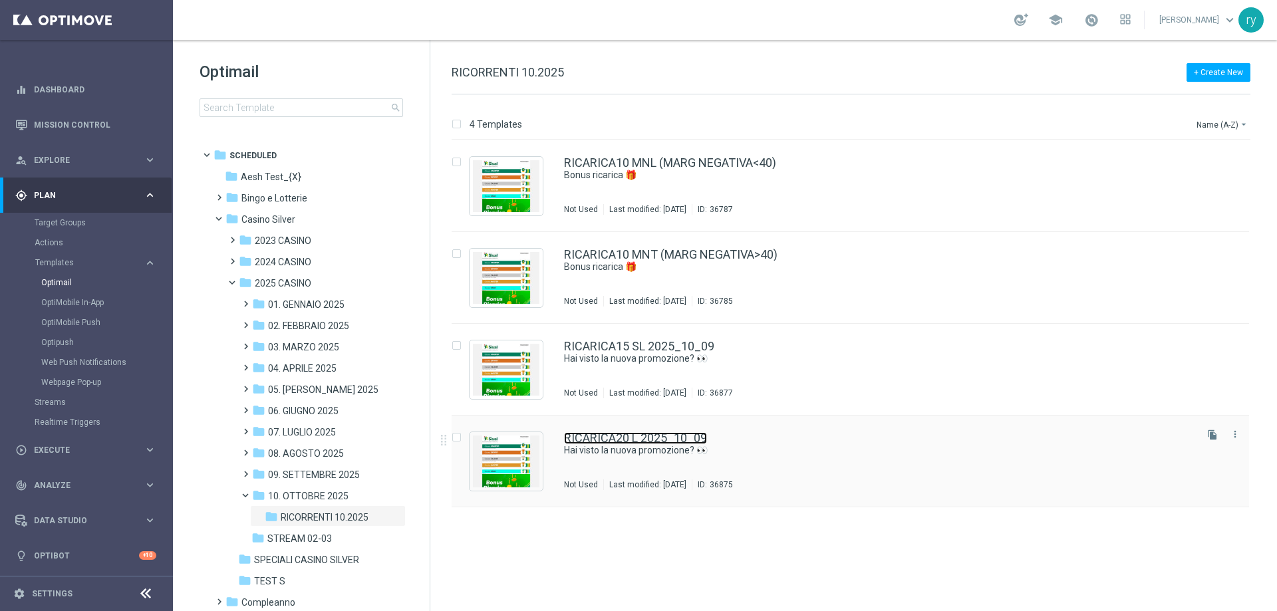
click at [685, 435] on link "RICARICA20 L 2025_10_09" at bounding box center [635, 438] width 143 height 12
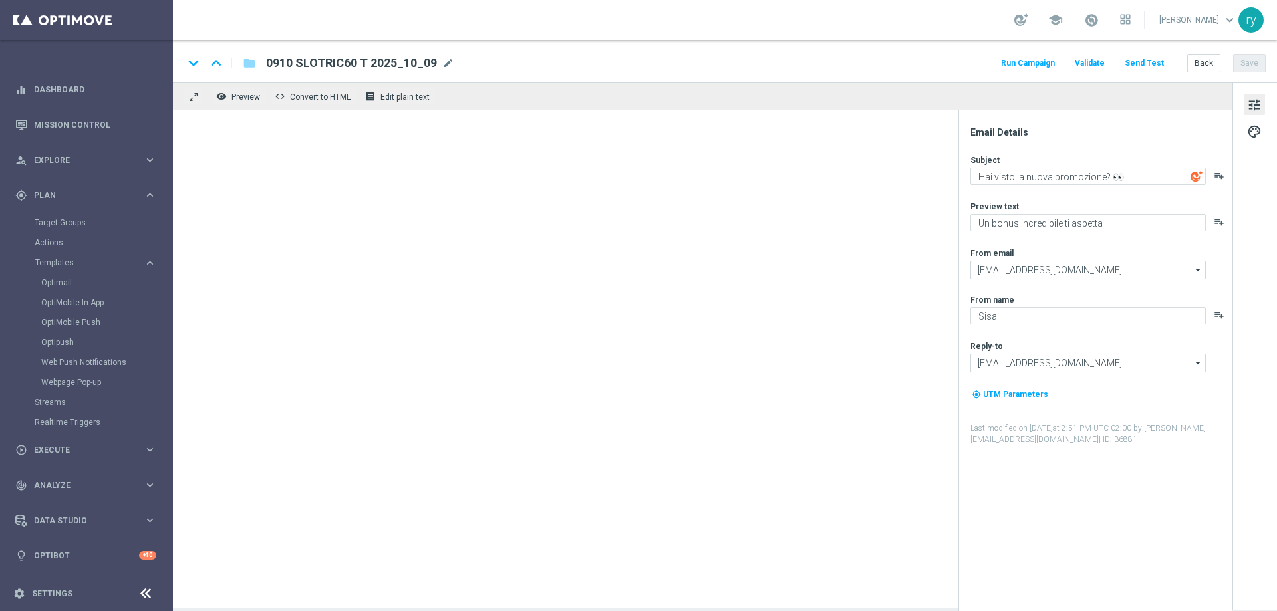
type textarea "Hai visto la nuova promozione? 👀"
type textarea "Per [PERSON_NAME] a 40.000 Sisal point"
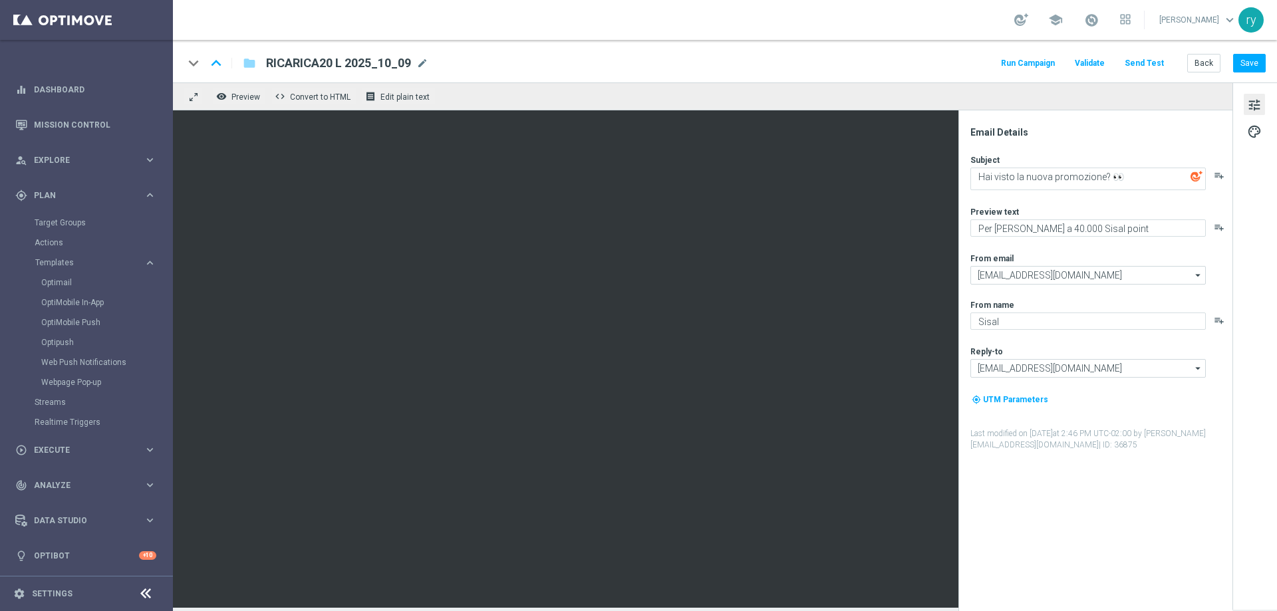
click at [1017, 63] on button "Run Campaign" at bounding box center [1028, 64] width 58 height 18
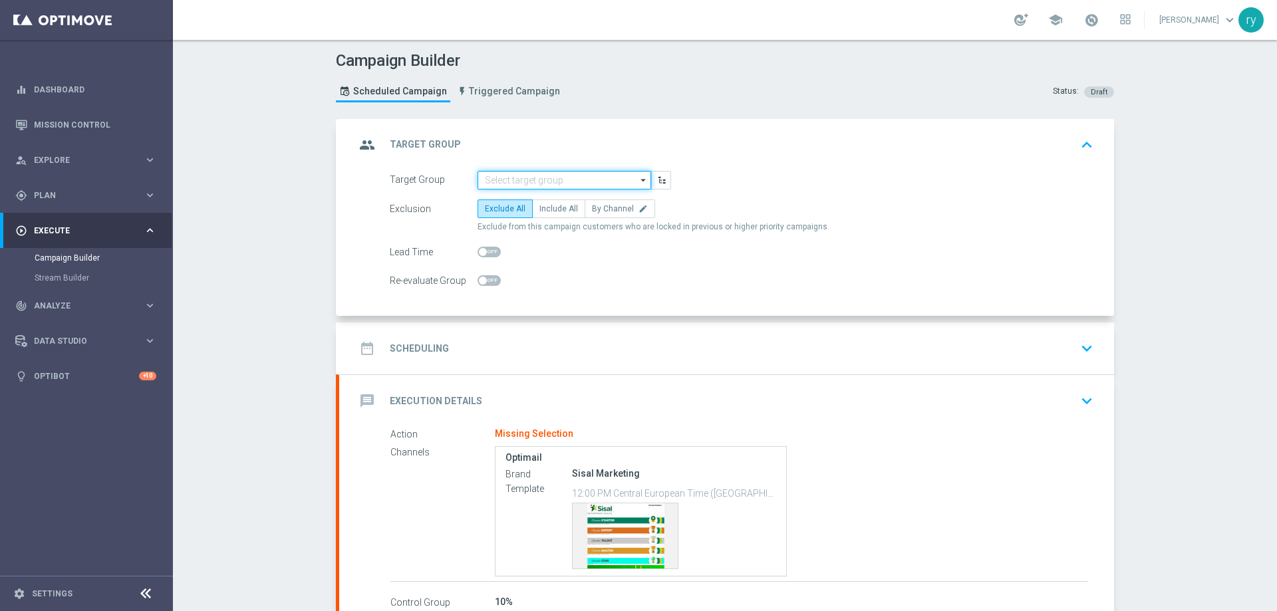
click at [537, 174] on input at bounding box center [564, 180] width 174 height 19
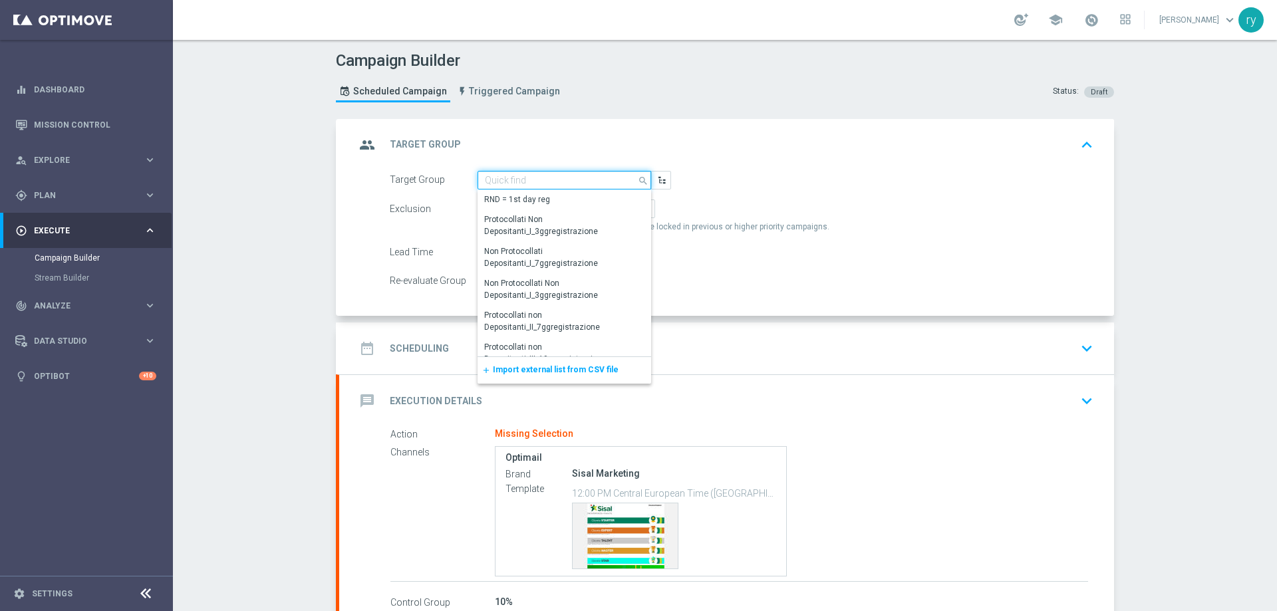
paste input "NO SALDO Active Casinò Silver Moda 15-29,99"
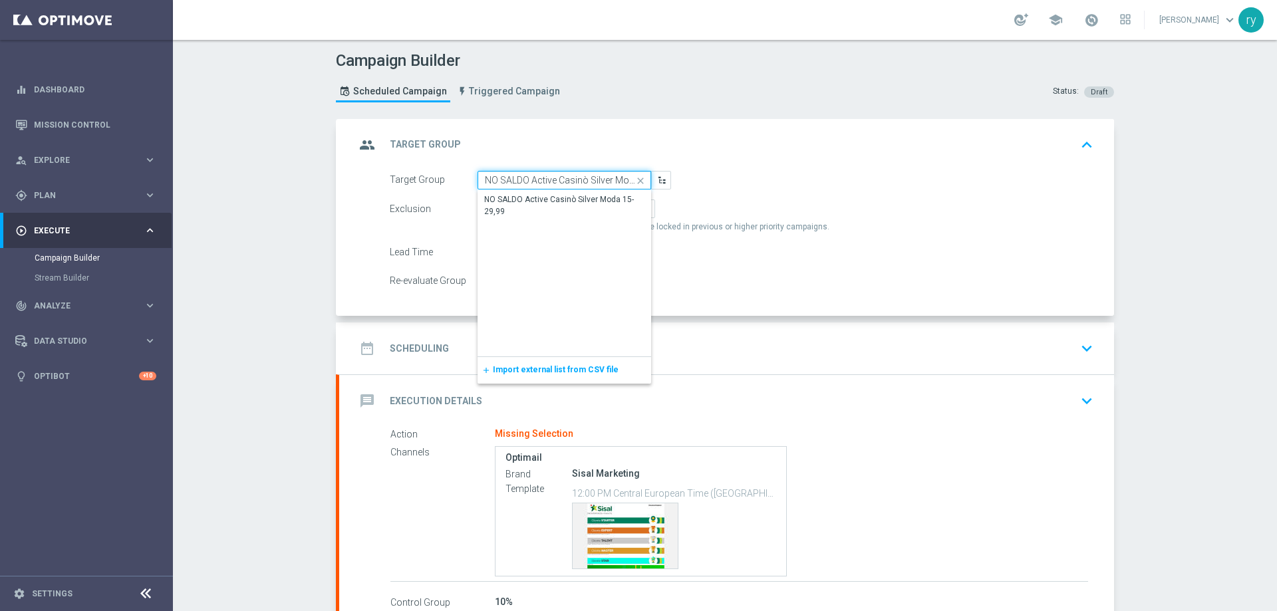
scroll to position [0, 37]
click at [539, 196] on div "NO SALDO Active Casinò Silver Moda 15-29,99" at bounding box center [564, 206] width 160 height 24
type input "NO SALDO Active Casinò Silver Moda 15-29,99"
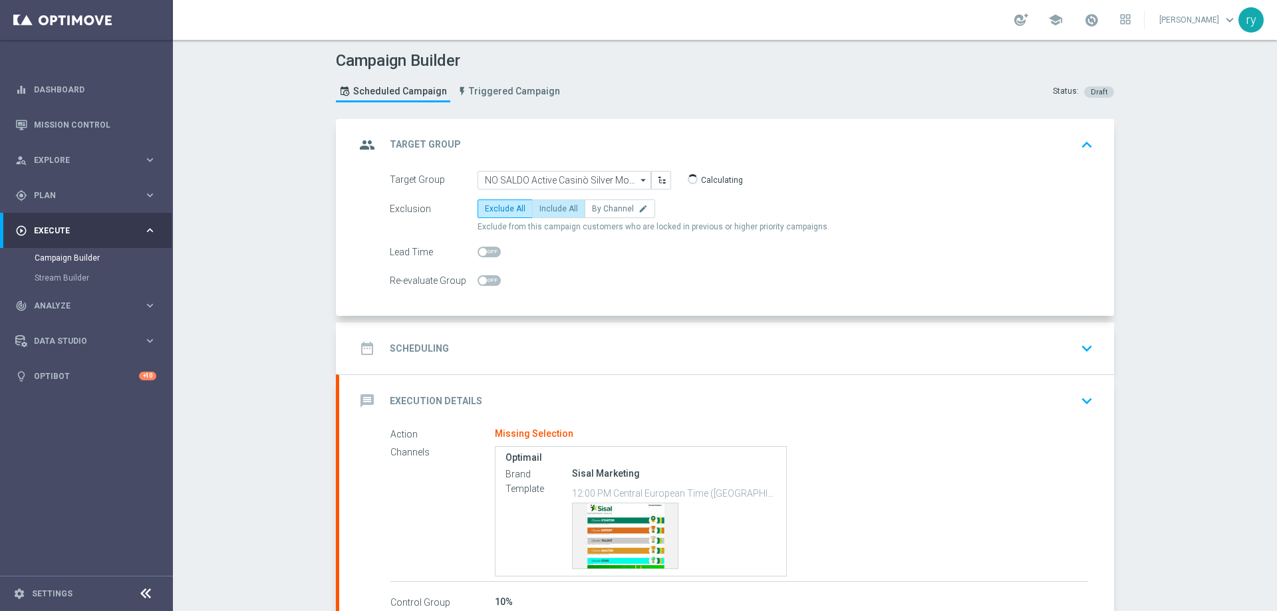
click at [567, 206] on span "Include All" at bounding box center [558, 208] width 39 height 9
click at [548, 207] on input "Include All" at bounding box center [543, 211] width 9 height 9
radio input "true"
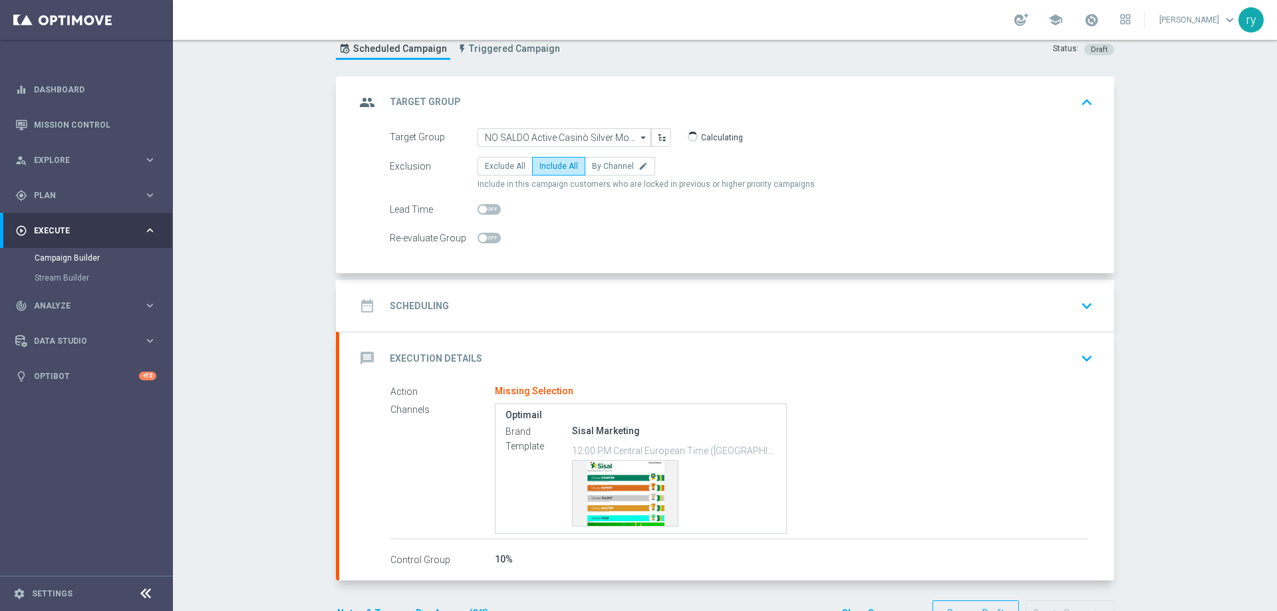
scroll to position [67, 0]
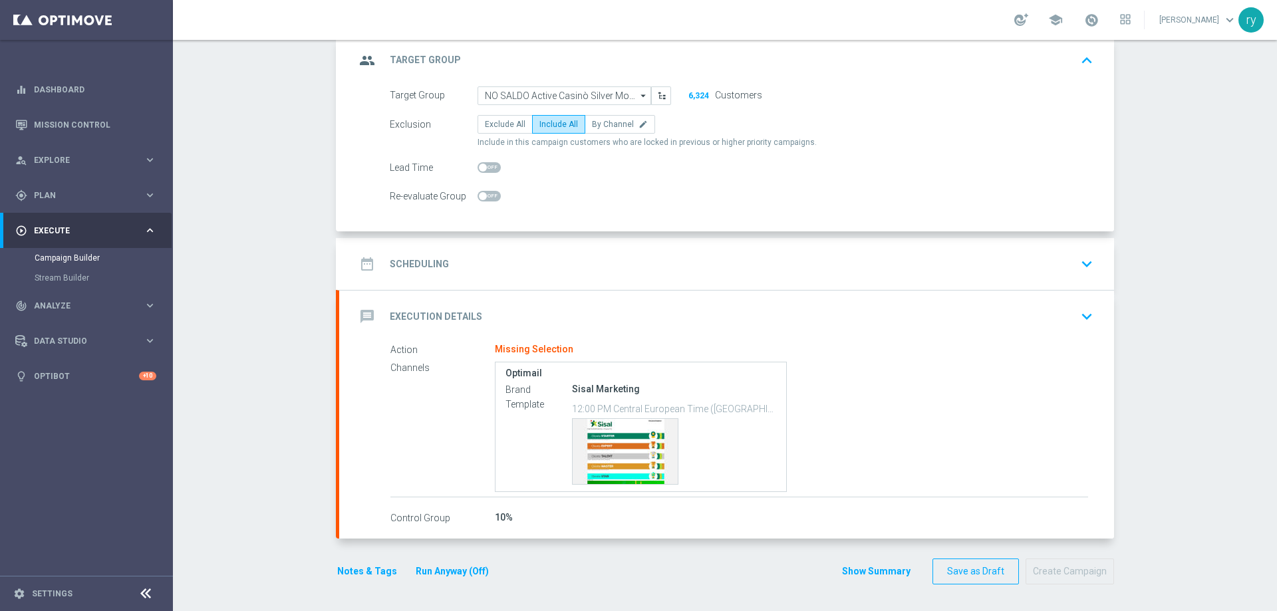
click at [519, 252] on div "date_range Scheduling keyboard_arrow_down" at bounding box center [726, 263] width 743 height 25
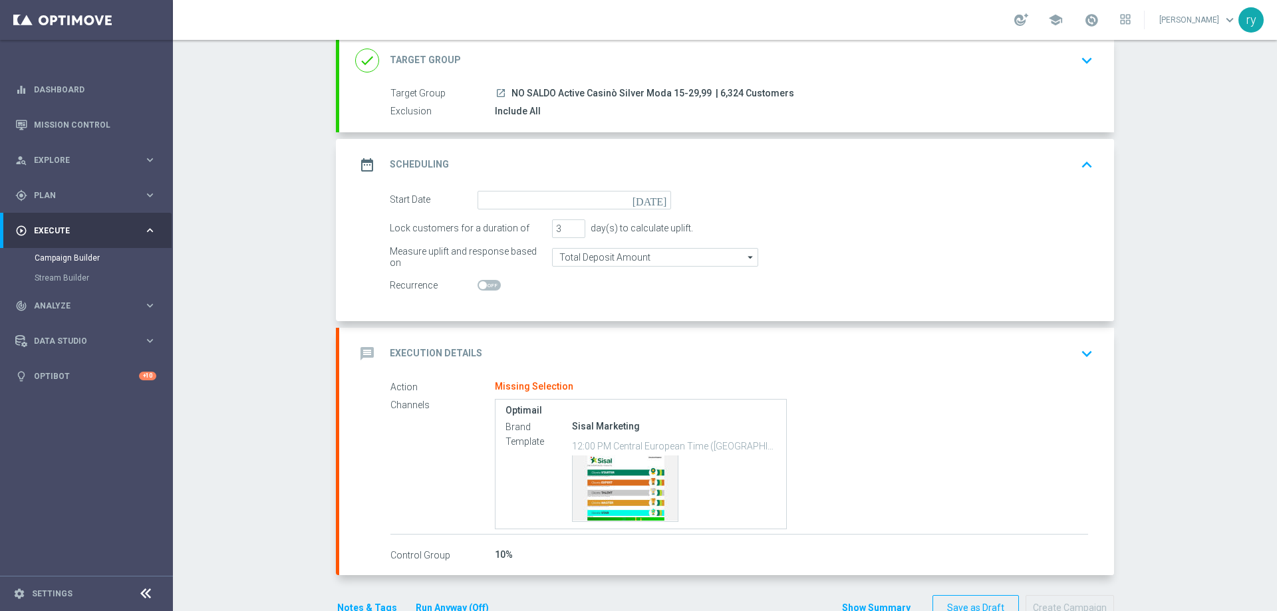
scroll to position [83, 0]
click at [594, 201] on input at bounding box center [574, 201] width 194 height 19
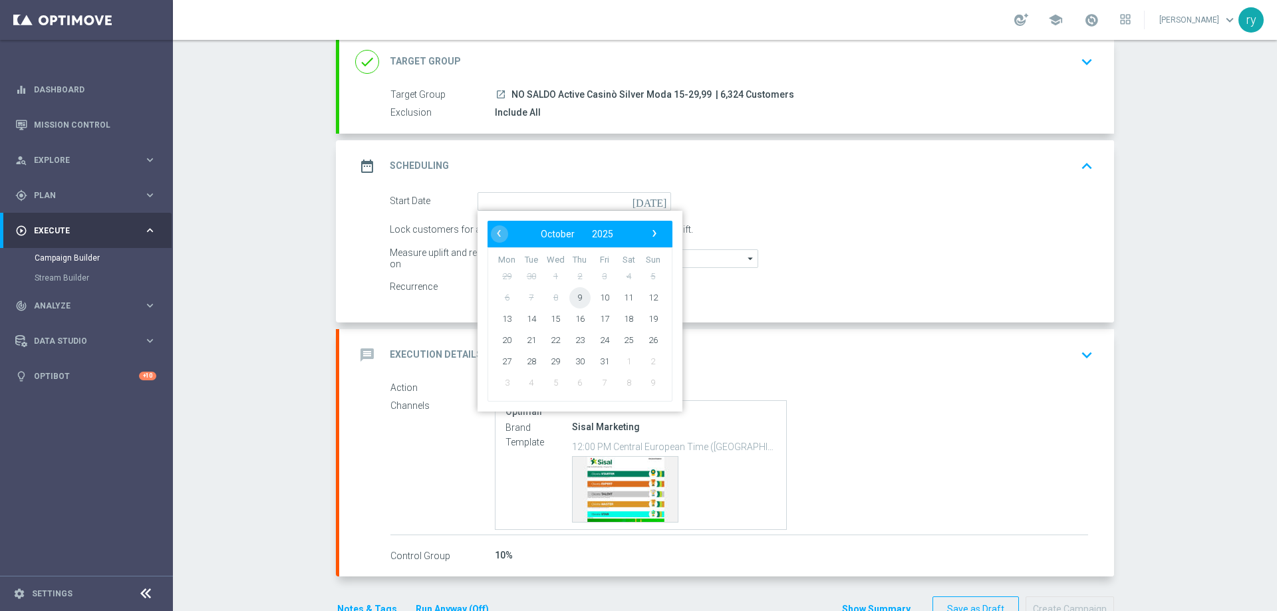
click at [573, 299] on span "9" at bounding box center [579, 297] width 21 height 21
type input "[DATE]"
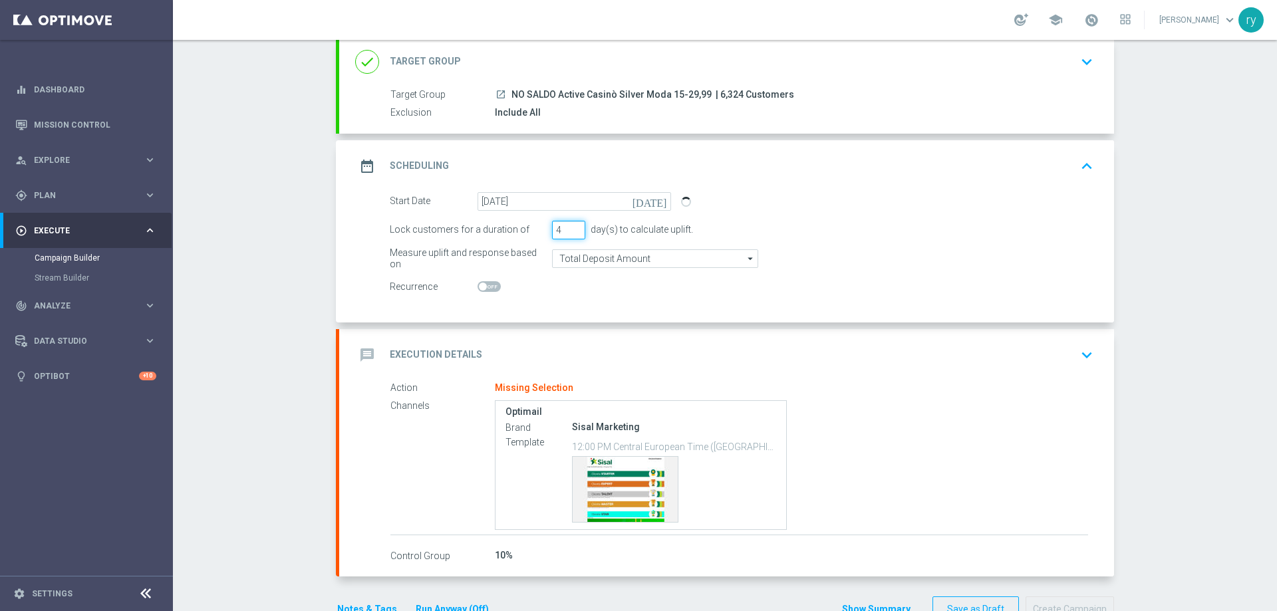
type input "4"
click at [575, 225] on input "4" at bounding box center [568, 230] width 33 height 19
click at [631, 283] on switch at bounding box center [574, 286] width 194 height 11
click at [487, 285] on span at bounding box center [488, 286] width 23 height 11
click at [487, 285] on input "checkbox" at bounding box center [488, 286] width 23 height 11
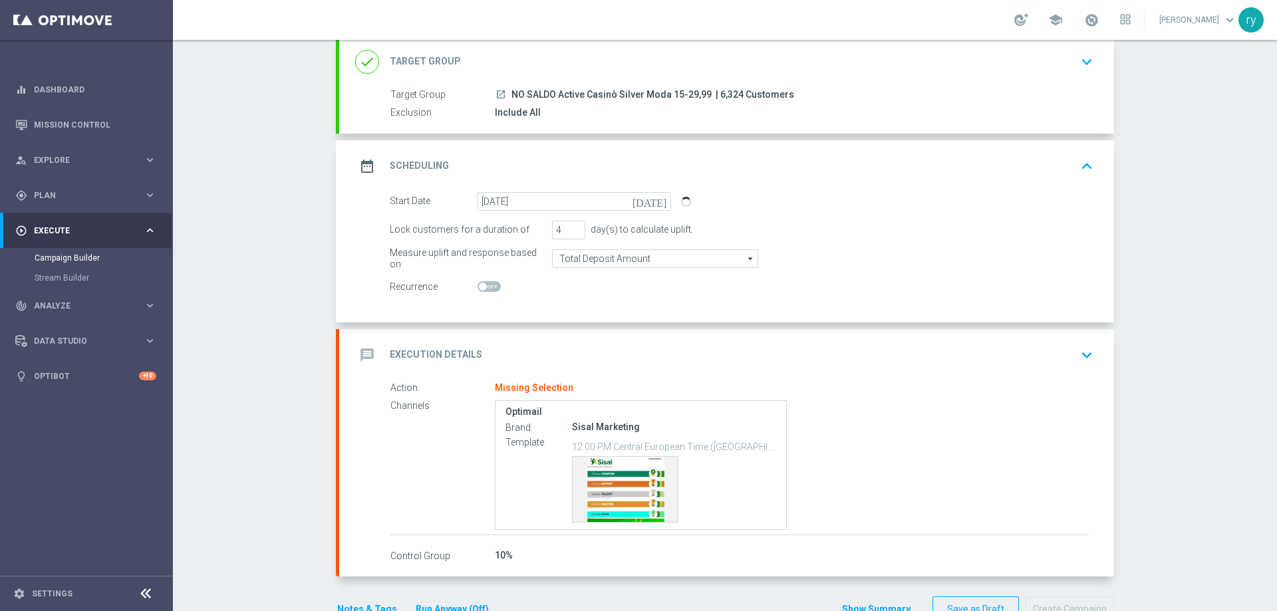
checkbox input "true"
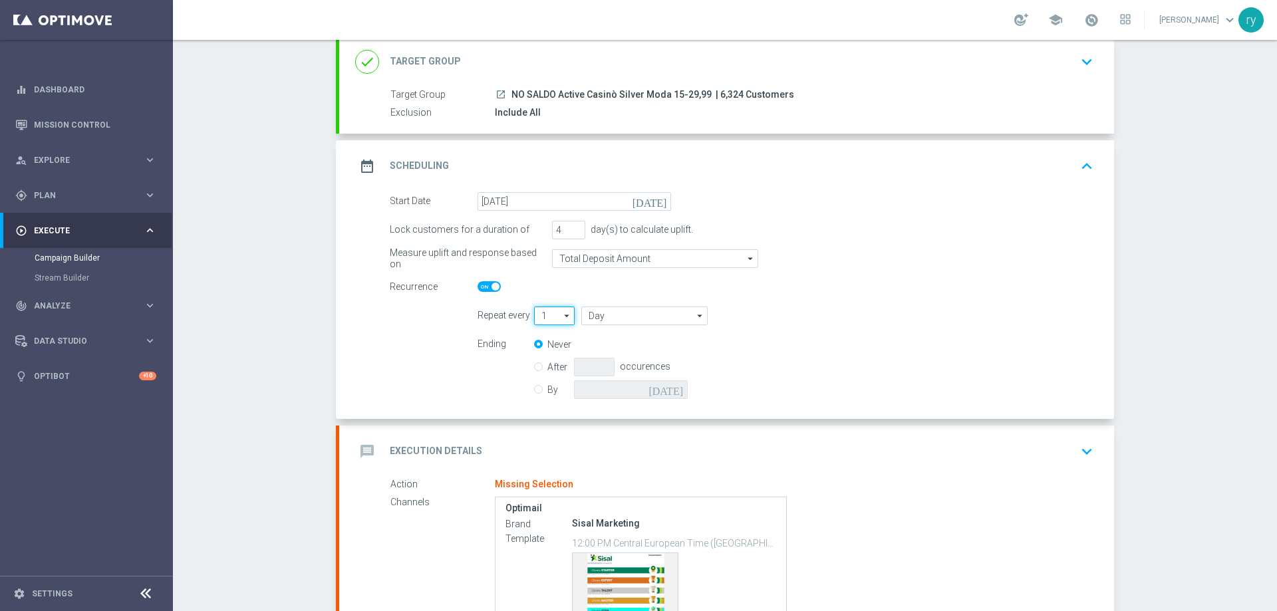
click at [554, 317] on input "1" at bounding box center [554, 316] width 41 height 19
click at [555, 350] on div "2" at bounding box center [548, 355] width 29 height 19
type input "2"
type input "Days"
click at [627, 311] on input "Days" at bounding box center [644, 316] width 126 height 19
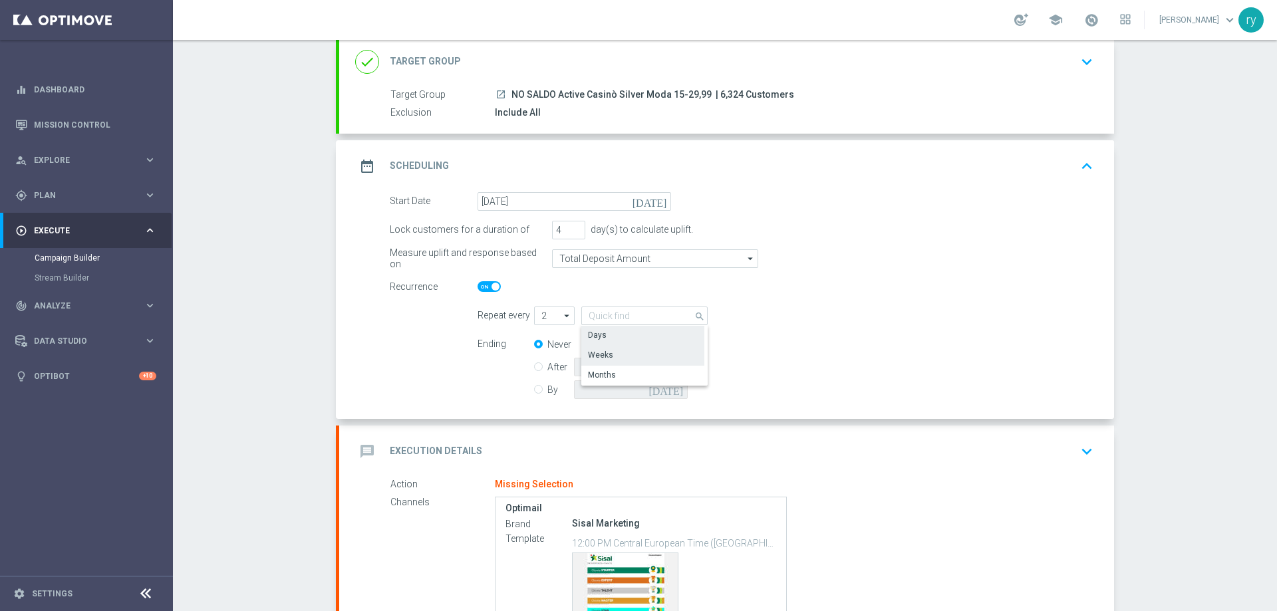
click at [640, 348] on div "Weeks" at bounding box center [642, 355] width 123 height 19
type input "Weeks"
click at [539, 390] on div "By [DATE]" at bounding box center [619, 389] width 170 height 19
click at [537, 388] on input "By" at bounding box center [538, 387] width 9 height 9
radio input "true"
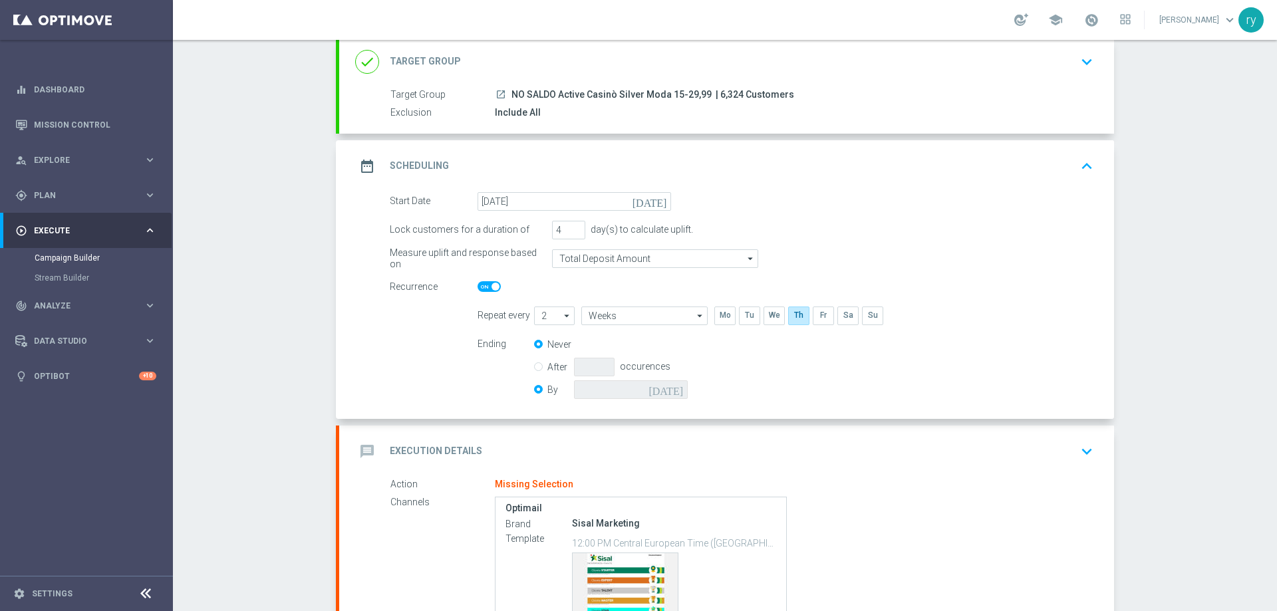
radio input "false"
click at [666, 396] on input at bounding box center [631, 389] width 114 height 19
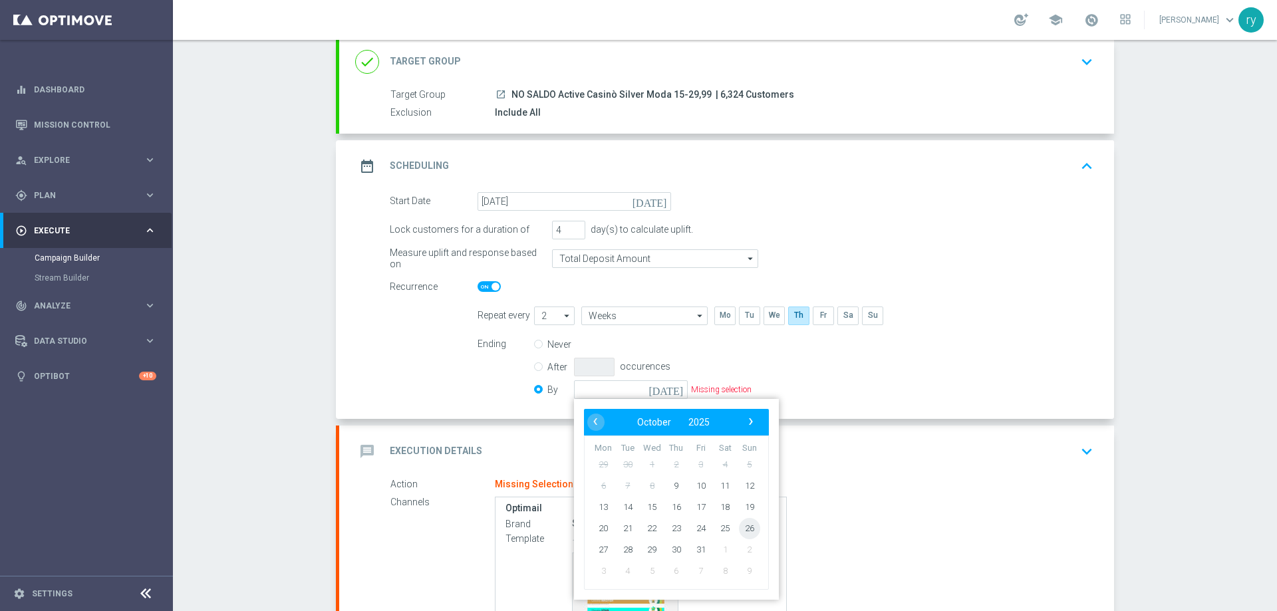
click at [747, 527] on span "26" at bounding box center [749, 527] width 21 height 21
type input "[DATE]"
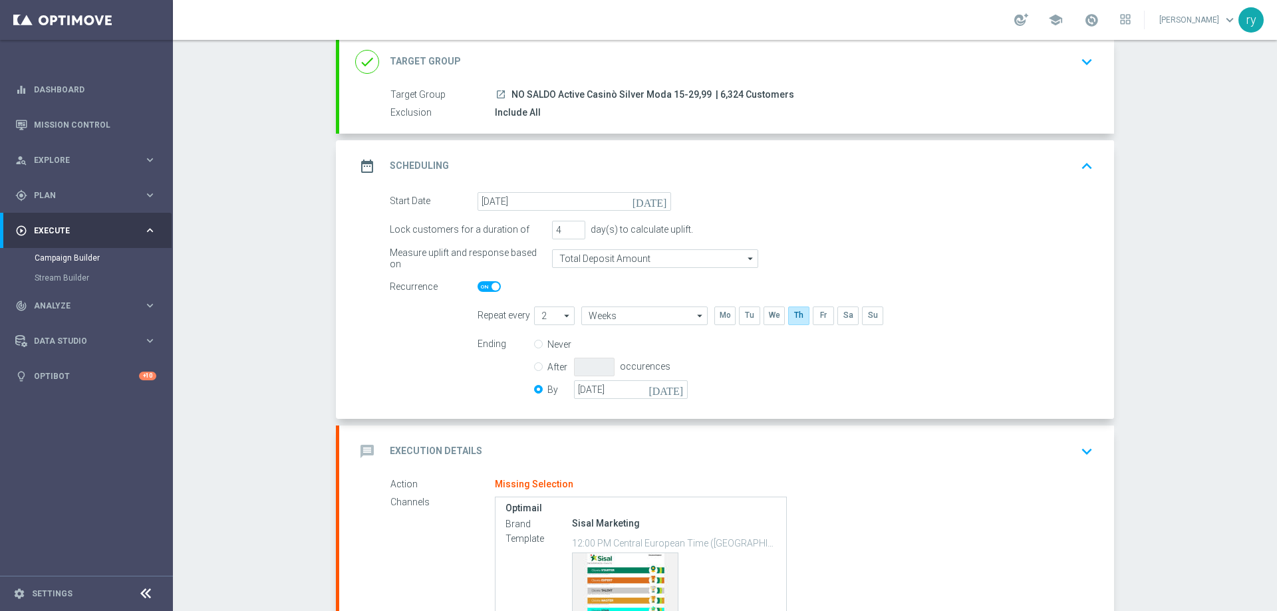
click at [794, 372] on div "Ending Never After occurences By [DATE] [DATE]" at bounding box center [786, 369] width 636 height 68
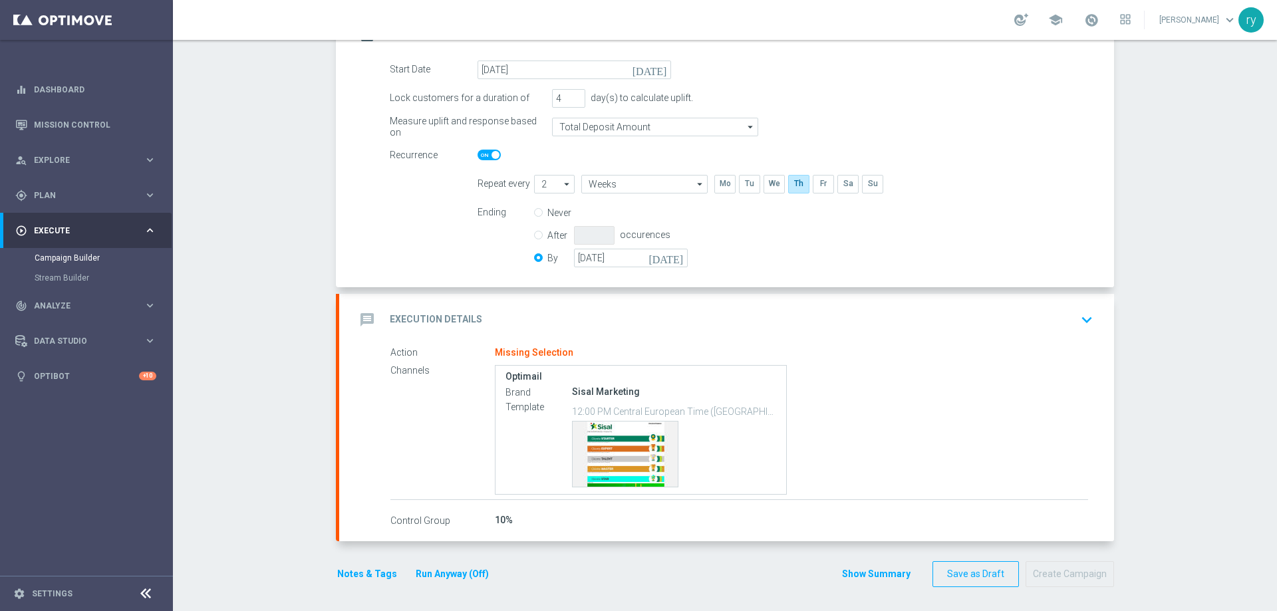
scroll to position [216, 0]
click at [597, 311] on div "message Execution Details keyboard_arrow_down" at bounding box center [726, 318] width 743 height 25
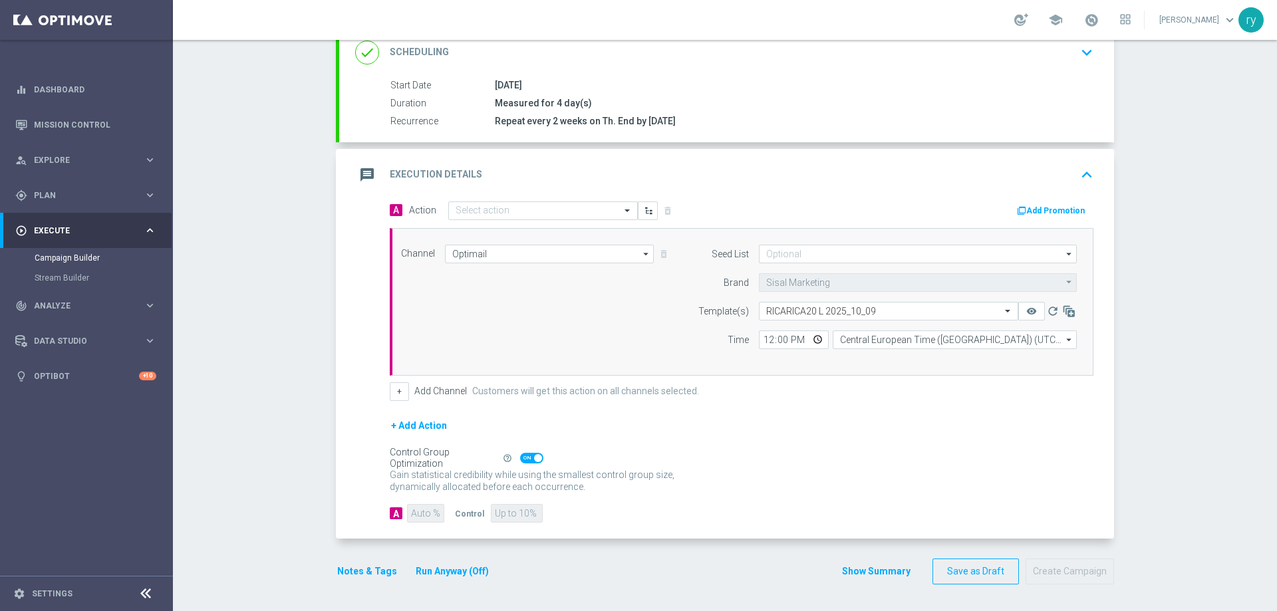
scroll to position [191, 0]
click at [1023, 211] on button "Add Promotion" at bounding box center [1052, 210] width 74 height 15
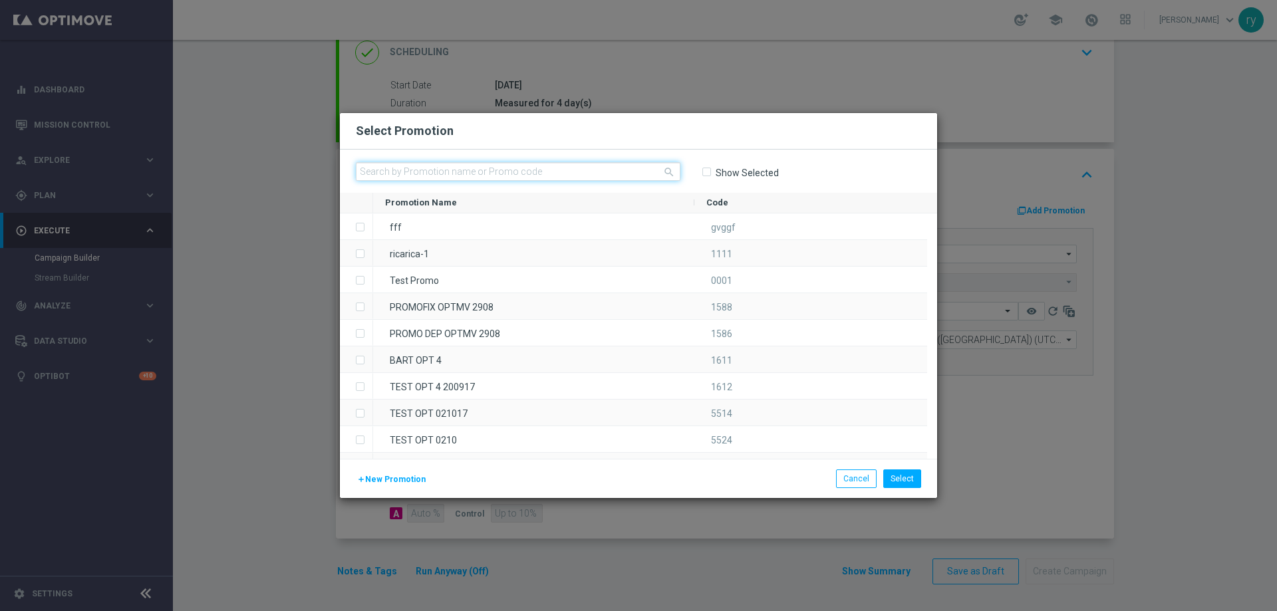
click at [401, 171] on input "text" at bounding box center [518, 171] width 325 height 19
paste input "336392"
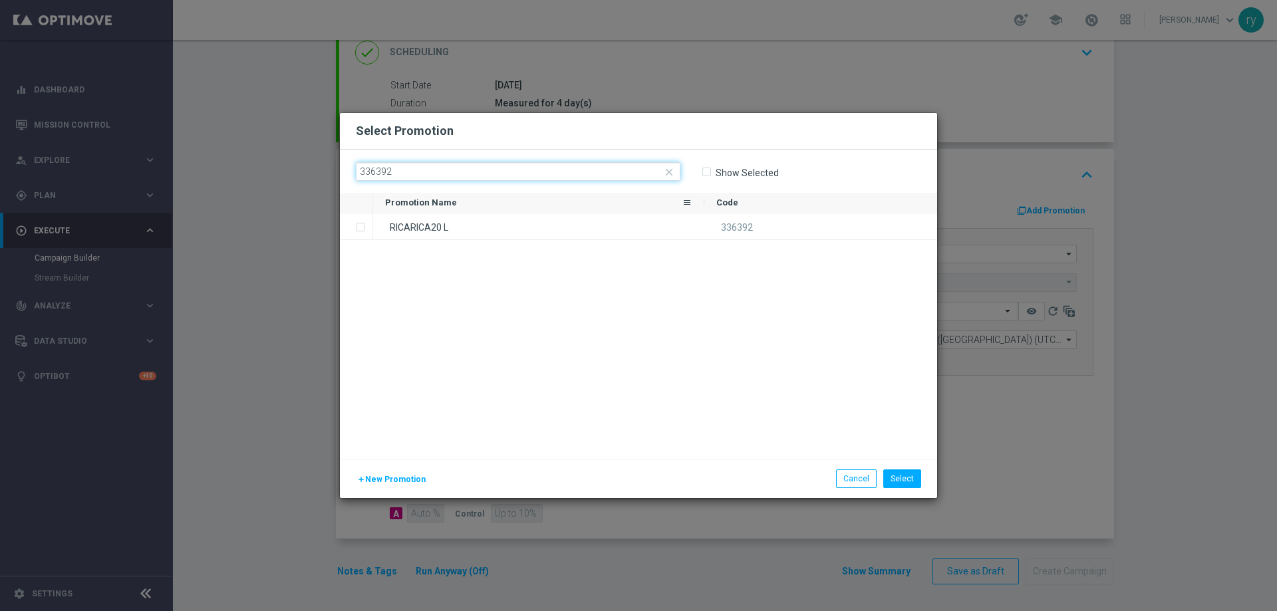
type input "336392"
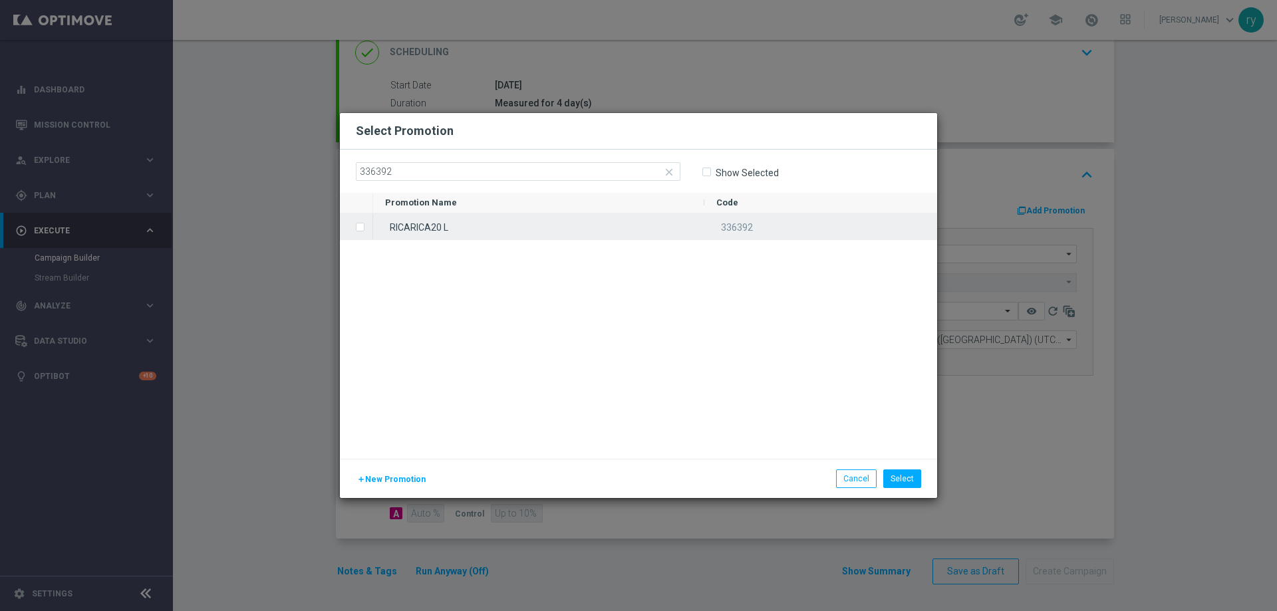
drag, startPoint x: 438, startPoint y: 225, endPoint x: 454, endPoint y: 234, distance: 18.2
click at [438, 227] on div "RICARICA20 L" at bounding box center [538, 226] width 331 height 26
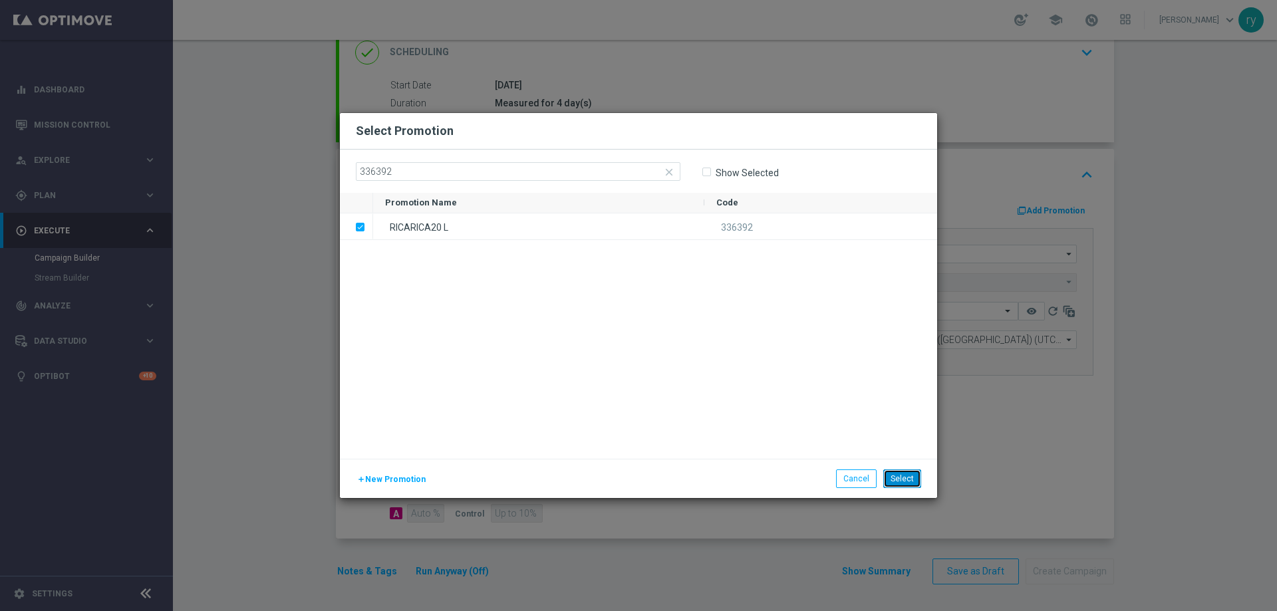
click at [906, 473] on button "Select" at bounding box center [902, 479] width 38 height 19
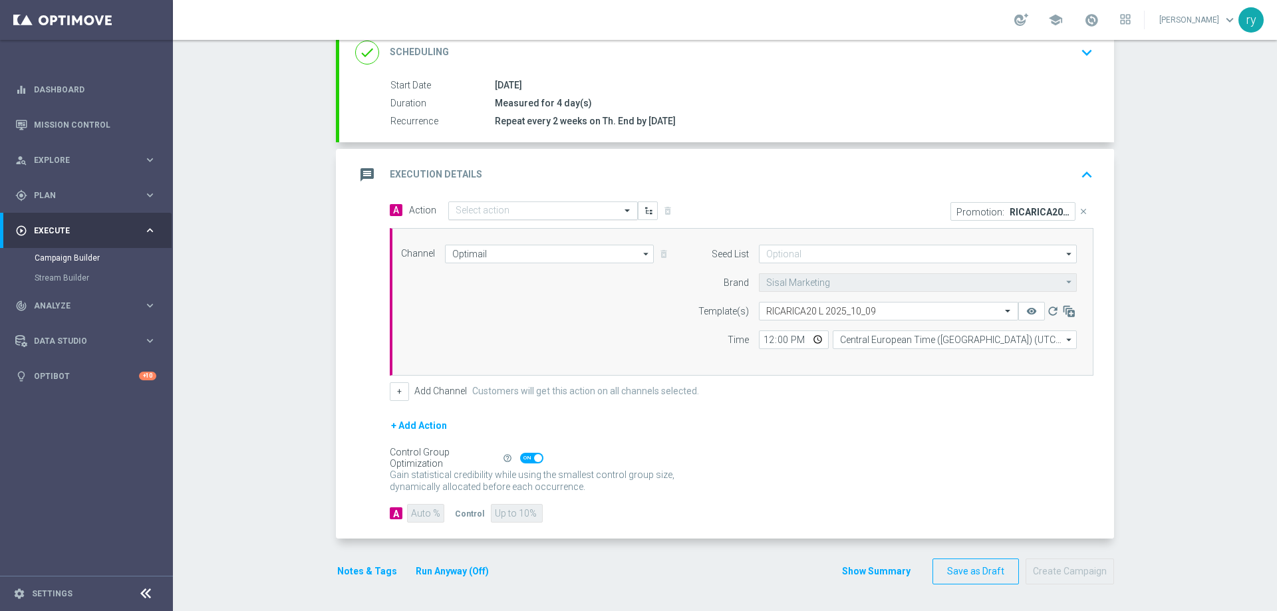
click at [456, 215] on input "text" at bounding box center [530, 210] width 148 height 11
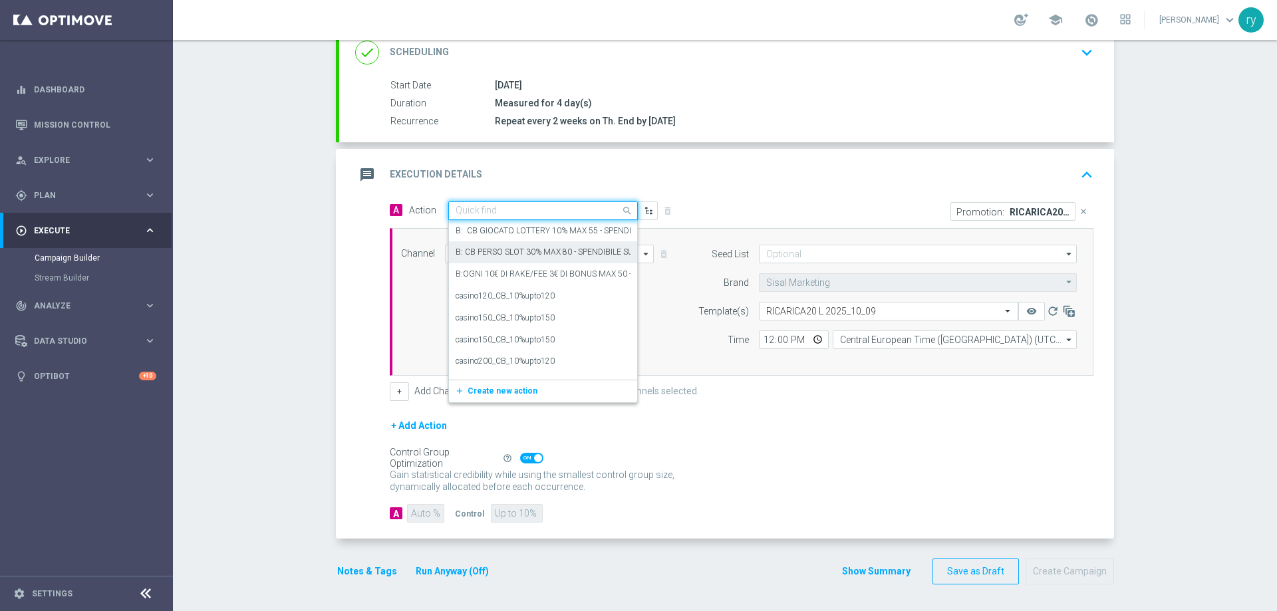
click at [423, 226] on div "A Action Quick find B: CB GIOCATO LOTTERY 10% MAX 55 - SPENDIBILE 50% LOTTERIE …" at bounding box center [742, 301] width 724 height 200
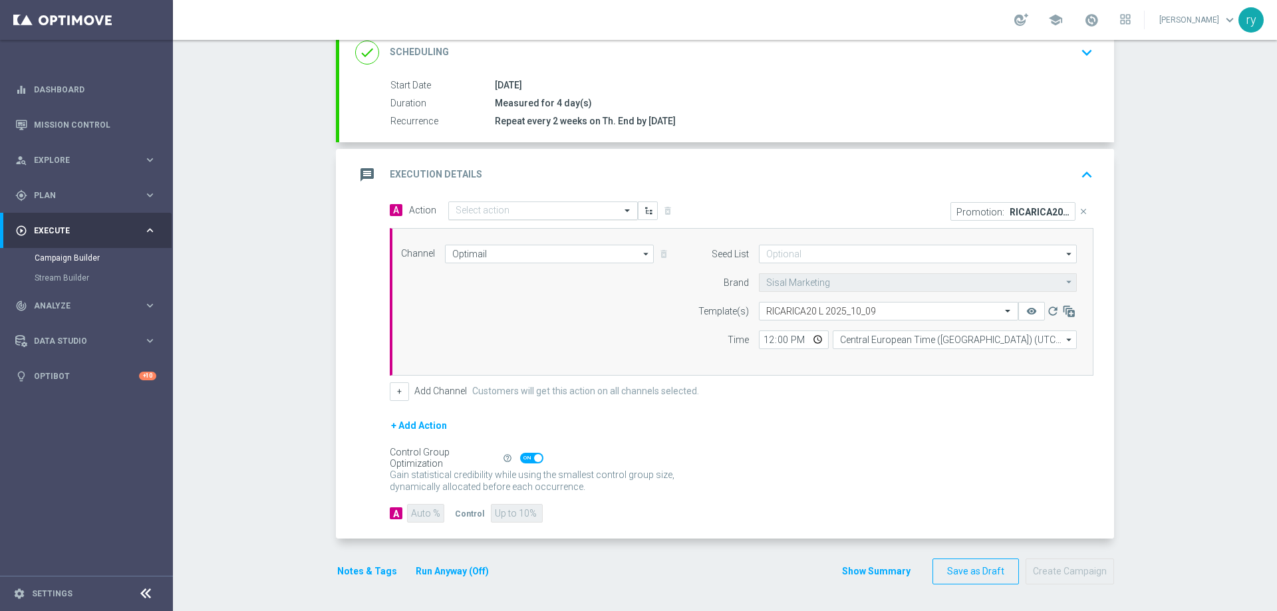
click at [600, 208] on div at bounding box center [543, 210] width 188 height 11
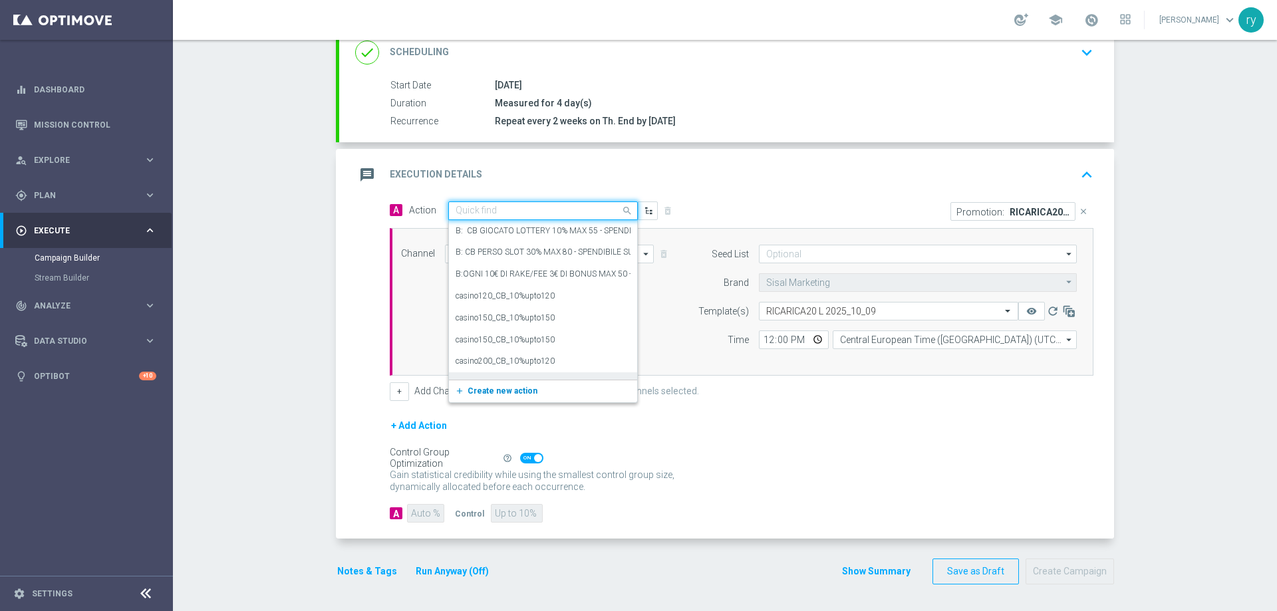
click at [493, 386] on span "Create new action" at bounding box center [503, 390] width 70 height 9
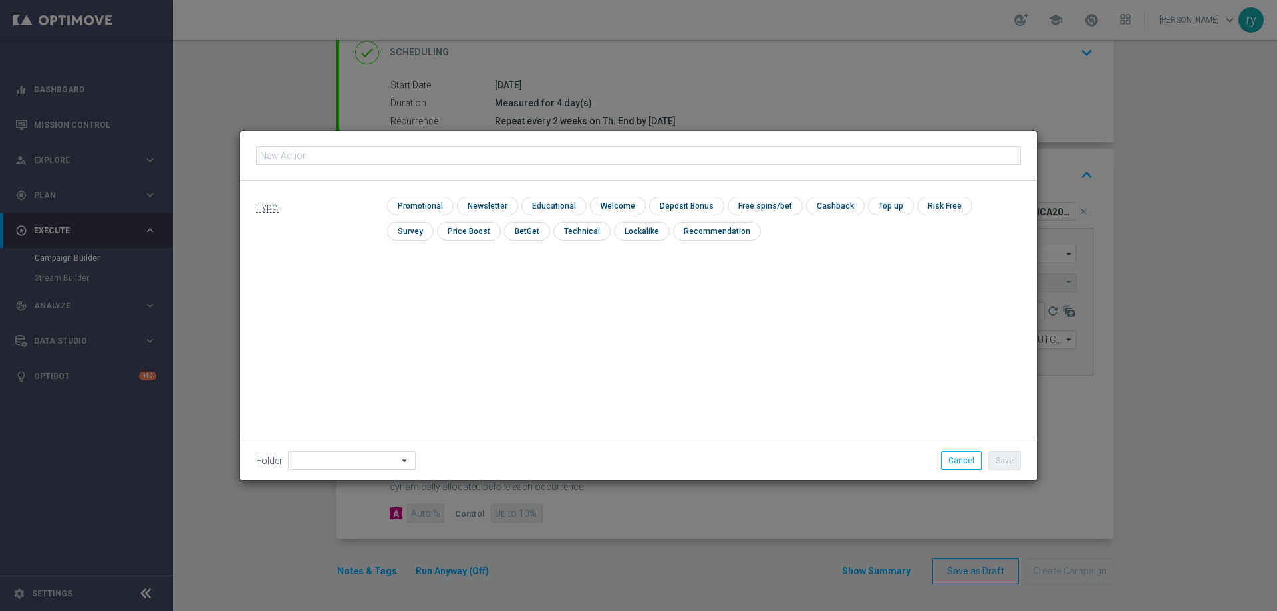
type input "RICORRENTE DEP [PERSON_NAME] up to 40000 SP talent"
click at [399, 205] on input "checkbox" at bounding box center [418, 206] width 63 height 18
checkbox input "true"
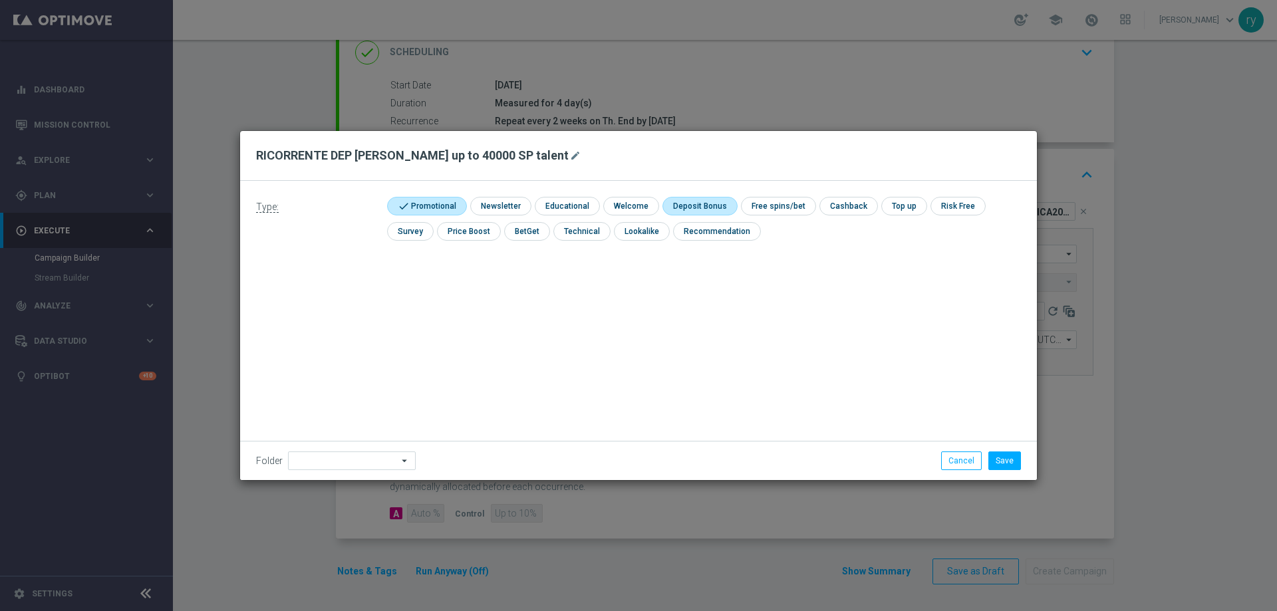
click at [704, 207] on input "checkbox" at bounding box center [697, 206] width 71 height 18
checkbox input "true"
click at [1006, 463] on button "Save" at bounding box center [1004, 461] width 33 height 19
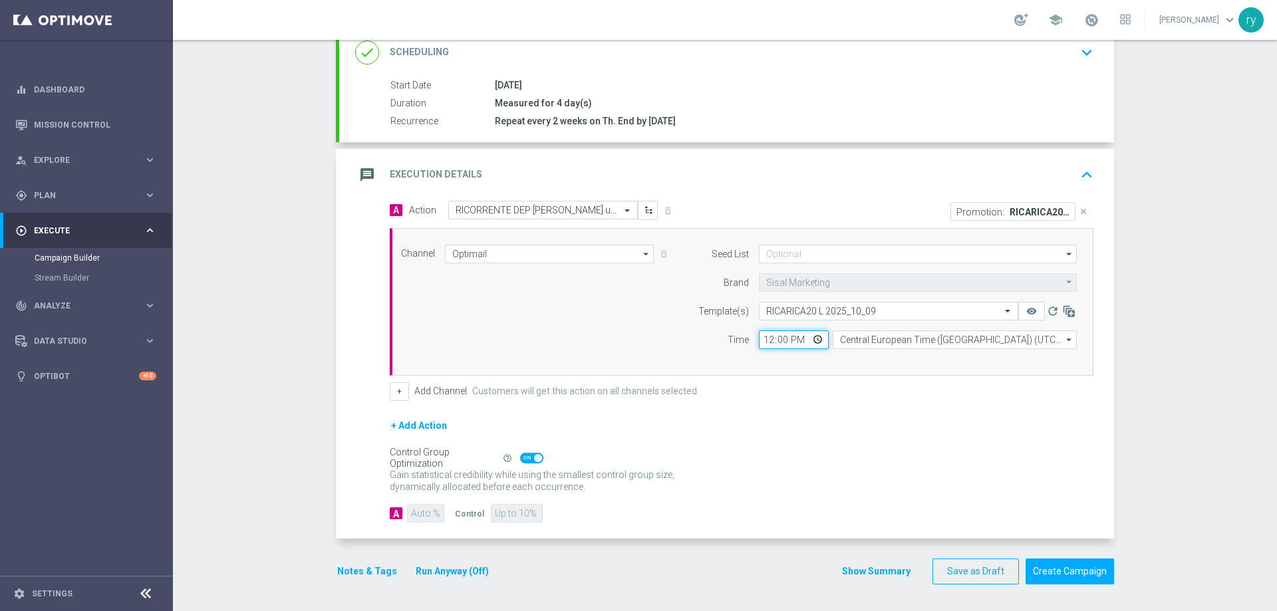
click at [760, 340] on input "12:00" at bounding box center [794, 340] width 70 height 19
type input "18:00"
click at [776, 359] on div "Channel Optimail Optimail arrow_drop_down Drag here to set row groups Drag here…" at bounding box center [742, 302] width 704 height 148
click at [390, 394] on button "+" at bounding box center [399, 391] width 19 height 19
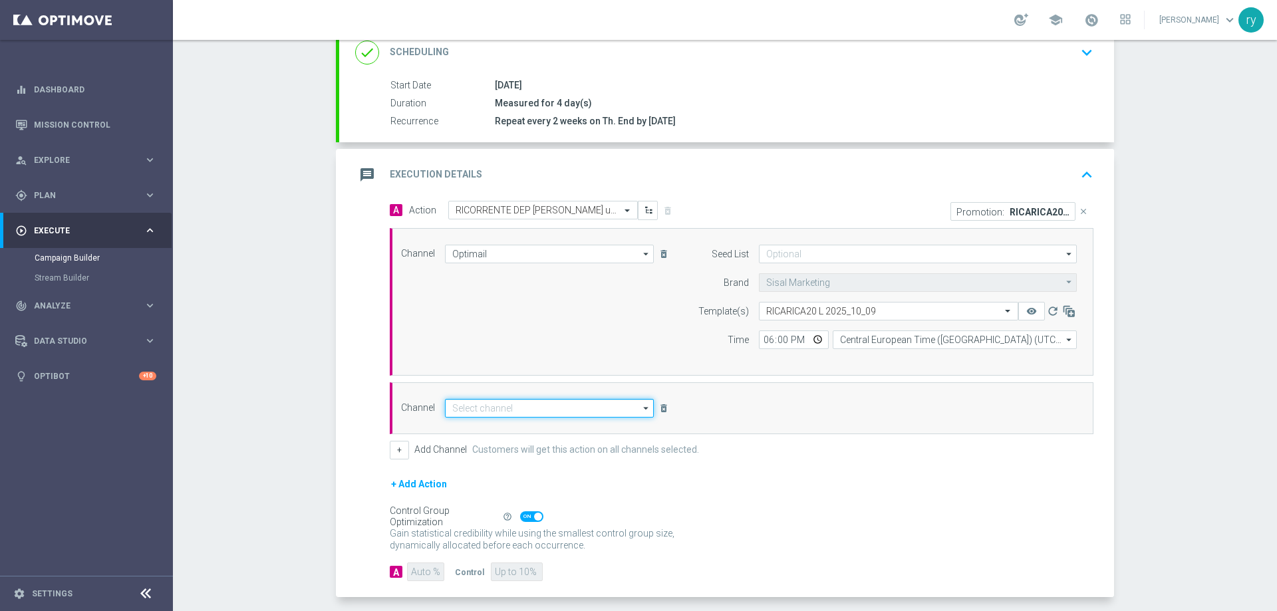
click at [466, 414] on input at bounding box center [549, 408] width 209 height 19
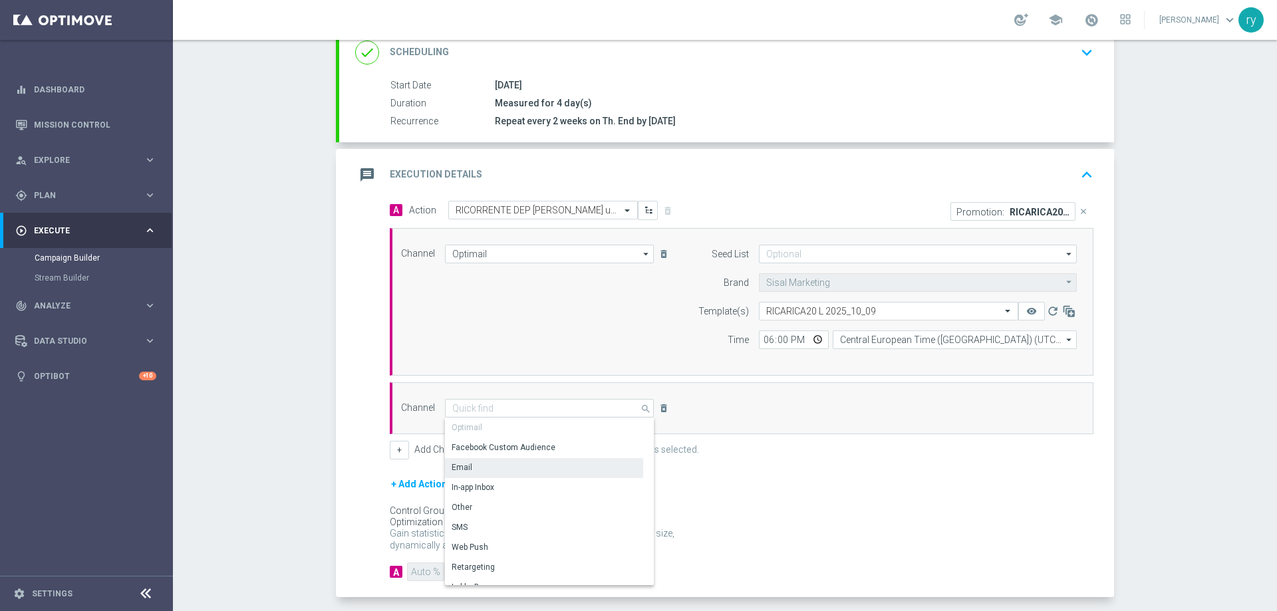
click at [475, 466] on div "Email" at bounding box center [544, 467] width 198 height 19
type input "Email"
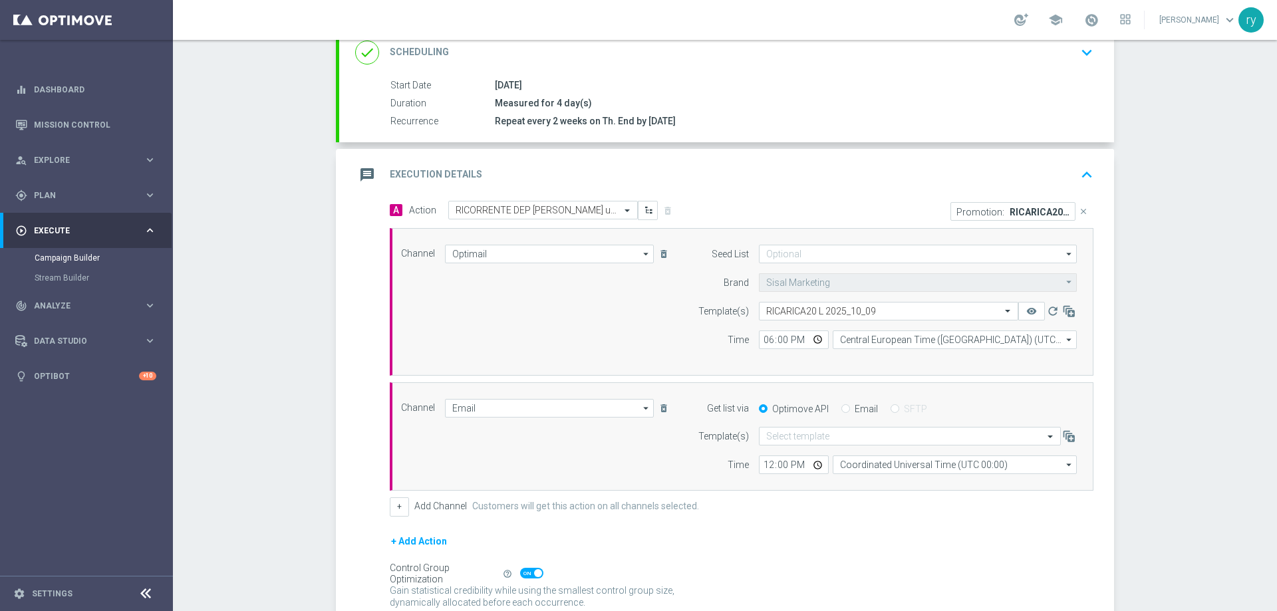
click at [857, 406] on label "Email" at bounding box center [866, 409] width 23 height 12
click at [850, 406] on input "Email" at bounding box center [845, 410] width 9 height 9
radio input "true"
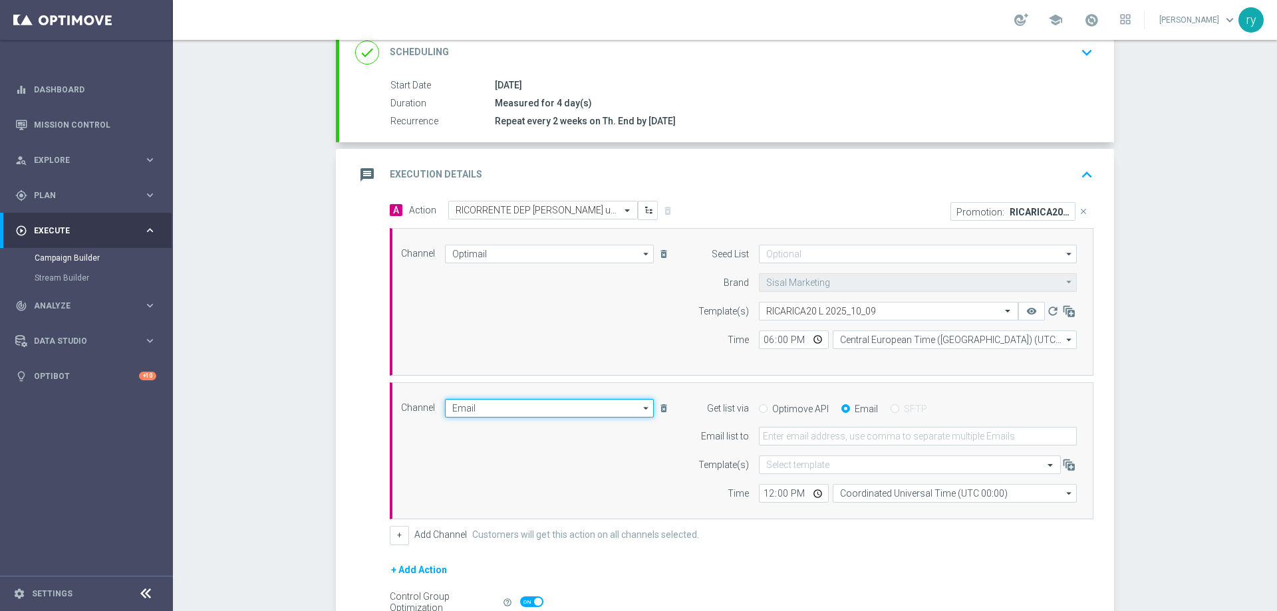
click at [569, 406] on input "Email" at bounding box center [549, 408] width 209 height 19
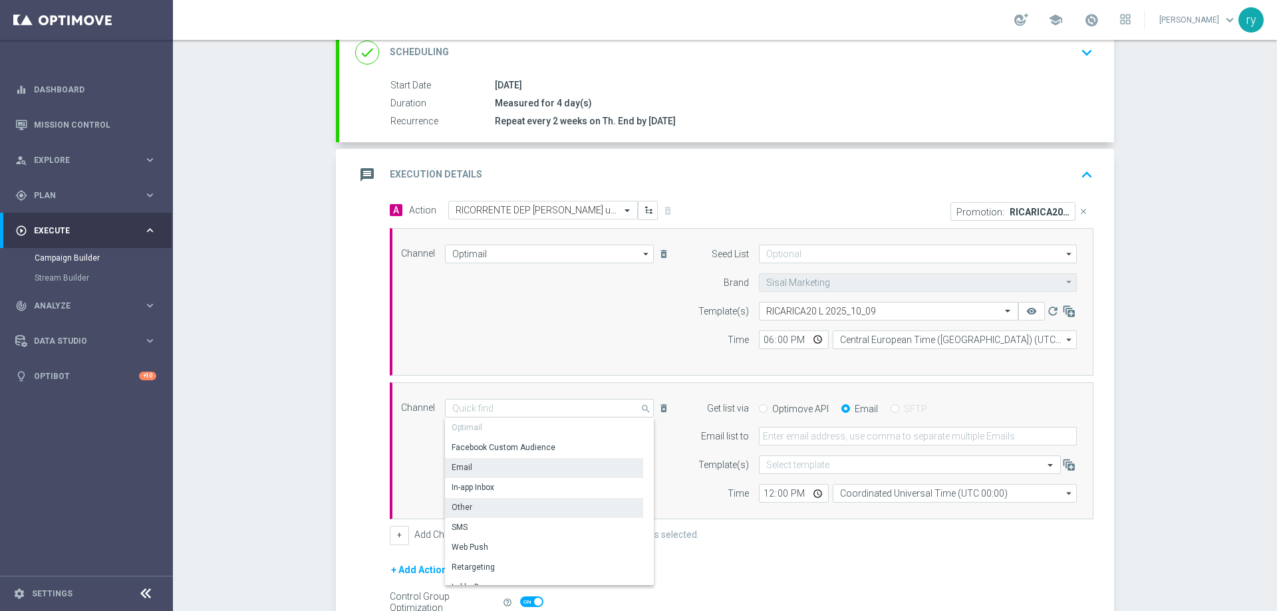
click at [518, 508] on div "Other" at bounding box center [544, 507] width 198 height 19
type input "Other"
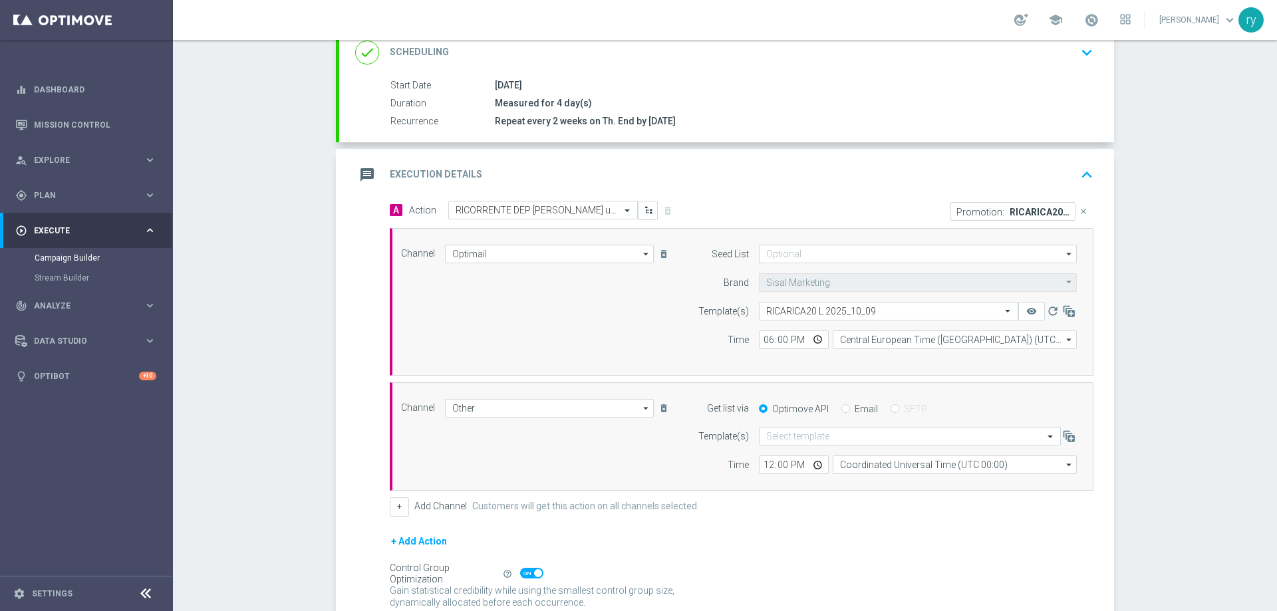
click at [847, 412] on div "Email" at bounding box center [859, 409] width 37 height 12
click at [841, 406] on input "Email" at bounding box center [845, 410] width 9 height 9
radio input "true"
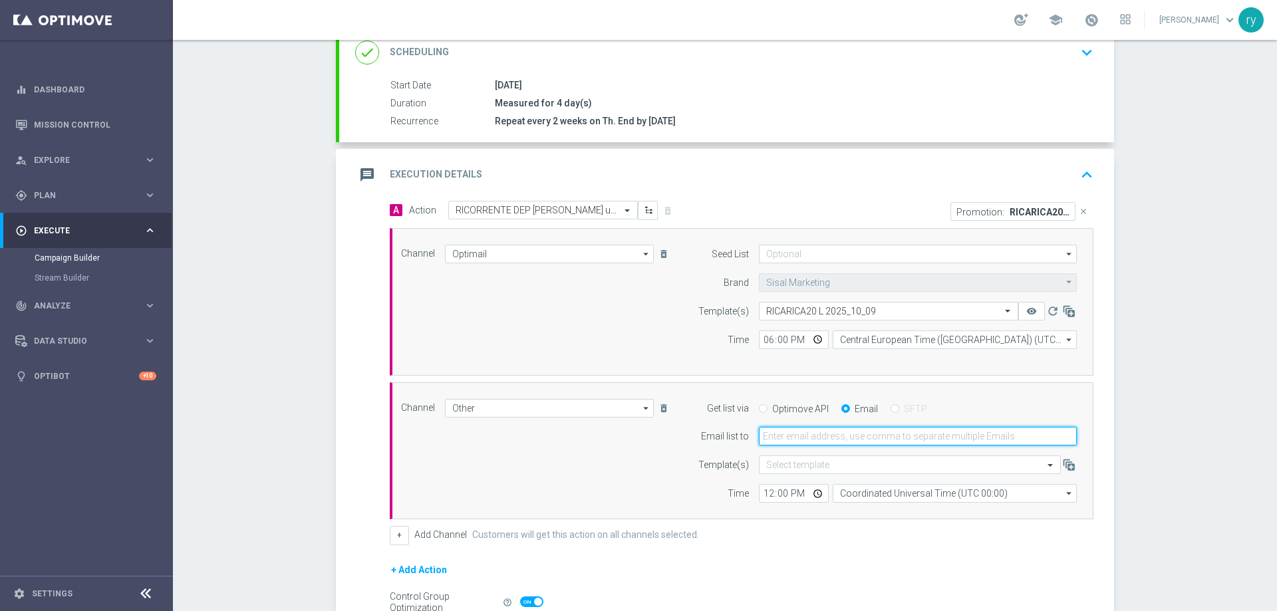
click at [823, 436] on input "email" at bounding box center [918, 436] width 318 height 19
type input "[EMAIL_ADDRESS][DOMAIN_NAME]"
click at [764, 489] on input "12:00" at bounding box center [794, 493] width 70 height 19
type input "18:00"
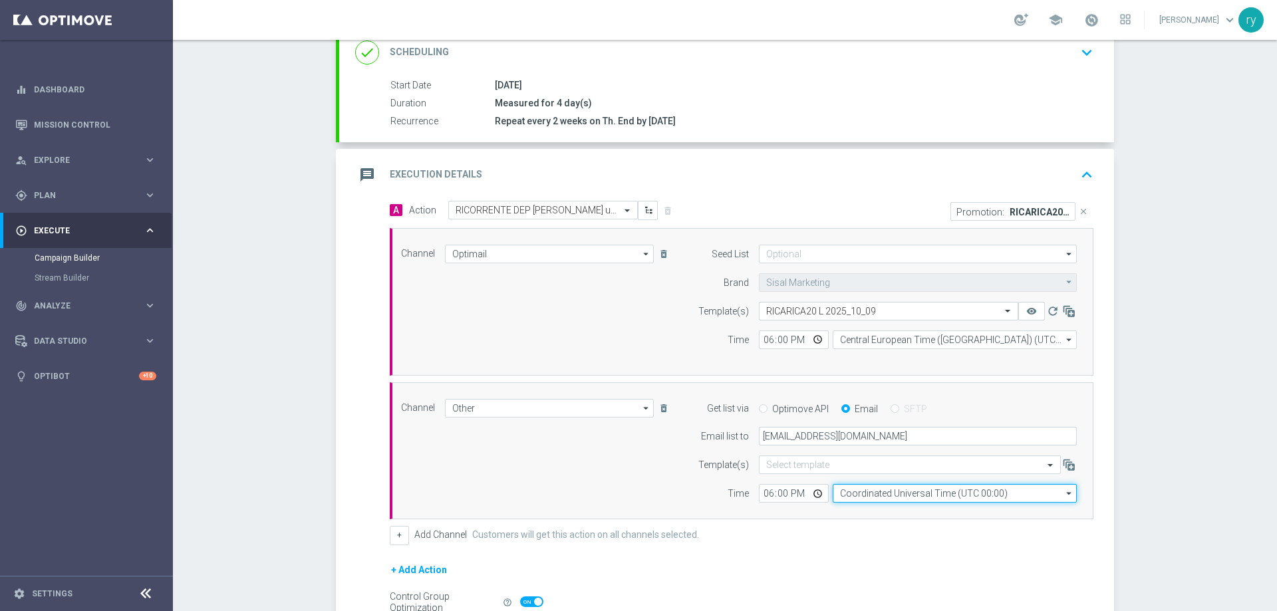
click at [845, 491] on input "Coordinated Universal Time (UTC 00:00)" at bounding box center [955, 493] width 244 height 19
click at [869, 509] on div "Central European Time ([GEOGRAPHIC_DATA]) (UTC +02:00)" at bounding box center [947, 513] width 217 height 12
type input "Central European Time ([GEOGRAPHIC_DATA]) (UTC +02:00)"
click at [636, 493] on div "Channel Other Other arrow_drop_down Drag here to set row groups Drag here to se…" at bounding box center [739, 451] width 696 height 104
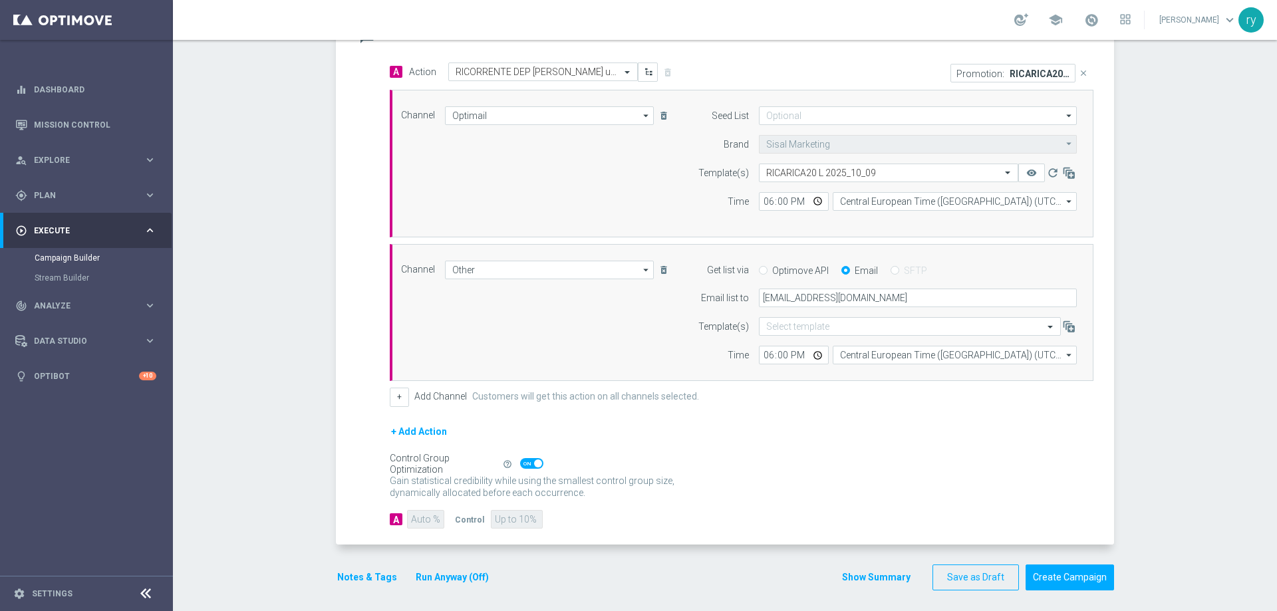
scroll to position [335, 0]
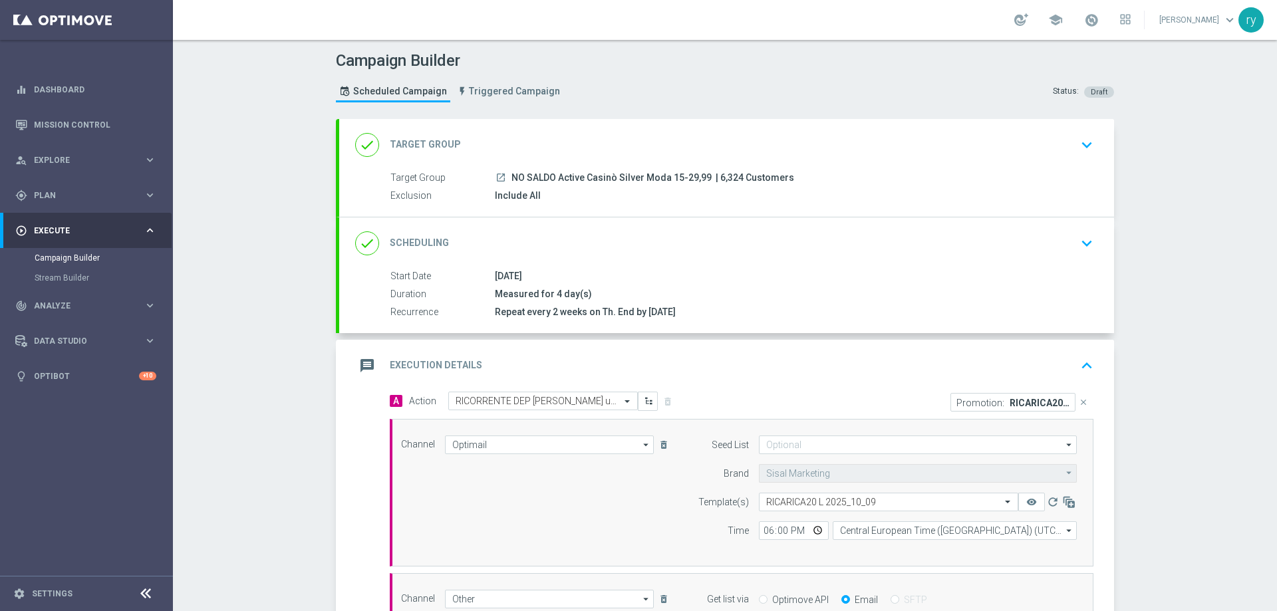
scroll to position [335, 0]
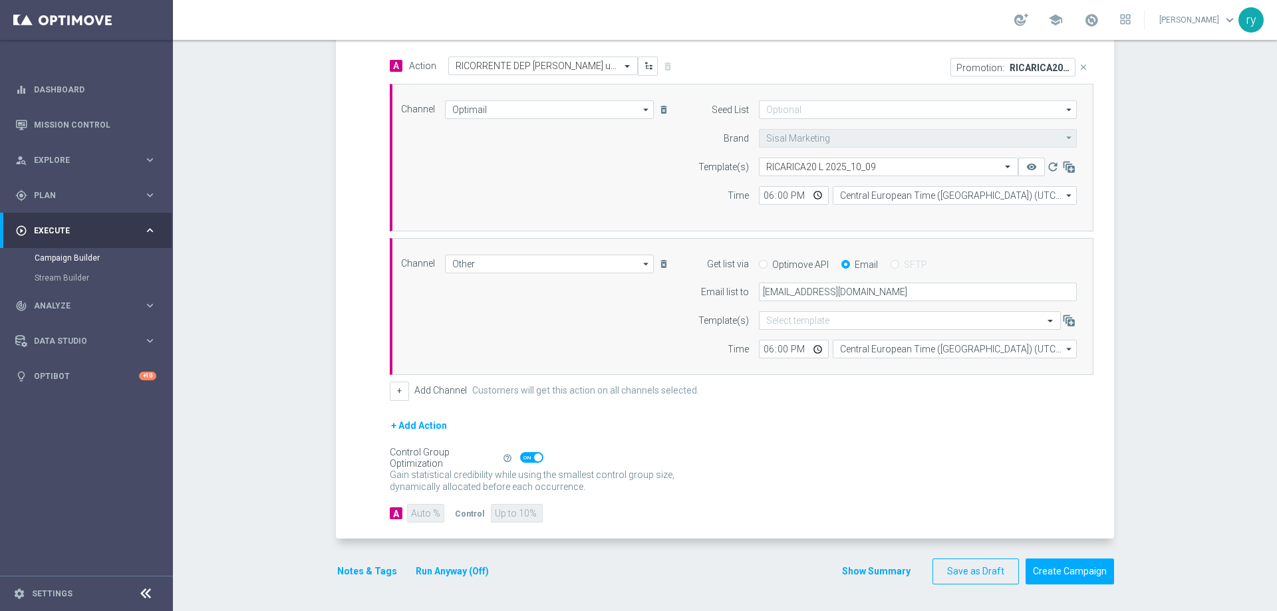
click at [341, 571] on button "Notes & Tags" at bounding box center [367, 571] width 63 height 17
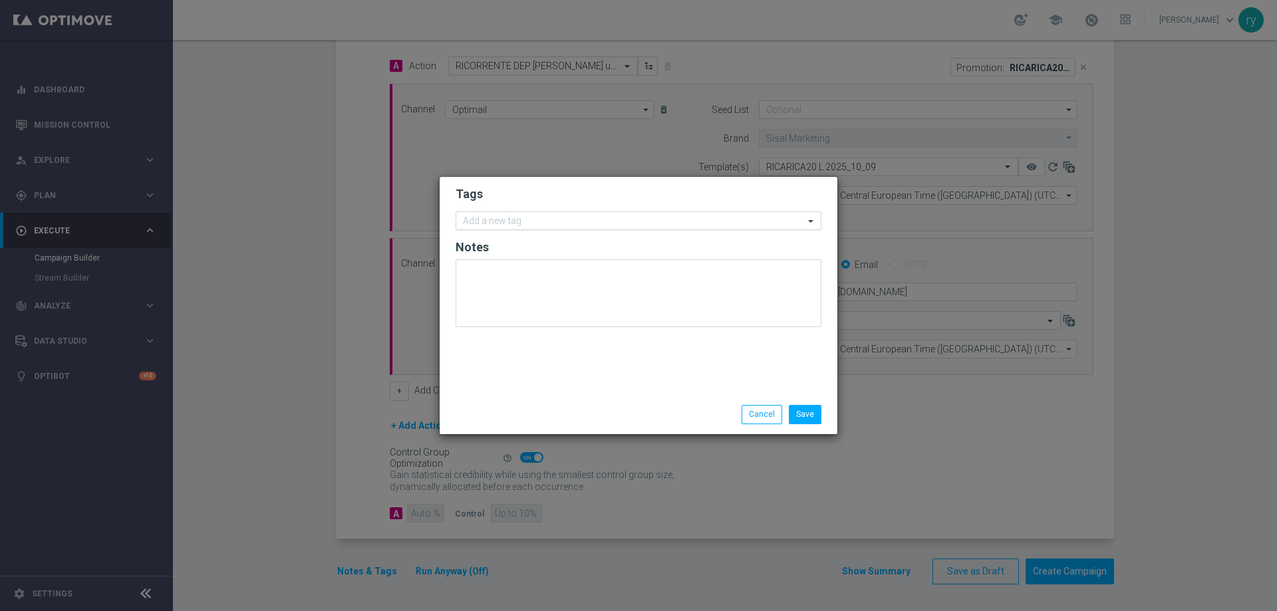
click at [520, 218] on input "text" at bounding box center [633, 221] width 341 height 11
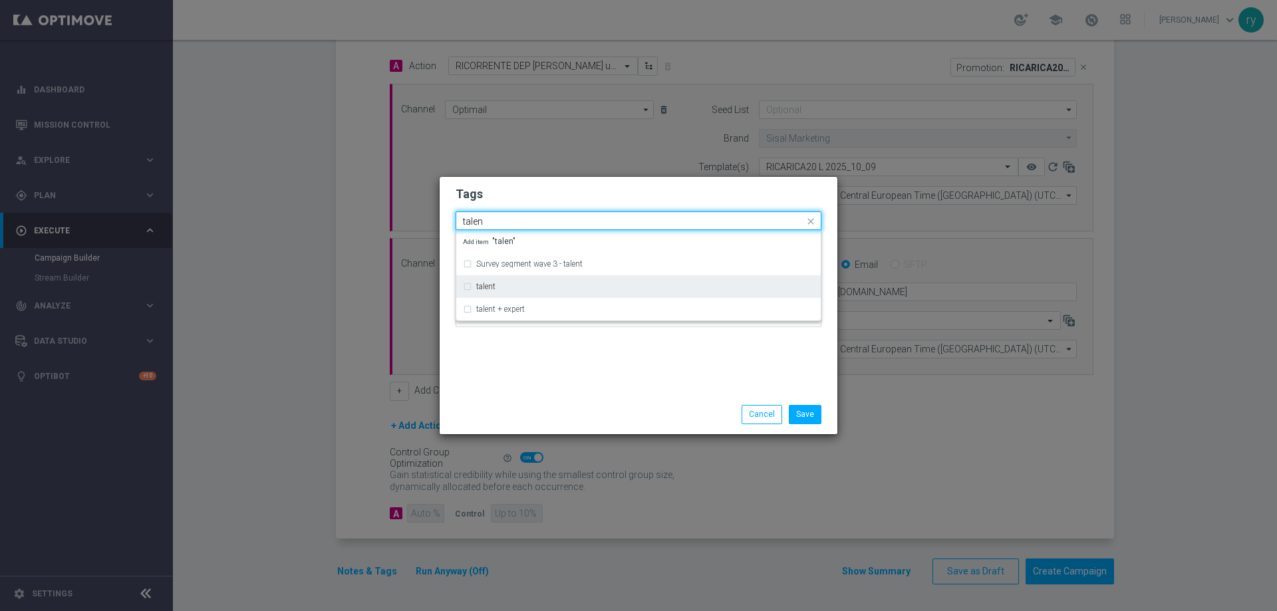
click at [521, 283] on div "talent" at bounding box center [645, 287] width 338 height 8
type input "talen"
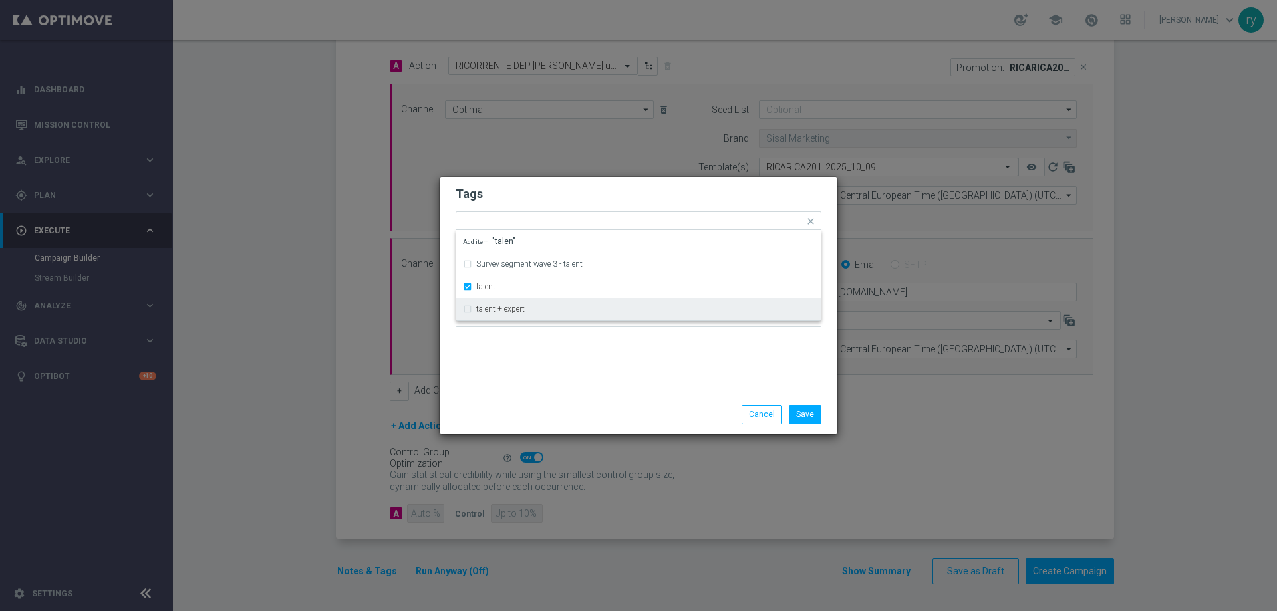
click at [610, 370] on div "Tags Quick find × talent Survey segment wave 3 - talent talent talent + expert …" at bounding box center [639, 286] width 398 height 218
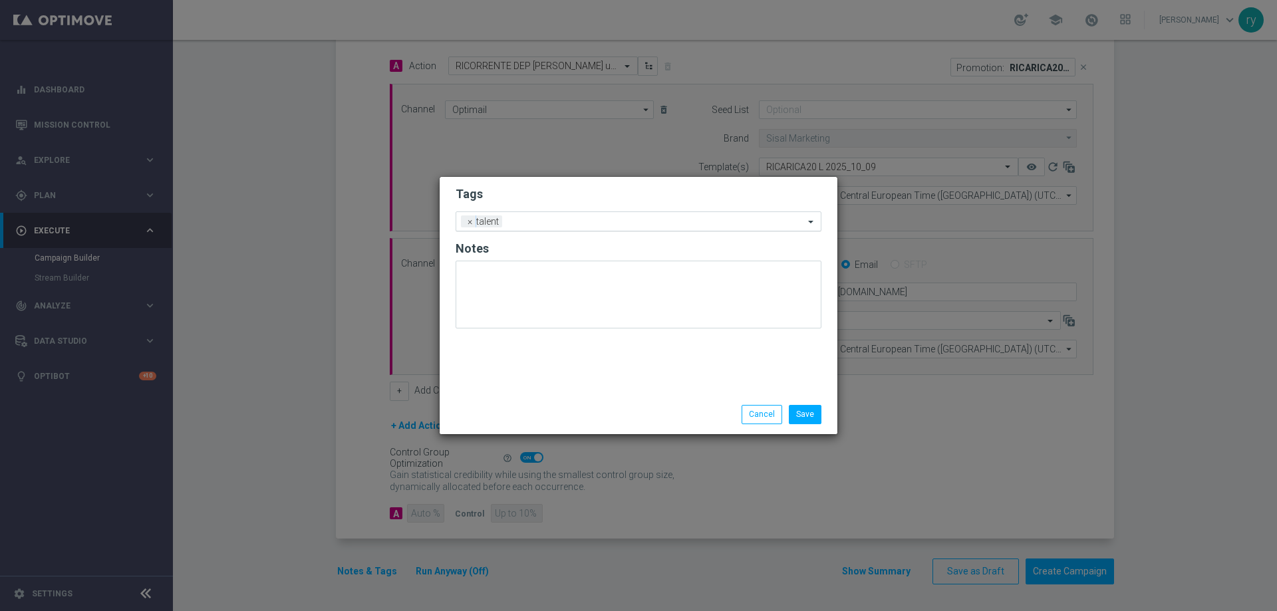
click at [572, 223] on input "text" at bounding box center [655, 222] width 297 height 11
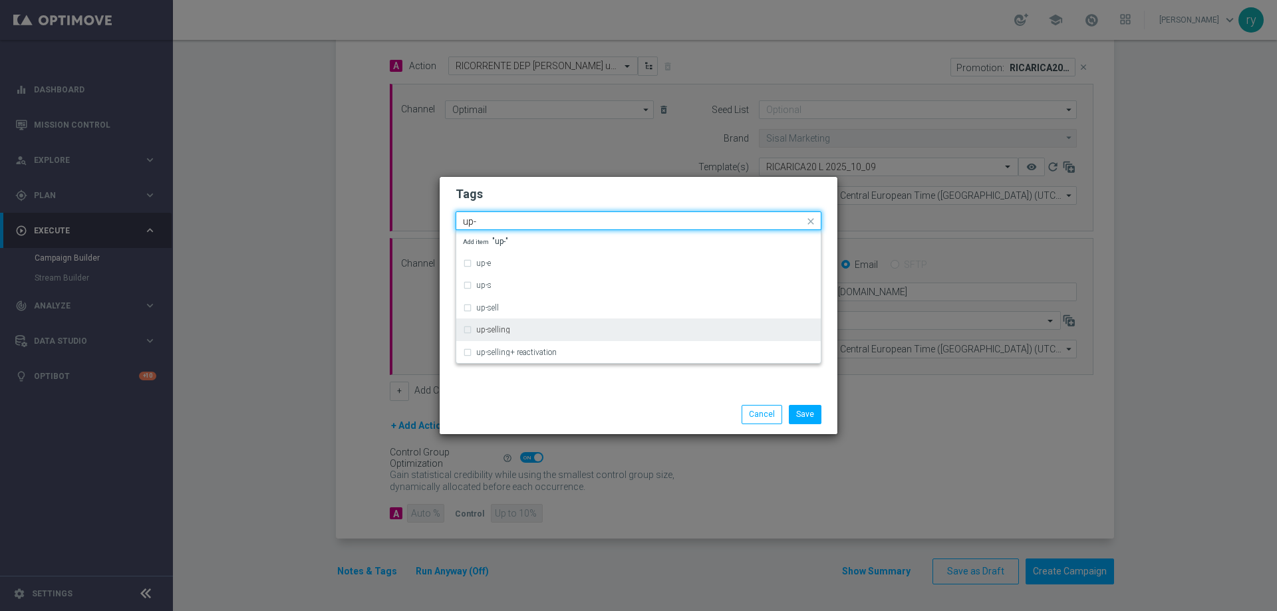
click at [544, 332] on div "up-selling" at bounding box center [645, 330] width 338 height 8
type input "up-"
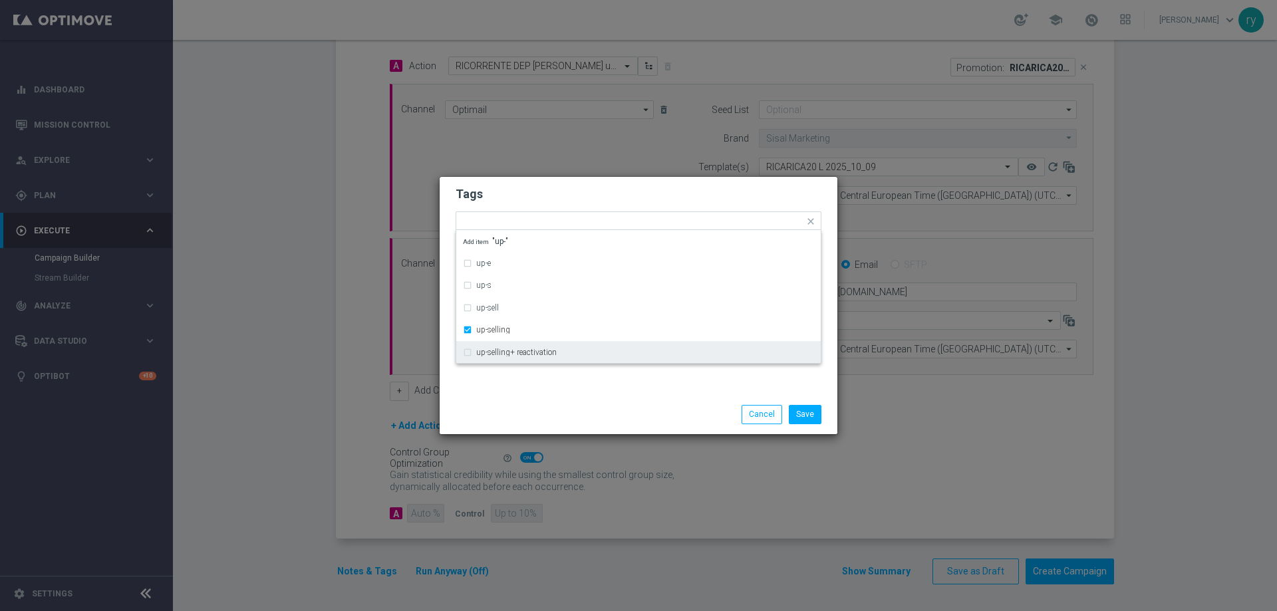
click at [539, 386] on div "Tags Quick find × talent × up-selling up-e up-s up-sell up-selling up-selling+ …" at bounding box center [639, 286] width 398 height 218
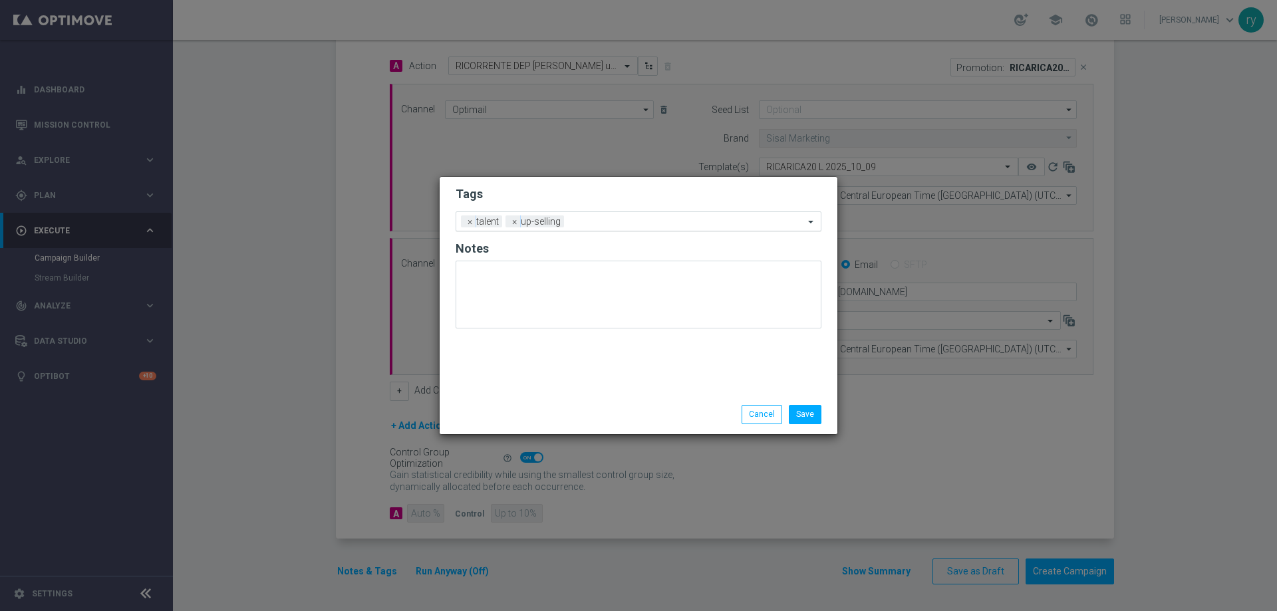
click at [599, 225] on input "text" at bounding box center [686, 222] width 235 height 11
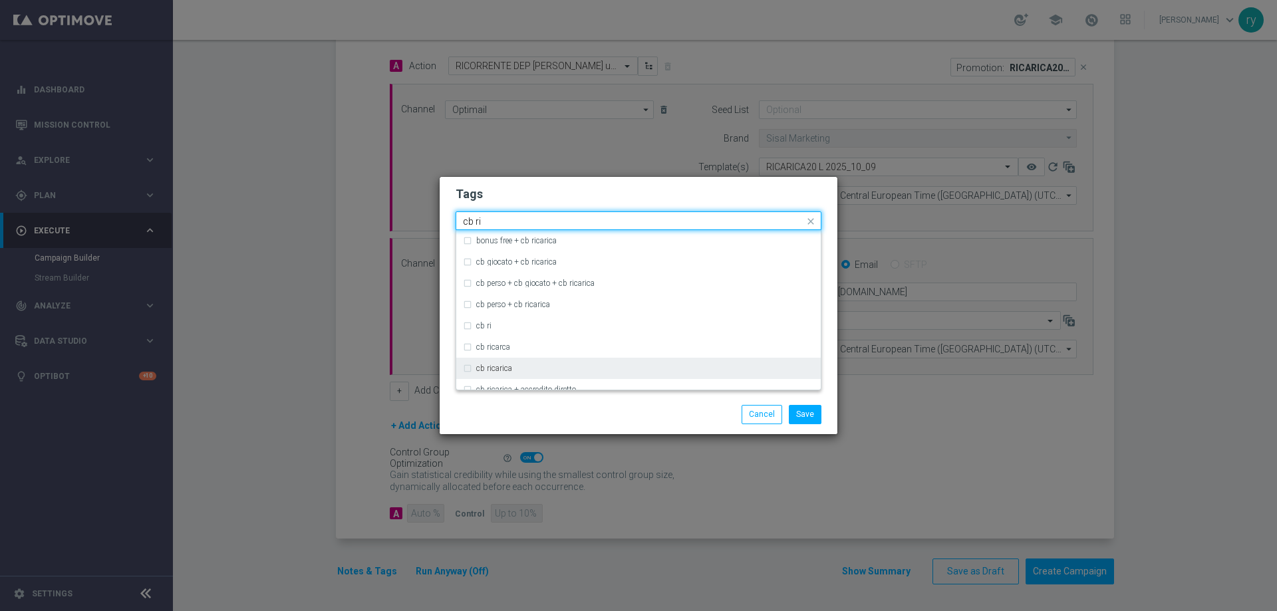
click at [534, 361] on div "cb ricarica" at bounding box center [638, 368] width 351 height 21
type input "cb ri"
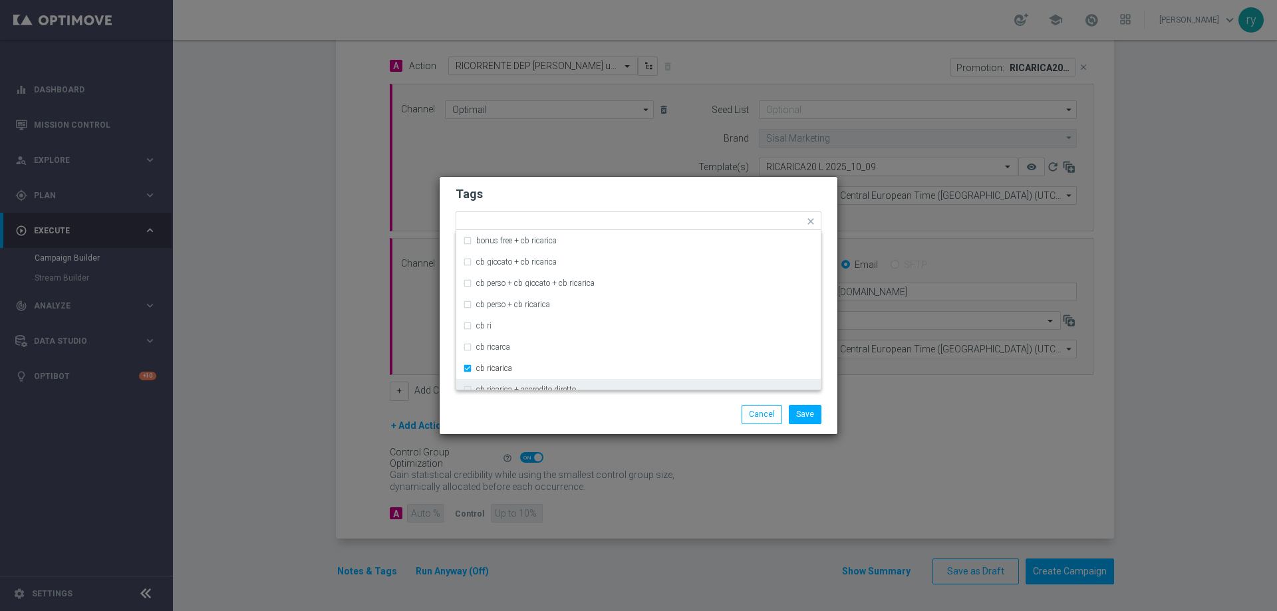
click at [565, 403] on div "Save Cancel" at bounding box center [639, 414] width 398 height 39
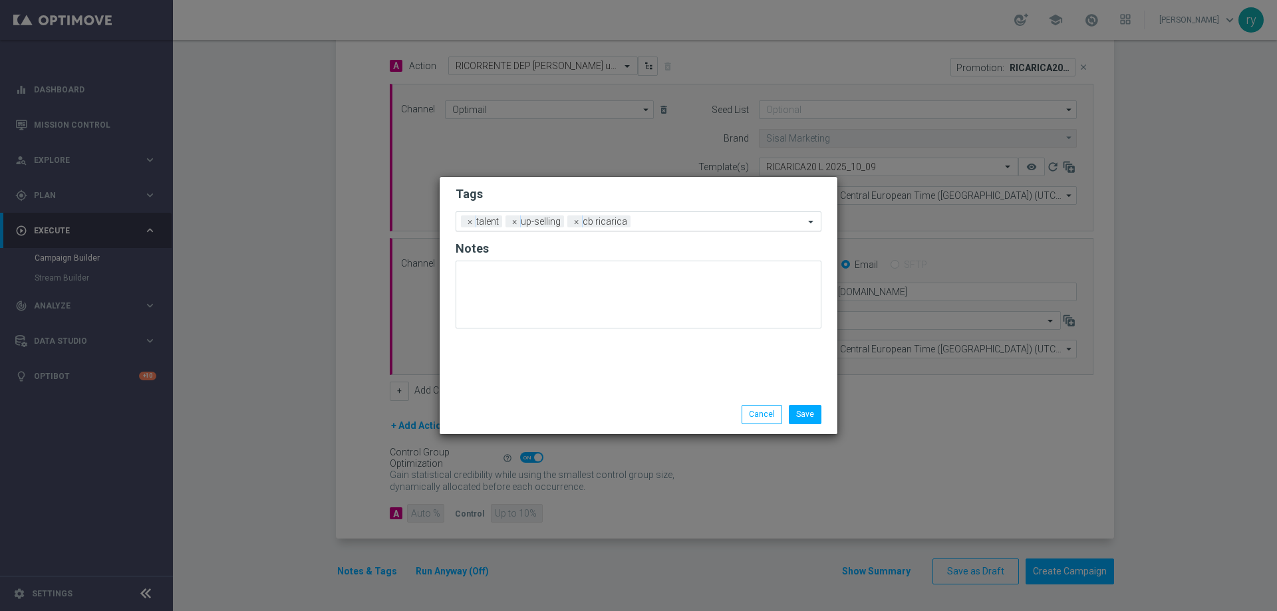
click at [654, 213] on div "Add a new tag × talent × up-selling × cb ricarica" at bounding box center [630, 221] width 348 height 19
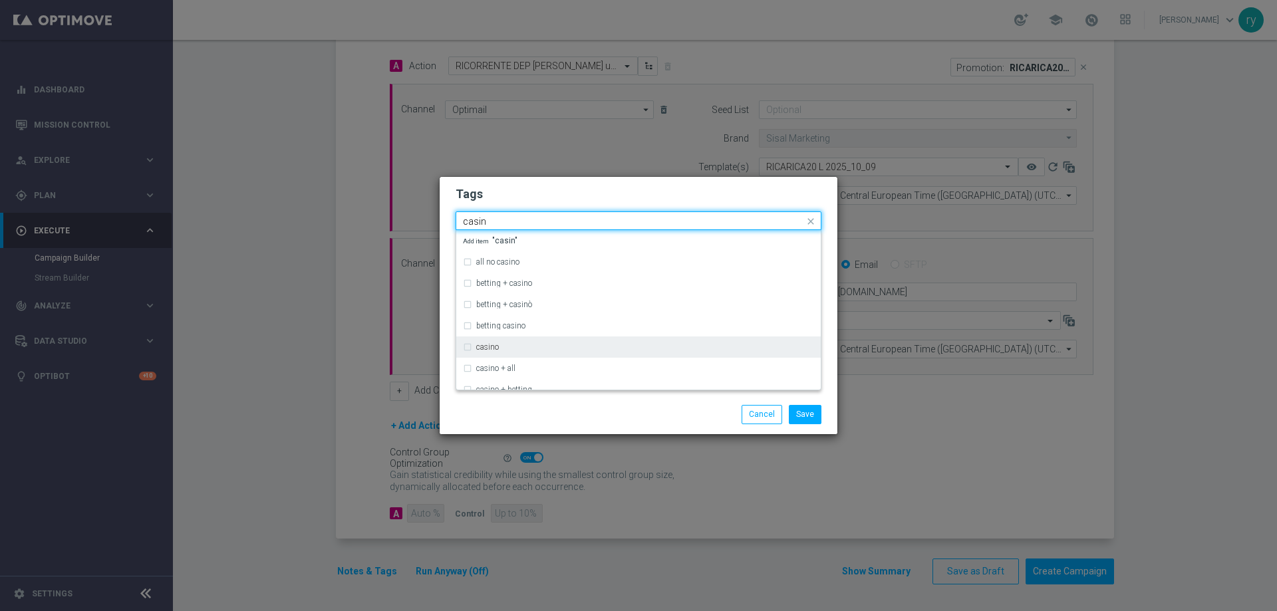
click at [547, 344] on div "casino" at bounding box center [645, 347] width 338 height 8
type input "casin"
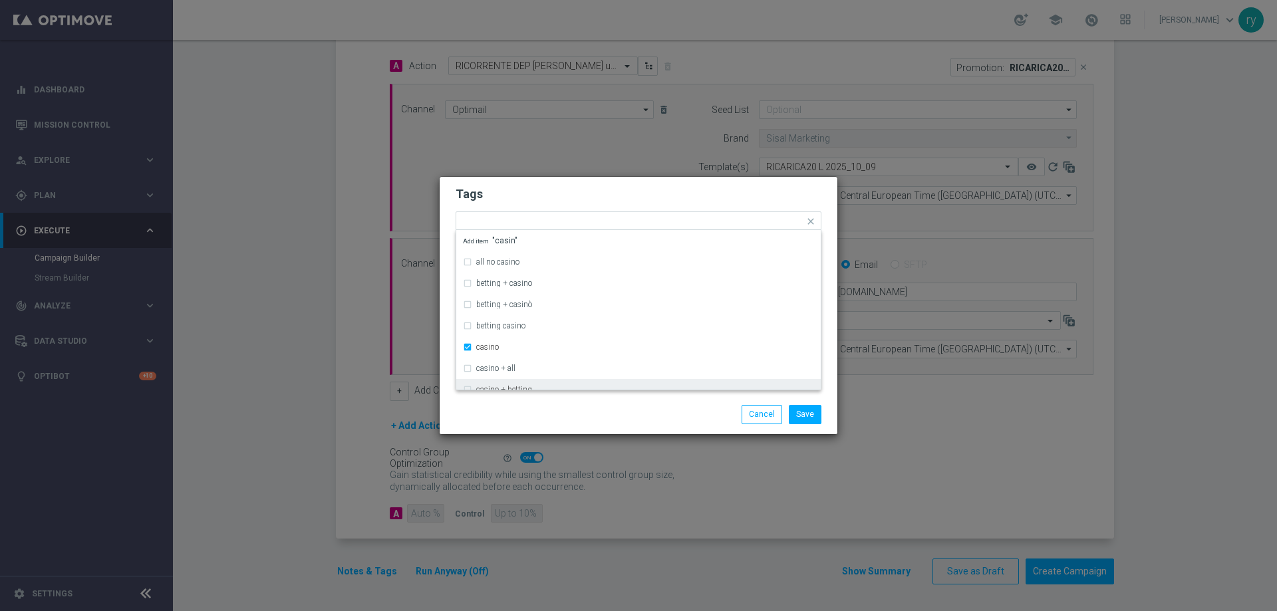
click at [554, 402] on div "Save Cancel" at bounding box center [639, 414] width 398 height 39
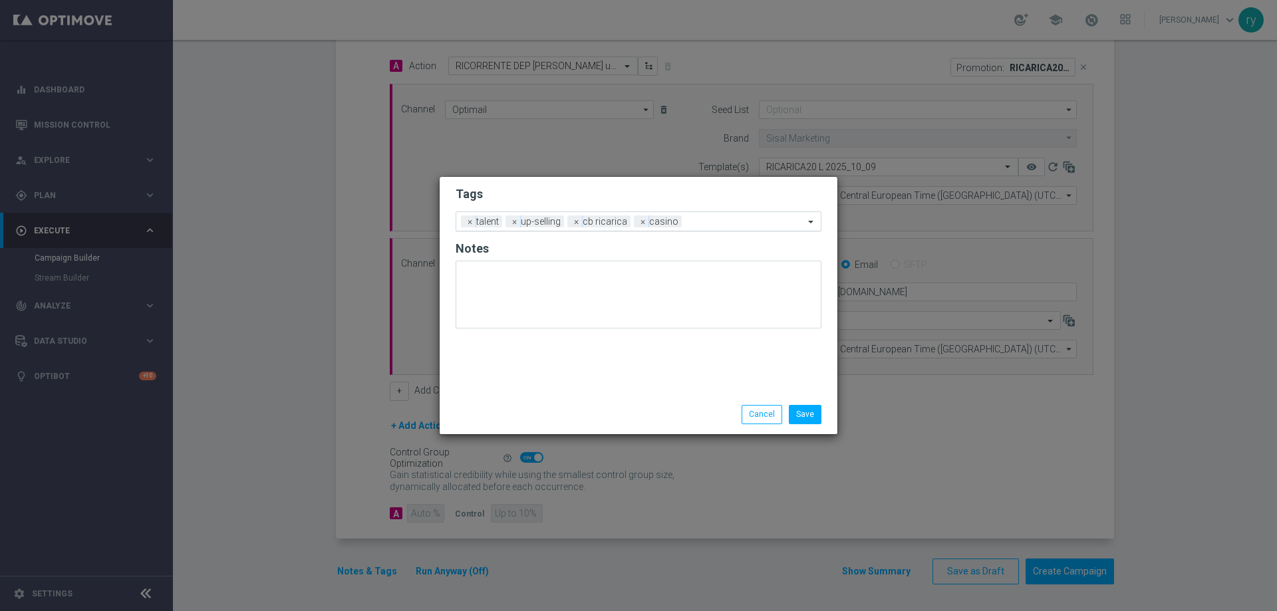
click at [706, 213] on div "Add a new tag × talent × up-selling × cb ricarica × casino" at bounding box center [630, 221] width 348 height 19
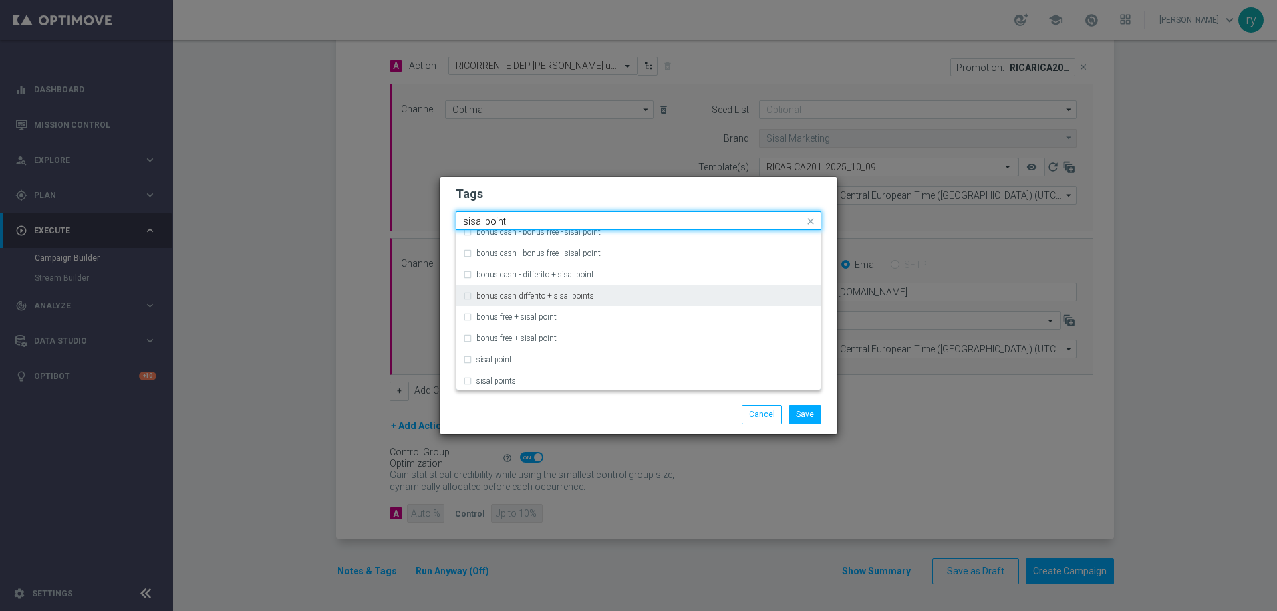
scroll to position [117, 0]
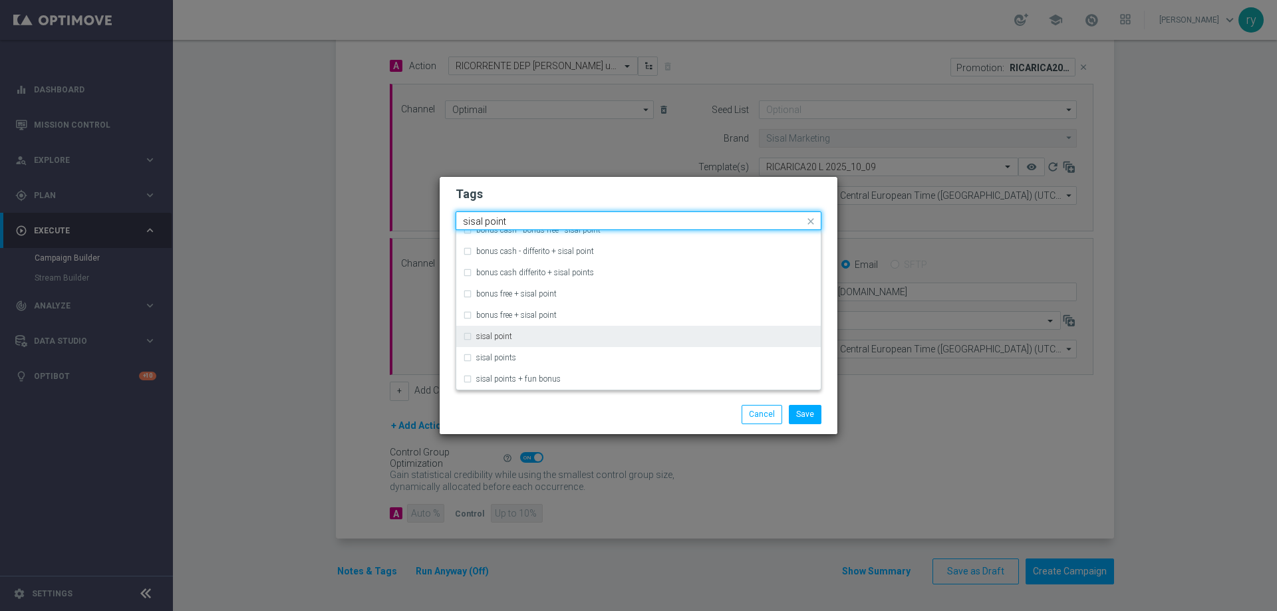
click at [578, 340] on div "sisal point" at bounding box center [645, 337] width 338 height 8
type input "sisal point"
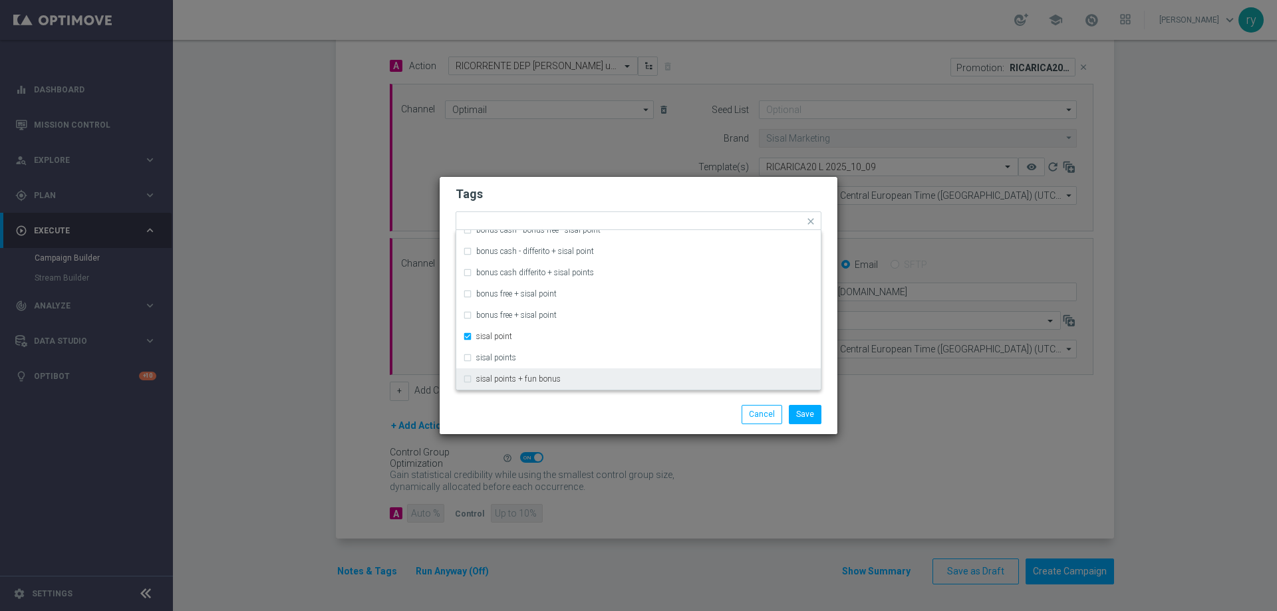
click at [578, 404] on div "Save Cancel" at bounding box center [639, 414] width 398 height 39
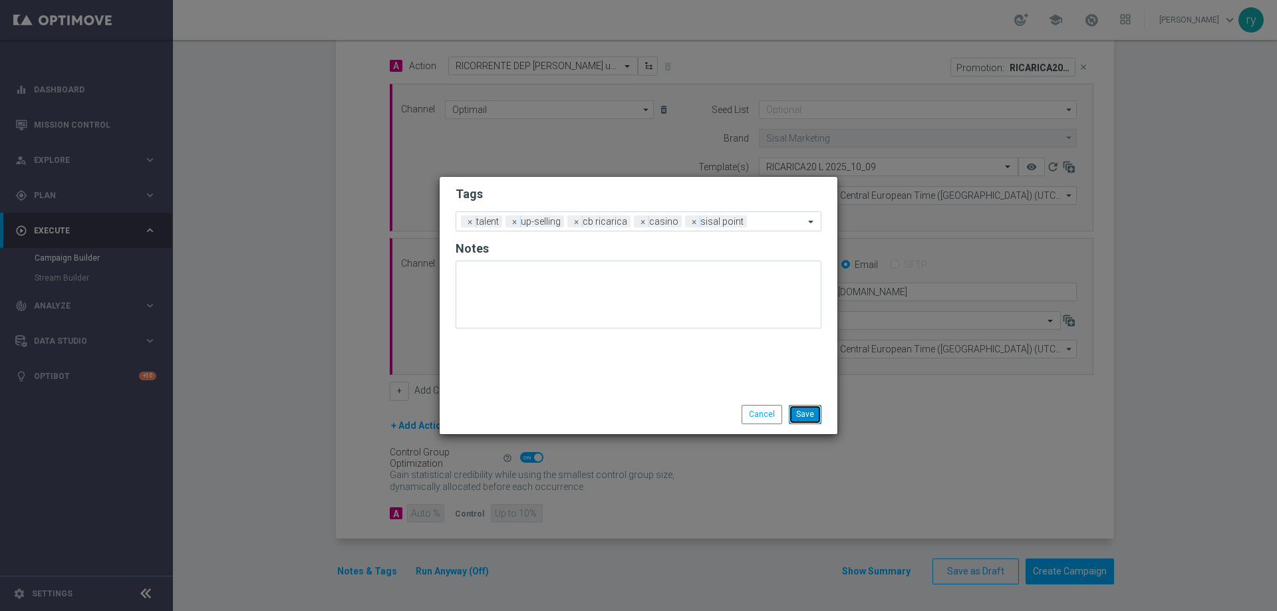
click at [809, 410] on button "Save" at bounding box center [805, 414] width 33 height 19
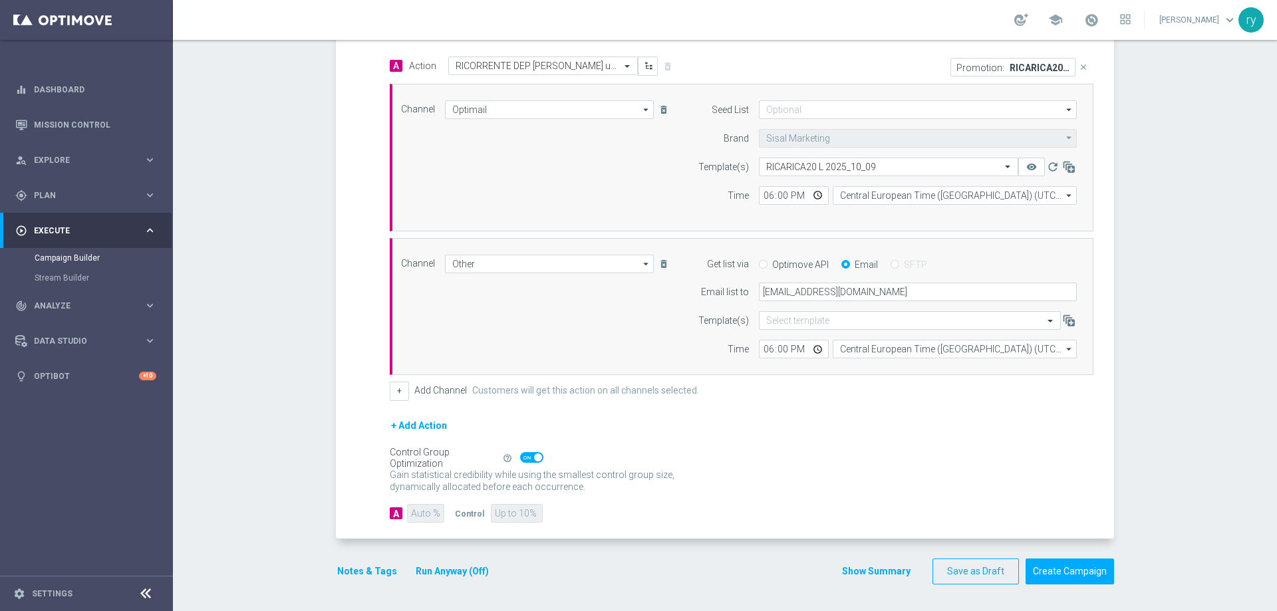
click at [660, 492] on p "Gain higher response rates by matching the most effective action with each cust…" at bounding box center [539, 487] width 299 height 36
click at [438, 564] on button "Run Anyway (Off)" at bounding box center [452, 571] width 76 height 17
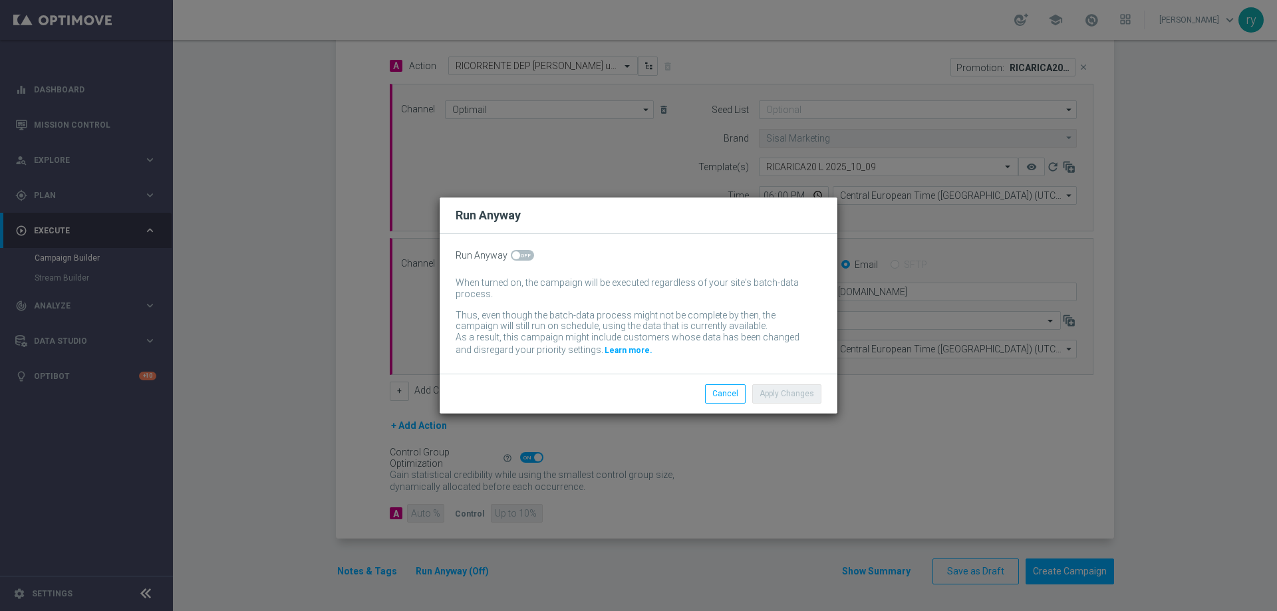
click at [521, 255] on span at bounding box center [522, 255] width 23 height 11
click at [521, 255] on input "checkbox" at bounding box center [522, 255] width 23 height 11
checkbox input "true"
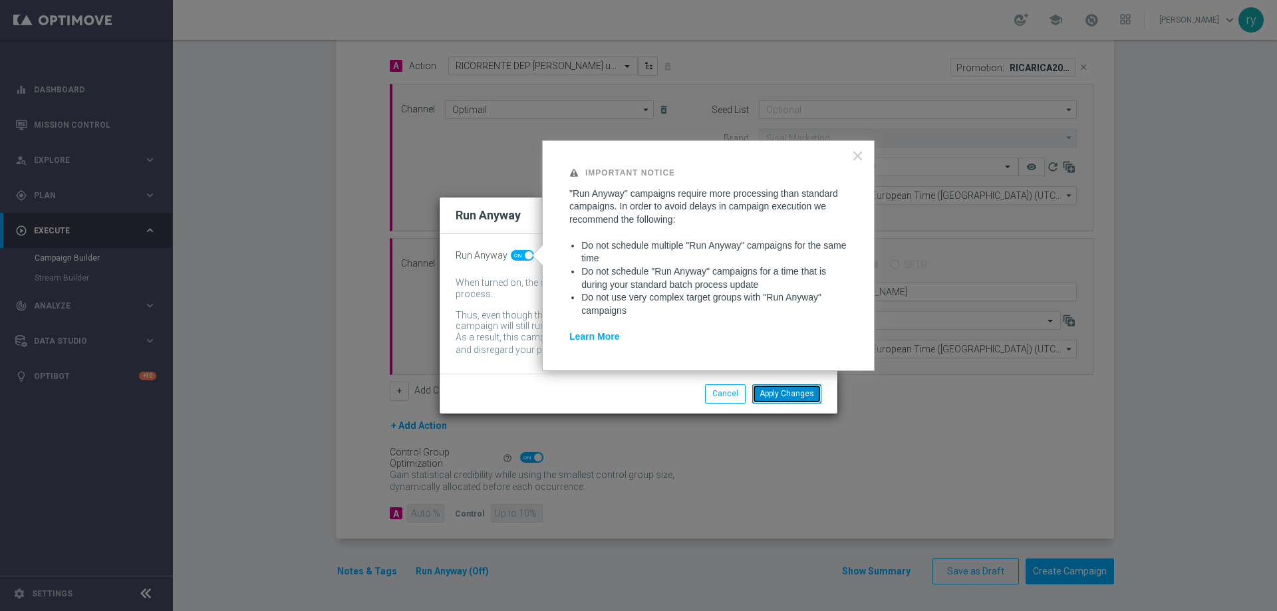
click at [773, 392] on button "Apply Changes" at bounding box center [786, 393] width 69 height 19
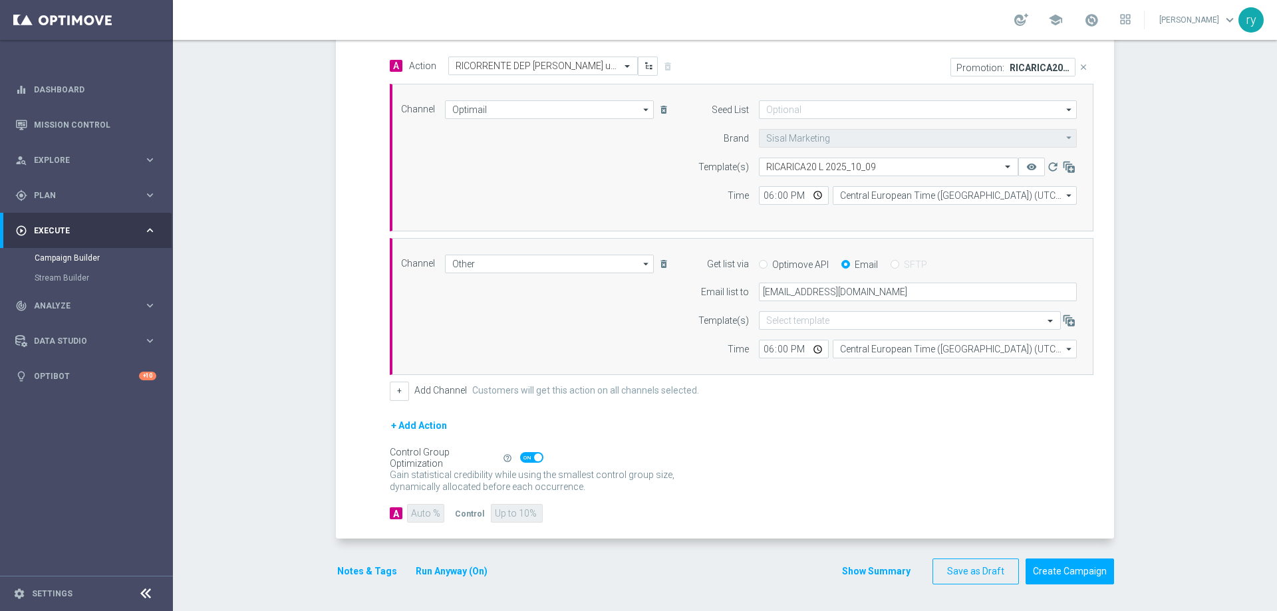
click at [559, 583] on div "Notes & Tags Run Anyway (On) Show Summary Save as Draft Create Campaign" at bounding box center [725, 572] width 778 height 26
click at [853, 569] on button "Show Summary" at bounding box center [876, 571] width 70 height 15
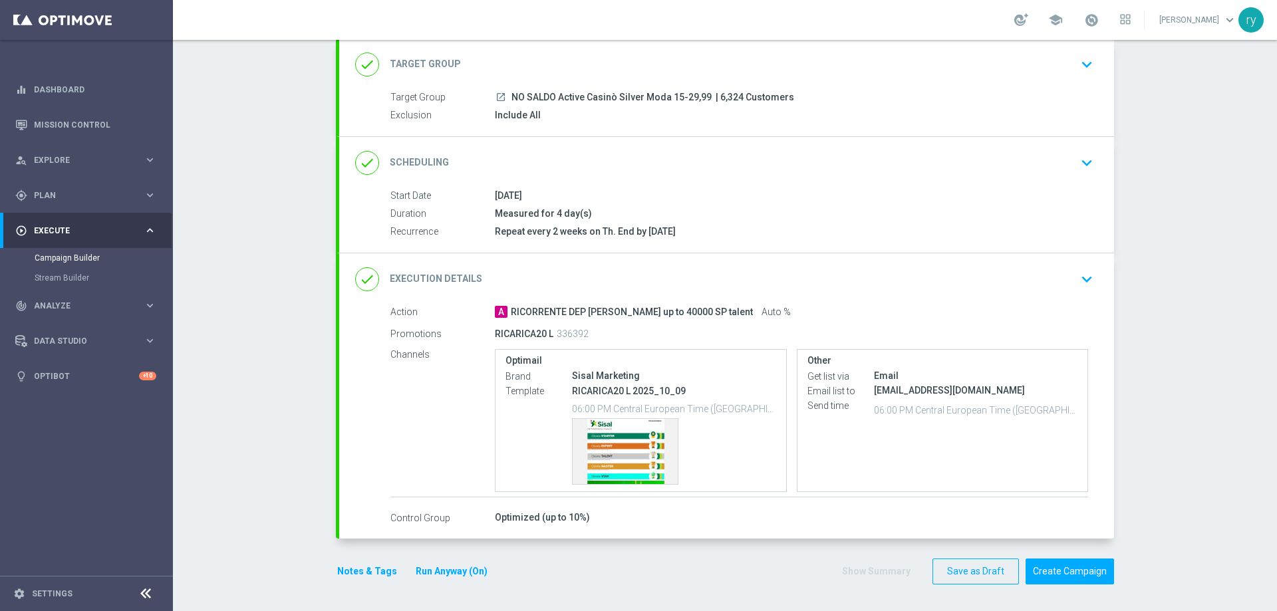
scroll to position [80, 0]
click at [624, 451] on div "Template preview" at bounding box center [625, 451] width 105 height 65
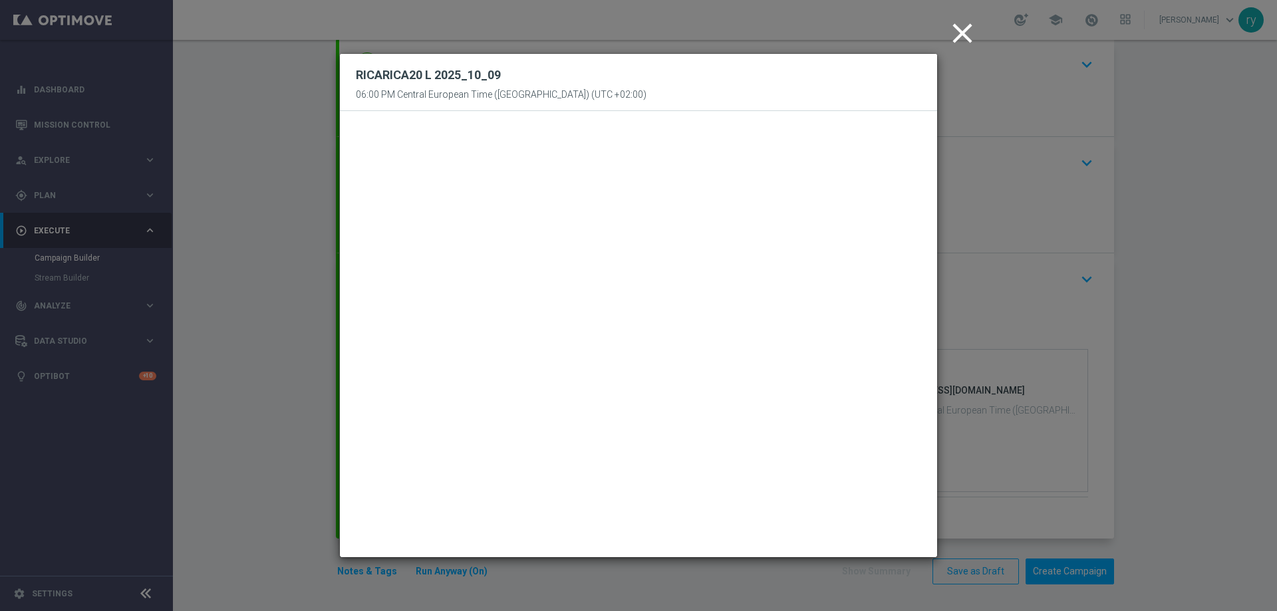
click at [961, 39] on icon "close" at bounding box center [962, 33] width 33 height 33
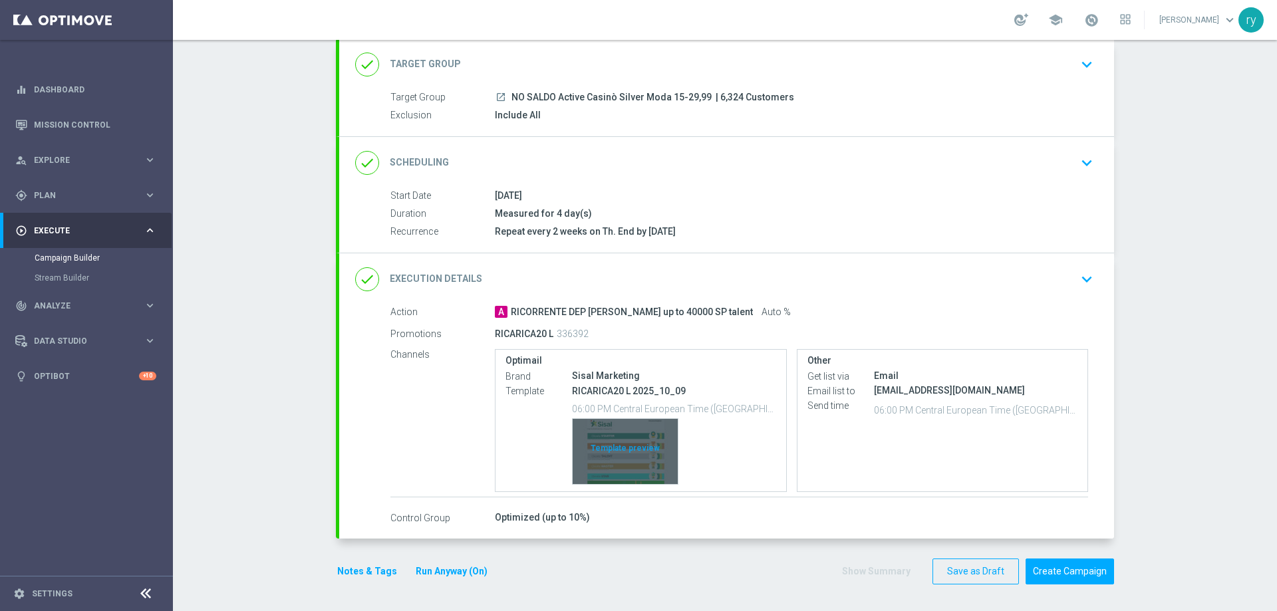
click at [603, 447] on div "Template preview" at bounding box center [625, 451] width 105 height 65
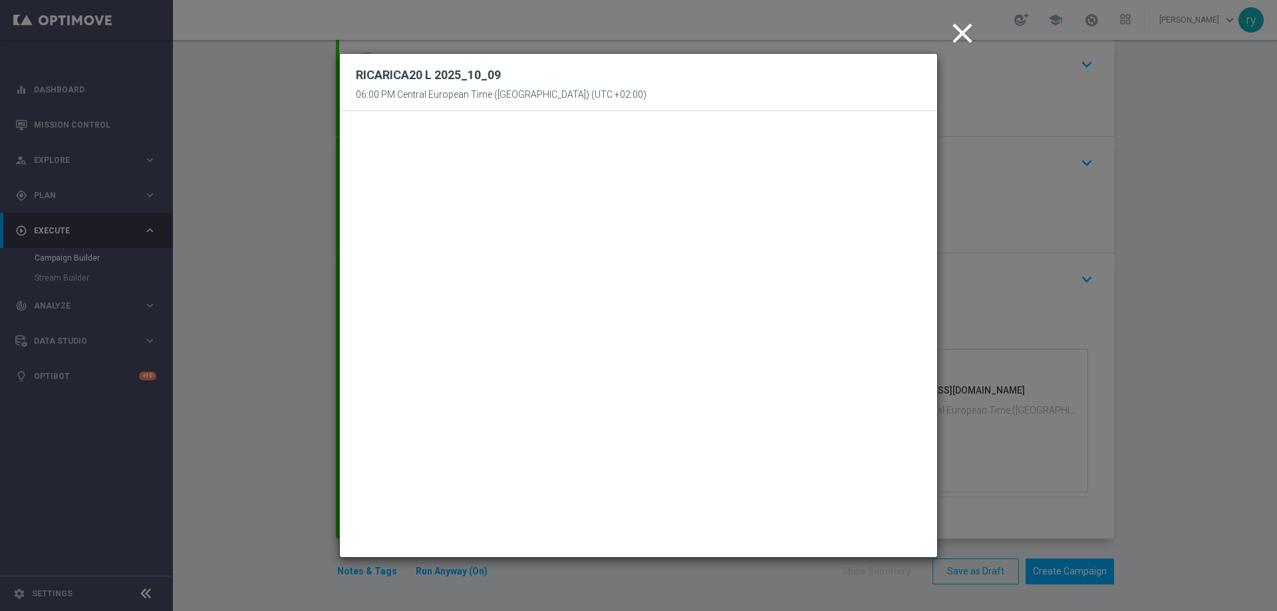
click at [956, 39] on icon "close" at bounding box center [962, 33] width 33 height 33
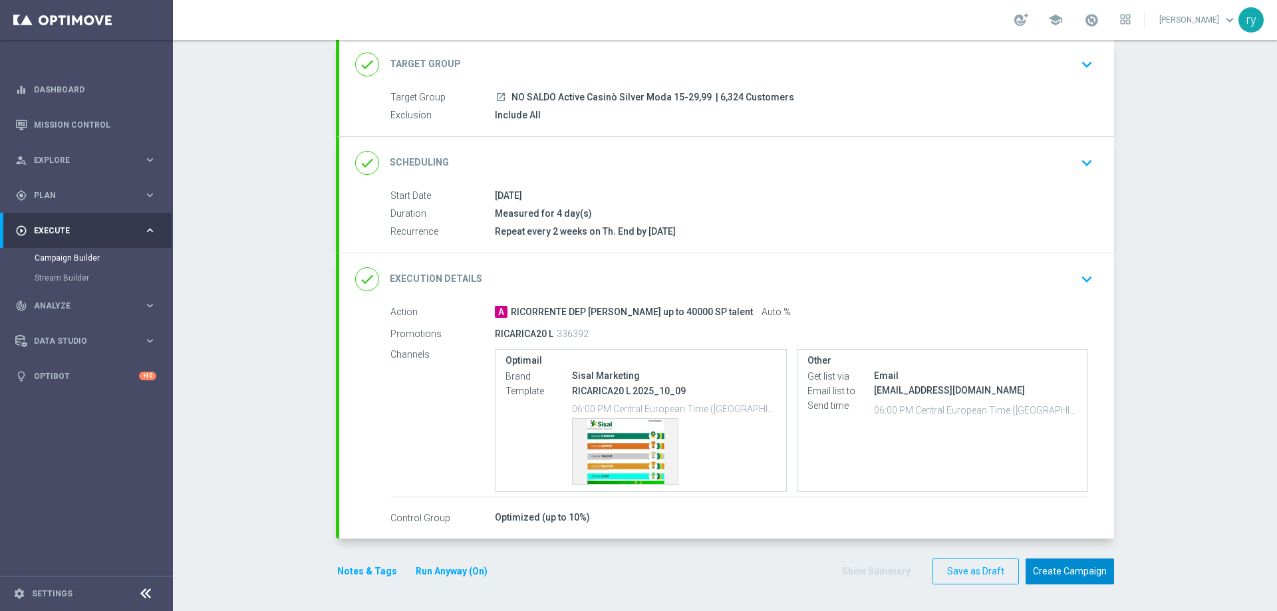
click at [1089, 565] on button "Create Campaign" at bounding box center [1069, 572] width 88 height 26
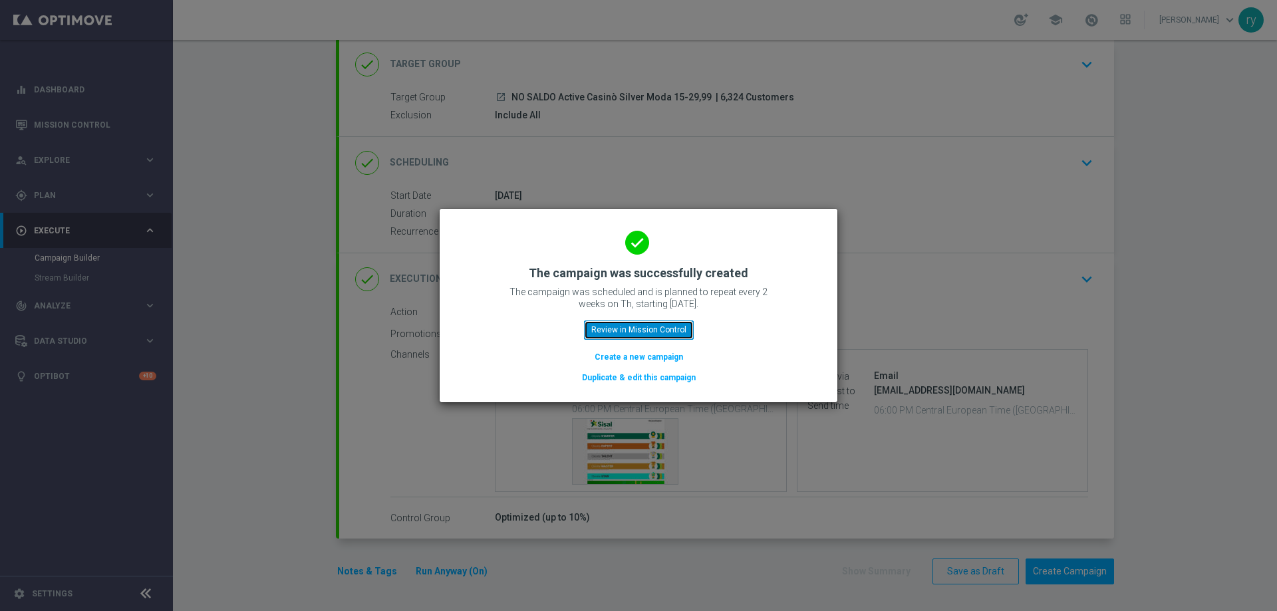
click at [641, 333] on button "Review in Mission Control" at bounding box center [639, 330] width 110 height 19
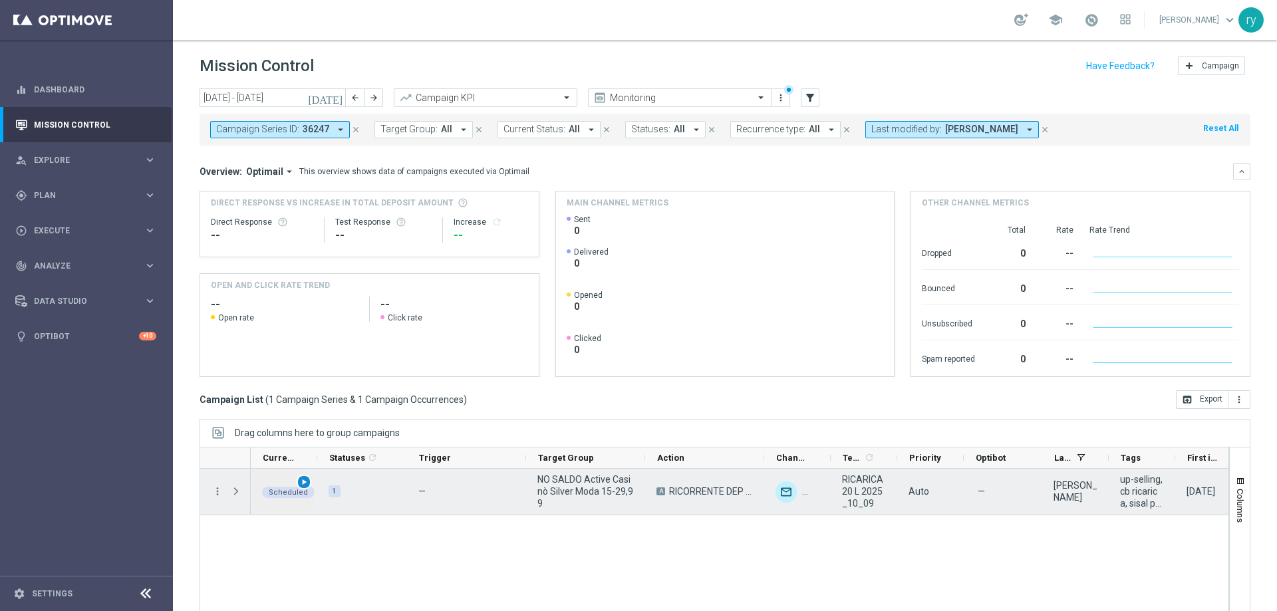
click at [304, 485] on span "play_arrow" at bounding box center [303, 481] width 9 height 9
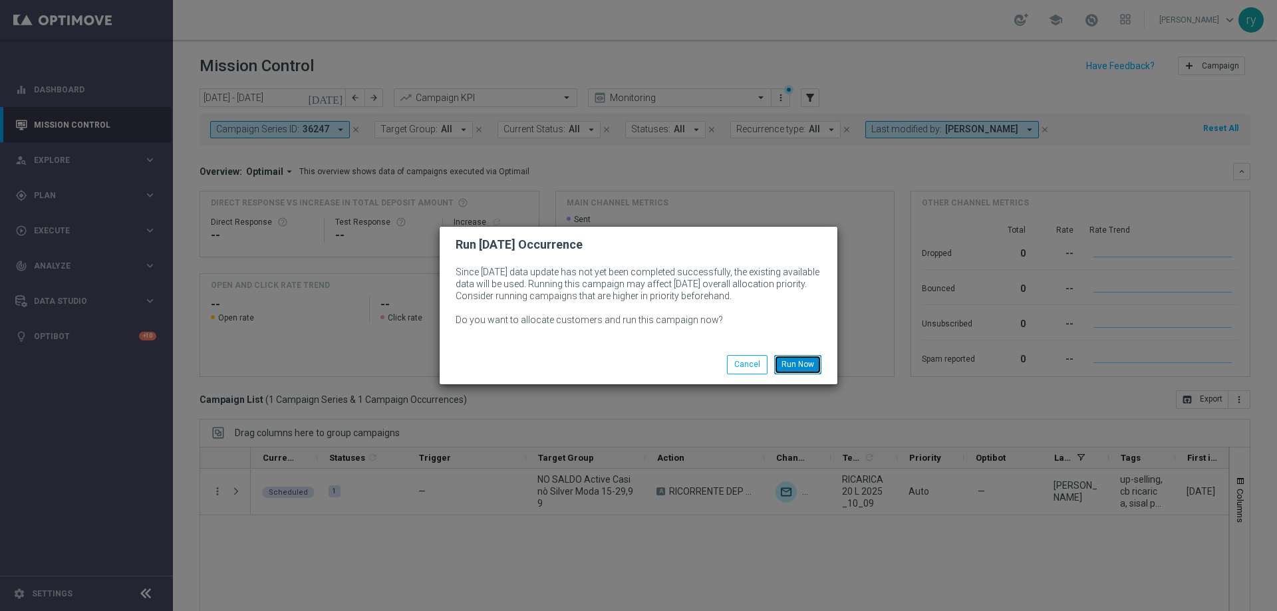
click at [799, 361] on button "Run Now" at bounding box center [797, 364] width 47 height 19
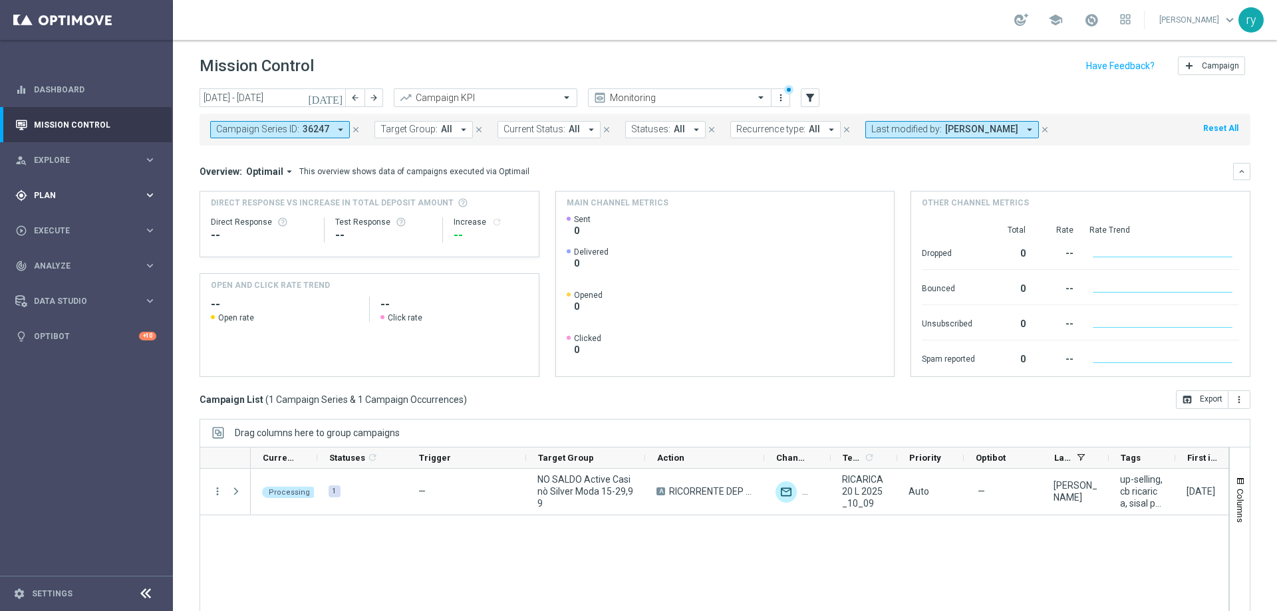
click at [114, 200] on div "gps_fixed Plan" at bounding box center [79, 196] width 128 height 12
click at [89, 280] on link "Optimail" at bounding box center [89, 282] width 97 height 11
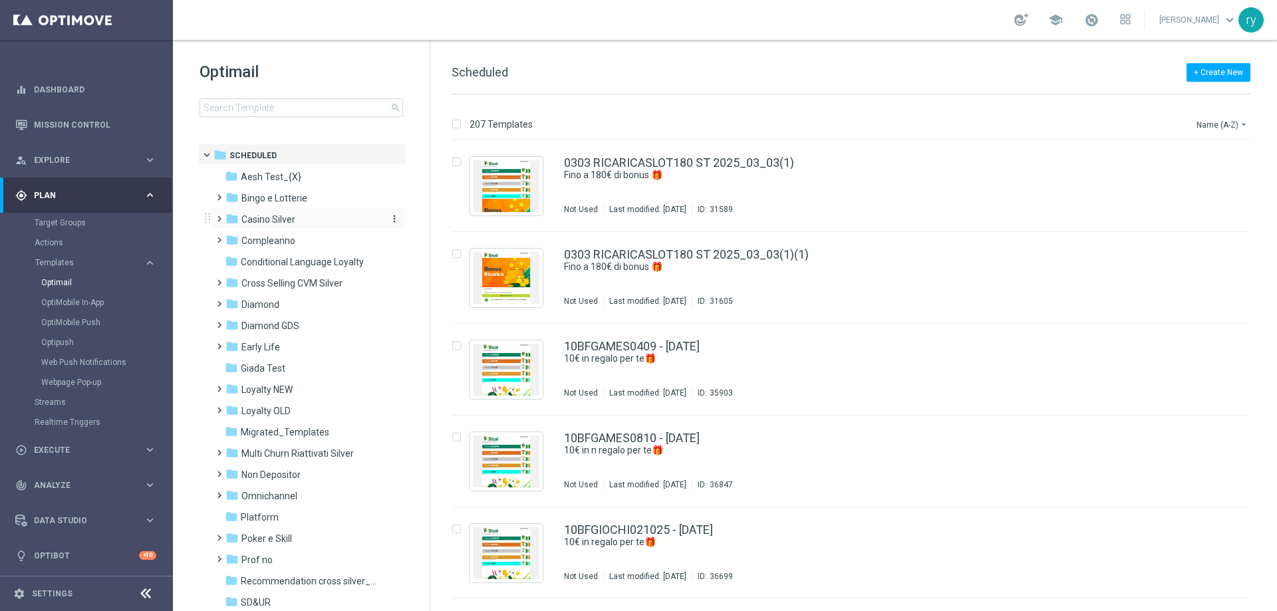
click at [280, 217] on span "Casino Silver" at bounding box center [268, 219] width 54 height 12
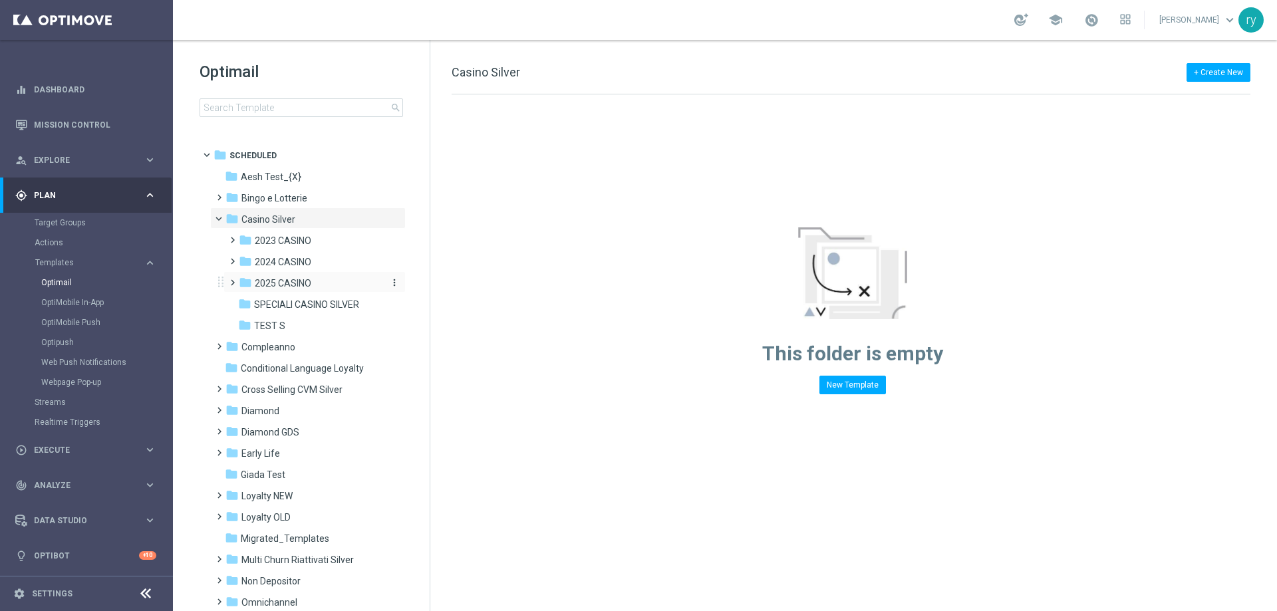
click at [308, 281] on span "2025 CASINO" at bounding box center [283, 283] width 57 height 12
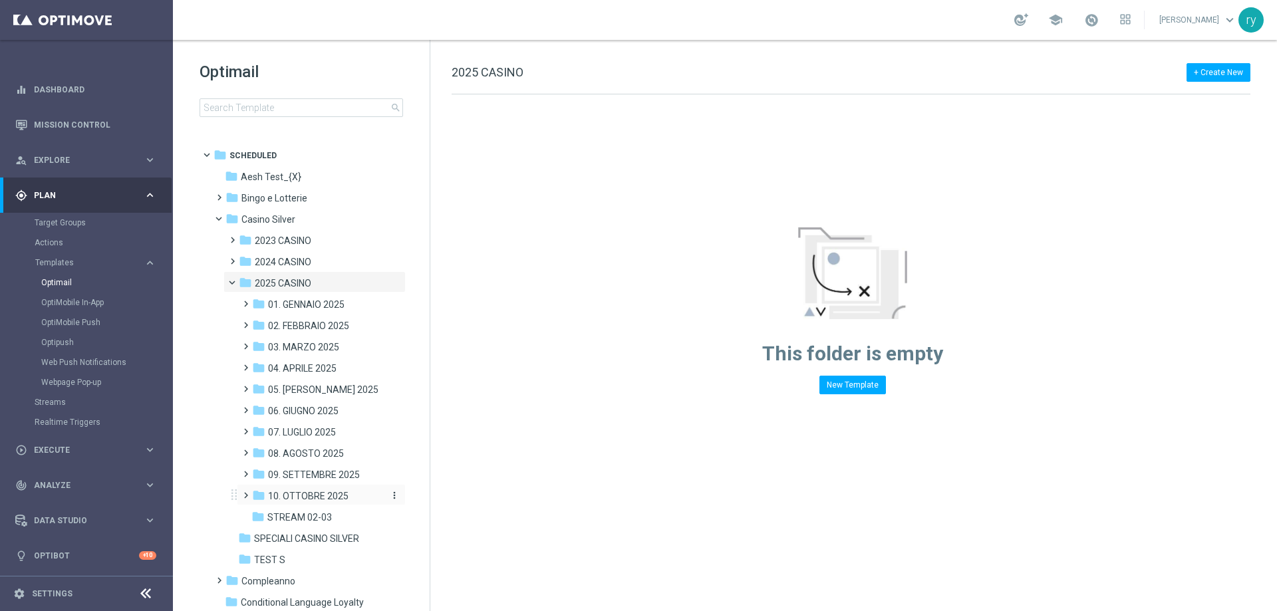
click at [337, 496] on span "10. OTTOBRE 2025" at bounding box center [308, 496] width 80 height 12
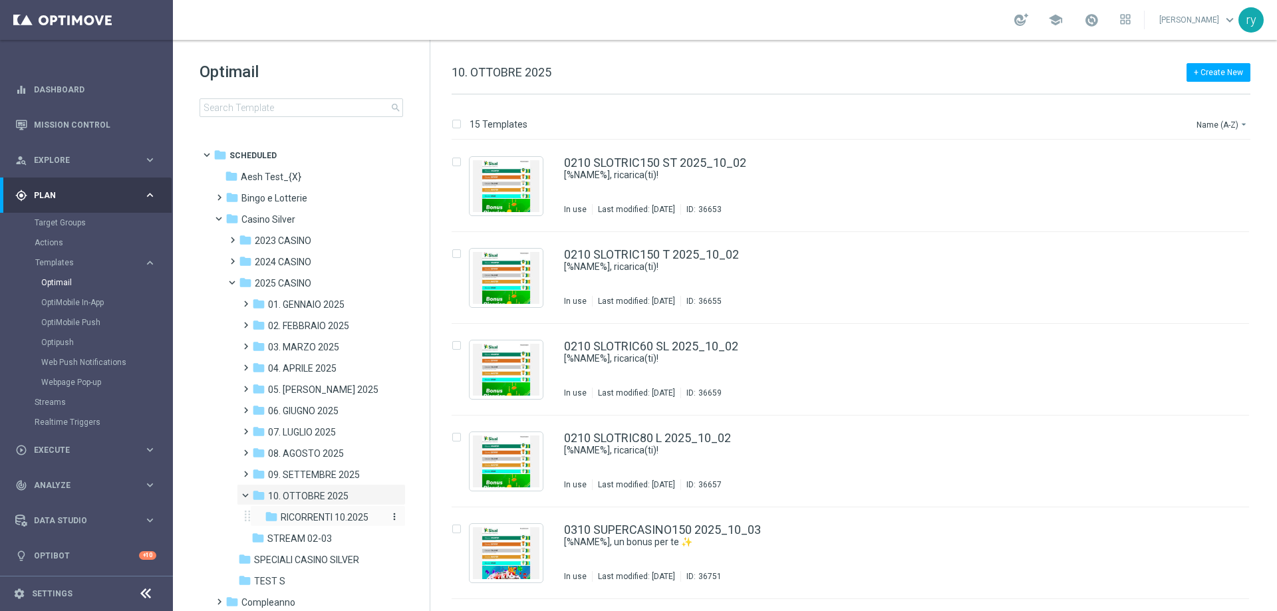
click at [316, 519] on span "RICORRENTI 10.2025" at bounding box center [325, 517] width 88 height 12
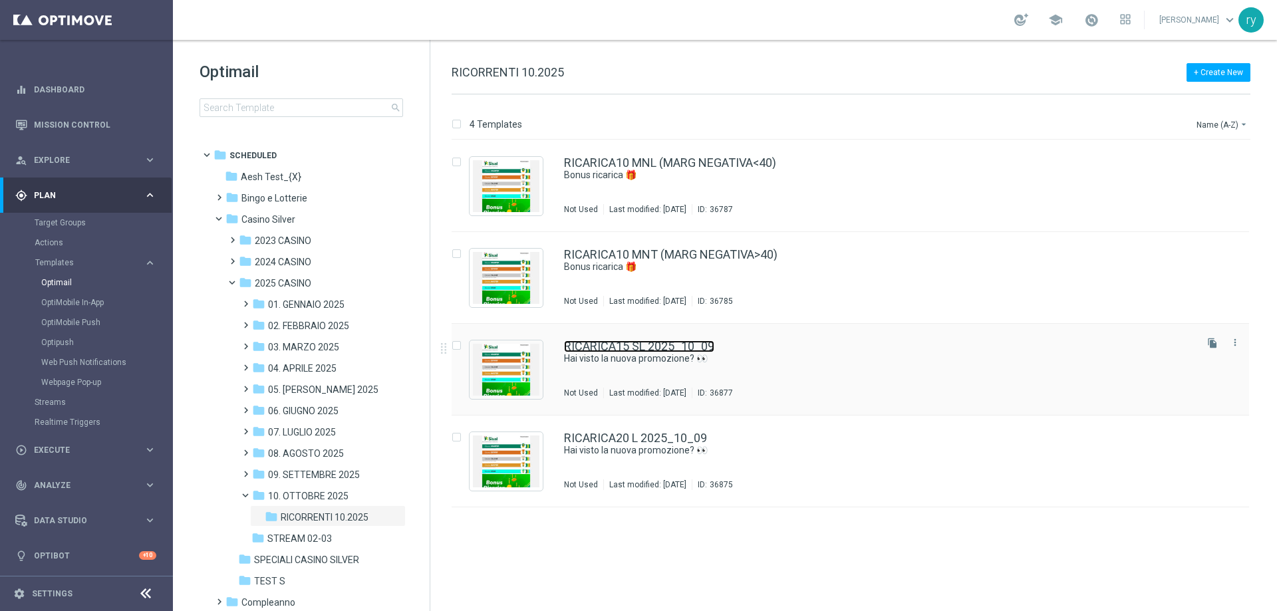
click at [660, 349] on link "RICARICA15 SL 2025_10_09" at bounding box center [639, 346] width 150 height 12
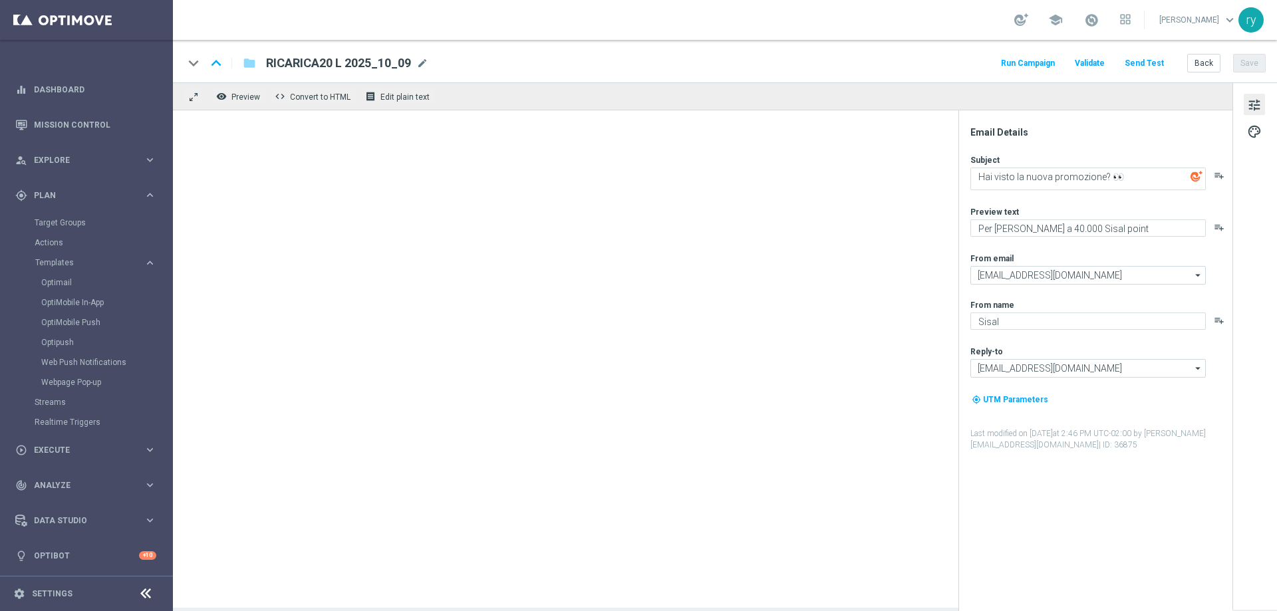
type textarea "Hai visto la nuova promozione? 👀"
type textarea "Per te fino a 30.000 Sisal point"
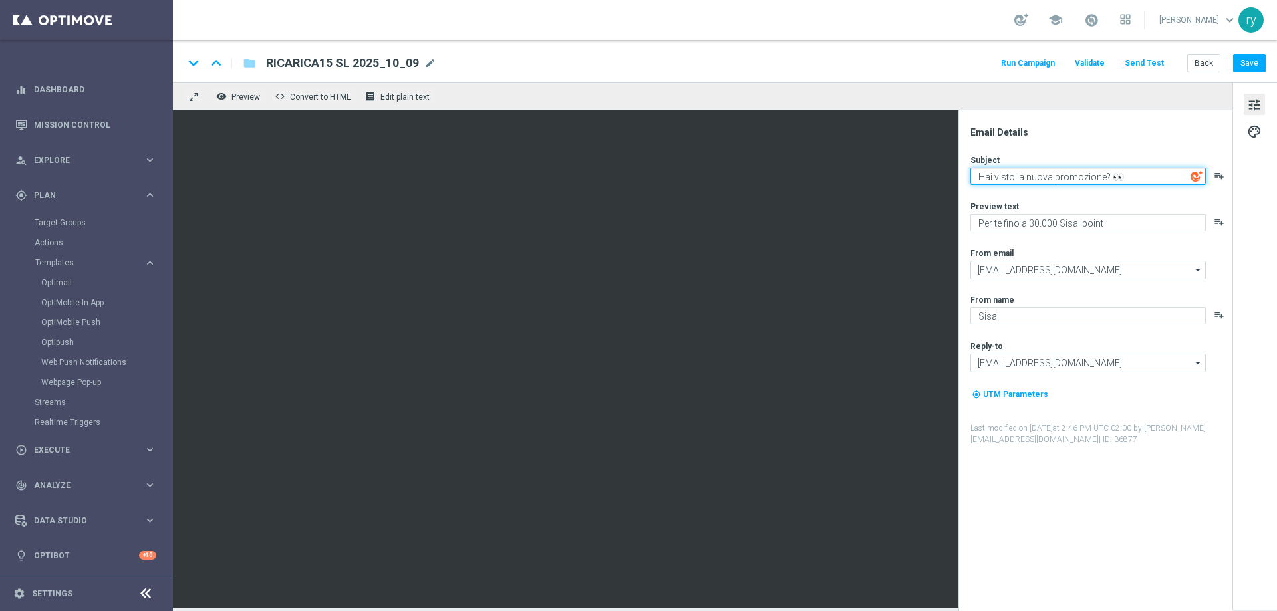
click at [1158, 180] on textarea "Hai visto la nuova promozione? 👀" at bounding box center [1087, 176] width 235 height 17
click at [1043, 65] on button "Run Campaign" at bounding box center [1028, 64] width 58 height 18
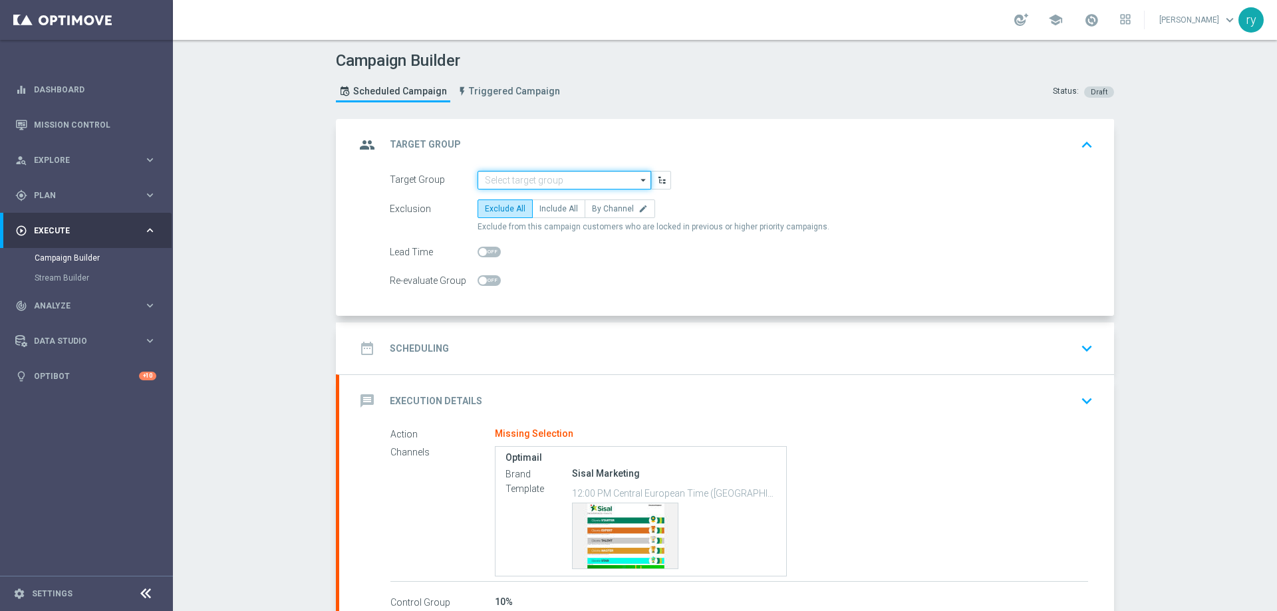
click at [519, 185] on input at bounding box center [564, 180] width 174 height 19
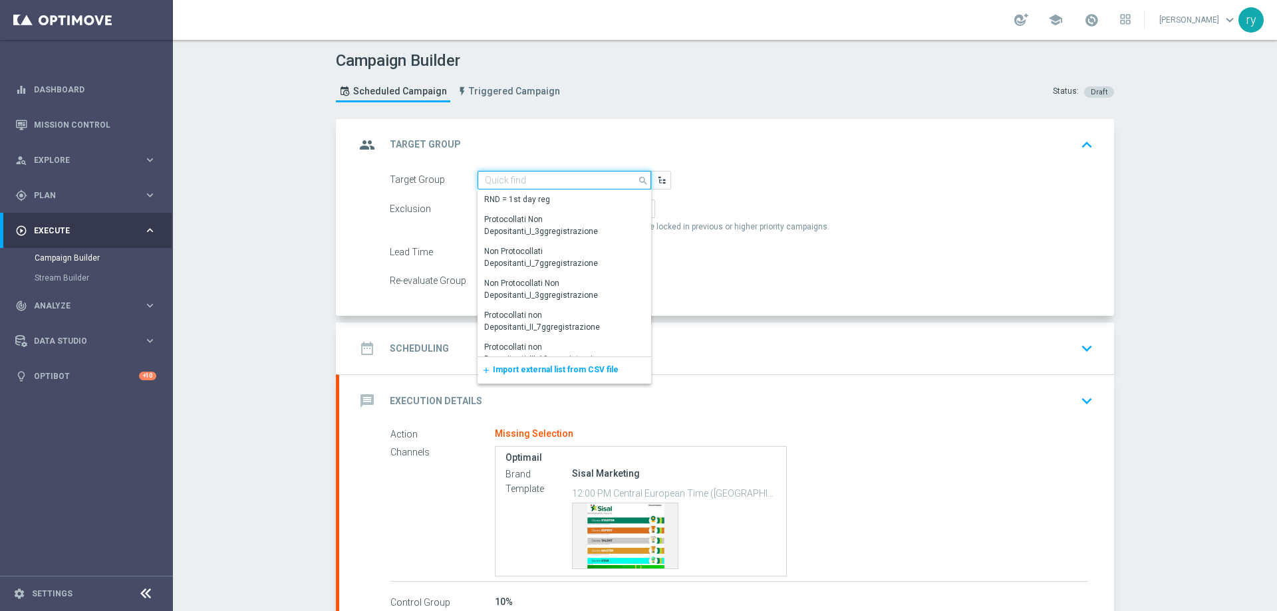
paste input "NO SALDO Active Casinò Silver Moda 0-15€"
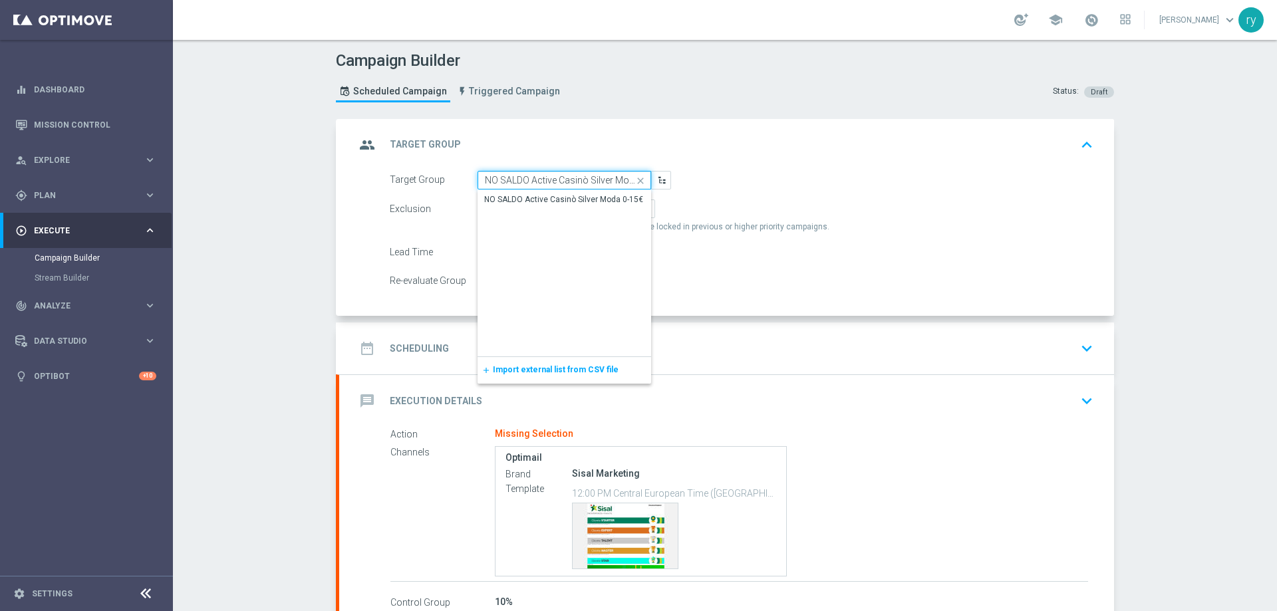
scroll to position [0, 25]
click at [531, 203] on div "NO SALDO Active Casinò Silver Moda 0-15€" at bounding box center [563, 200] width 159 height 12
type input "NO SALDO Active Casinò Silver Moda 0-15€"
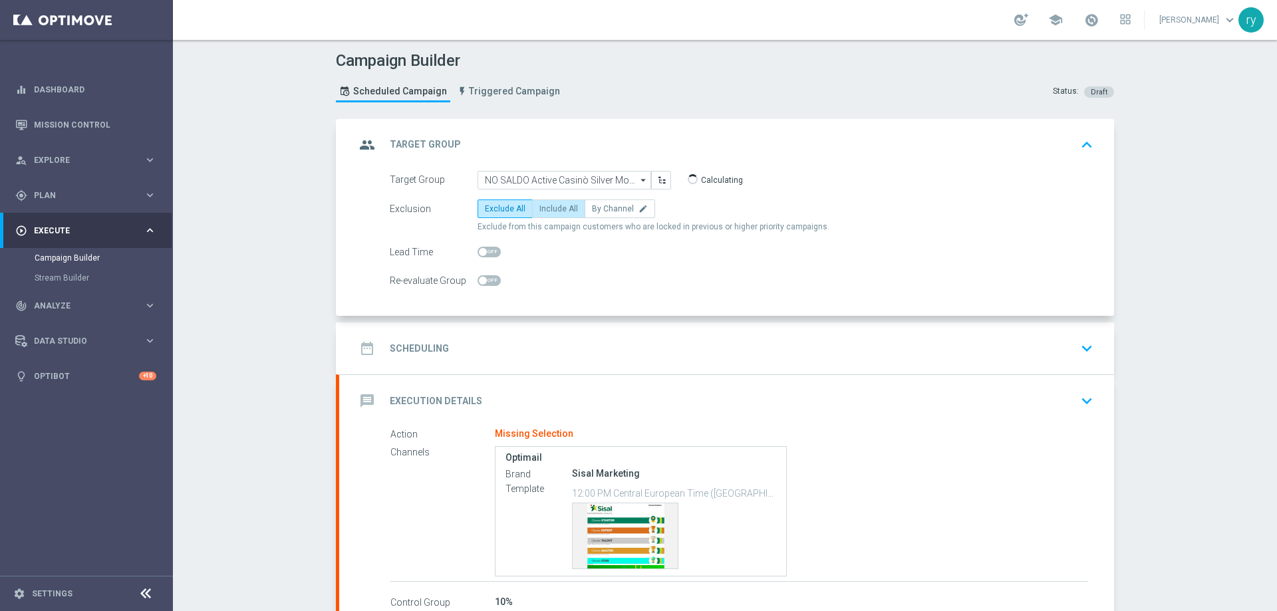
click at [552, 203] on label "Include All" at bounding box center [558, 209] width 53 height 19
click at [548, 207] on input "Include All" at bounding box center [543, 211] width 9 height 9
radio input "true"
click at [612, 336] on div "date_range Scheduling keyboard_arrow_down" at bounding box center [726, 348] width 743 height 25
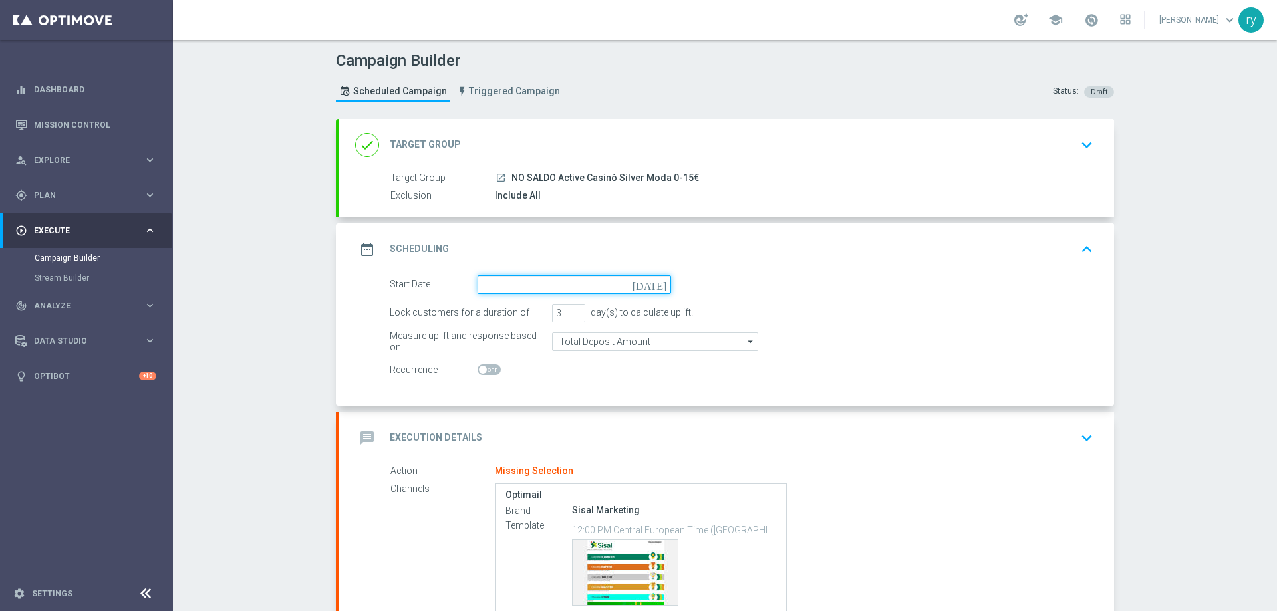
click at [555, 287] on input at bounding box center [574, 284] width 194 height 19
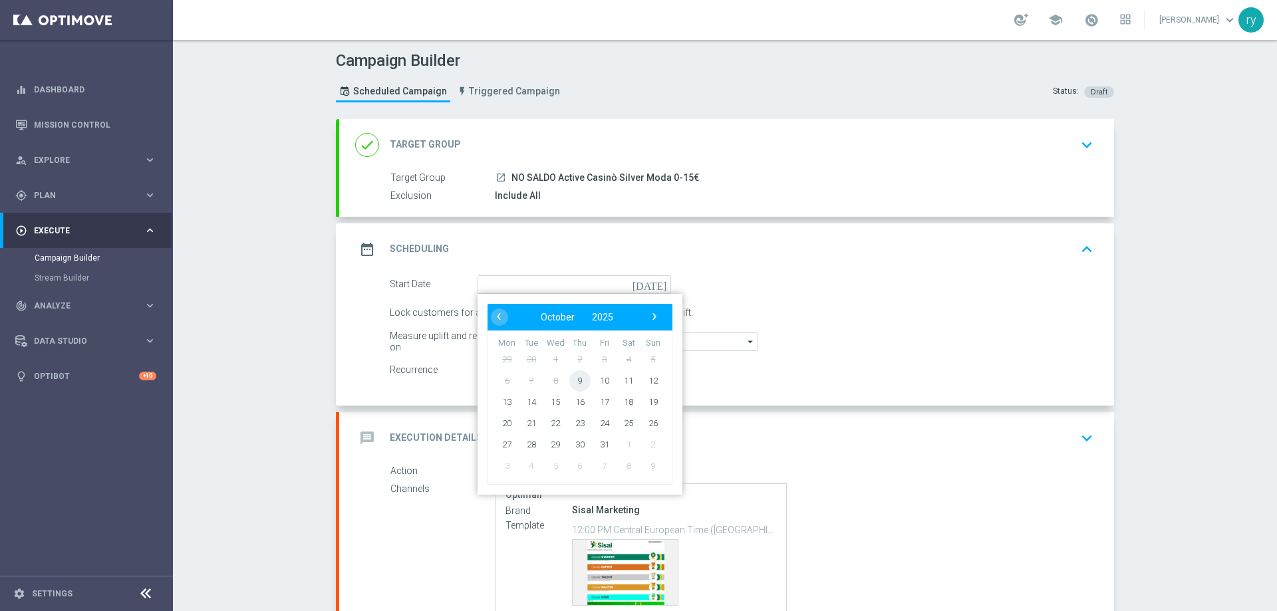
click at [569, 378] on span "9" at bounding box center [579, 380] width 21 height 21
type input "[DATE]"
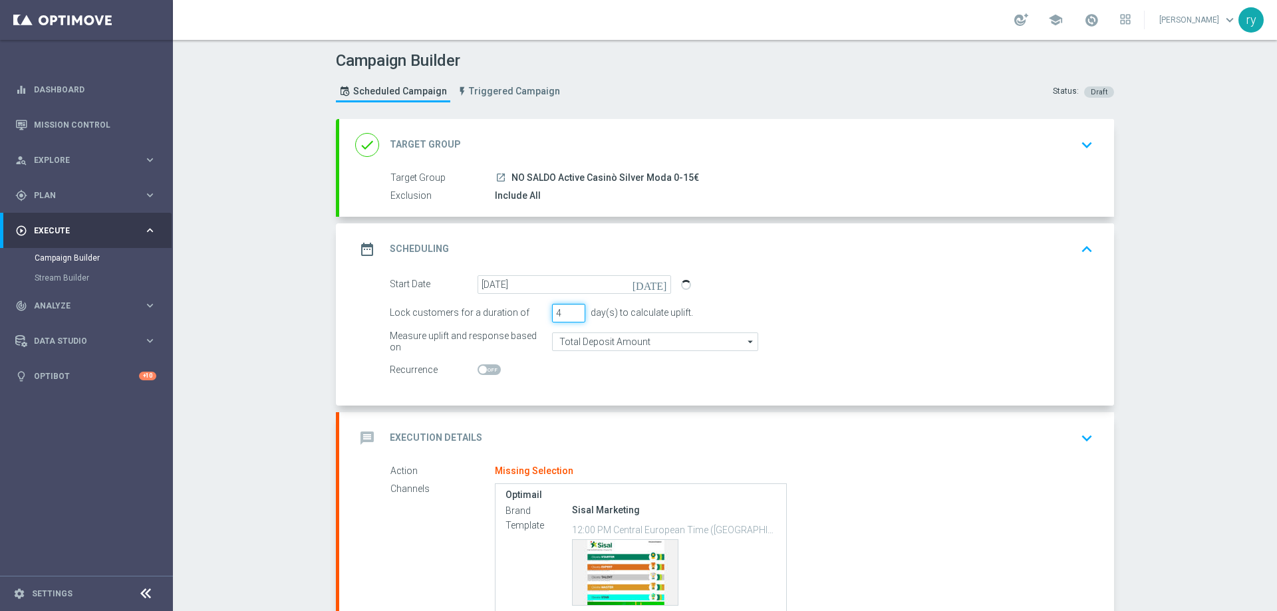
type input "4"
click at [573, 309] on input "4" at bounding box center [568, 313] width 33 height 19
click at [597, 365] on switch at bounding box center [574, 369] width 194 height 11
click at [486, 372] on span at bounding box center [488, 369] width 23 height 11
click at [486, 372] on input "checkbox" at bounding box center [488, 369] width 23 height 11
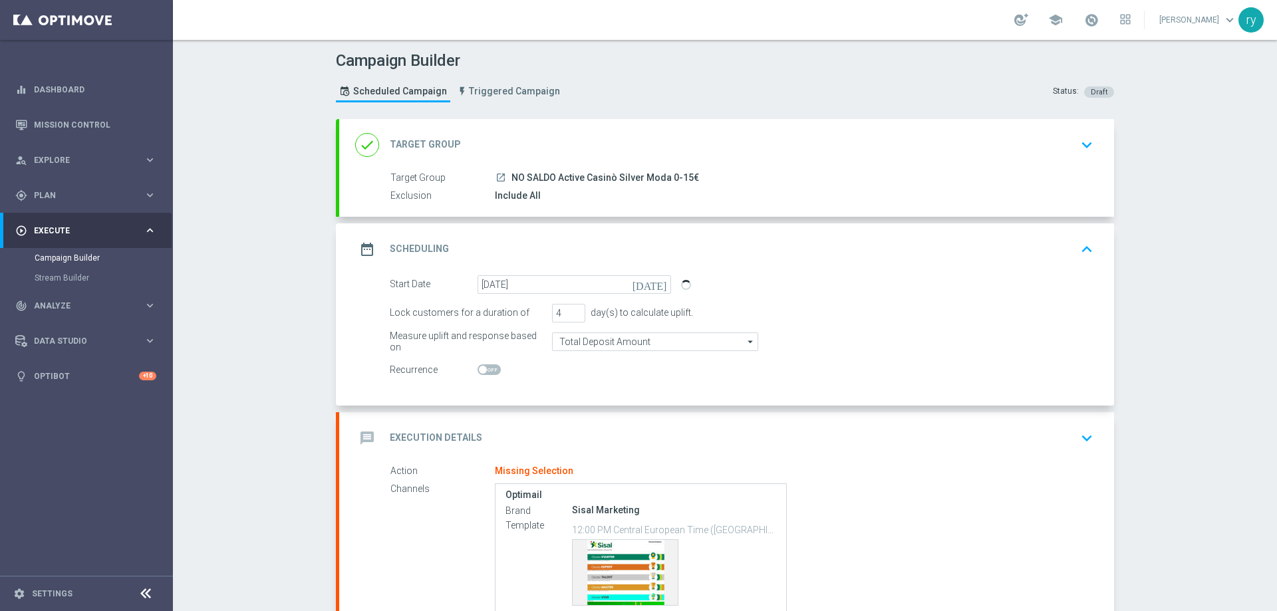
checkbox input "true"
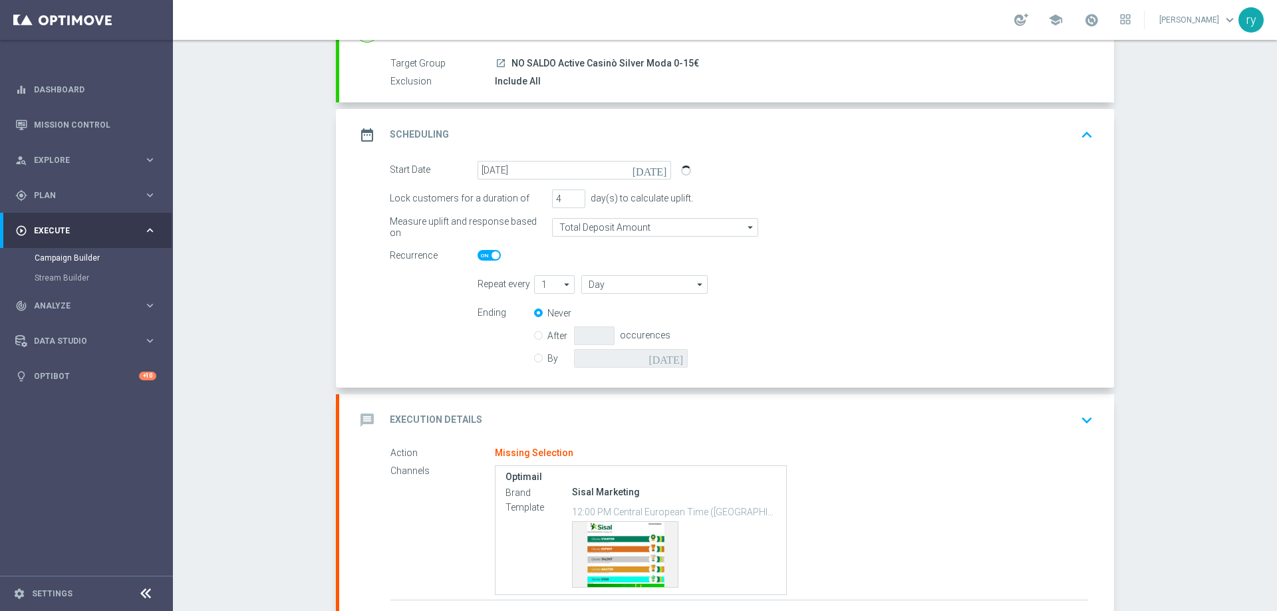
scroll to position [133, 0]
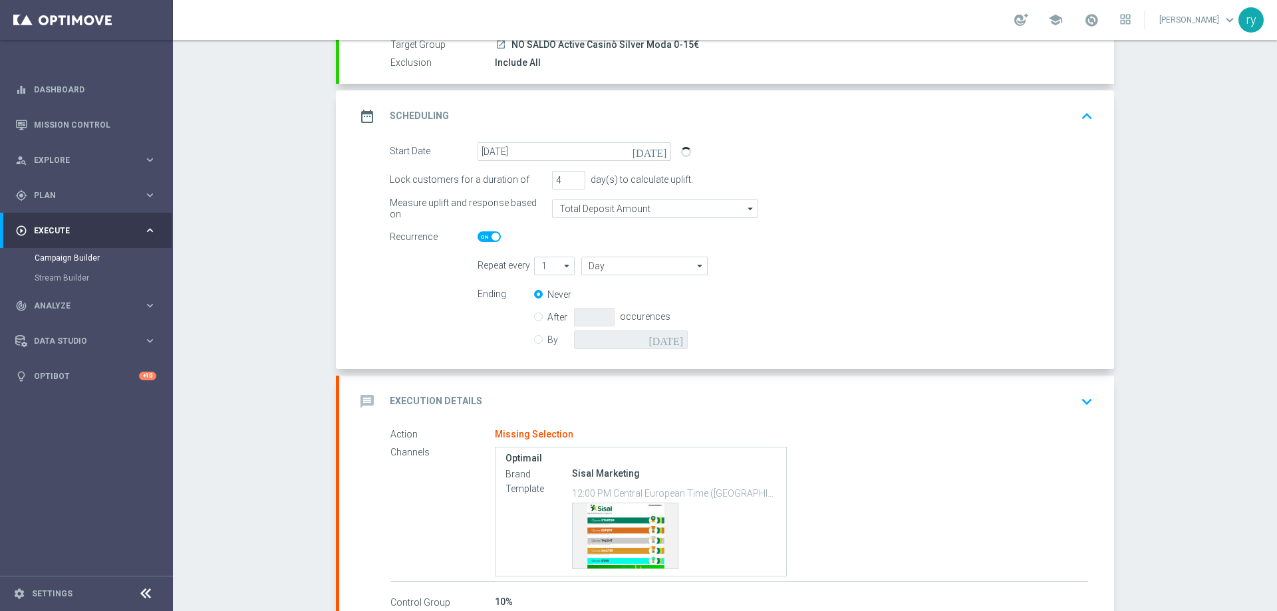
click at [561, 265] on icon "arrow_drop_down" at bounding box center [567, 265] width 13 height 17
click at [544, 309] on div "2" at bounding box center [548, 305] width 29 height 19
type input "2"
type input "Days"
click at [606, 267] on input "Days" at bounding box center [644, 266] width 126 height 19
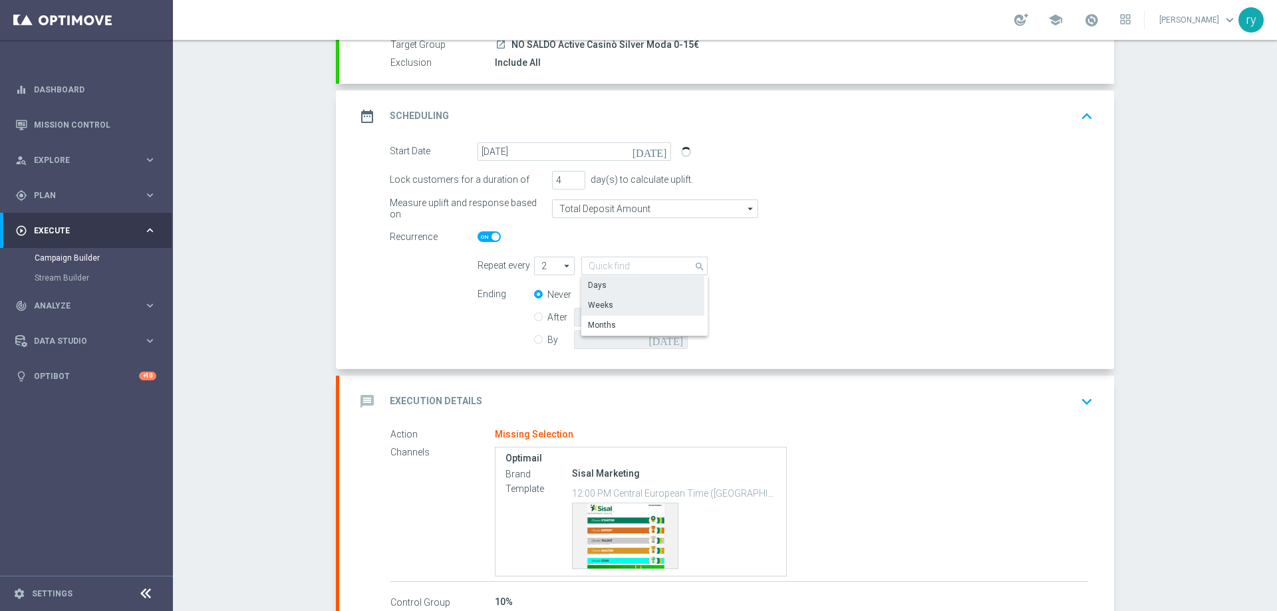
click at [612, 301] on div "Weeks" at bounding box center [642, 305] width 123 height 19
type input "Weeks"
click at [541, 344] on div "By [DATE]" at bounding box center [619, 340] width 170 height 19
click at [538, 342] on div "By [DATE]" at bounding box center [619, 340] width 170 height 19
click at [537, 338] on input "By" at bounding box center [538, 337] width 9 height 9
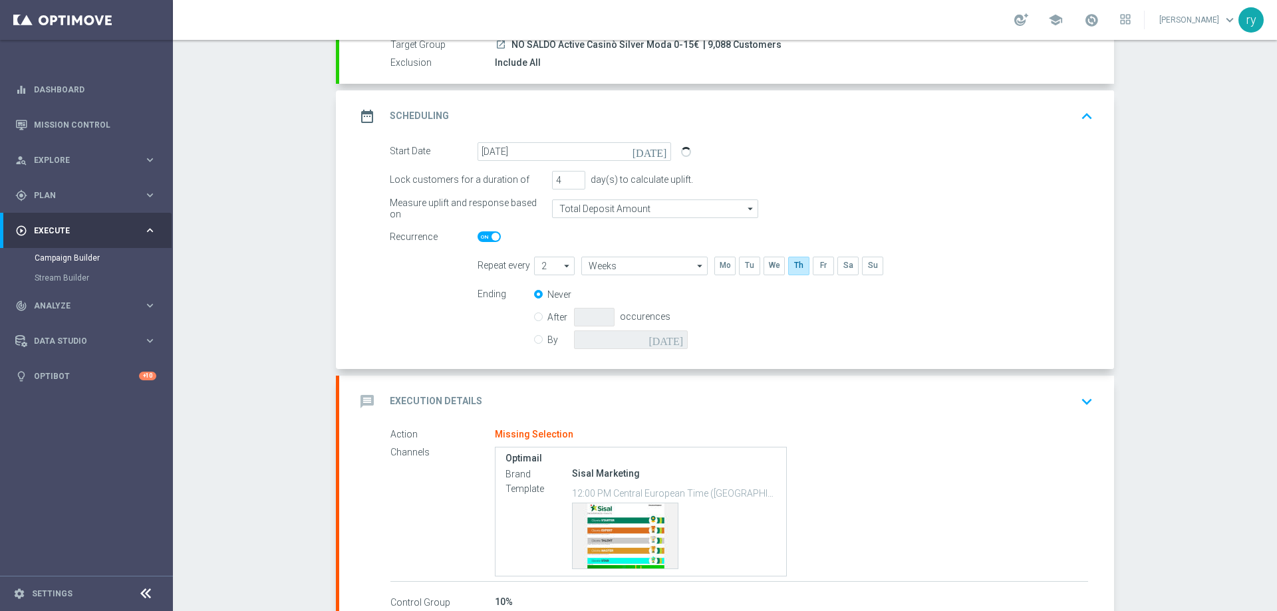
radio input "true"
radio input "false"
click at [676, 345] on input at bounding box center [631, 340] width 114 height 19
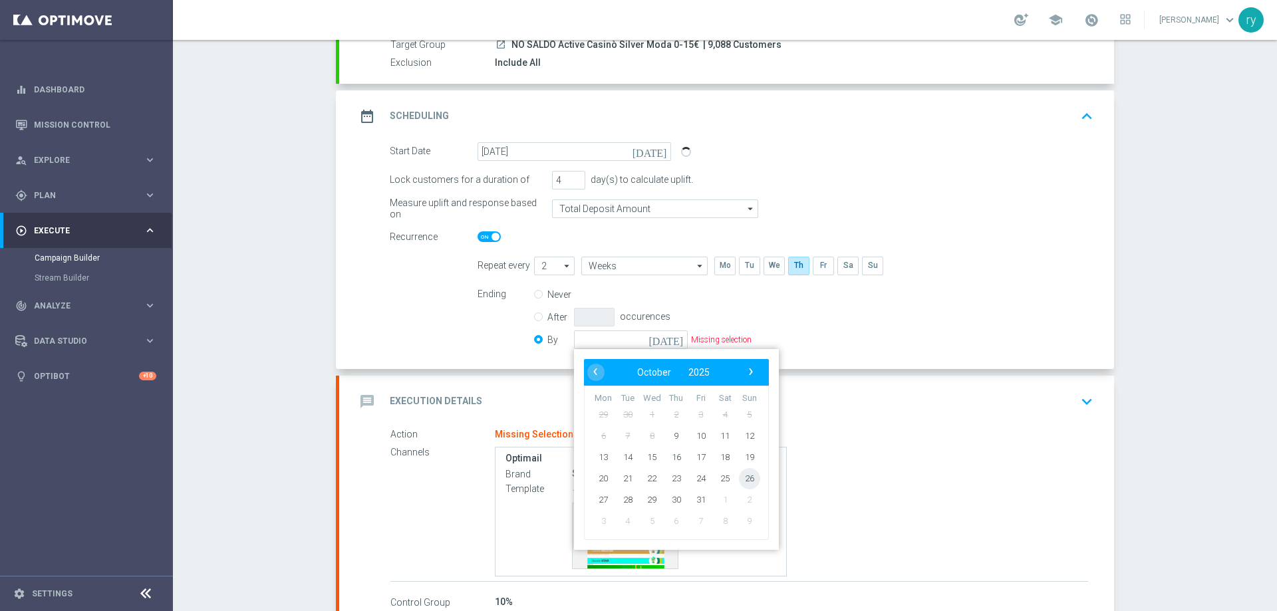
click at [747, 476] on span "26" at bounding box center [749, 478] width 21 height 21
type input "[DATE]"
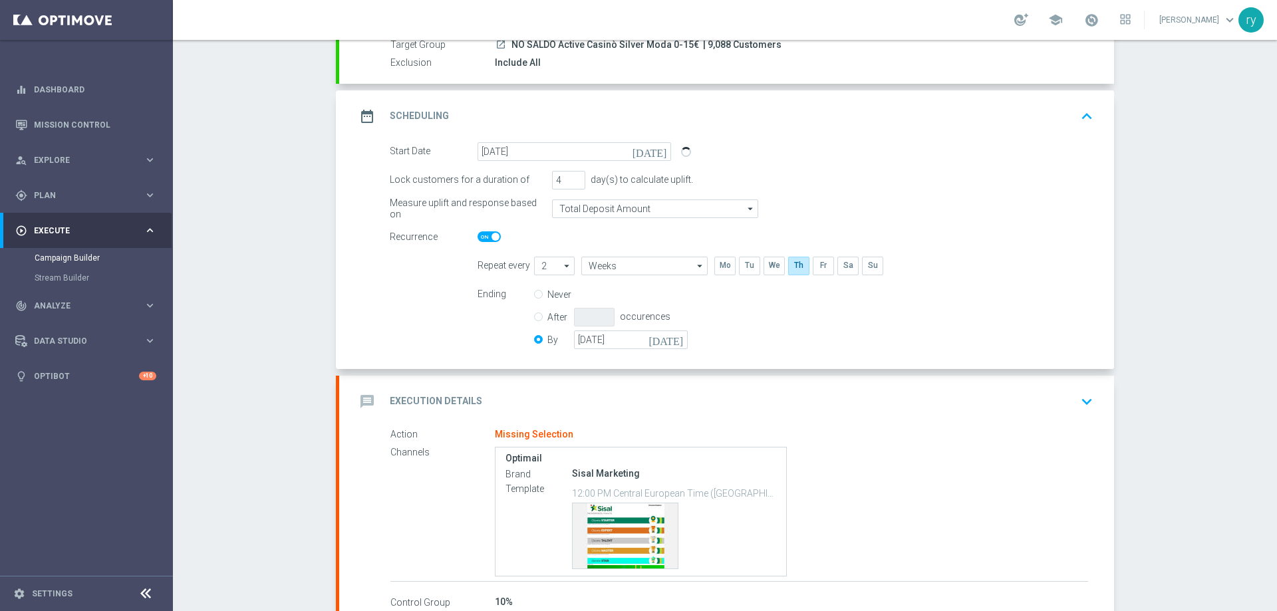
click at [801, 354] on div "Start Date 09 Oct 2025 today Lock customers for a duration of 4 day(s) to calcu…" at bounding box center [726, 255] width 775 height 227
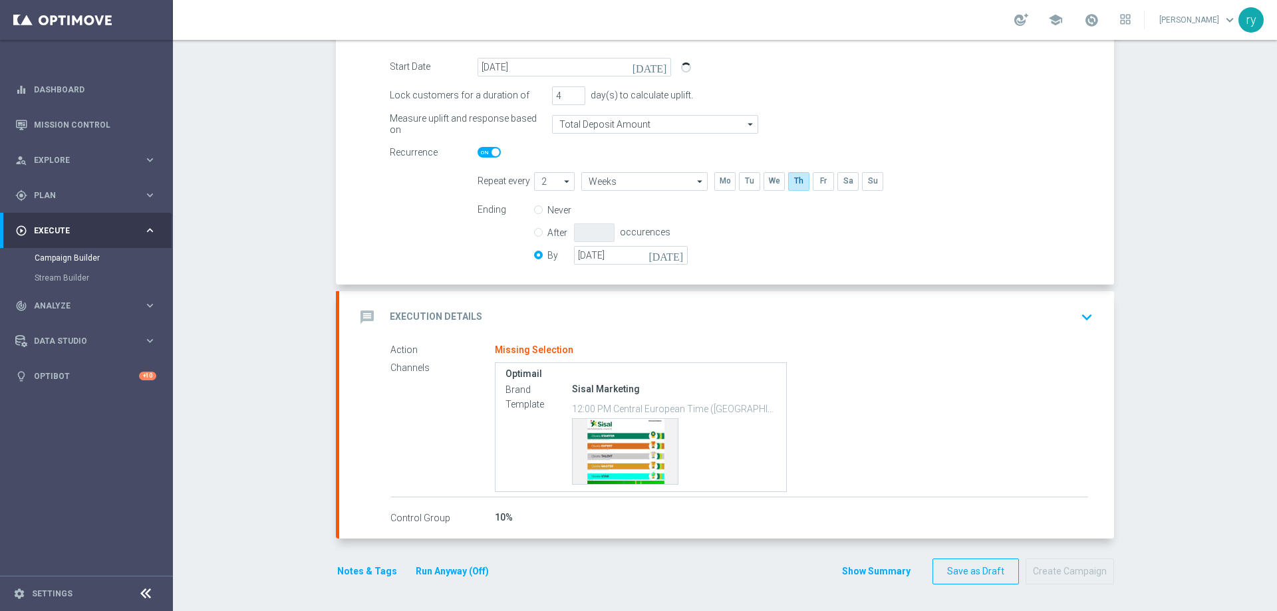
click at [675, 307] on div "message Execution Details keyboard_arrow_down" at bounding box center [726, 317] width 743 height 25
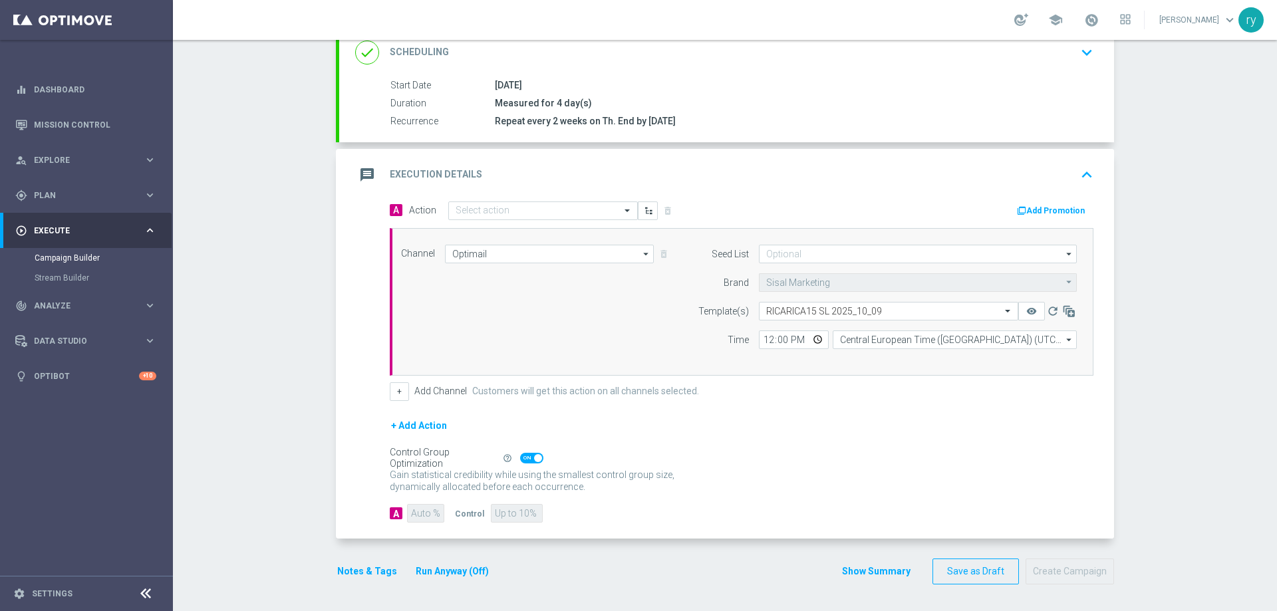
scroll to position [191, 0]
click at [1017, 210] on icon "button" at bounding box center [1021, 210] width 9 height 9
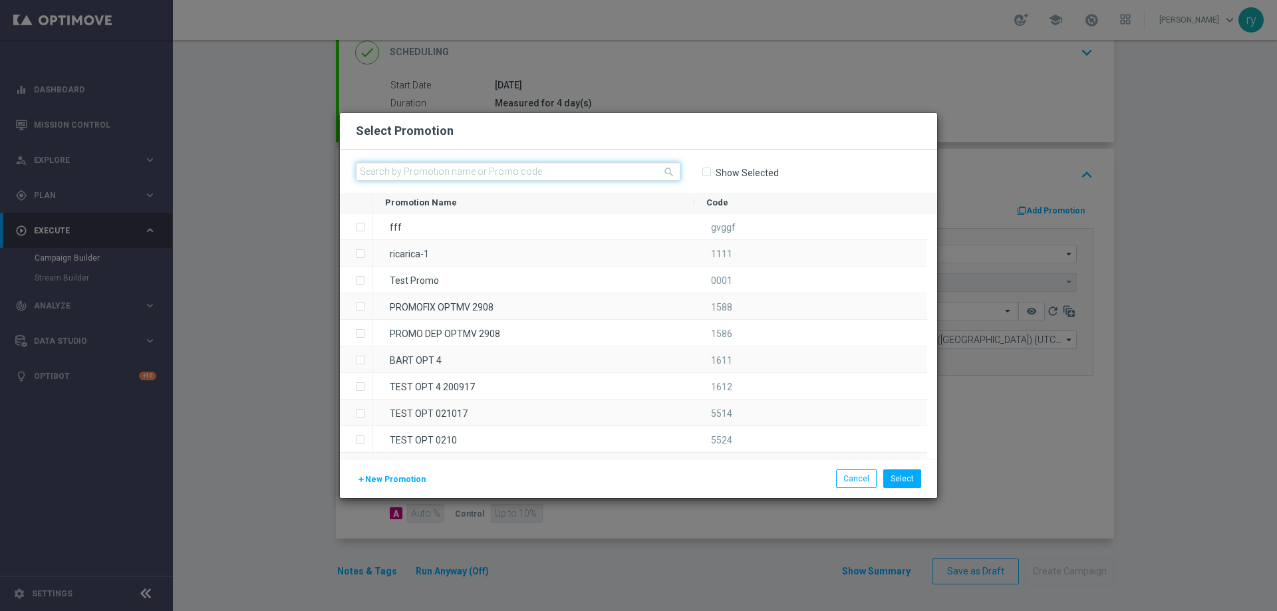
click at [432, 172] on input "text" at bounding box center [518, 171] width 325 height 19
paste input "336393"
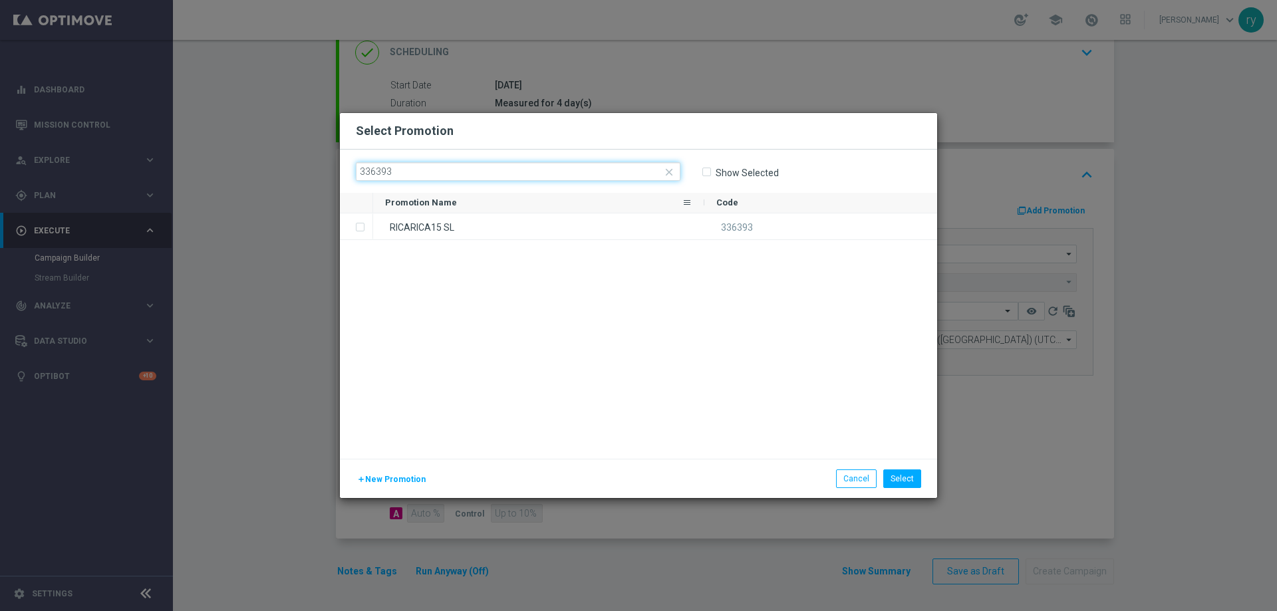
type input "336393"
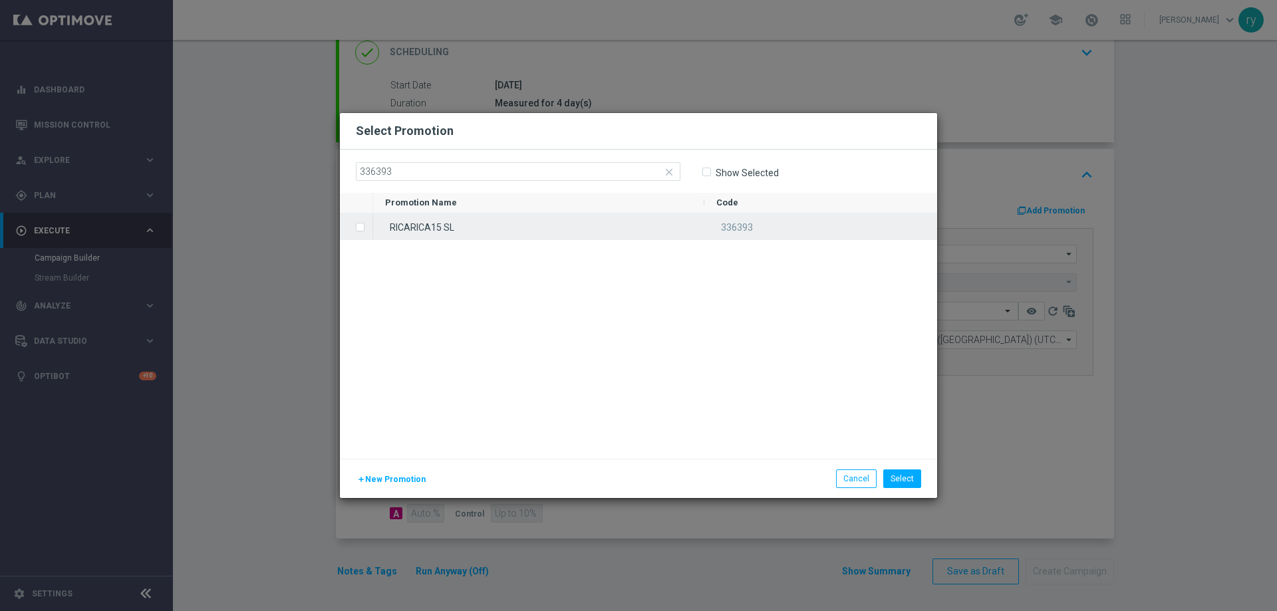
click at [430, 221] on div "RICARICA15 SL" at bounding box center [538, 226] width 331 height 26
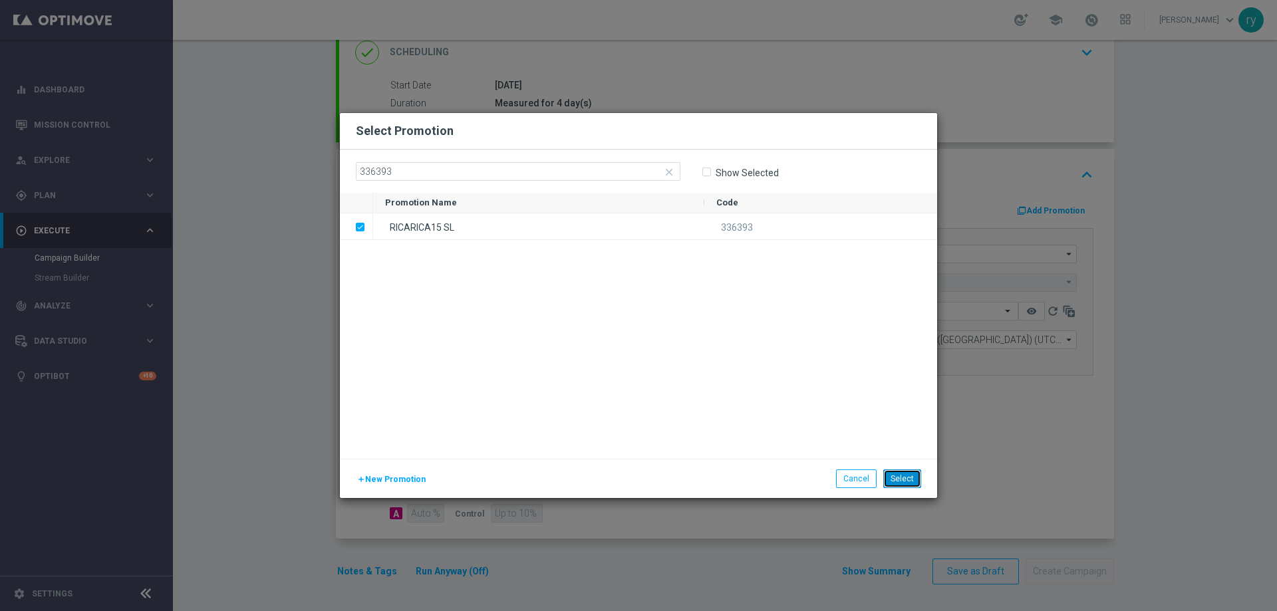
click at [901, 482] on button "Select" at bounding box center [902, 479] width 38 height 19
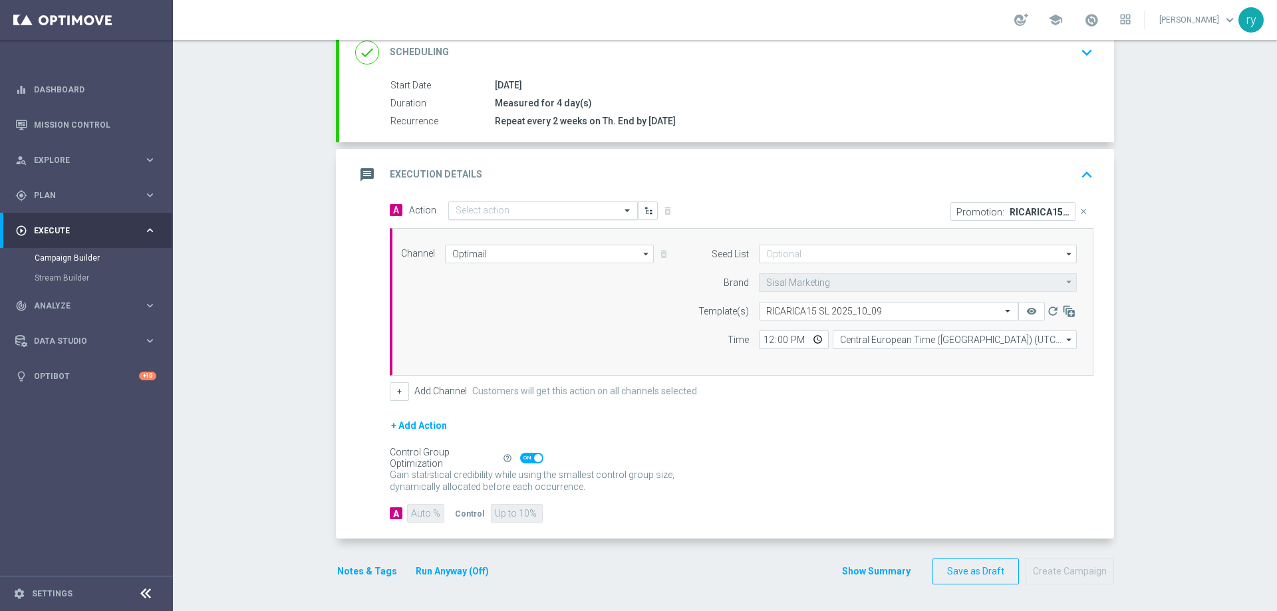
click at [470, 214] on input "text" at bounding box center [530, 210] width 148 height 11
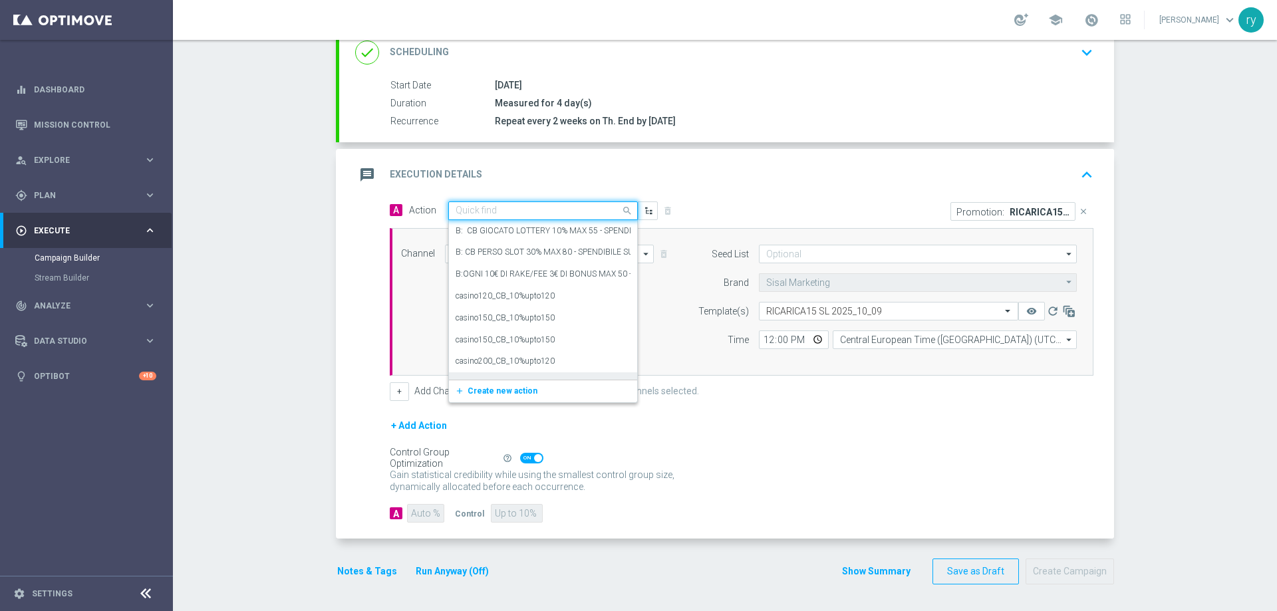
click at [490, 388] on span "Create new action" at bounding box center [503, 390] width 70 height 9
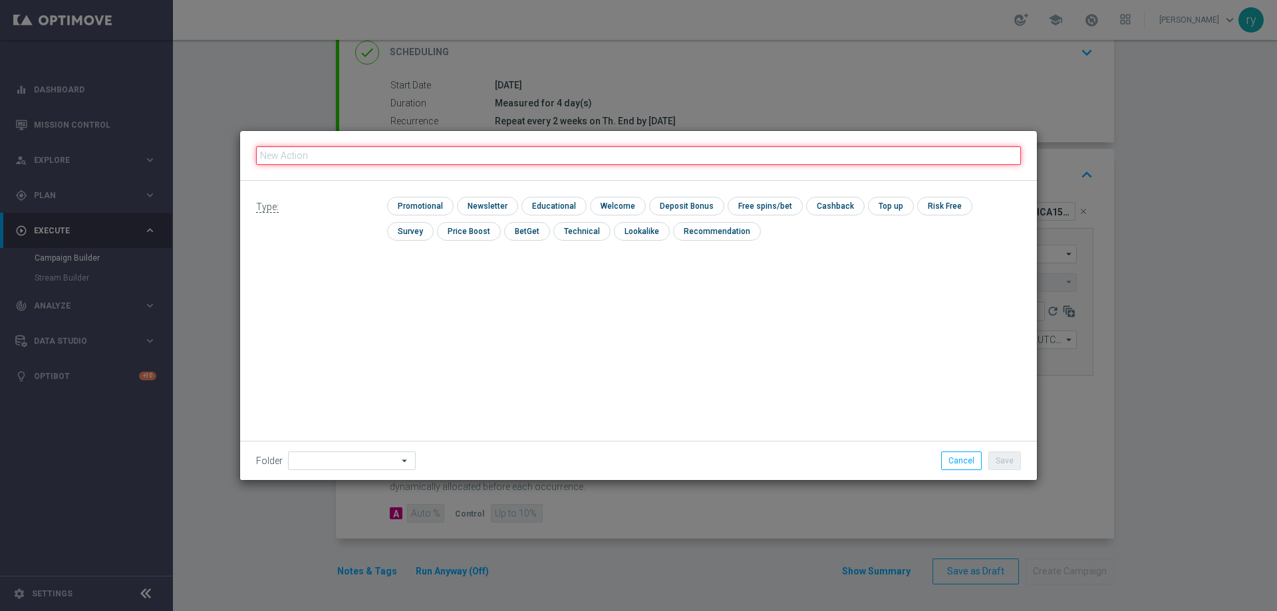
paste input "RICORRENTE DEP fasce up to 30000 SP talent"
type input "RICORRENTE DEP fasce up to 30000 SP talent"
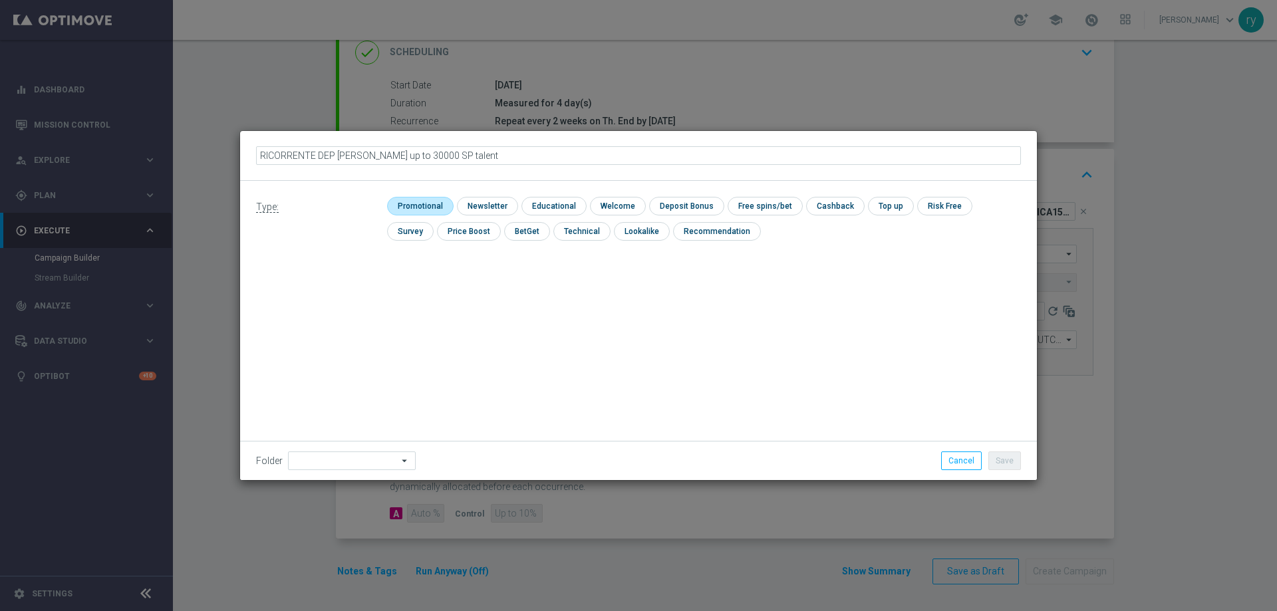
click at [417, 200] on input "checkbox" at bounding box center [418, 206] width 63 height 18
checkbox input "true"
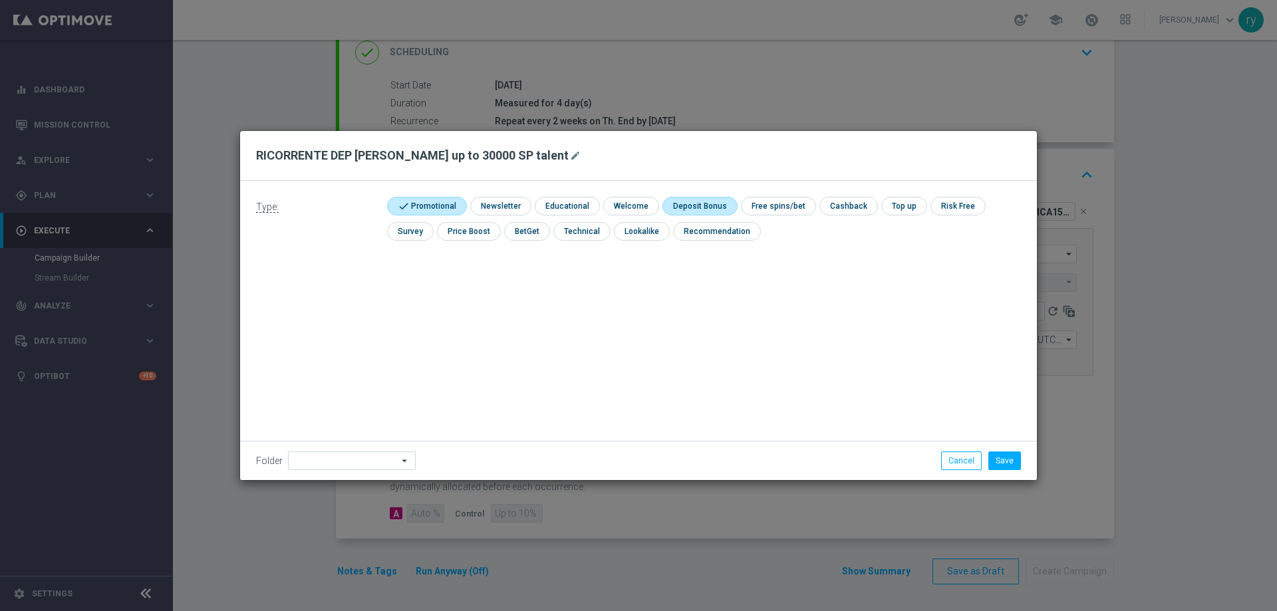
click at [718, 201] on input "checkbox" at bounding box center [697, 206] width 71 height 18
checkbox input "true"
click at [1014, 459] on button "Save" at bounding box center [1004, 461] width 33 height 19
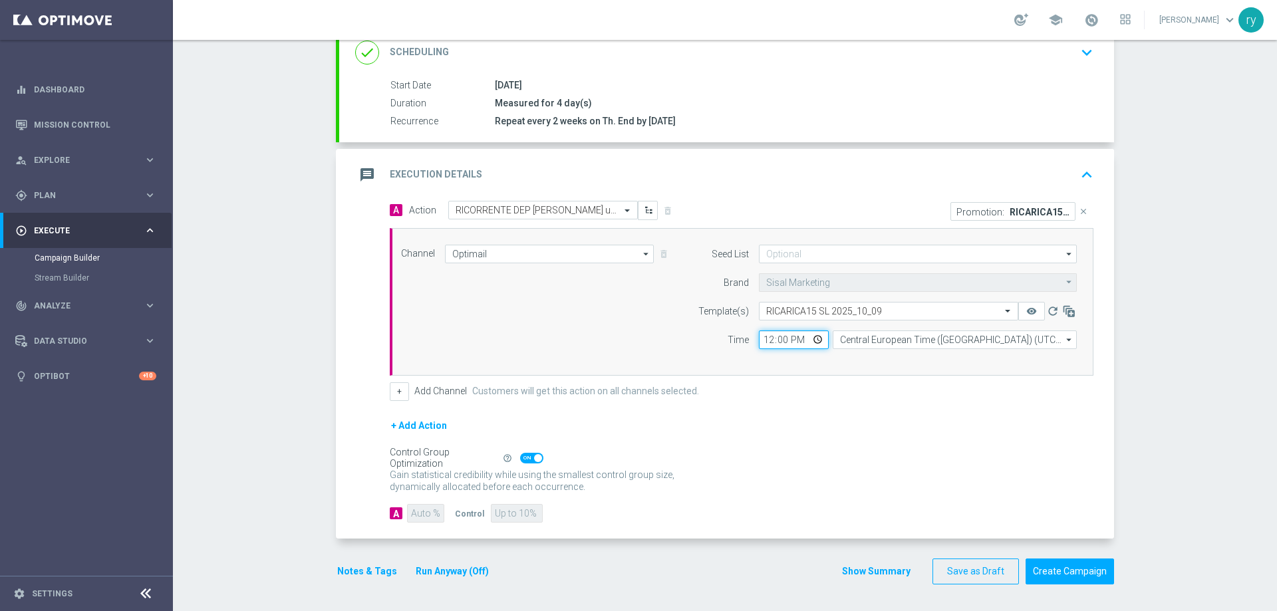
click at [759, 337] on input "12:00" at bounding box center [794, 340] width 70 height 19
type input "18:00"
click at [879, 384] on div "+ Add Channel Customers will get this action on all channels selected." at bounding box center [742, 391] width 704 height 19
click at [402, 389] on button "+" at bounding box center [399, 391] width 19 height 19
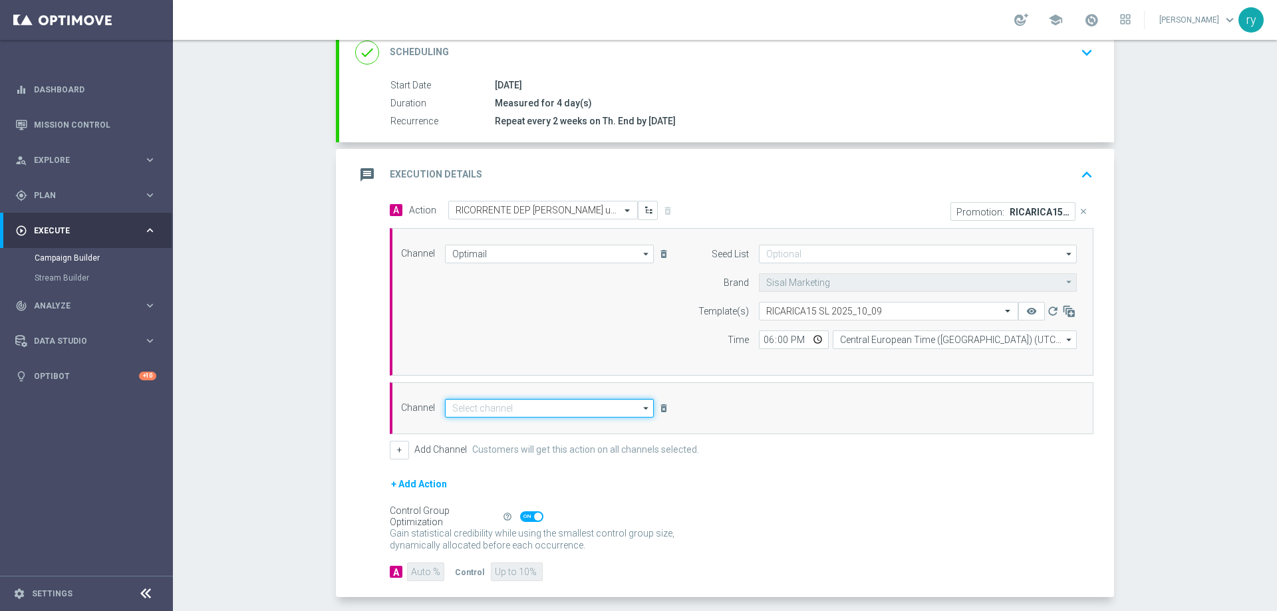
click at [468, 408] on input at bounding box center [549, 408] width 209 height 19
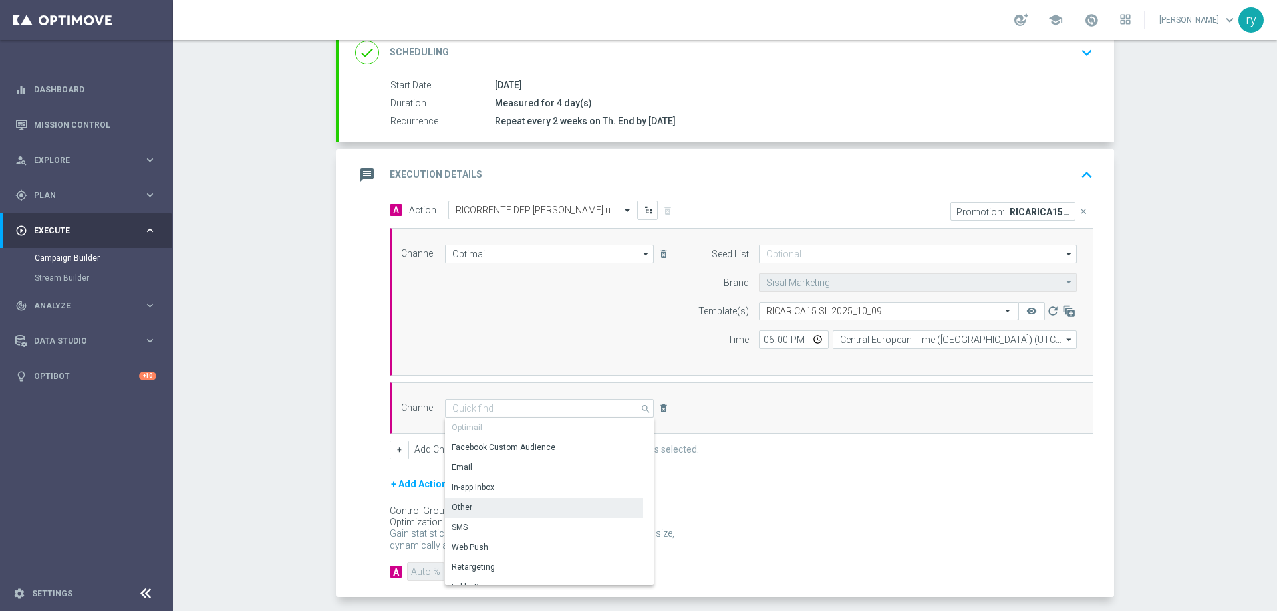
click at [472, 509] on div "Other" at bounding box center [544, 507] width 198 height 19
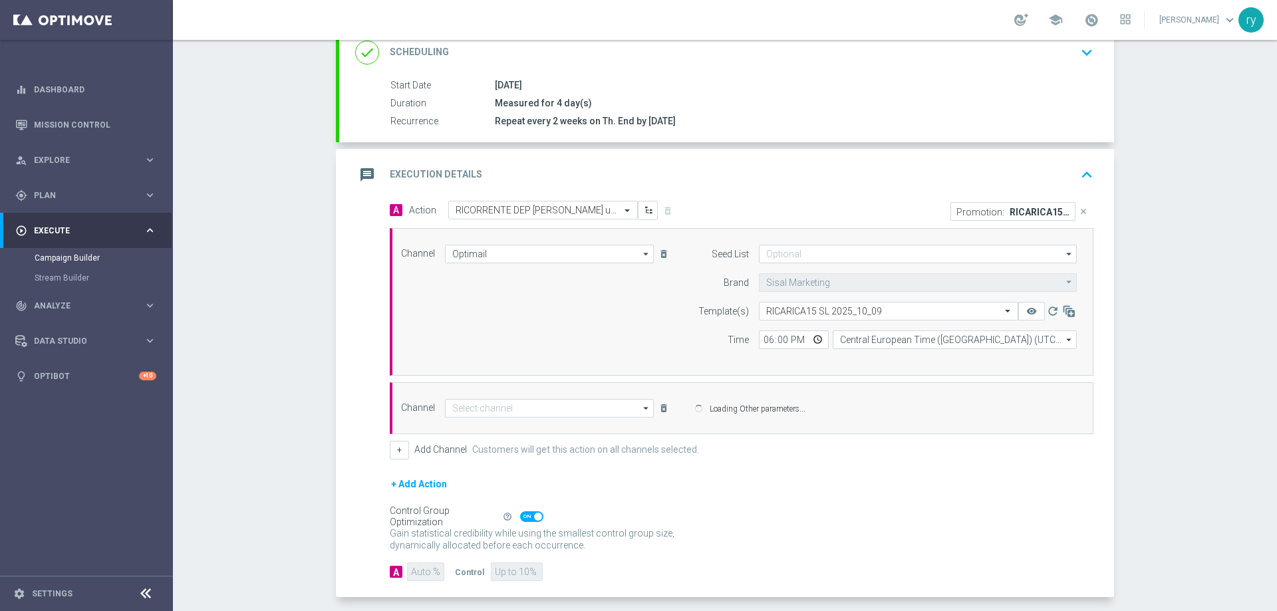
type input "Other"
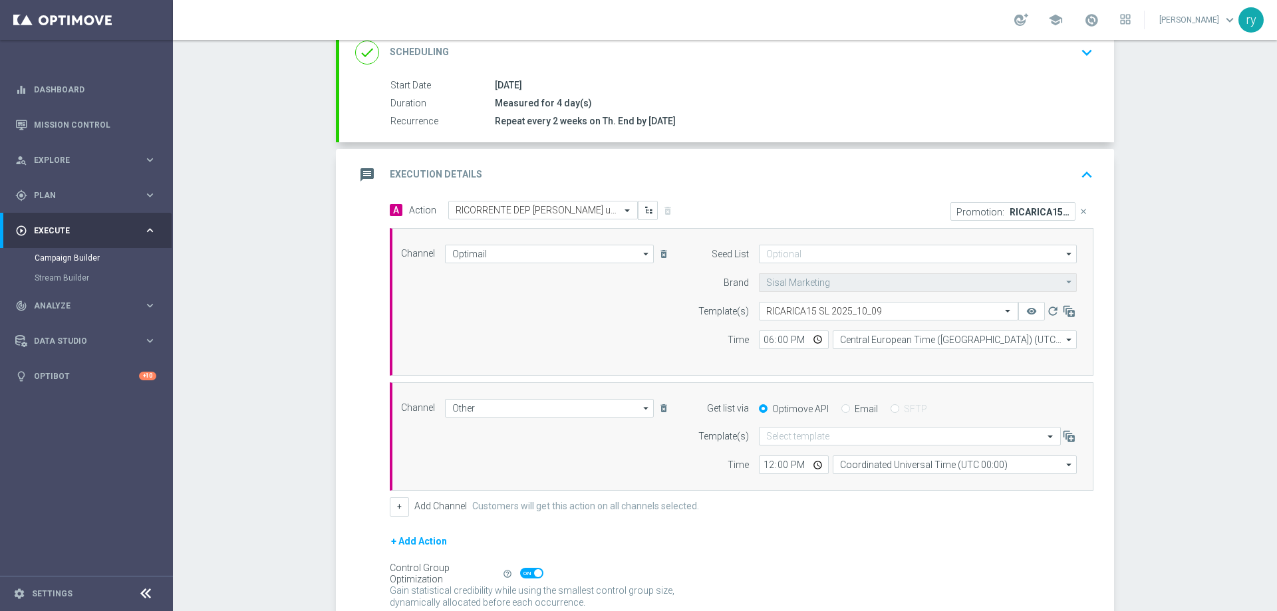
click at [841, 406] on input "Email" at bounding box center [845, 410] width 9 height 9
radio input "true"
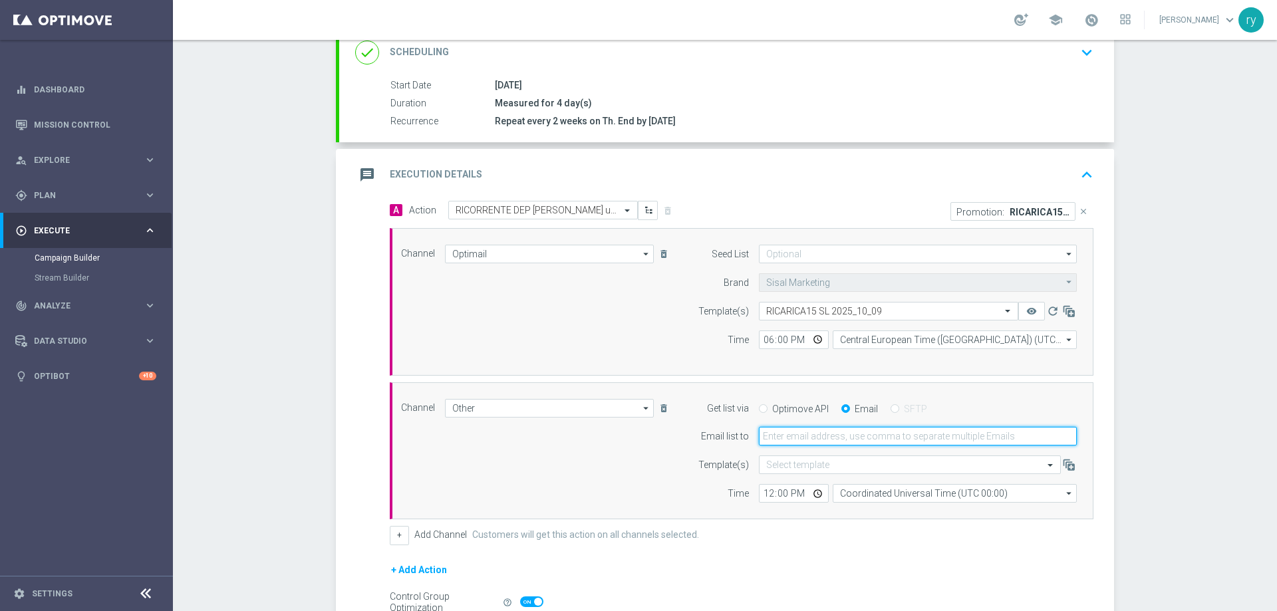
click at [833, 434] on input "email" at bounding box center [918, 436] width 318 height 19
type input "[EMAIL_ADDRESS][DOMAIN_NAME]"
click at [765, 491] on input "12:00" at bounding box center [794, 493] width 70 height 19
type input "18:00"
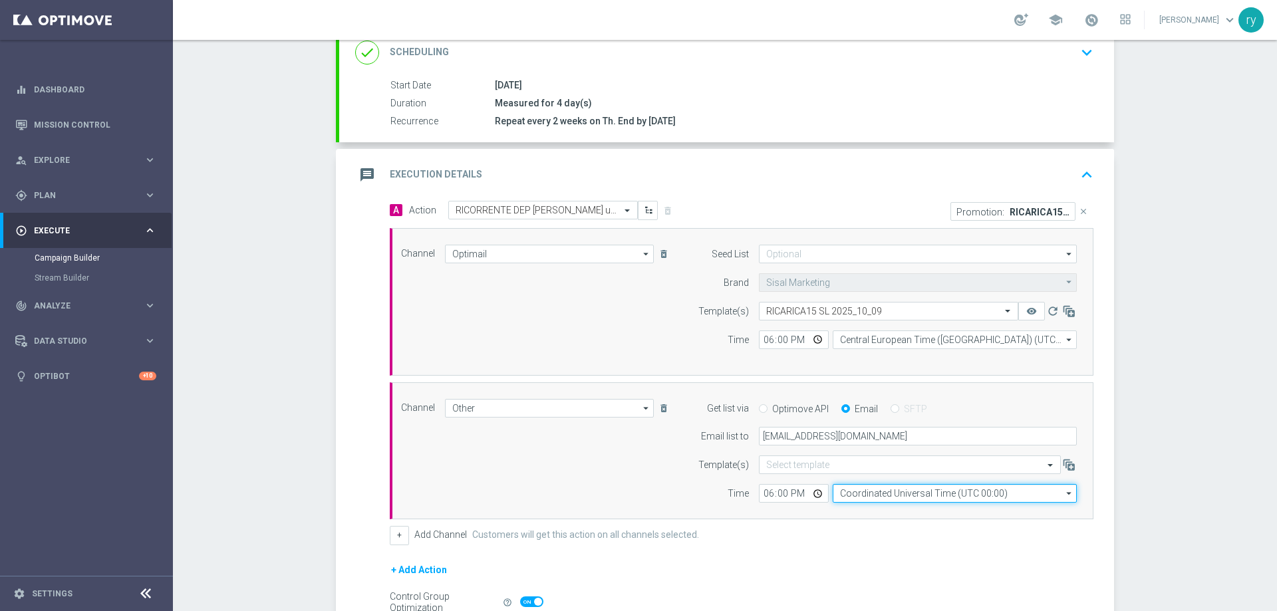
click at [843, 487] on input "Coordinated Universal Time (UTC 00:00)" at bounding box center [955, 493] width 244 height 19
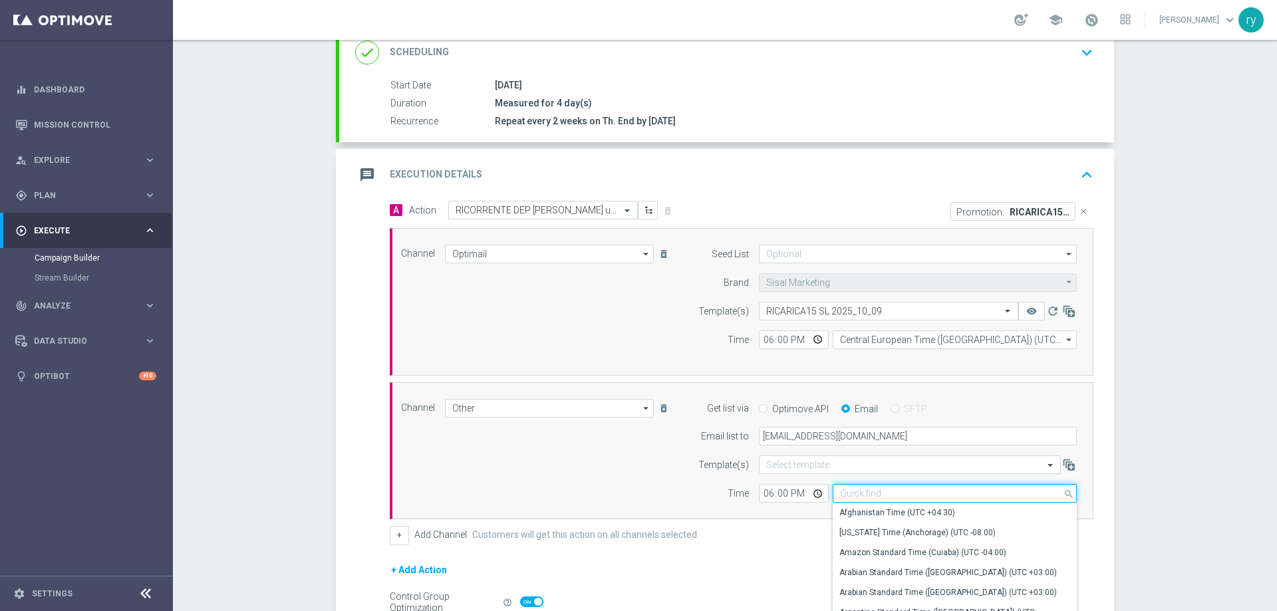
click at [850, 490] on input at bounding box center [955, 493] width 244 height 19
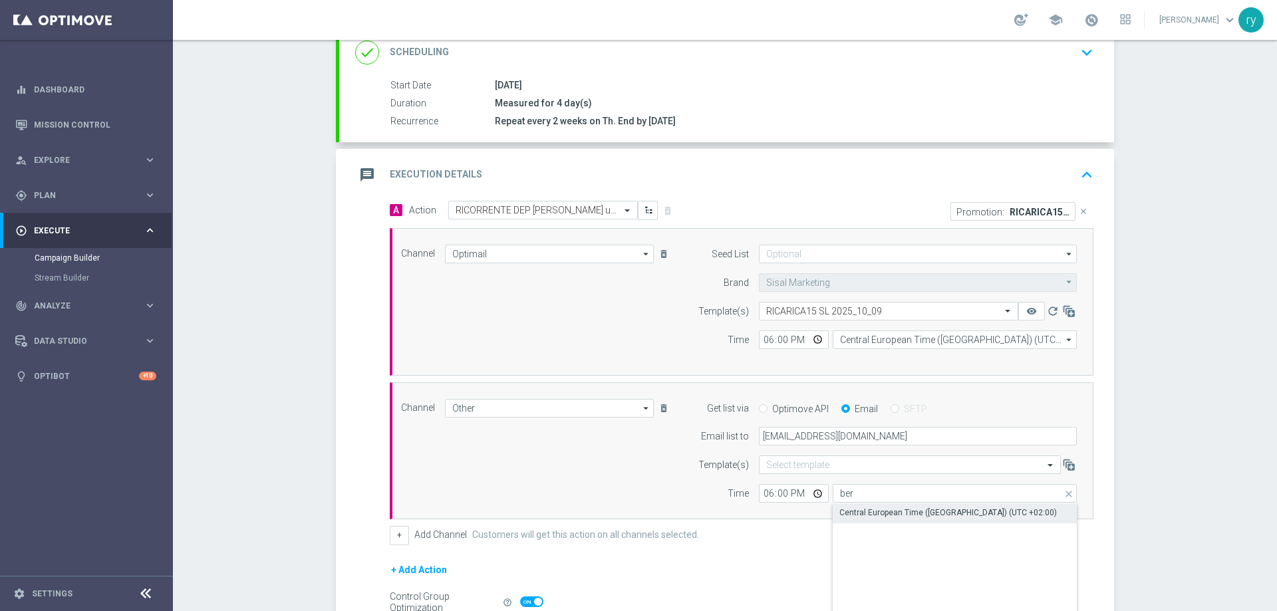
click at [867, 510] on div "Central European Time ([GEOGRAPHIC_DATA]) (UTC +02:00)" at bounding box center [947, 513] width 217 height 12
type input "Central European Time ([GEOGRAPHIC_DATA]) (UTC +02:00)"
click at [380, 473] on div "A Action Select action RICORRENTE DEP fasce up to 30000 SP talent delete_foreve…" at bounding box center [742, 373] width 724 height 344
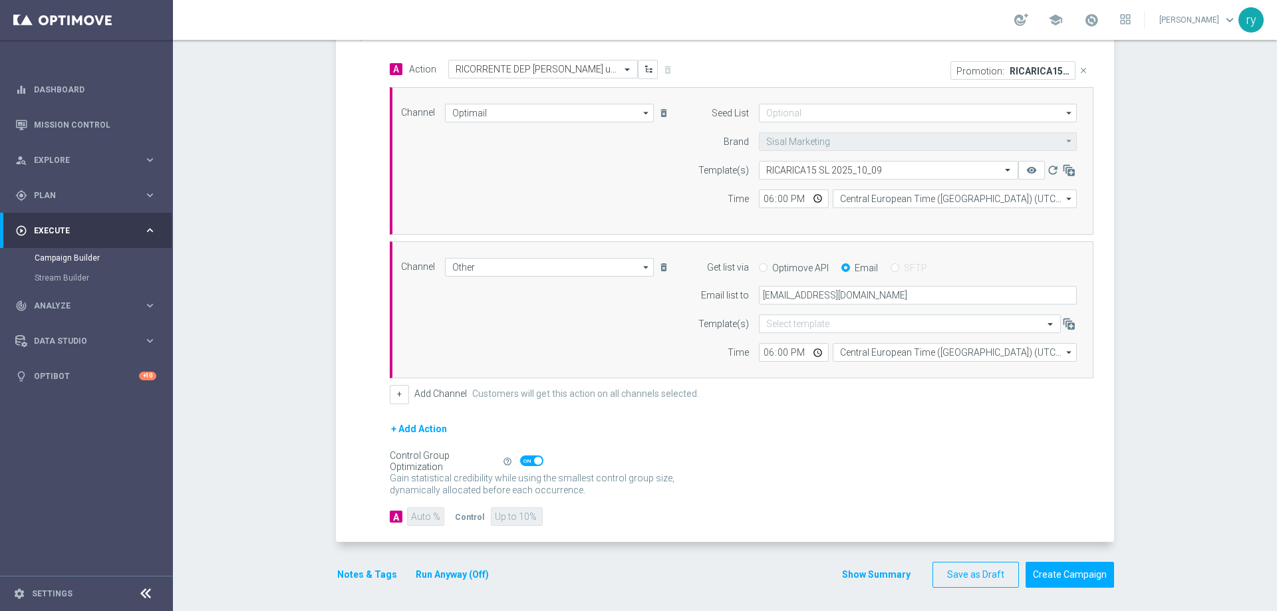
scroll to position [335, 0]
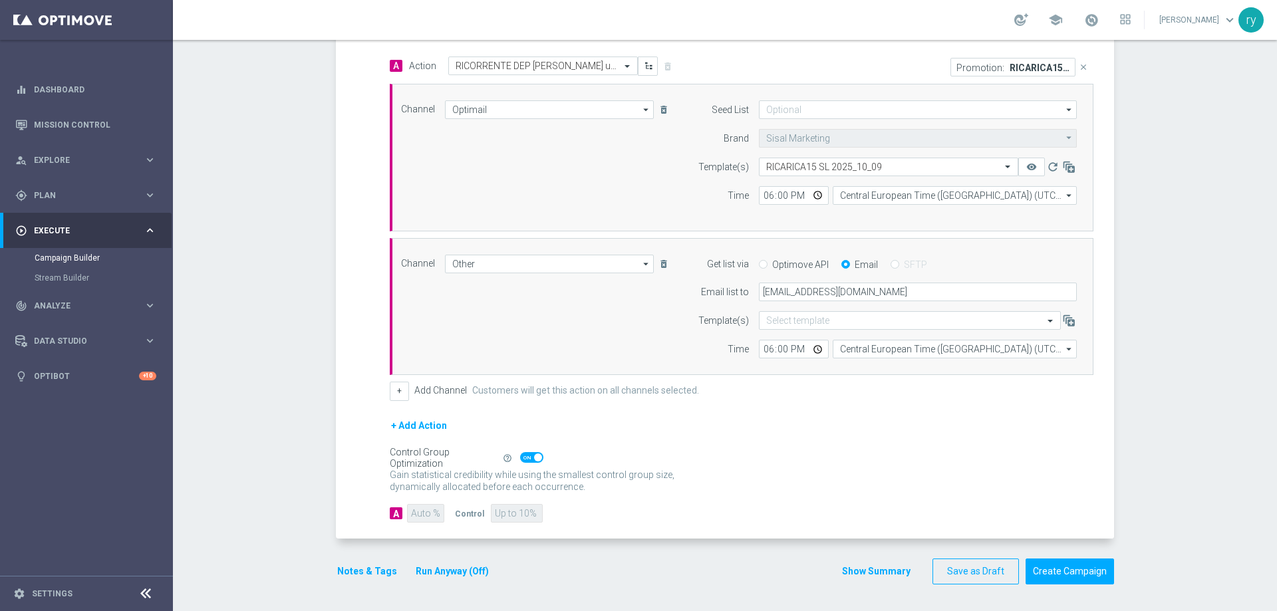
click at [374, 569] on button "Notes & Tags" at bounding box center [367, 571] width 63 height 17
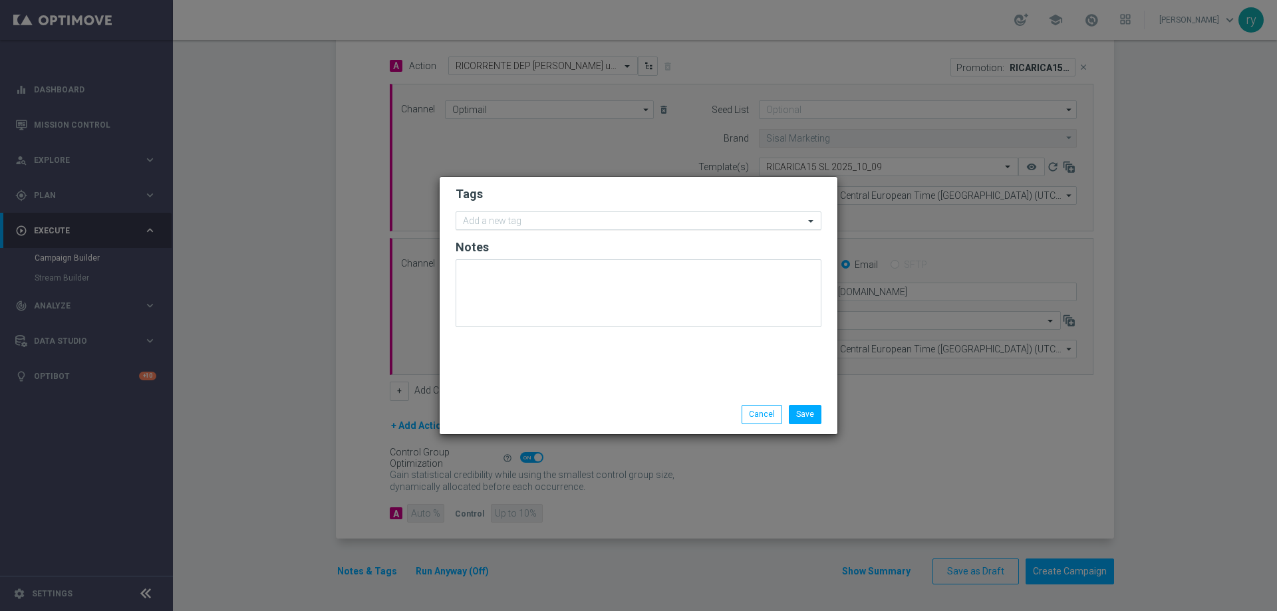
click at [502, 220] on input "text" at bounding box center [633, 221] width 341 height 11
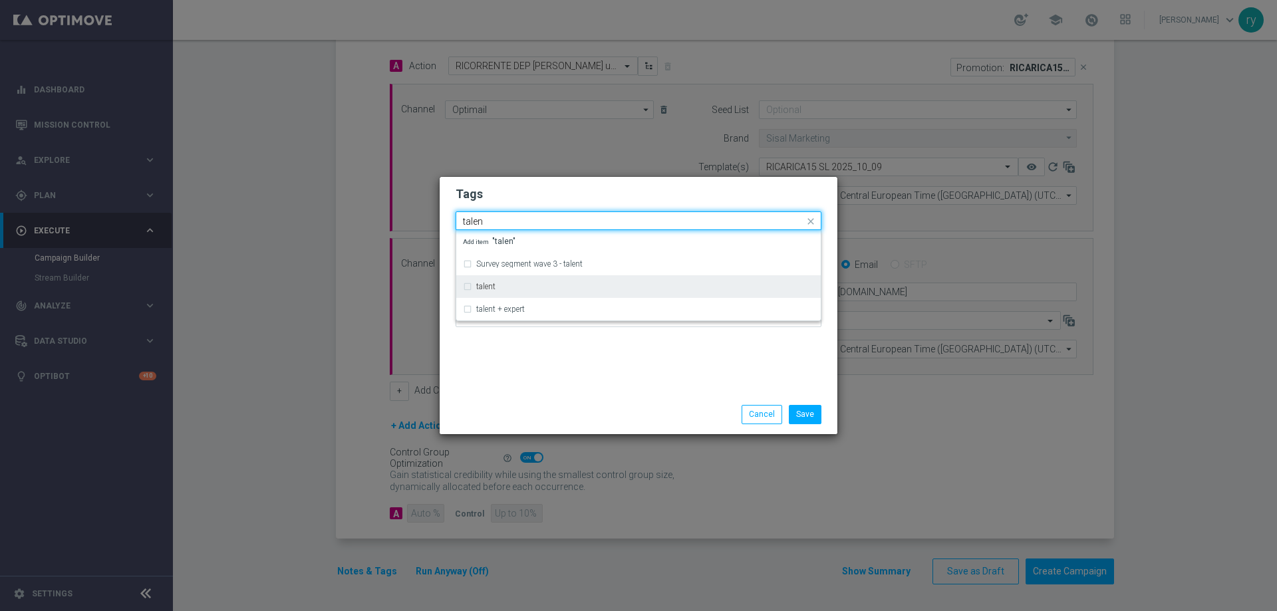
click at [513, 291] on div "talent" at bounding box center [638, 286] width 351 height 21
type input "talen"
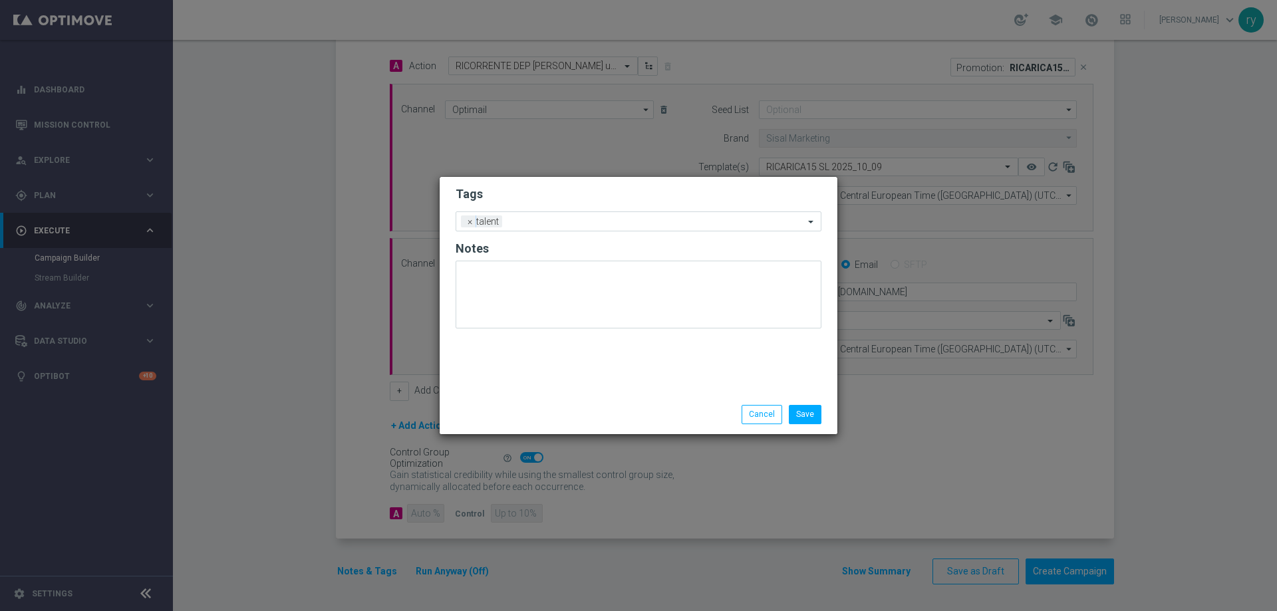
click at [515, 366] on div "Tags Add a new tag × talent Notes" at bounding box center [639, 286] width 398 height 218
click at [549, 221] on input "text" at bounding box center [655, 222] width 297 height 11
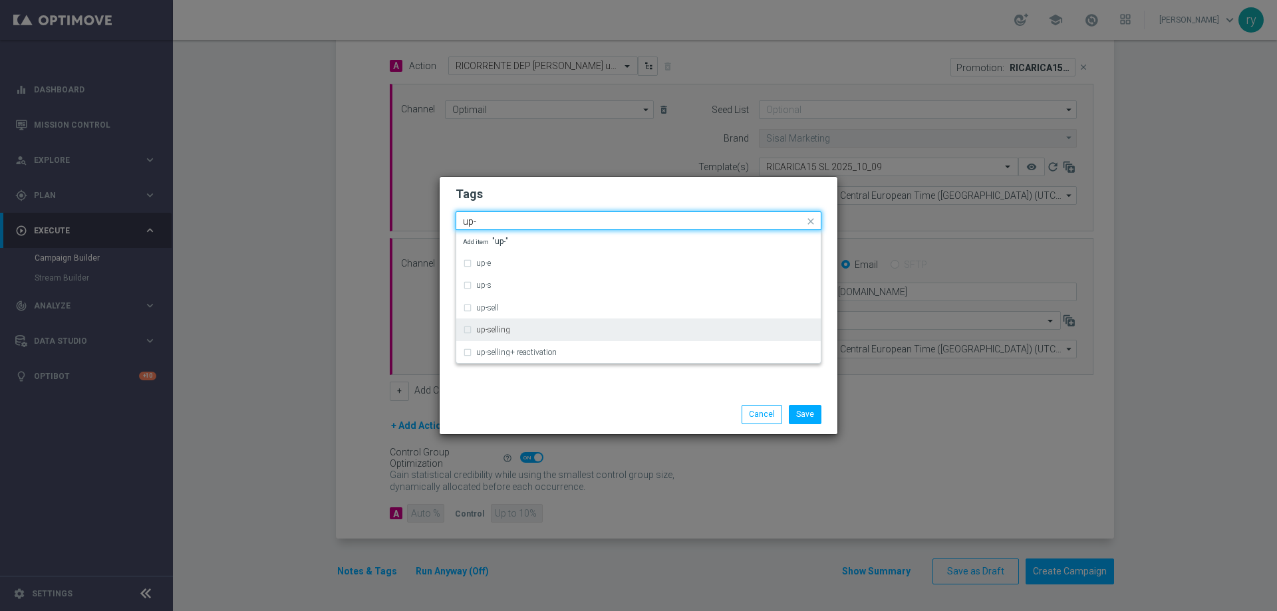
click at [520, 321] on div "up-selling" at bounding box center [638, 329] width 351 height 21
type input "up-"
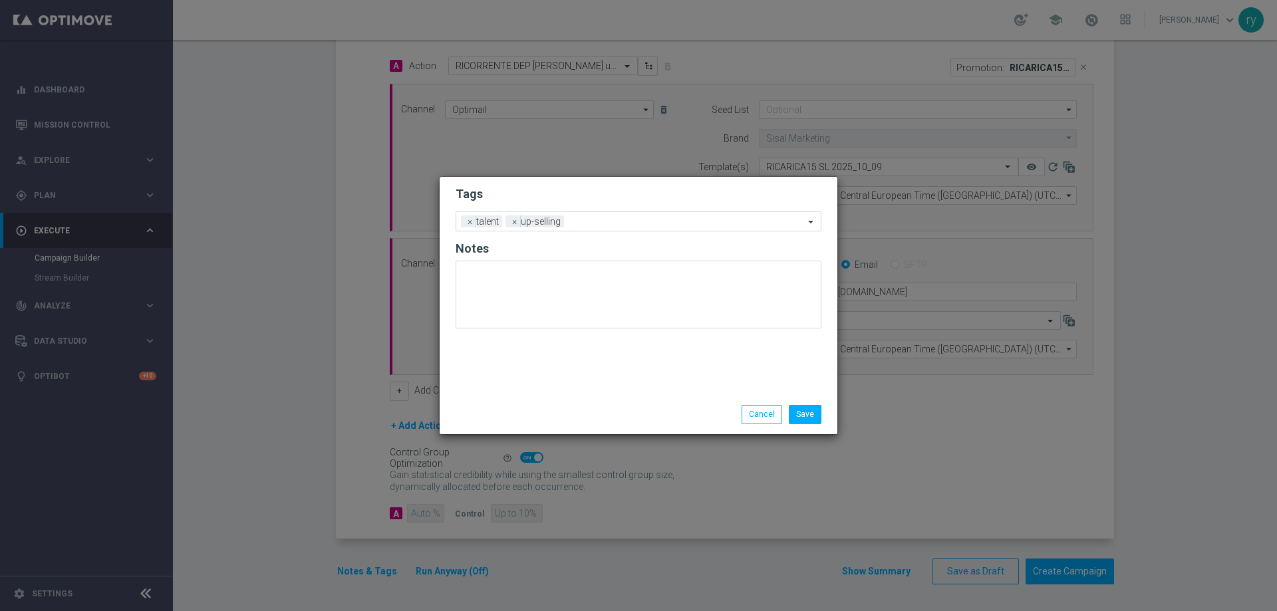
click at [525, 380] on div "Tags Add a new tag × talent × up-selling Notes" at bounding box center [639, 286] width 398 height 218
click at [591, 217] on input "text" at bounding box center [686, 222] width 235 height 11
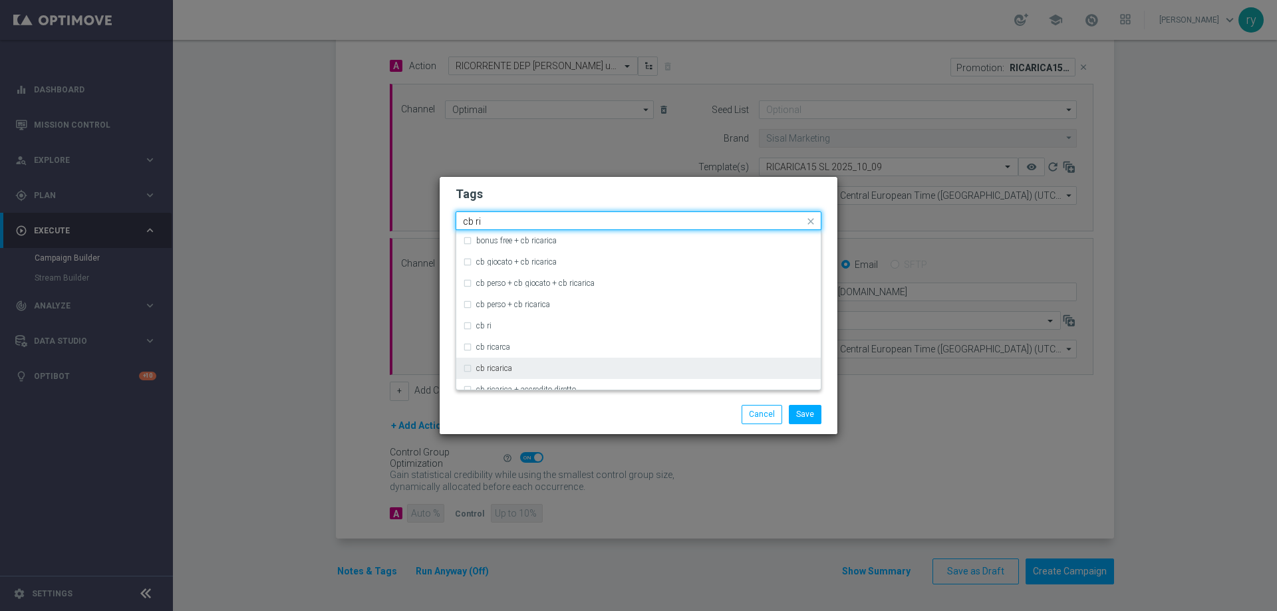
click at [519, 364] on div "cb ricarica" at bounding box center [645, 368] width 338 height 8
type input "cb ri"
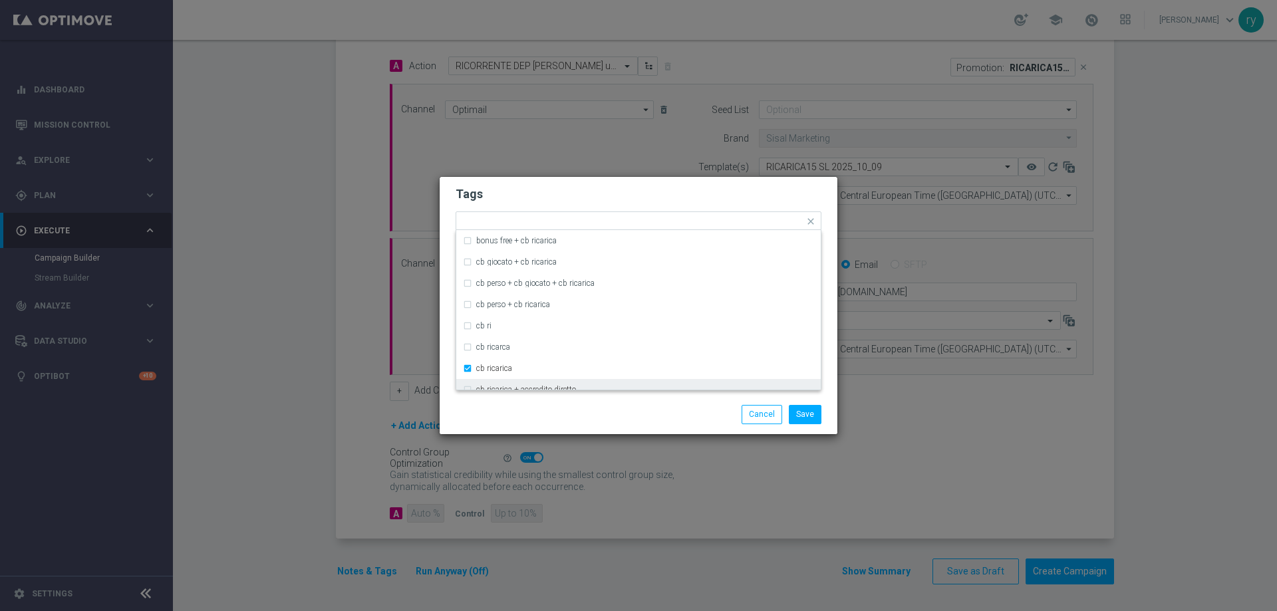
click at [539, 404] on div "Save Cancel" at bounding box center [639, 414] width 398 height 39
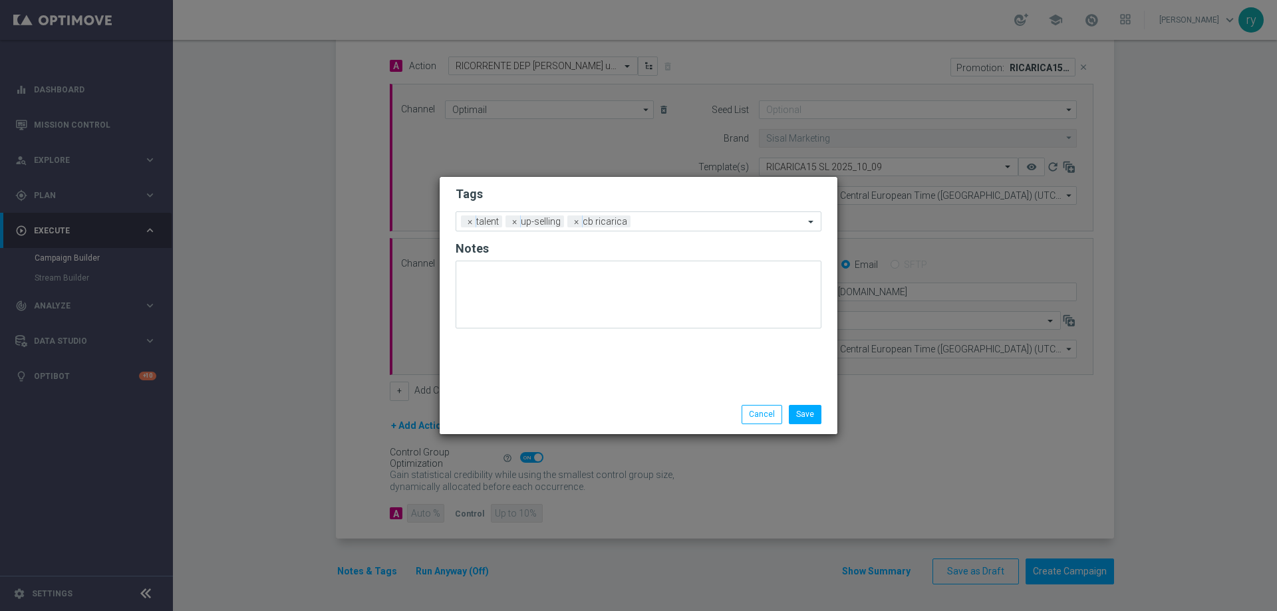
click at [668, 205] on form "Tags Add a new tag × talent × up-selling × cb ricarica Notes" at bounding box center [639, 261] width 366 height 156
click at [665, 217] on input "text" at bounding box center [720, 222] width 168 height 11
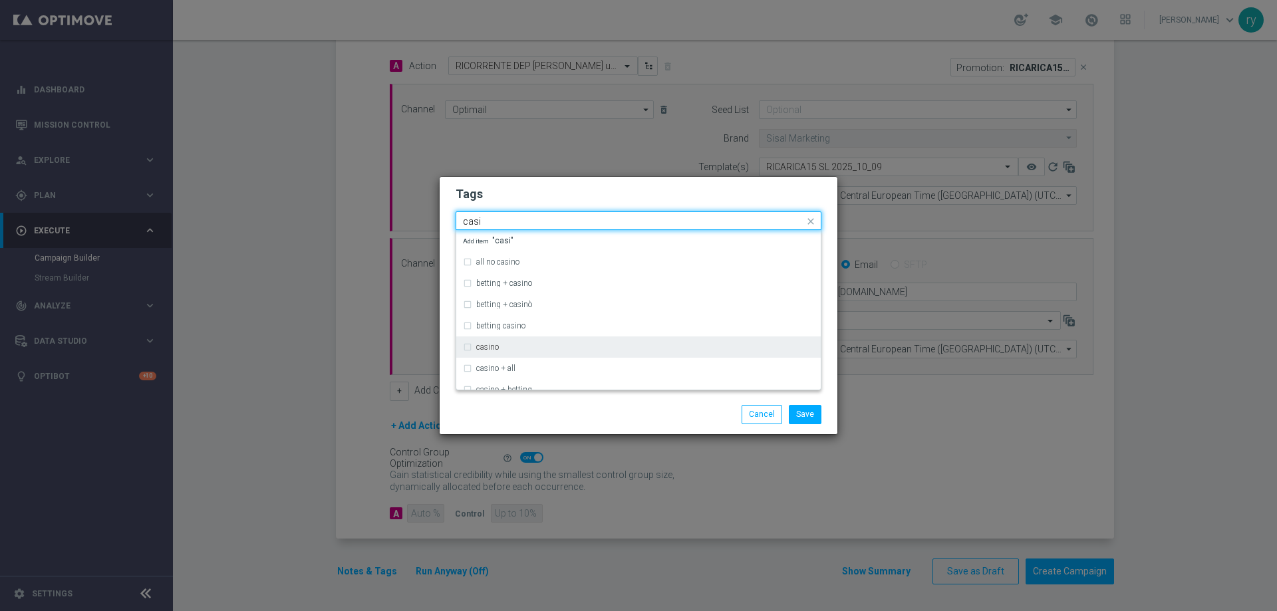
click at [549, 350] on div "casino" at bounding box center [645, 347] width 338 height 8
type input "casi"
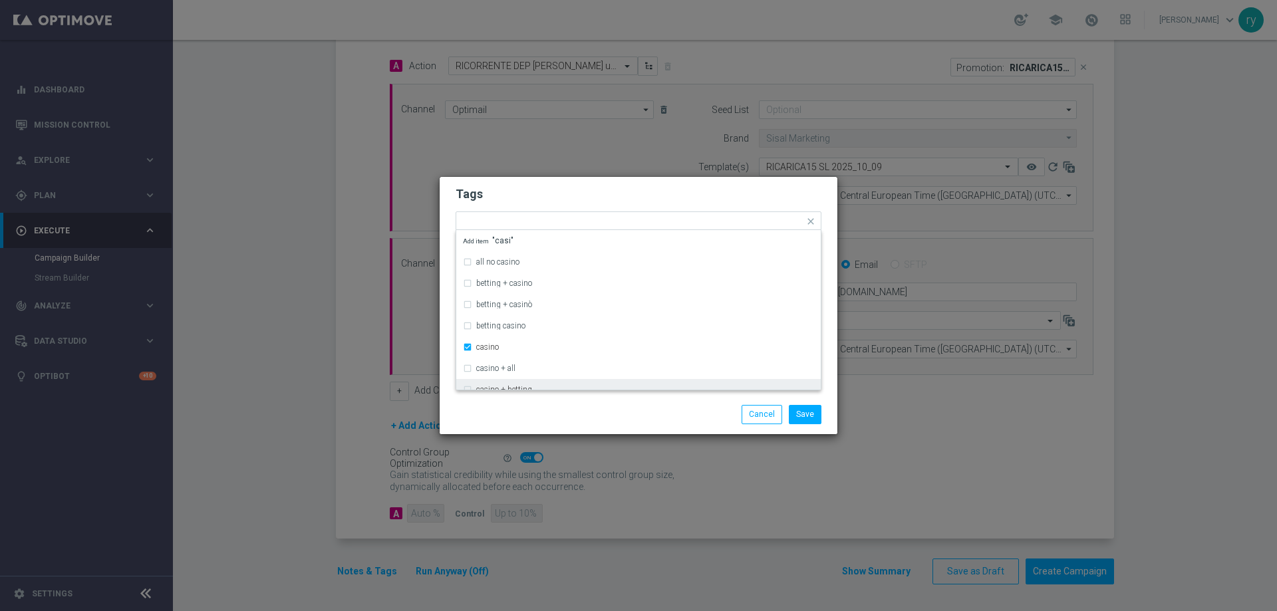
click at [557, 428] on div "Save Cancel" at bounding box center [639, 414] width 398 height 39
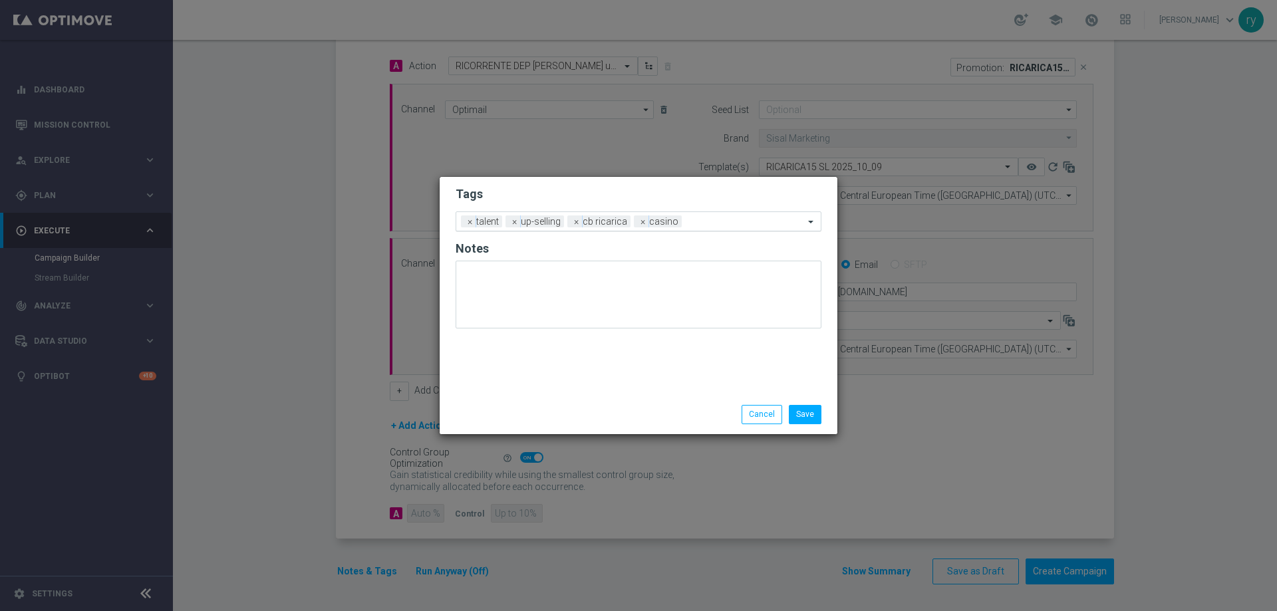
click at [718, 218] on input "text" at bounding box center [745, 222] width 117 height 11
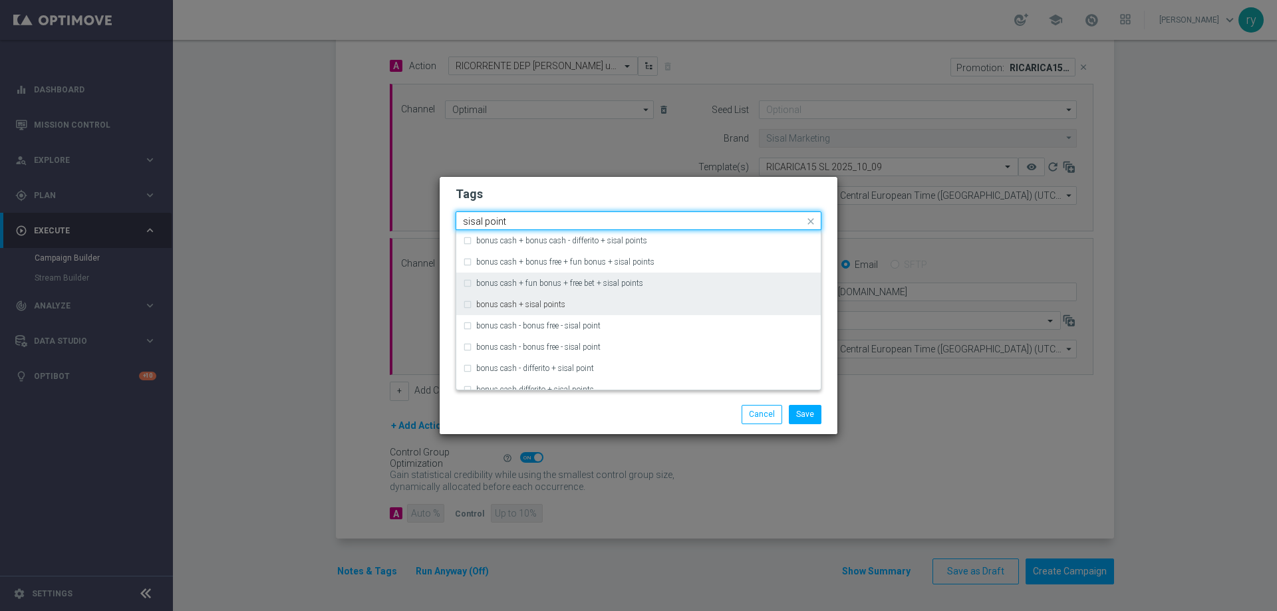
scroll to position [117, 0]
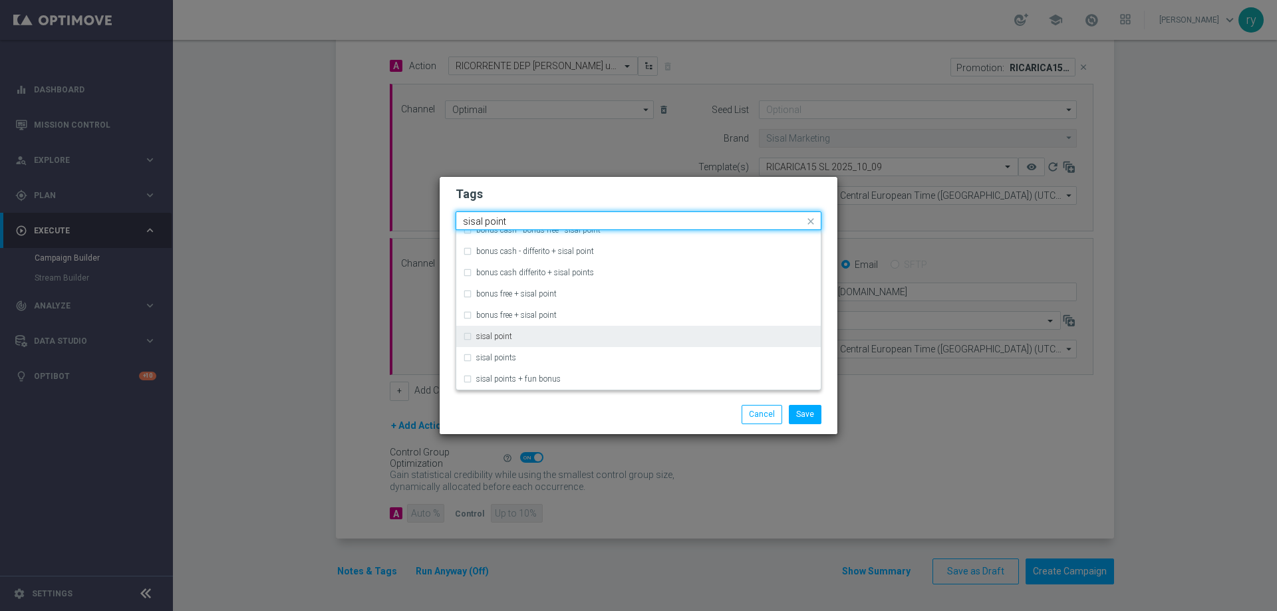
click at [563, 337] on div "sisal point" at bounding box center [645, 337] width 338 height 8
type input "sisal point"
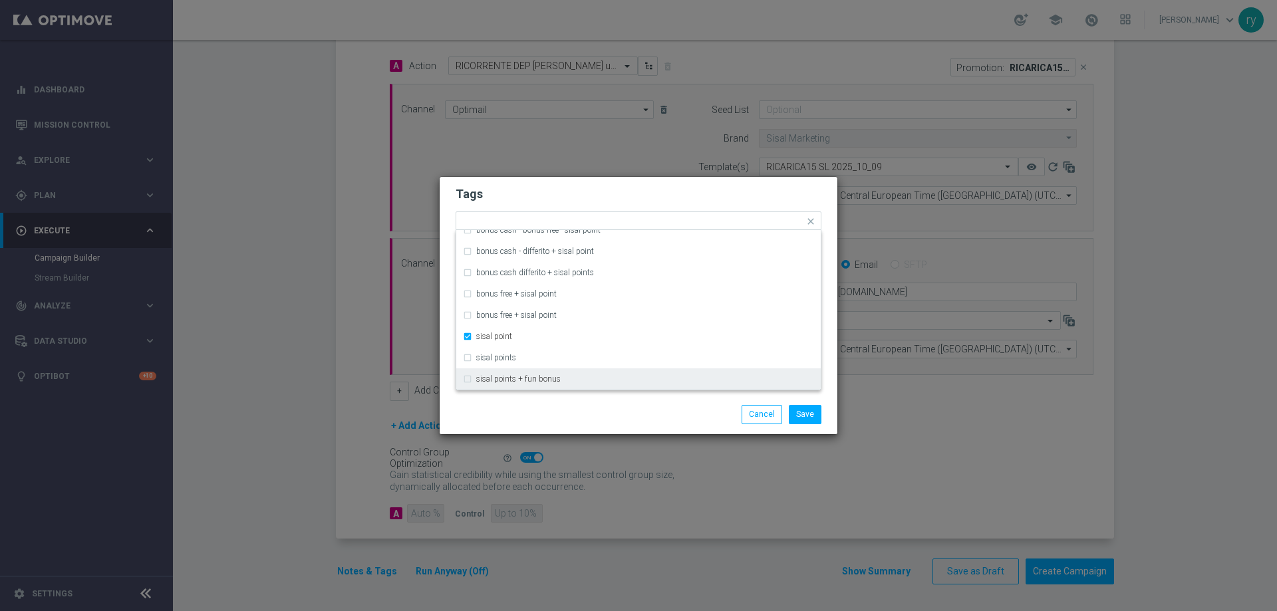
click at [591, 411] on div "Save Cancel" at bounding box center [702, 414] width 257 height 19
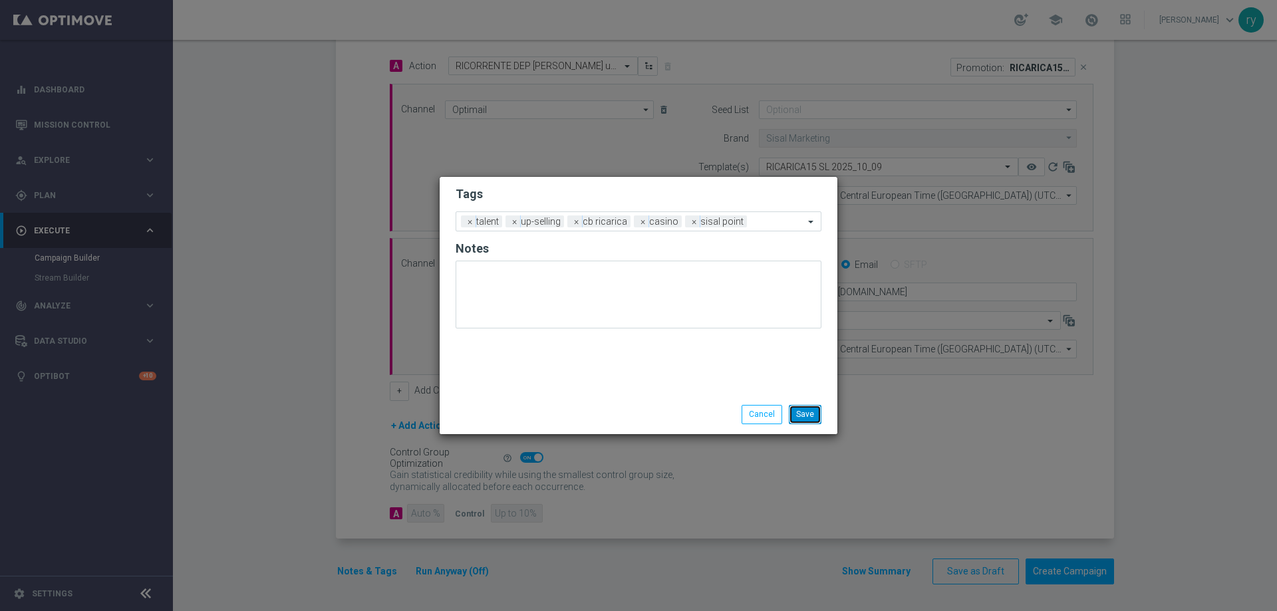
click at [803, 417] on button "Save" at bounding box center [805, 414] width 33 height 19
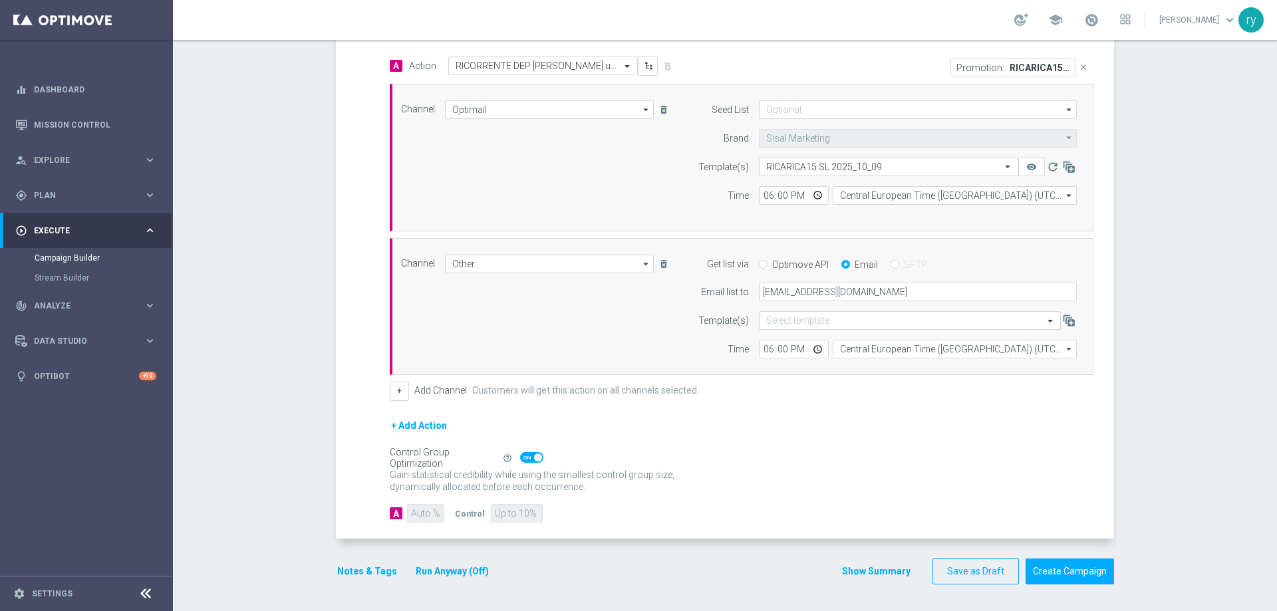
click at [457, 567] on button "Run Anyway (Off)" at bounding box center [452, 571] width 76 height 17
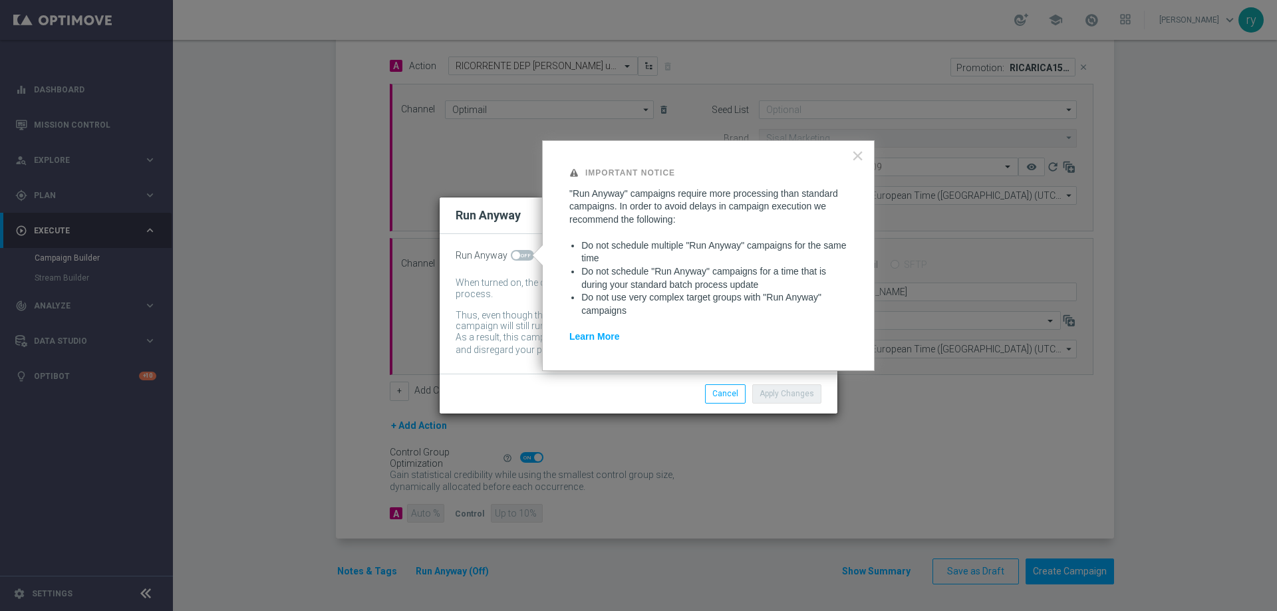
click at [513, 255] on span at bounding box center [516, 255] width 8 height 8
click at [513, 255] on input "checkbox" at bounding box center [522, 255] width 23 height 11
checkbox input "true"
click at [773, 398] on button "Apply Changes" at bounding box center [786, 393] width 69 height 19
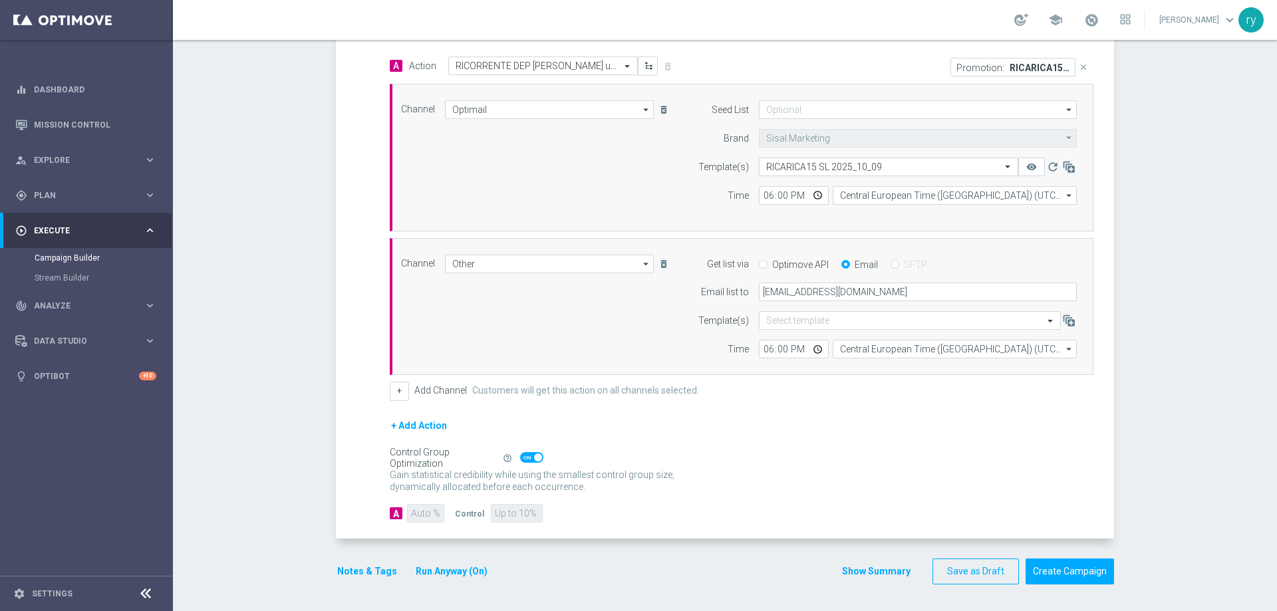
click at [624, 559] on div "Notes & Tags Run Anyway (On) Show Summary Save as Draft Create Campaign" at bounding box center [725, 572] width 778 height 26
click at [869, 565] on button "Show Summary" at bounding box center [876, 571] width 70 height 15
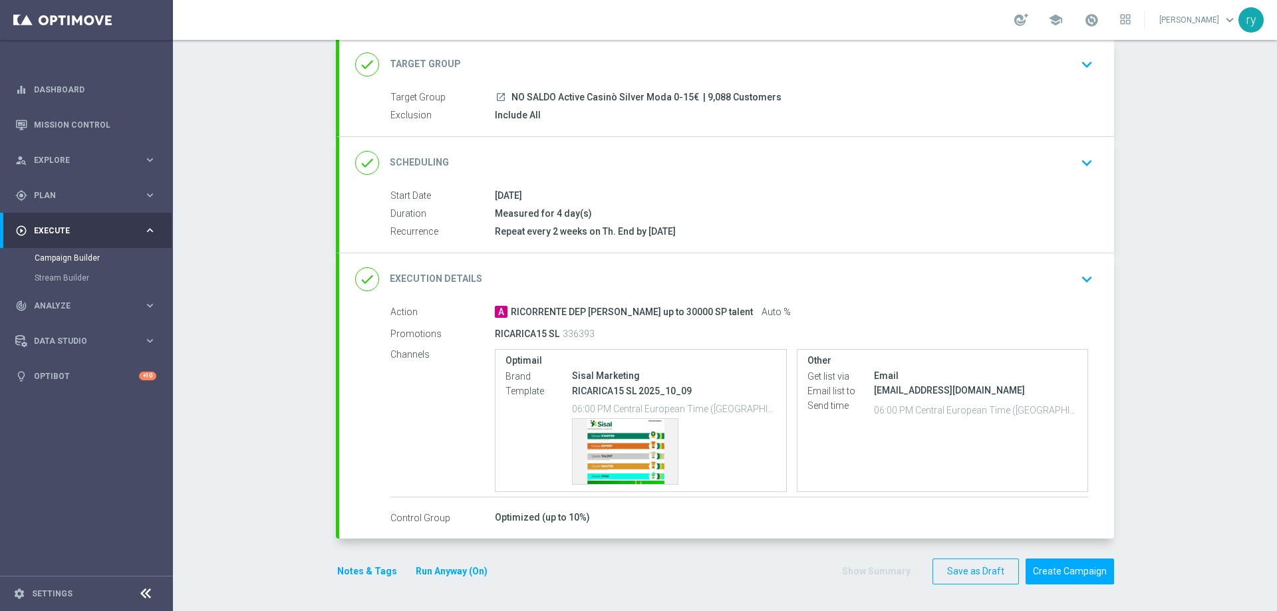
scroll to position [80, 0]
click at [634, 440] on div "Template preview" at bounding box center [625, 451] width 105 height 65
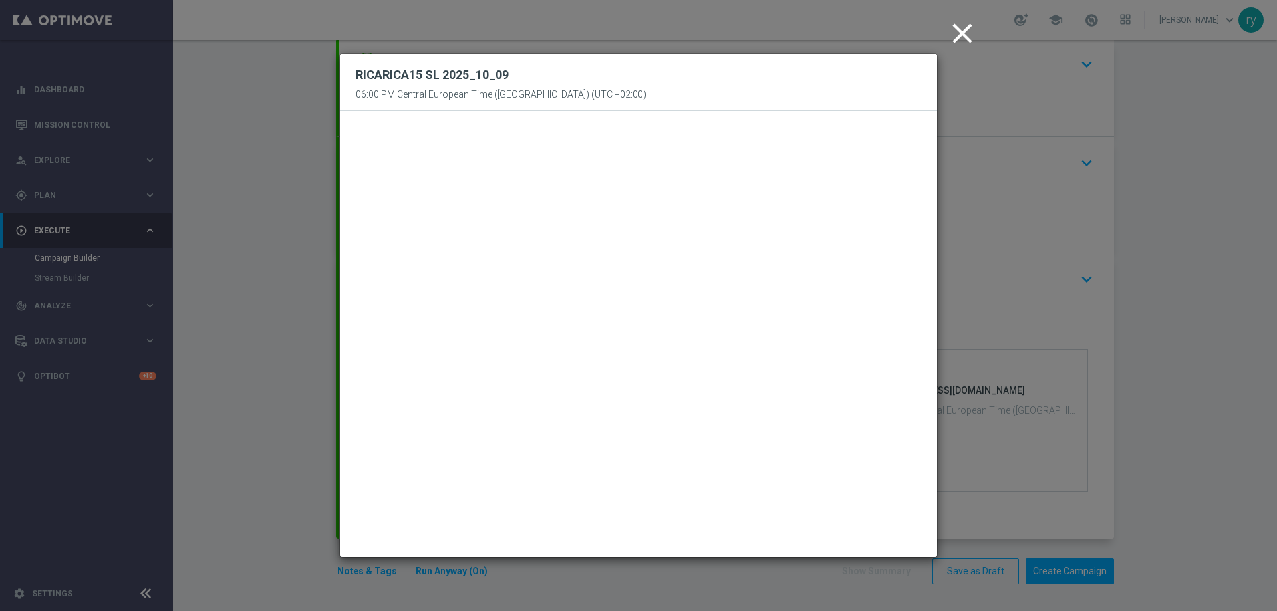
click at [960, 39] on icon "close" at bounding box center [962, 33] width 33 height 33
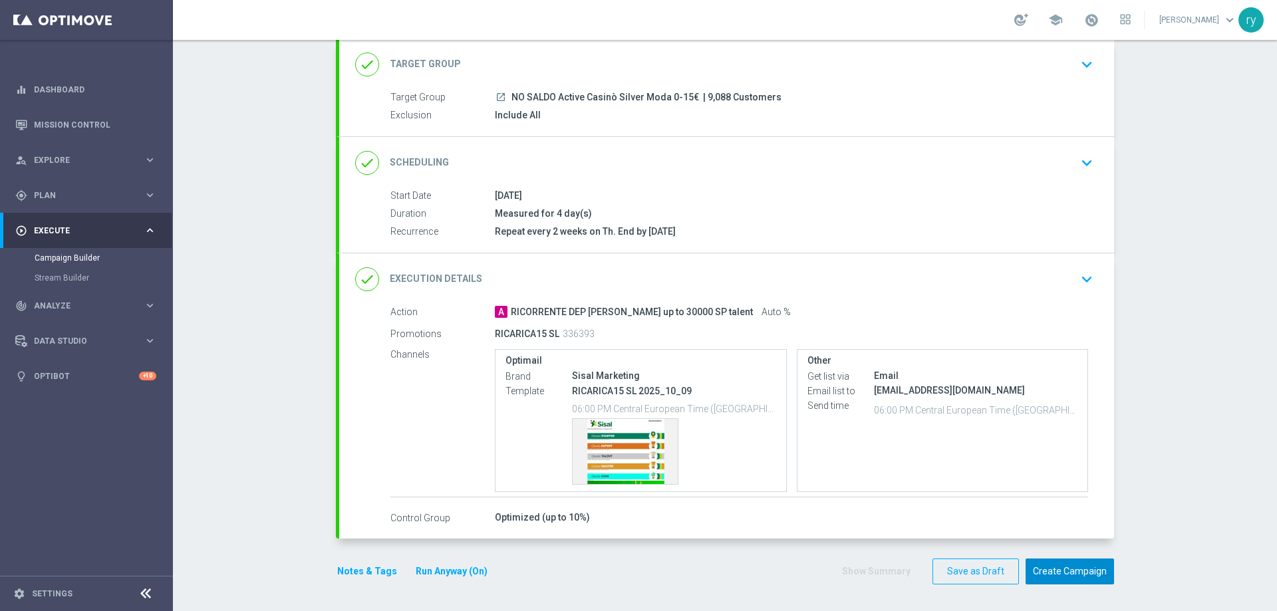
click at [1066, 574] on button "Create Campaign" at bounding box center [1069, 572] width 88 height 26
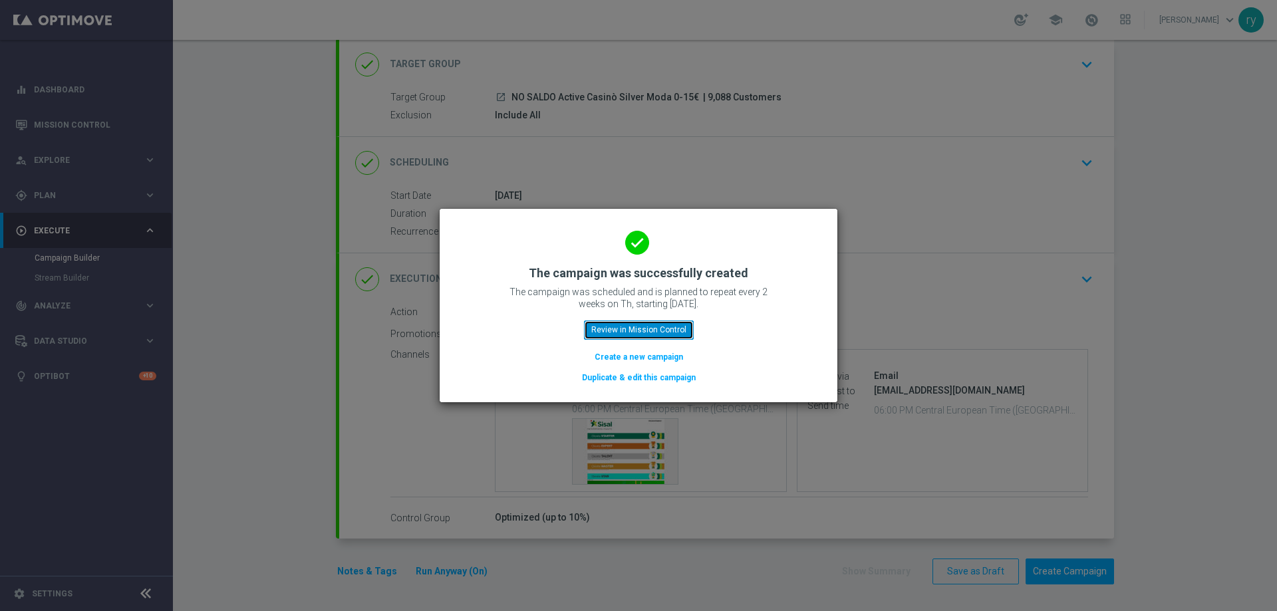
click at [658, 334] on button "Review in Mission Control" at bounding box center [639, 330] width 110 height 19
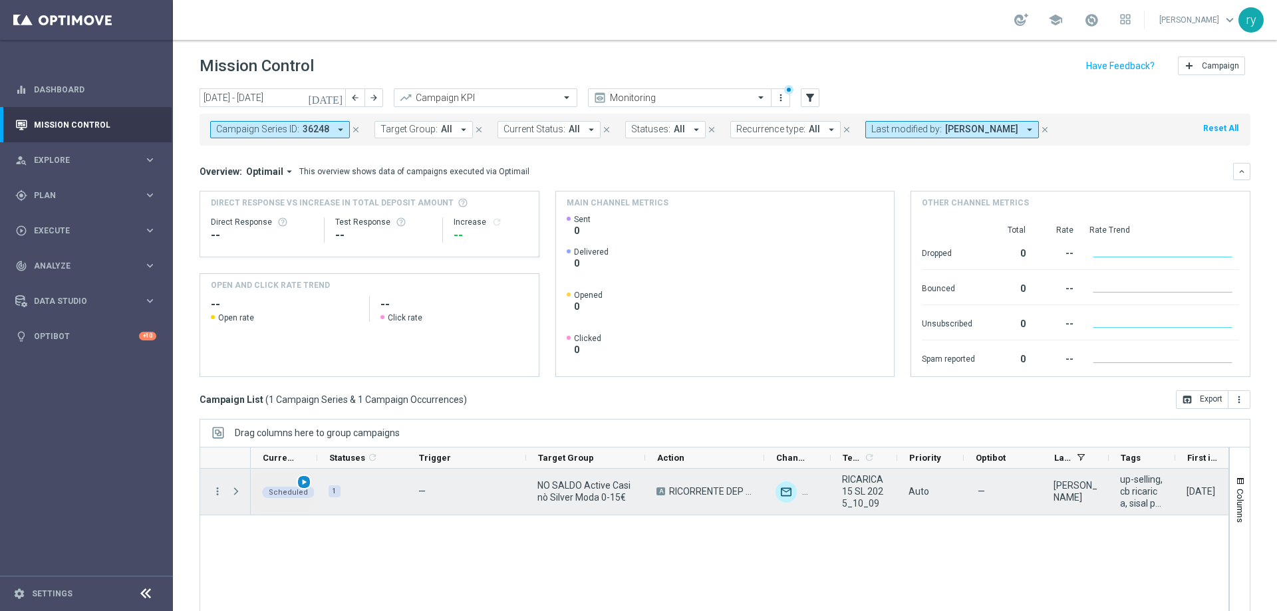
click at [304, 483] on span "play_arrow" at bounding box center [303, 481] width 9 height 9
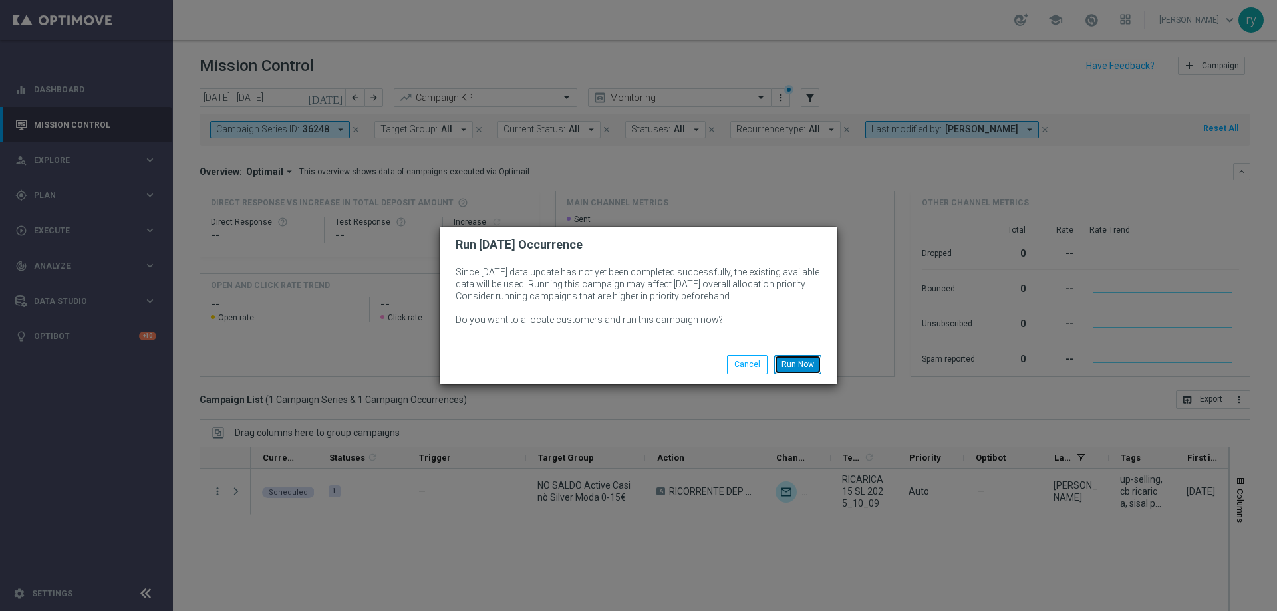
click at [811, 364] on button "Run Now" at bounding box center [797, 364] width 47 height 19
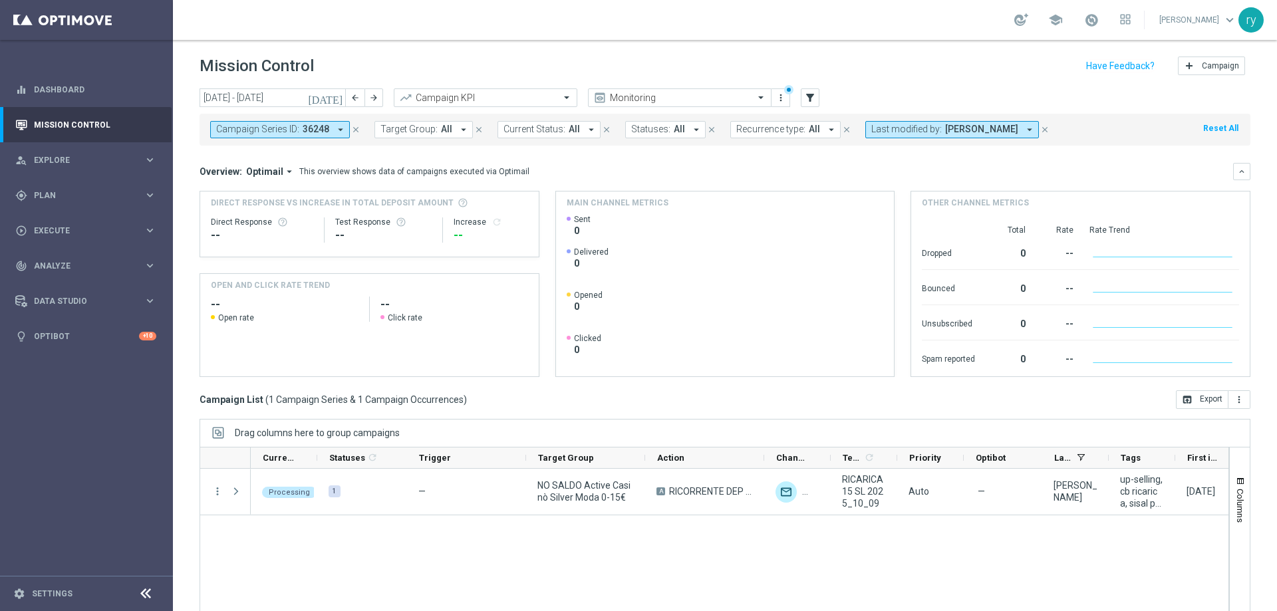
click at [342, 129] on icon "arrow_drop_down" at bounding box center [341, 130] width 12 height 12
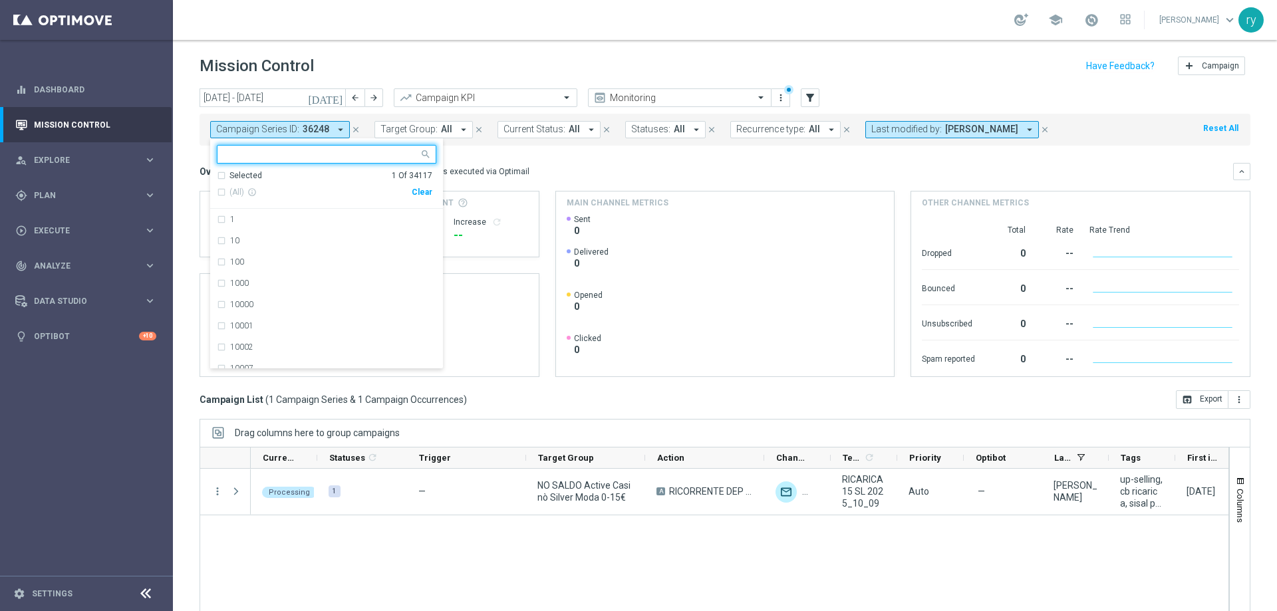
click at [0, 0] on div "Clear" at bounding box center [0, 0] width 0 height 0
click at [624, 148] on mini-dashboard "Overview: Optimail arrow_drop_down This overview shows data of campaigns execut…" at bounding box center [725, 268] width 1051 height 245
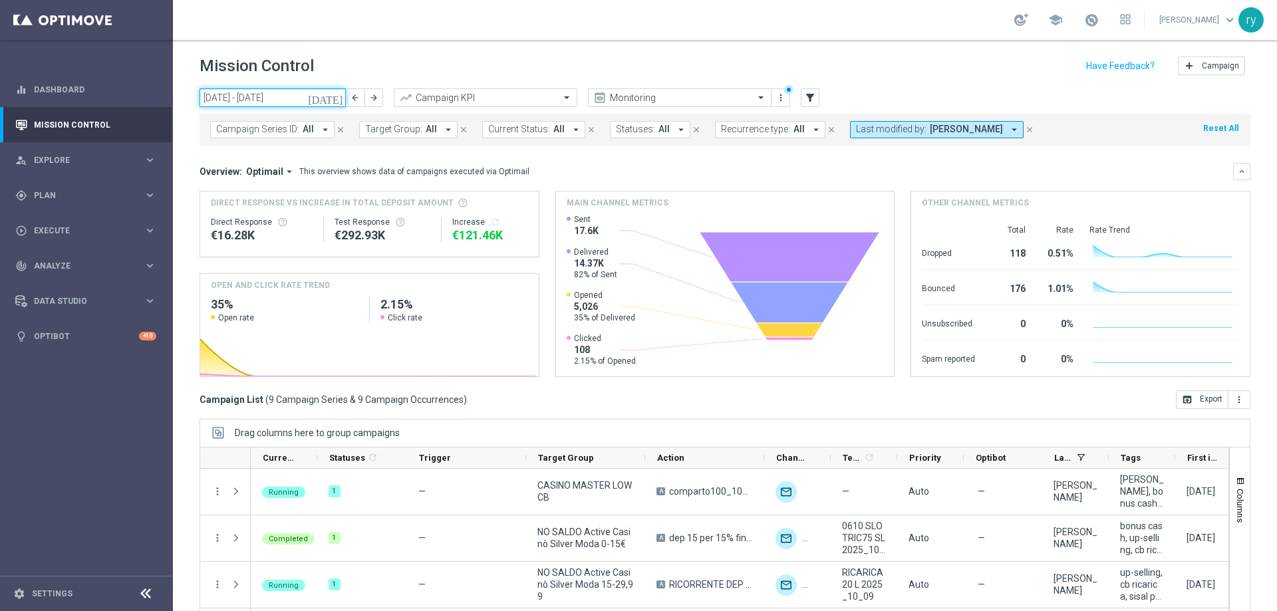
click at [274, 92] on input "06 Oct 2025 - 12 Oct 2025" at bounding box center [273, 97] width 146 height 19
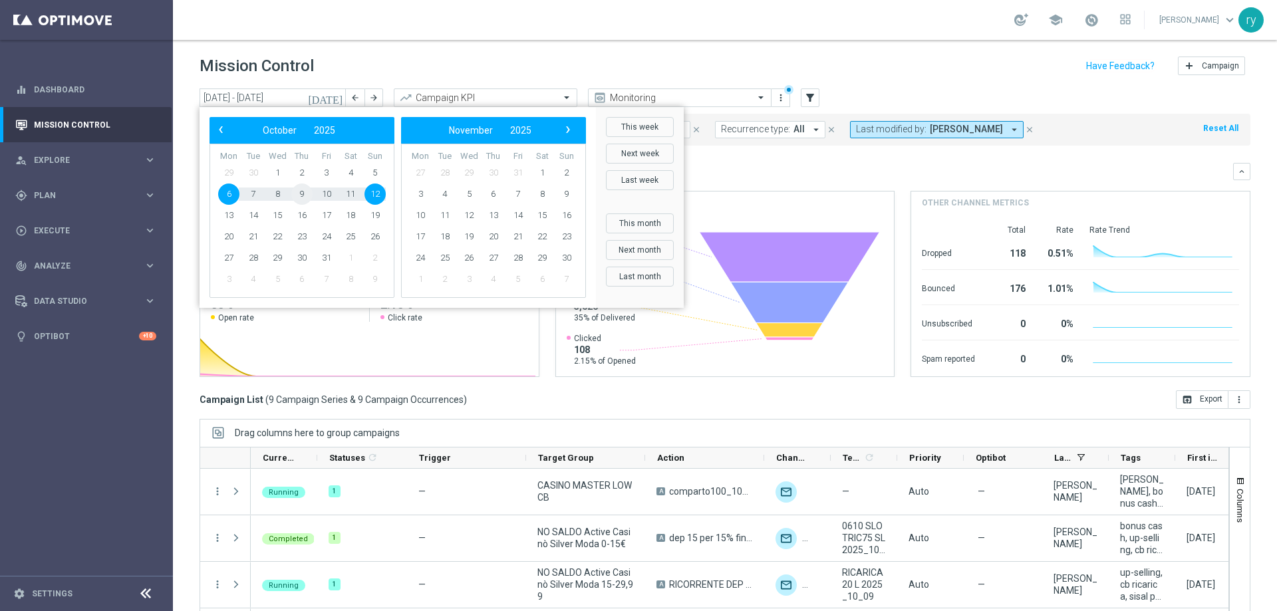
click at [298, 192] on span "9" at bounding box center [301, 194] width 21 height 21
type input "[DATE] - [DATE]"
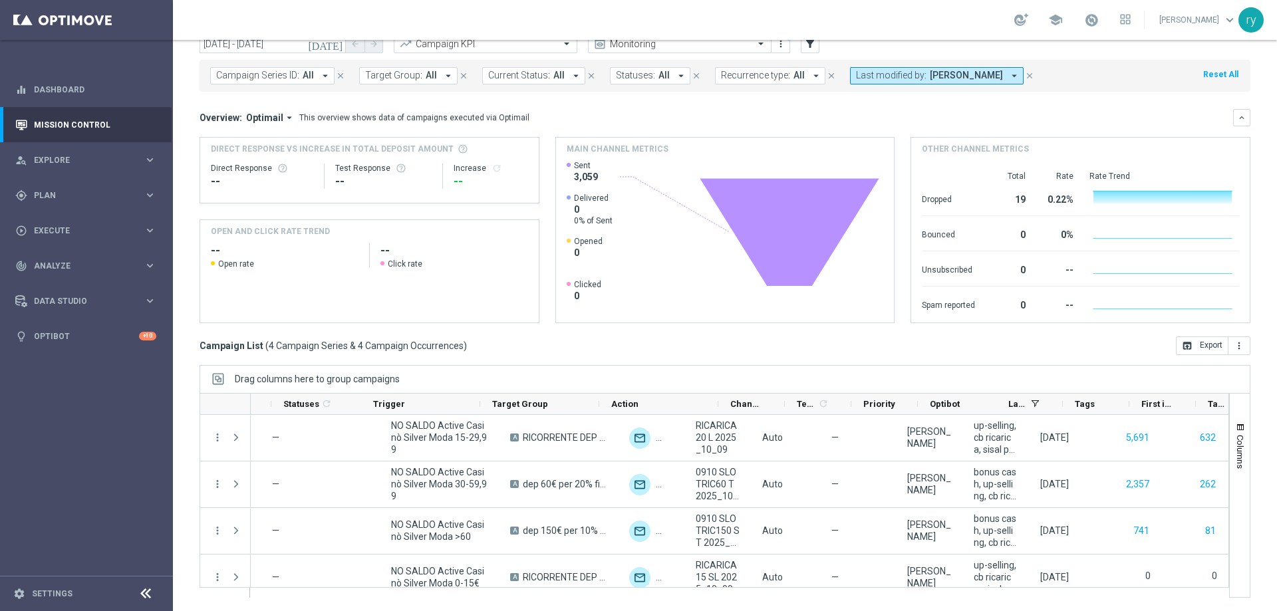
scroll to position [0, 165]
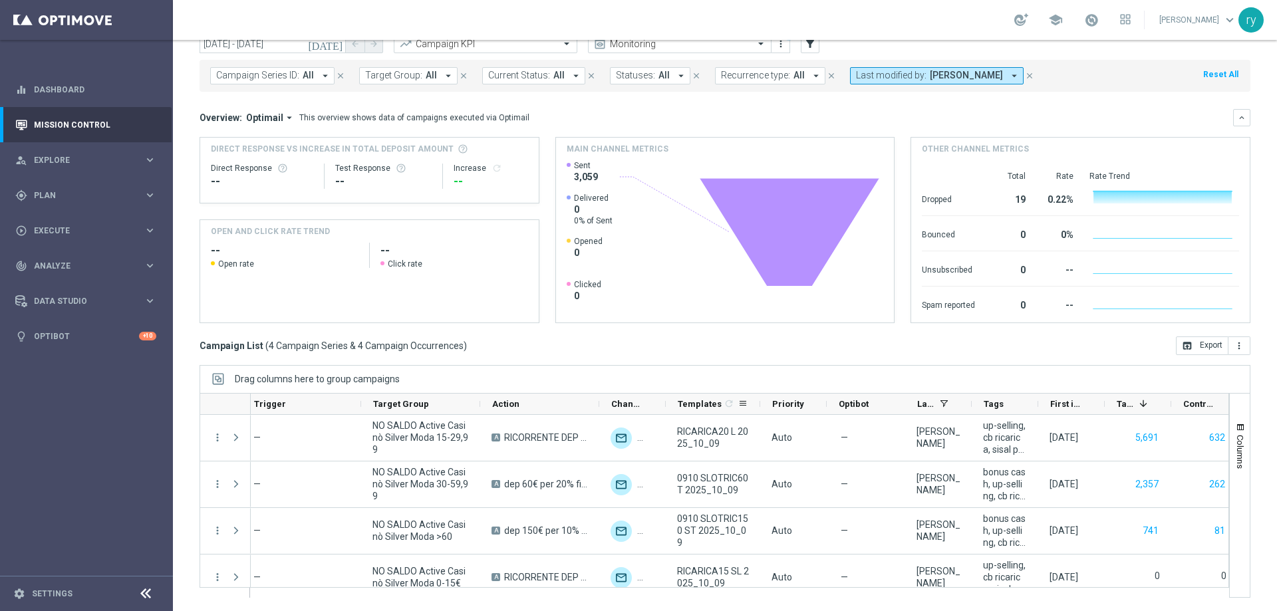
drag, startPoint x: 731, startPoint y: 406, endPoint x: 759, endPoint y: 403, distance: 28.1
click at [759, 403] on div at bounding box center [759, 404] width 5 height 21
